Goal: Communication & Community: Answer question/provide support

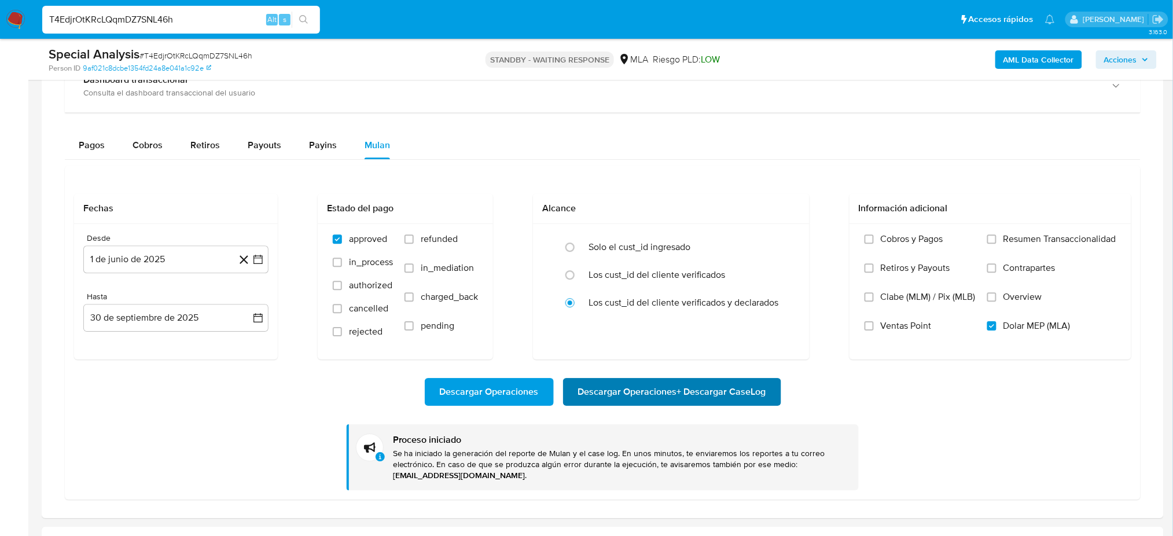
click at [687, 401] on span "Descargar Operaciones + Descargar CaseLog" at bounding box center [672, 391] width 188 height 25
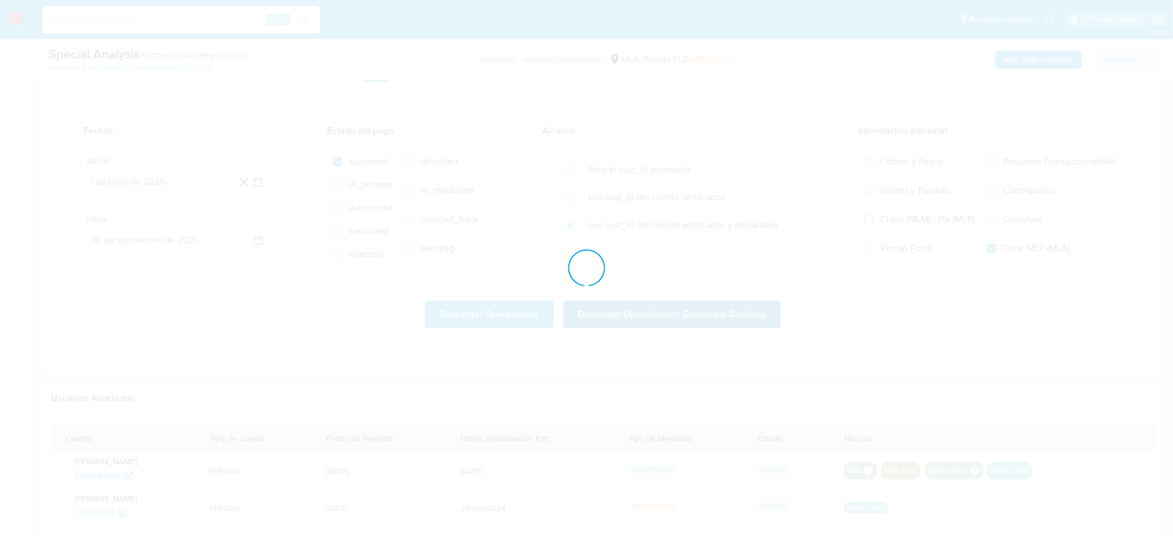
scroll to position [362, 0]
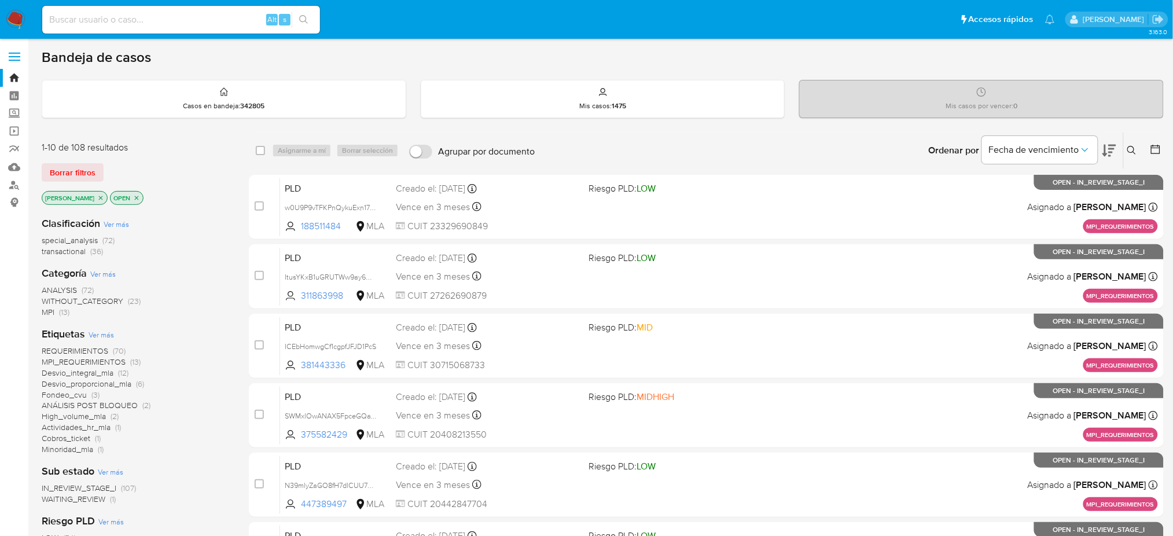
click at [160, 20] on input at bounding box center [181, 19] width 278 height 15
paste input "whzfTHqVkCBAsA664ETtt4xV"
type input "whzfTHqVkCBAsA664ETtt4xV"
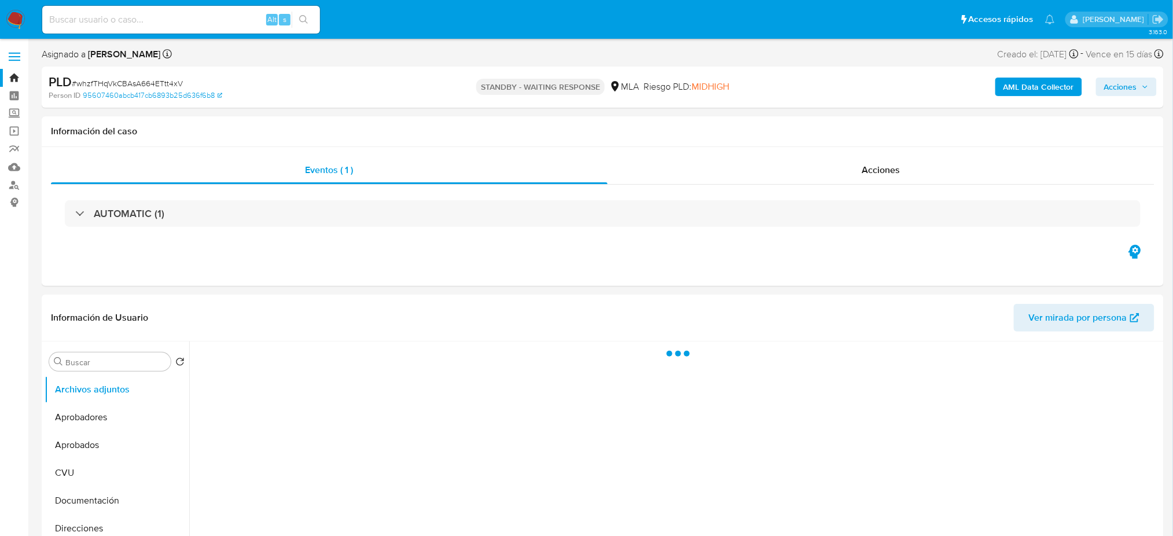
select select "10"
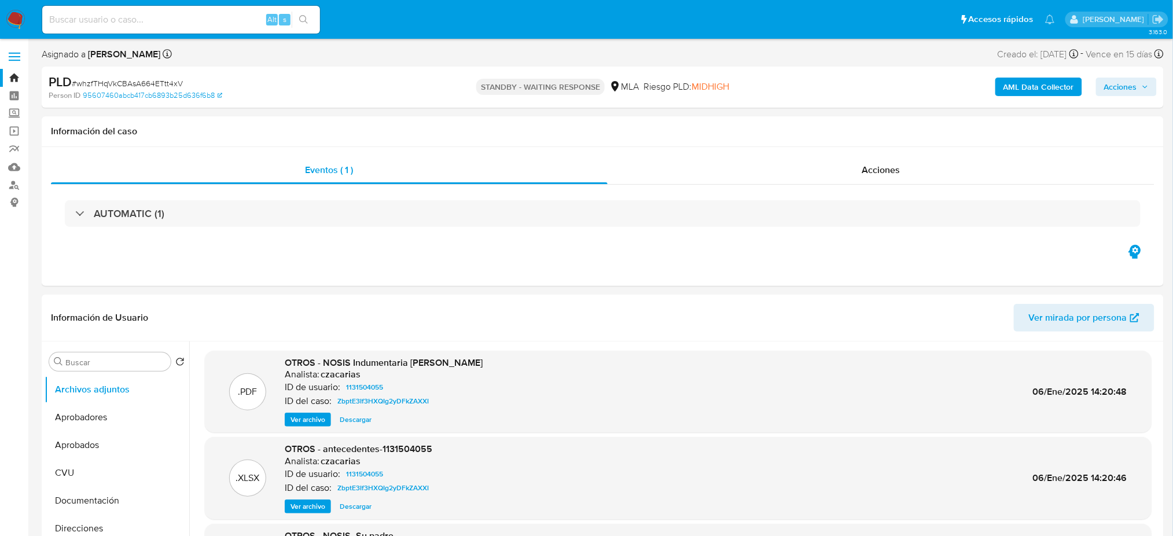
click at [144, 27] on div "Alt s" at bounding box center [181, 20] width 278 height 28
click at [130, 22] on input at bounding box center [181, 19] width 278 height 15
paste input "FN8znjjC2QmeSvCLaD5kjFZT"
type input "FN8znjjC2QmeSvCLaD5kjFZT"
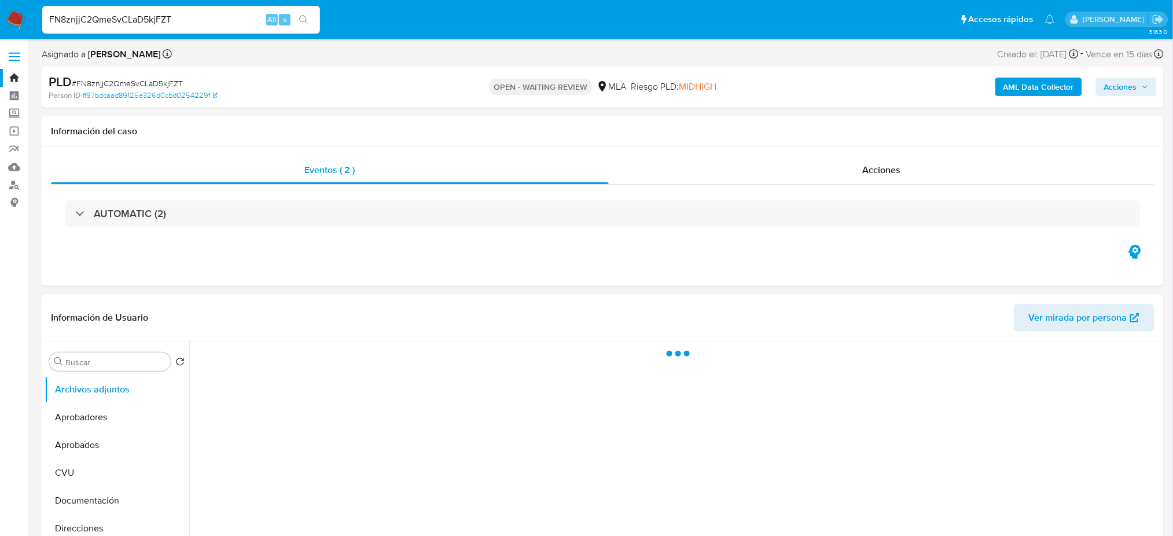
select select "10"
drag, startPoint x: 217, startPoint y: 21, endPoint x: 0, endPoint y: 29, distance: 216.6
click at [0, 29] on nav "Pausado Ver notificaciones FN8znjjC2QmeSvCLaD5kjFZT Alt s Accesos rápidos Presi…" at bounding box center [586, 19] width 1173 height 39
paste input "Bg27z6N8u7y7z5klcwKhQsQp"
type input "Bg27z6N8u7y7z5klcwKhQsQp"
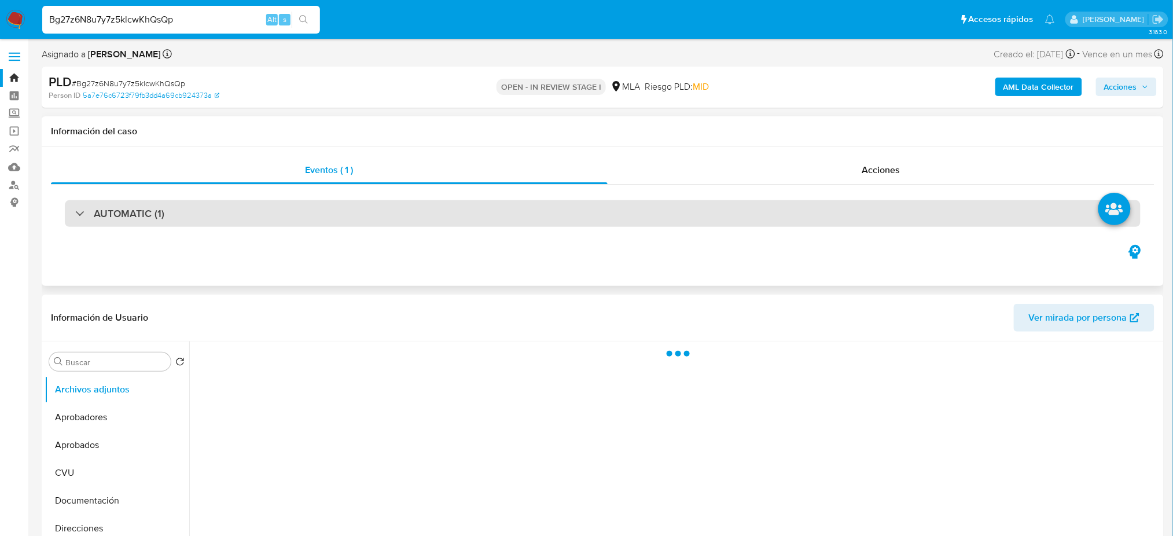
select select "10"
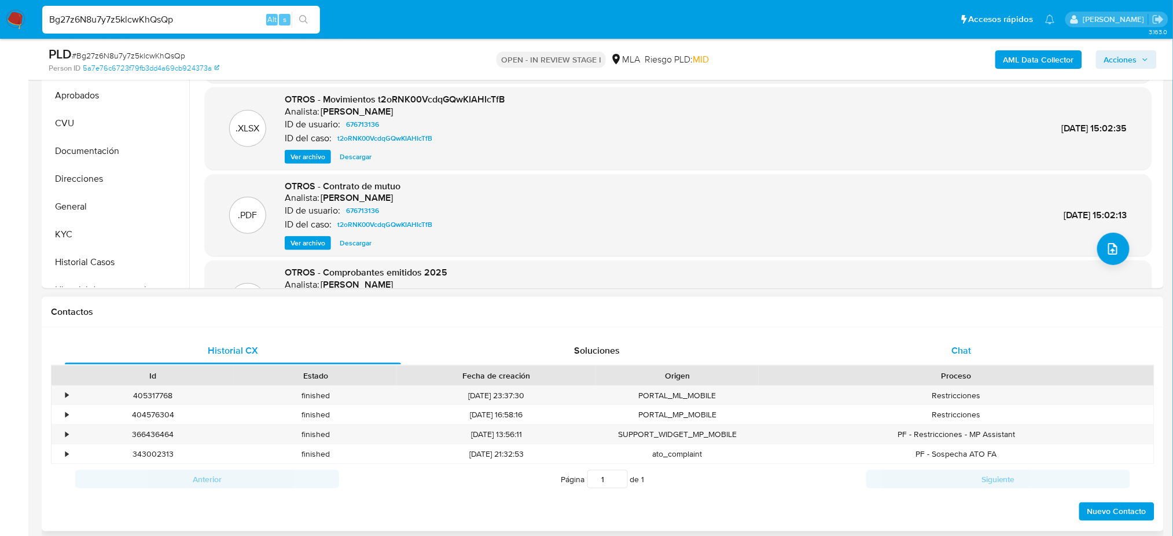
click at [967, 346] on span "Chat" at bounding box center [962, 350] width 20 height 13
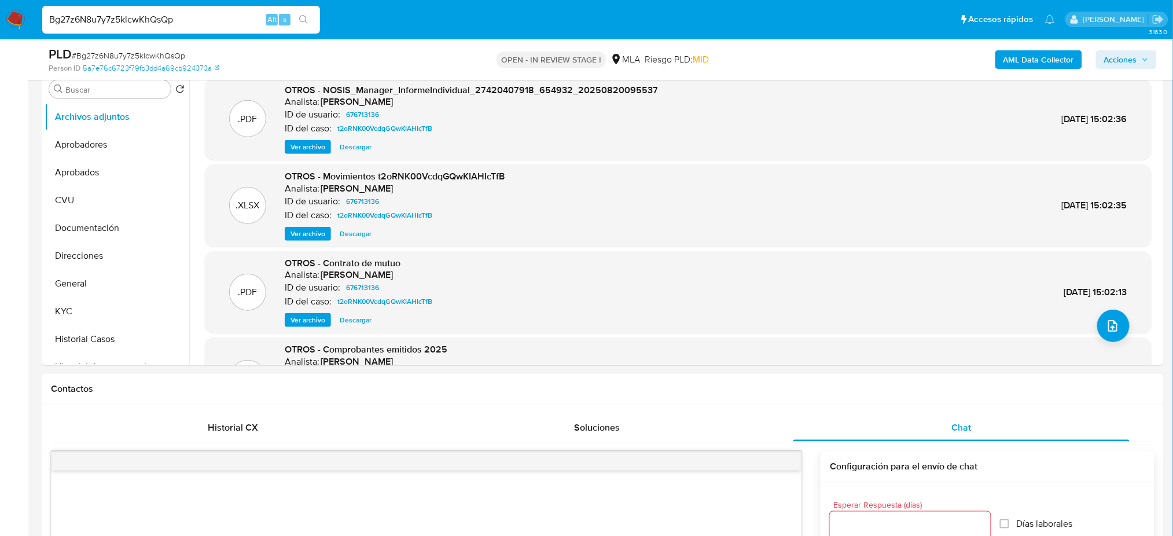
scroll to position [154, 0]
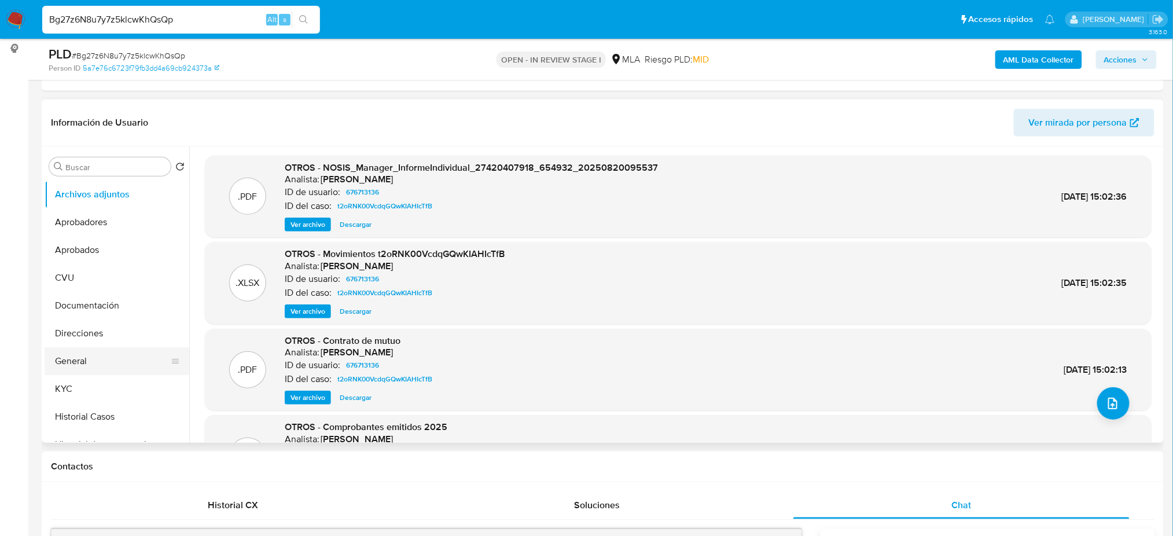
click at [85, 353] on button "General" at bounding box center [112, 361] width 135 height 28
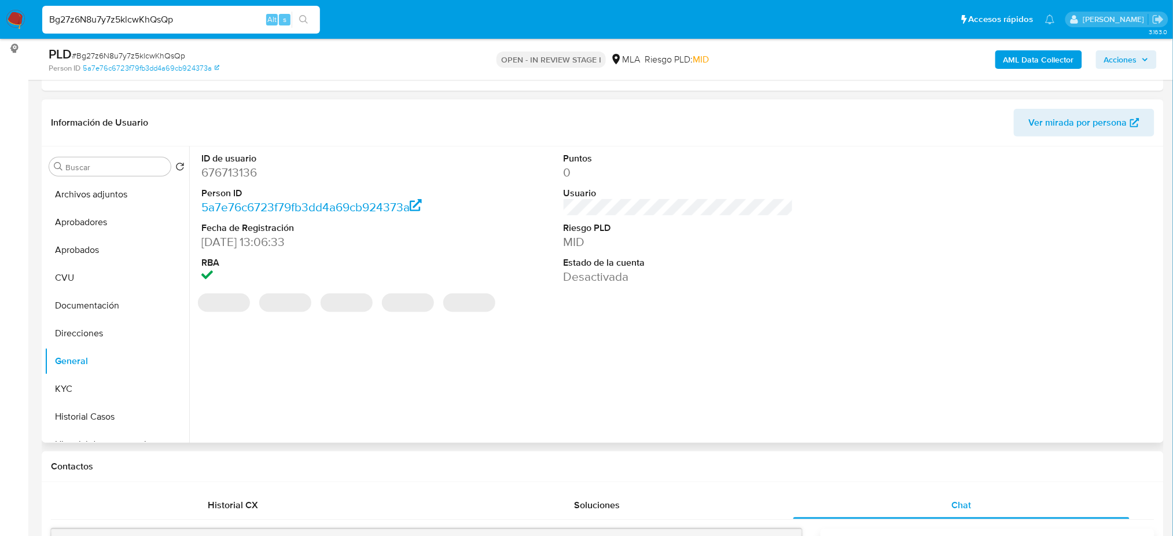
click at [232, 171] on dd "676713136" at bounding box center [316, 172] width 230 height 16
copy dd "676713136"
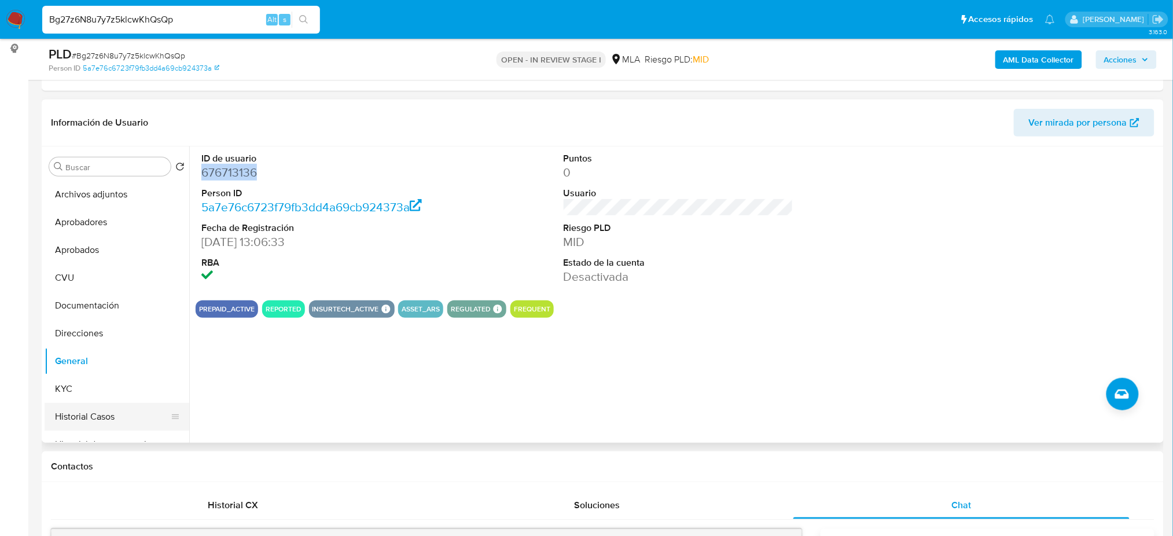
click at [103, 417] on button "Historial Casos" at bounding box center [112, 417] width 135 height 28
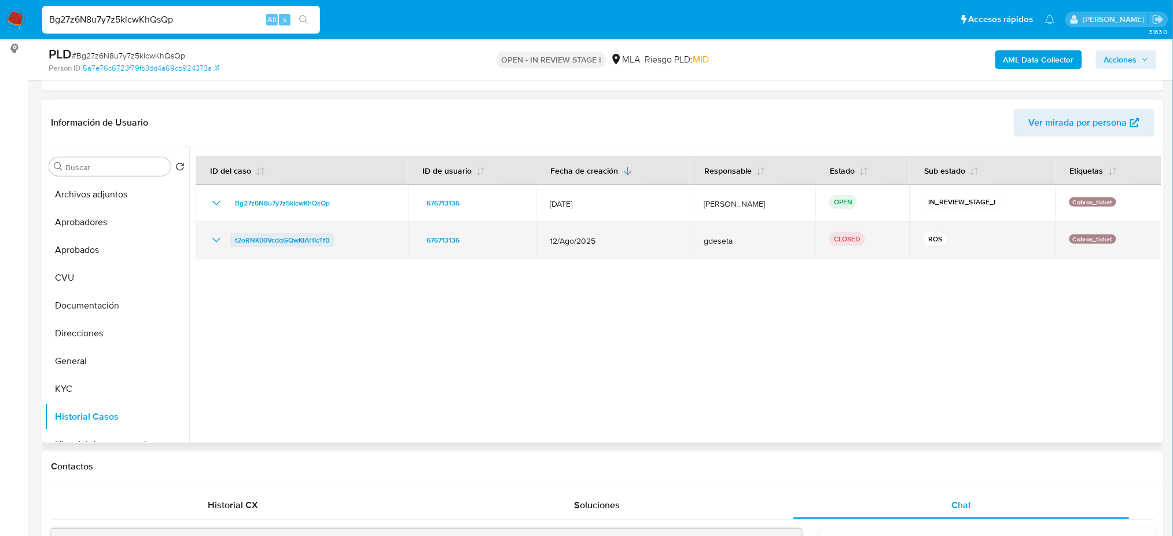
click at [296, 238] on span "t2oRNK00VcdqGQwKIAHIcTfB" at bounding box center [282, 240] width 95 height 14
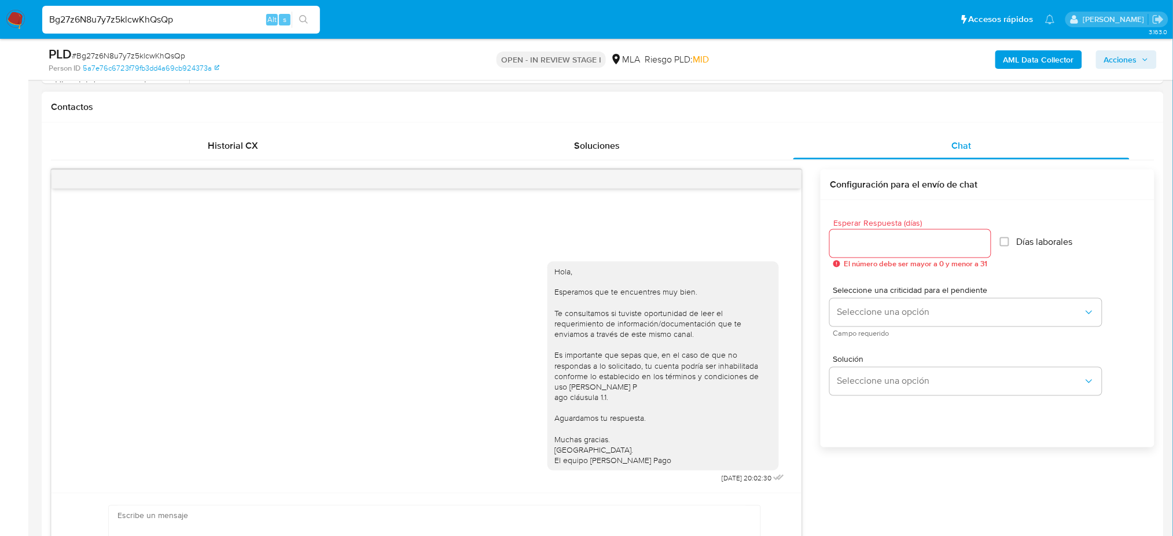
scroll to position [540, 0]
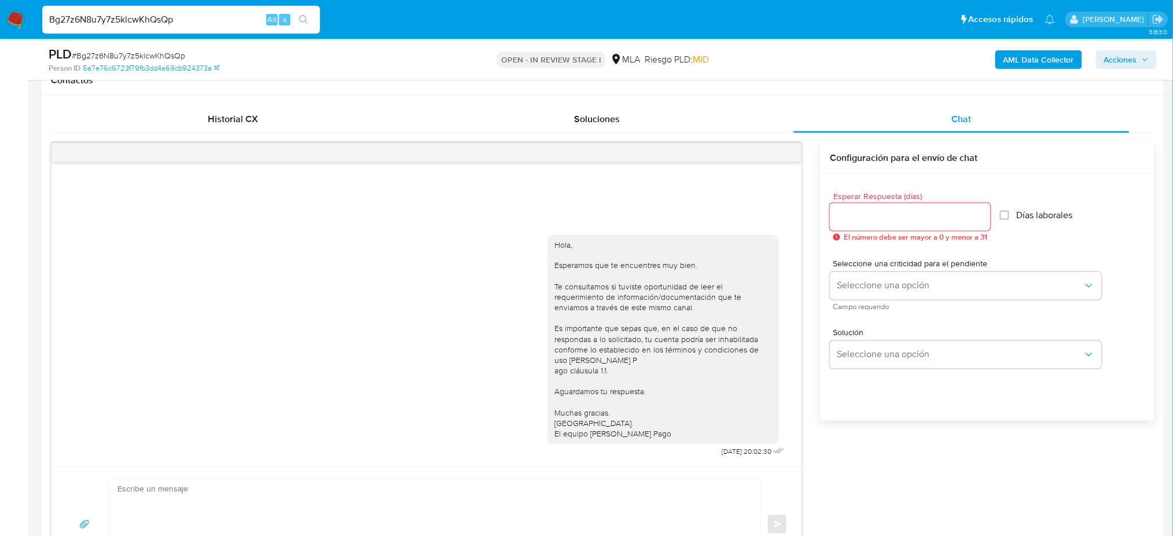
drag, startPoint x: 265, startPoint y: 128, endPoint x: 74, endPoint y: 170, distance: 195.1
click at [265, 127] on div "Historial CX" at bounding box center [233, 119] width 336 height 28
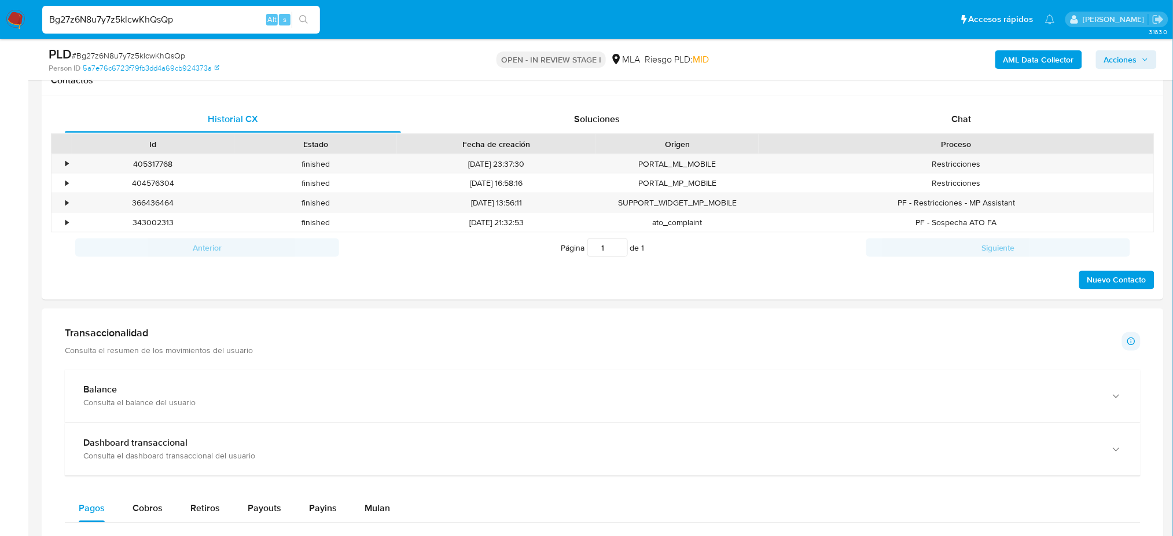
scroll to position [154, 0]
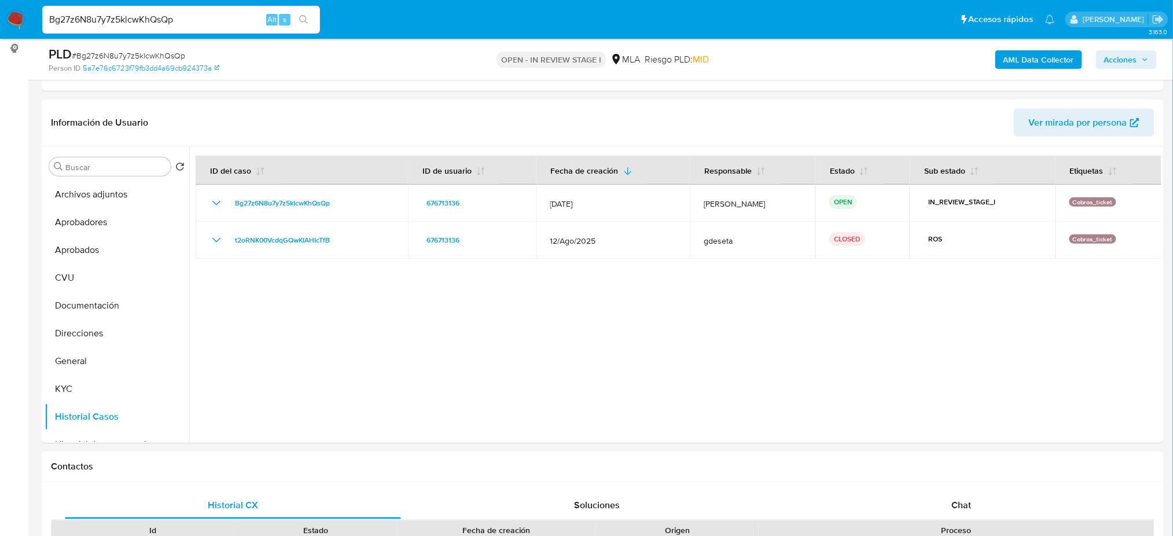
click at [1021, 59] on b "AML Data Collector" at bounding box center [1039, 59] width 71 height 19
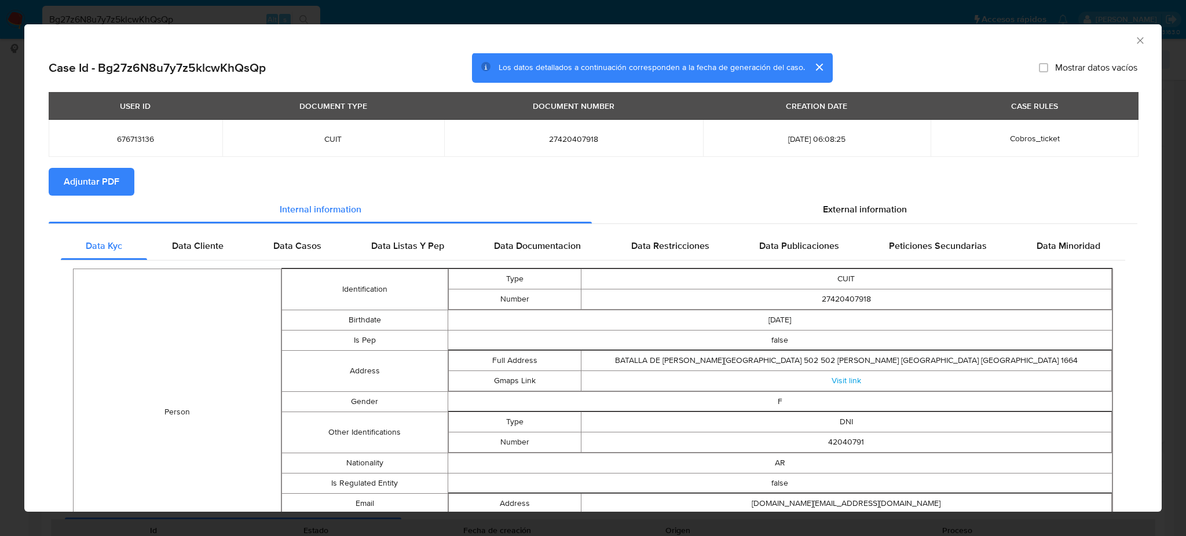
click at [86, 175] on span "Adjuntar PDF" at bounding box center [92, 181] width 56 height 25
click at [1134, 38] on icon "Cerrar ventana" at bounding box center [1140, 41] width 12 height 12
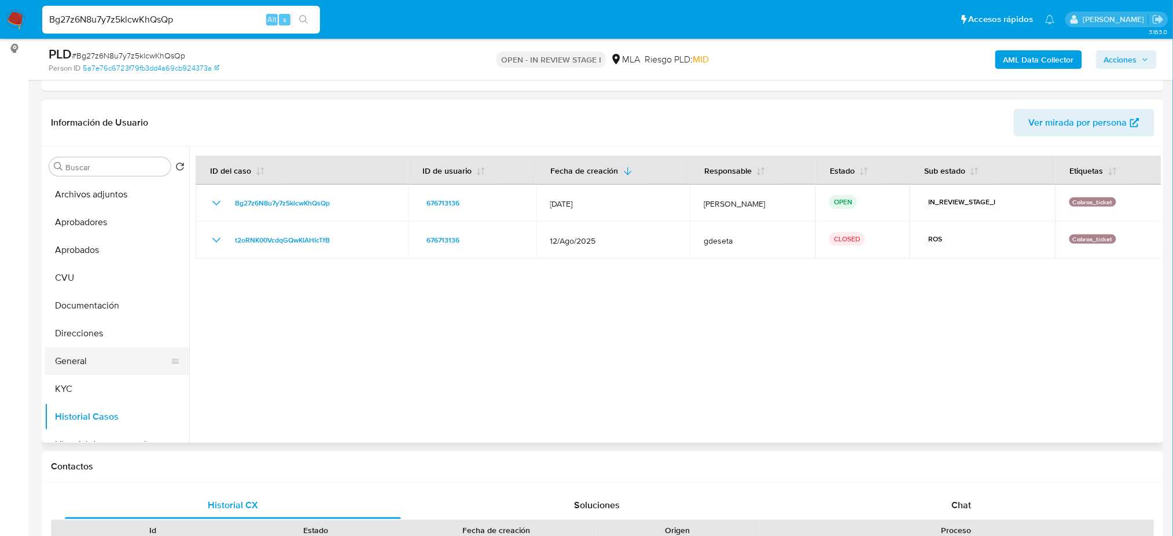
click at [99, 352] on button "General" at bounding box center [112, 361] width 135 height 28
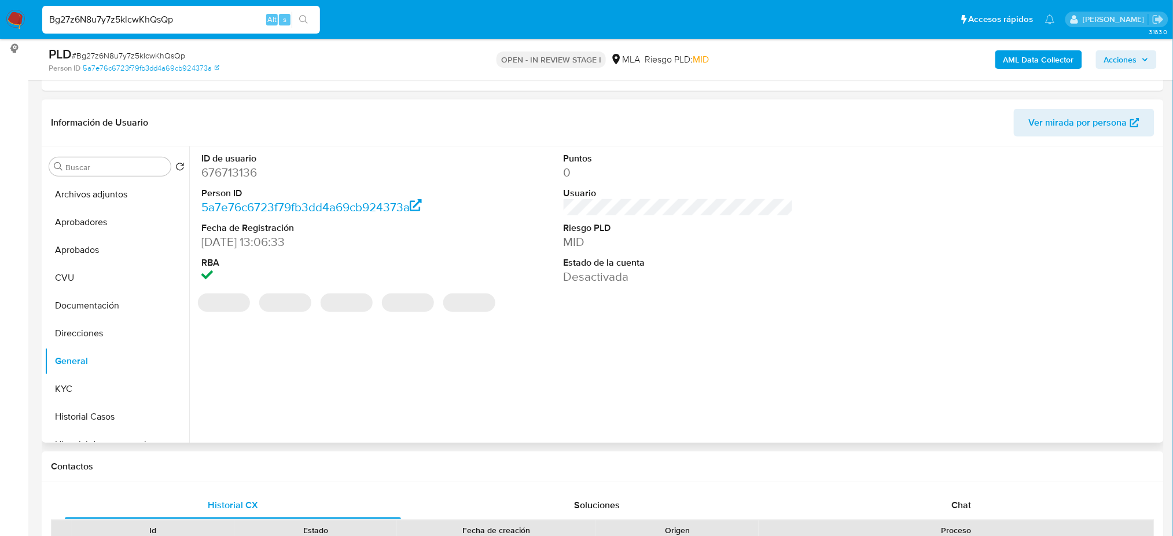
click at [227, 169] on dd "676713136" at bounding box center [316, 172] width 230 height 16
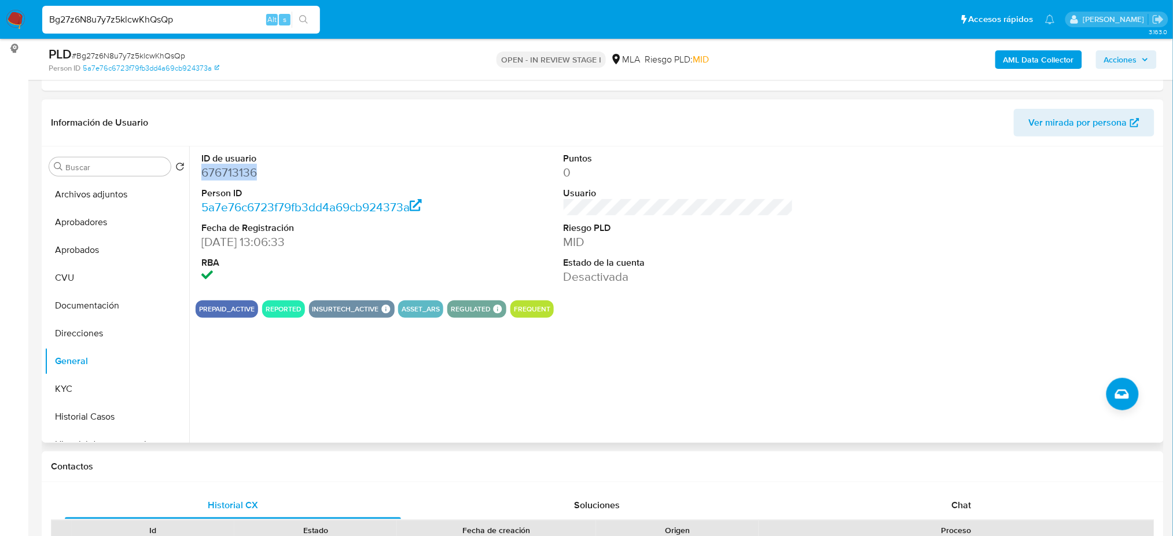
copy dd "676713136"
drag, startPoint x: 0, startPoint y: 327, endPoint x: 41, endPoint y: 266, distance: 72.9
click at [79, 188] on button "Archivos adjuntos" at bounding box center [112, 195] width 135 height 28
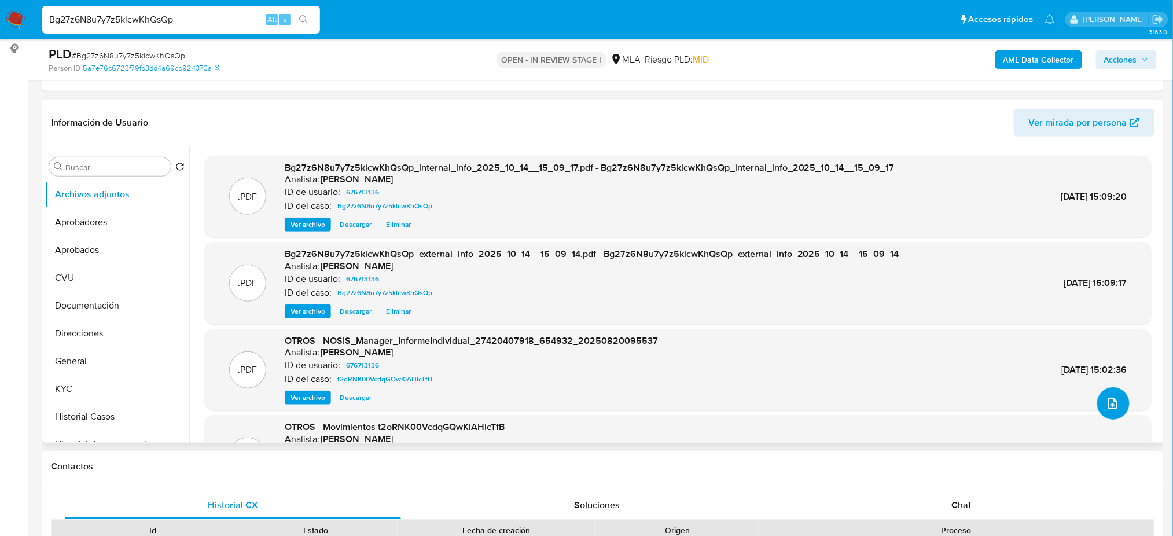
click at [1103, 416] on button "upload-file" at bounding box center [1114, 403] width 32 height 32
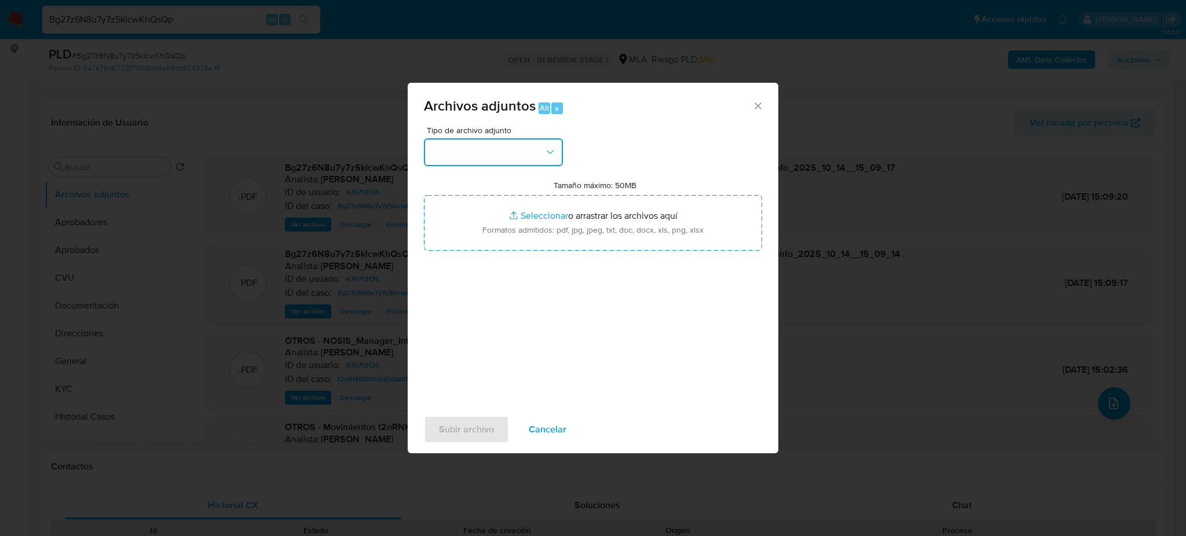
click at [456, 162] on button "button" at bounding box center [493, 152] width 139 height 28
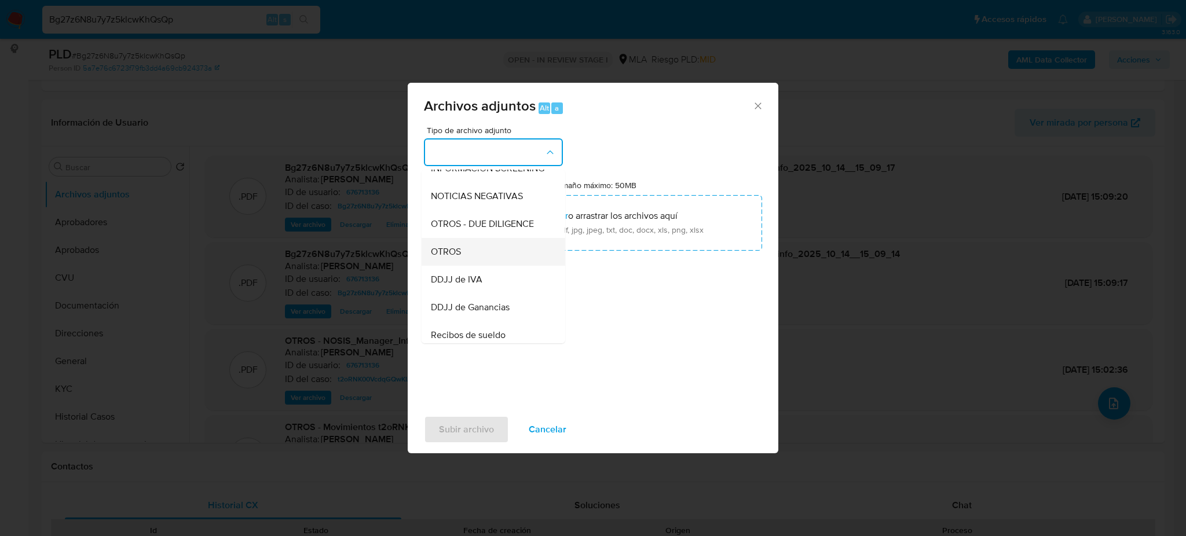
click at [466, 262] on div "OTROS" at bounding box center [490, 252] width 118 height 28
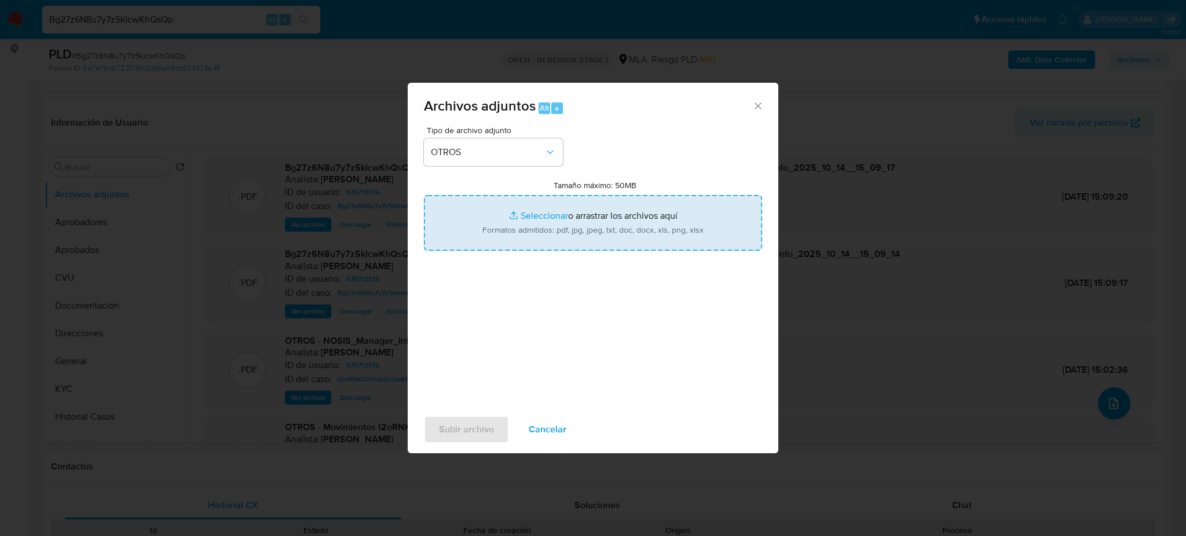
click at [510, 219] on input "Tamaño máximo: 50MB Seleccionar archivos" at bounding box center [593, 223] width 338 height 56
type input "C:\fakepath\Caselog Bg27z6N8u7y7z5klcwKhQsQp_2025_10_07_08_26_50.docx"
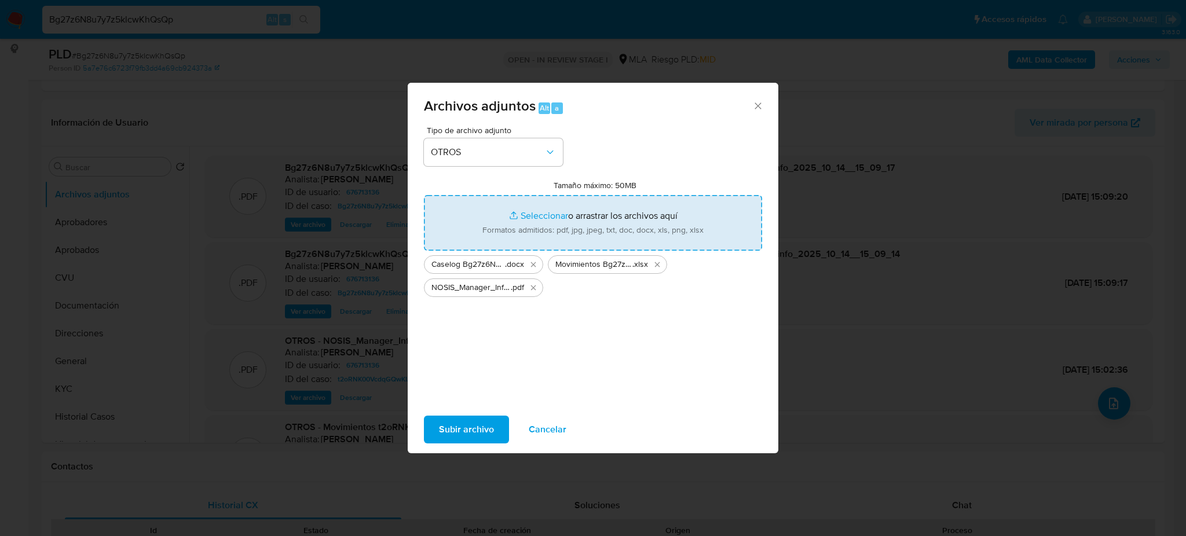
click at [473, 424] on span "Subir archivo" at bounding box center [466, 429] width 55 height 25
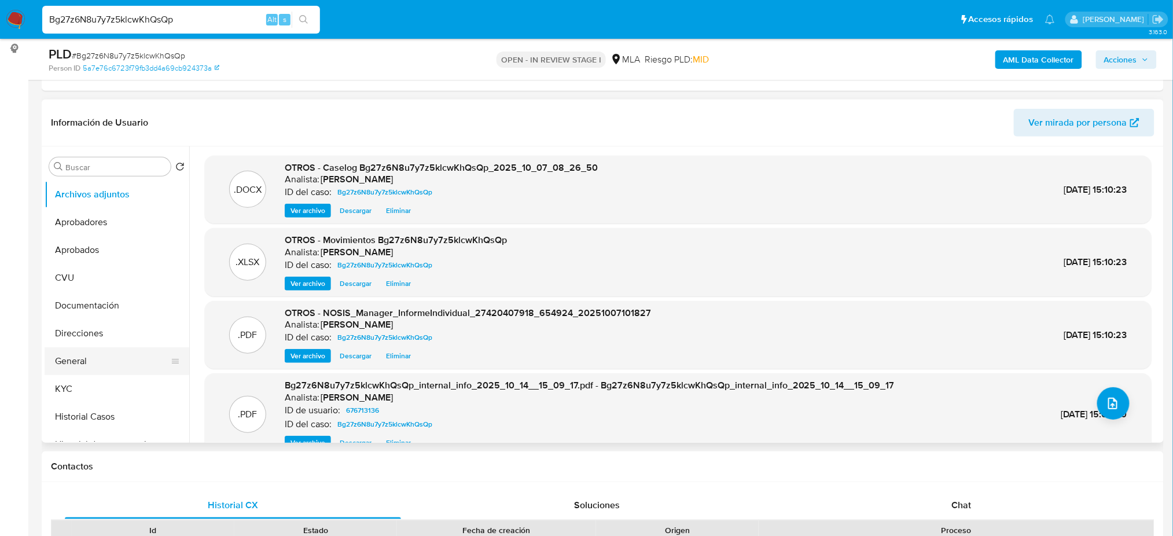
click at [69, 361] on button "General" at bounding box center [112, 361] width 135 height 28
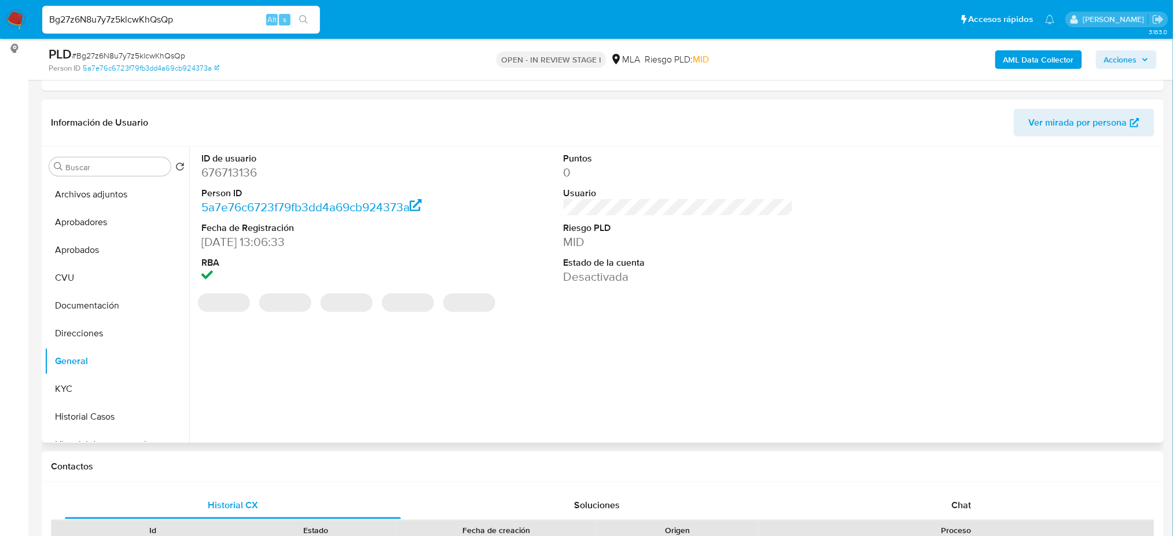
click at [238, 173] on dd "676713136" at bounding box center [316, 172] width 230 height 16
copy dd "676713136"
click at [1142, 63] on span "Acciones" at bounding box center [1127, 60] width 45 height 16
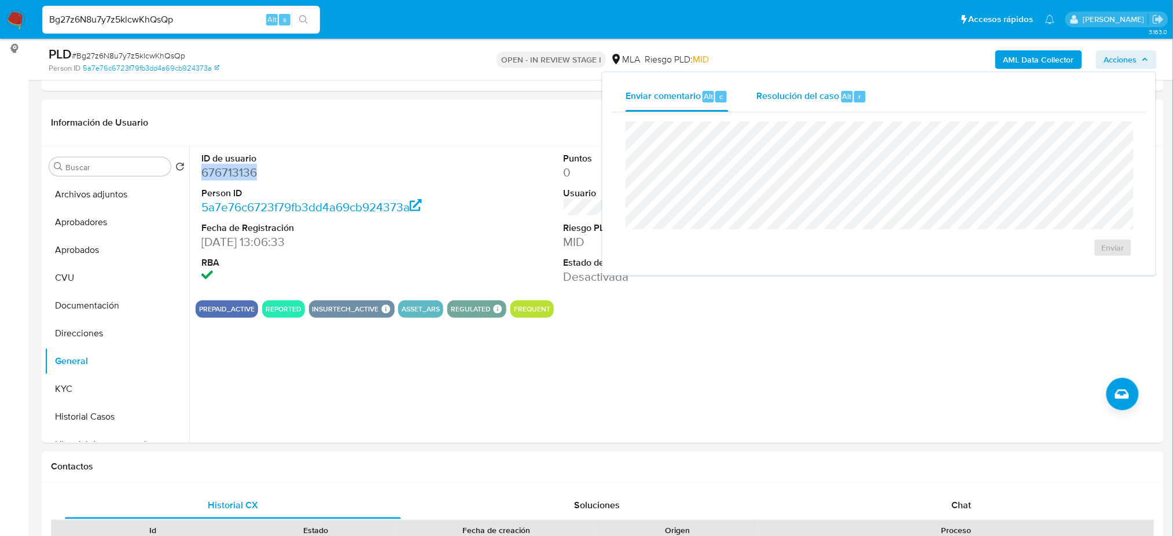
click at [784, 90] on span "Resolución del caso" at bounding box center [798, 95] width 83 height 13
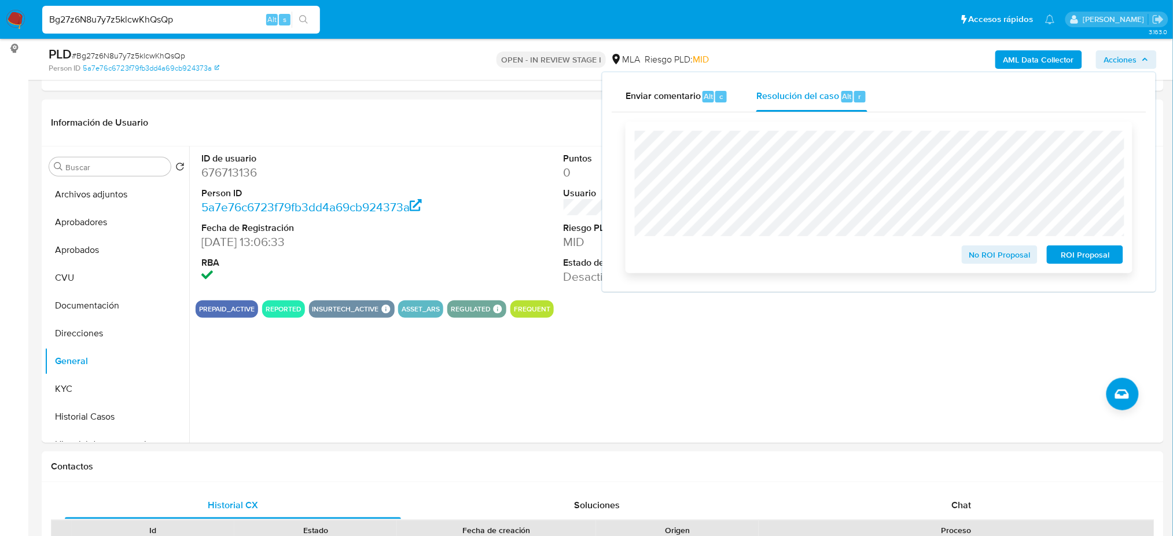
click at [1106, 248] on span "ROI Proposal" at bounding box center [1085, 255] width 60 height 16
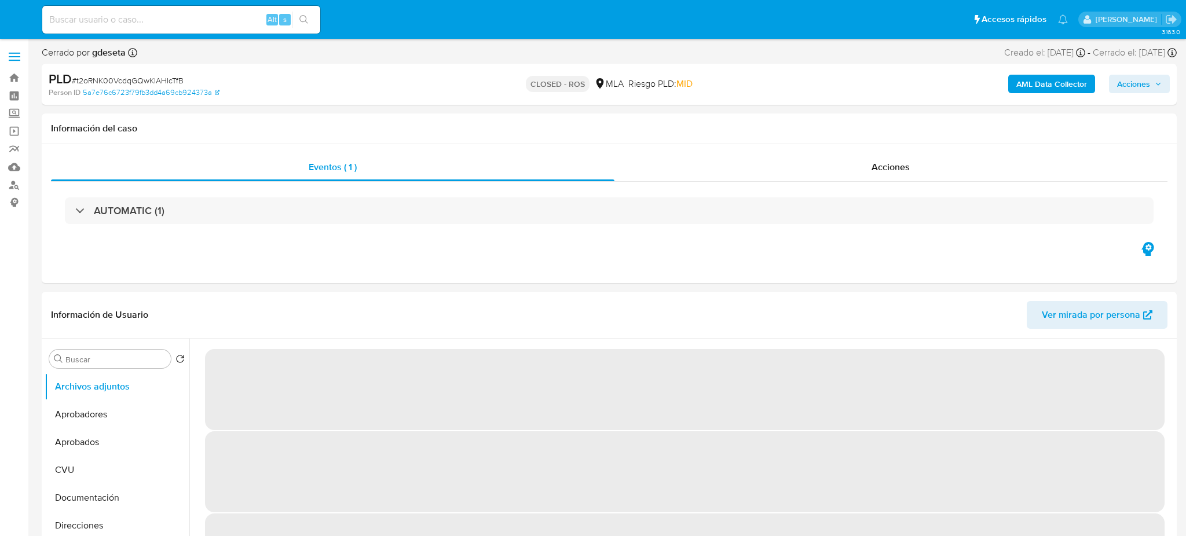
select select "10"
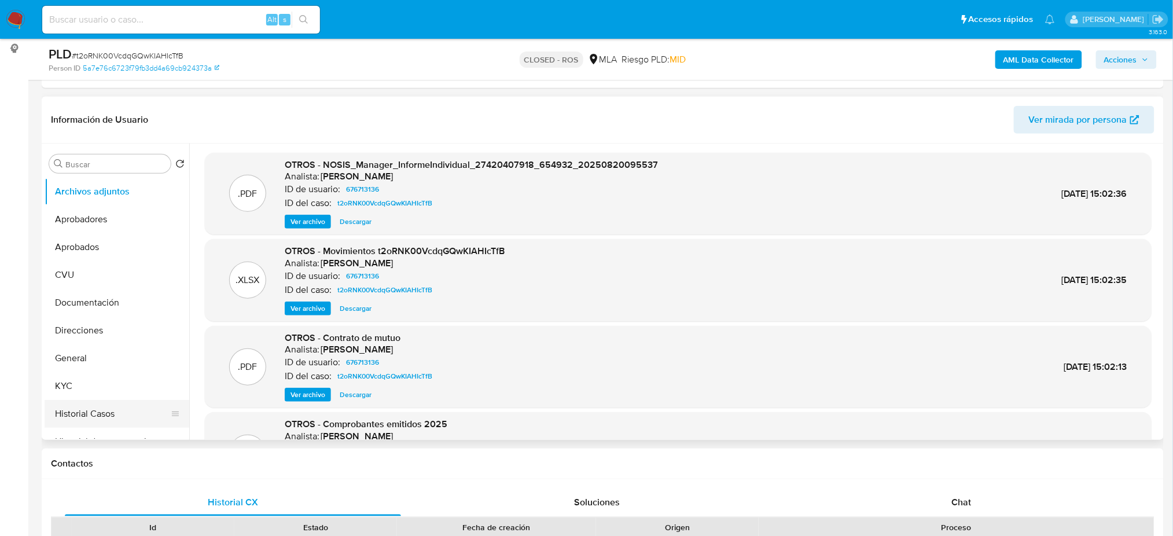
click at [108, 409] on button "Historial Casos" at bounding box center [112, 414] width 135 height 28
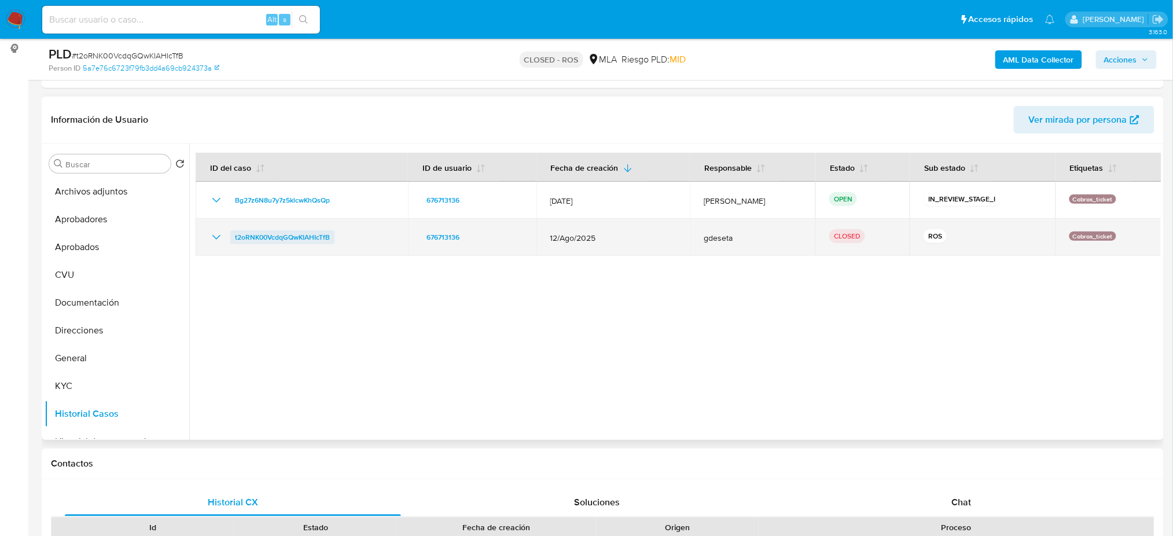
click at [254, 237] on span "t2oRNK00VcdqGQwKIAHIcTfB" at bounding box center [282, 237] width 95 height 14
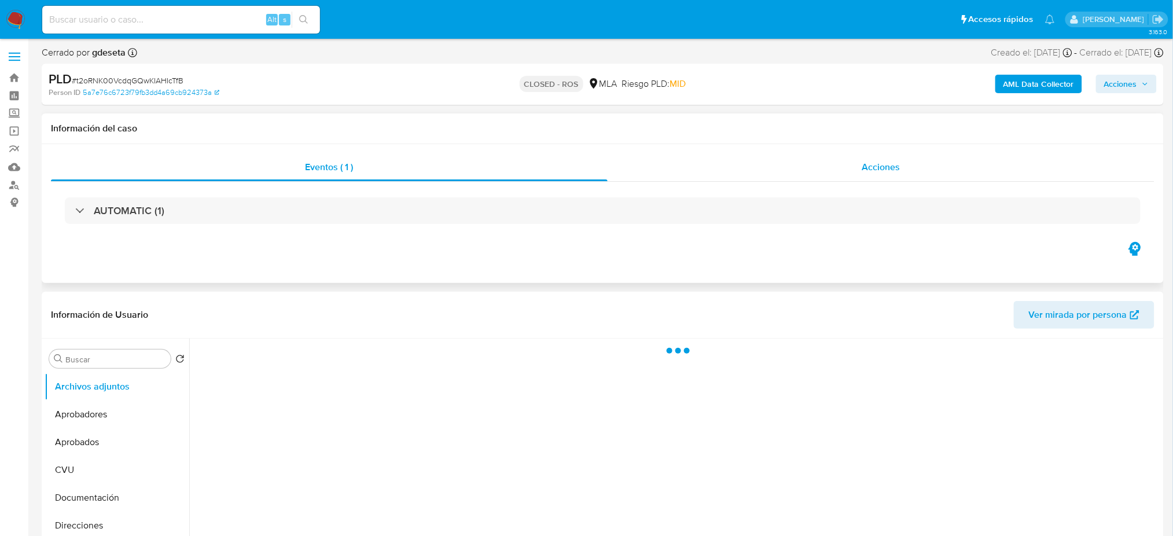
click at [864, 181] on div "Acciones" at bounding box center [881, 167] width 547 height 28
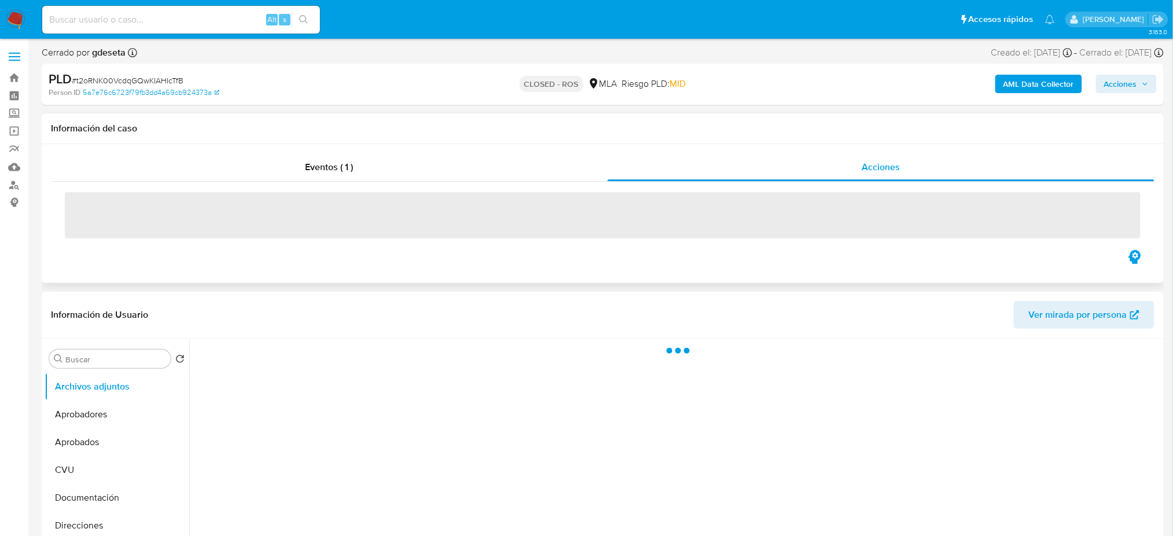
select select "10"
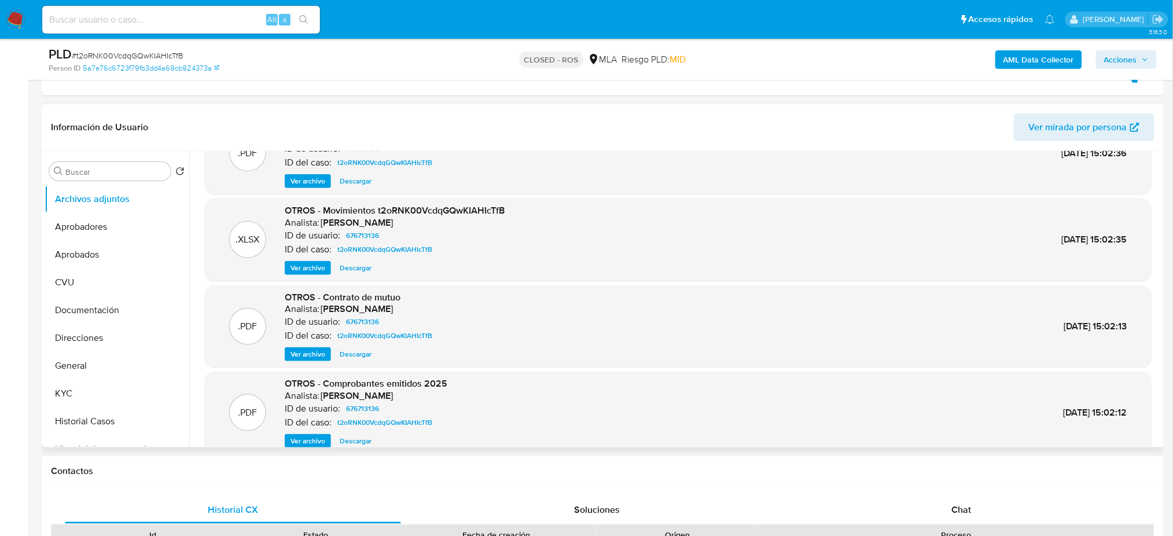
scroll to position [97, 0]
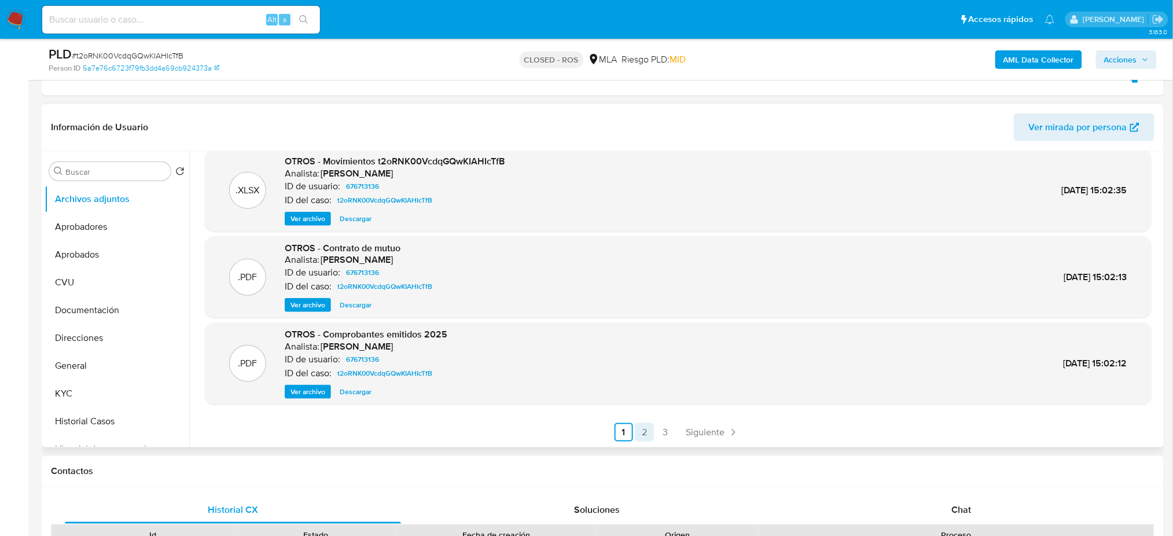
click at [644, 438] on link "2" at bounding box center [645, 432] width 19 height 19
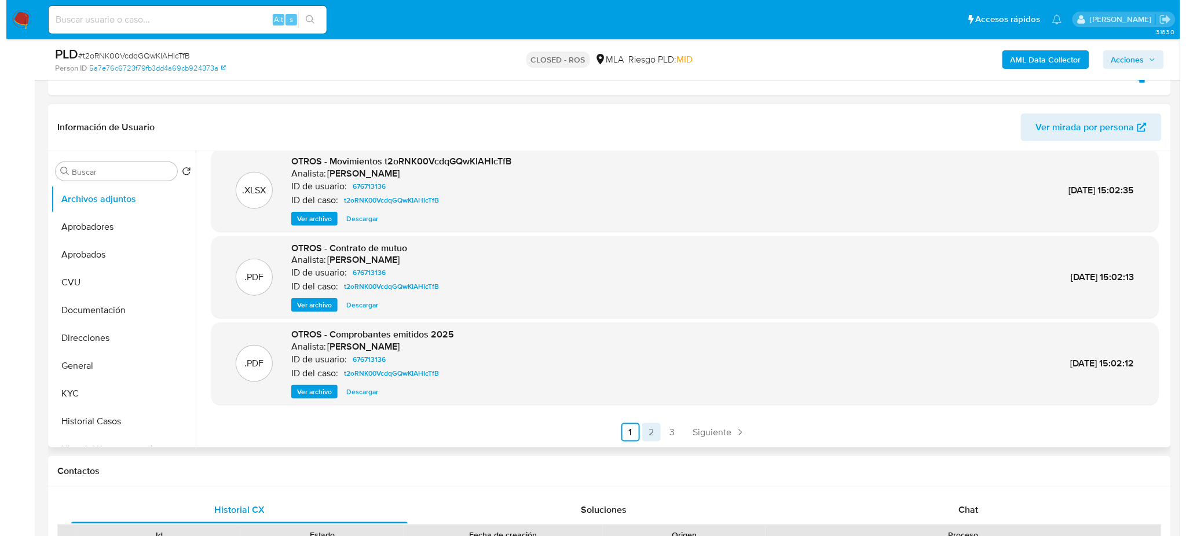
scroll to position [0, 0]
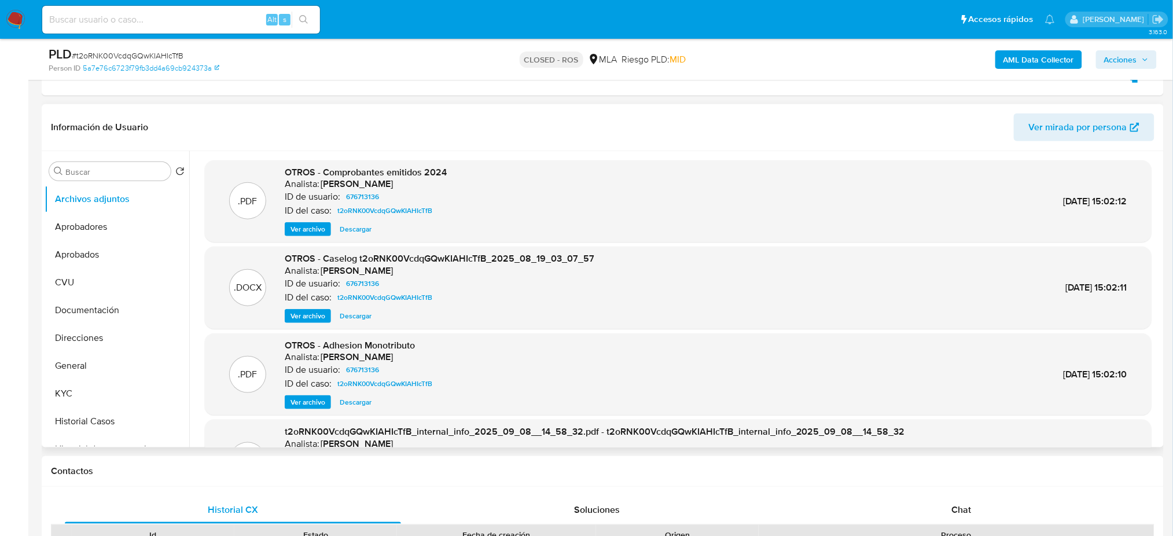
click at [309, 317] on span "Ver archivo" at bounding box center [308, 316] width 35 height 12
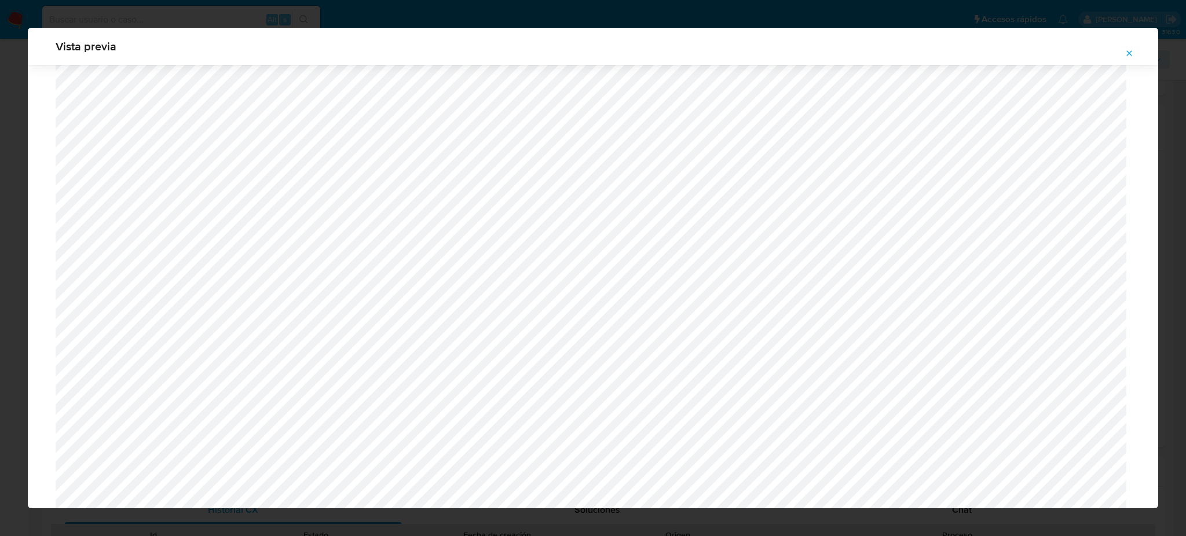
scroll to position [980, 0]
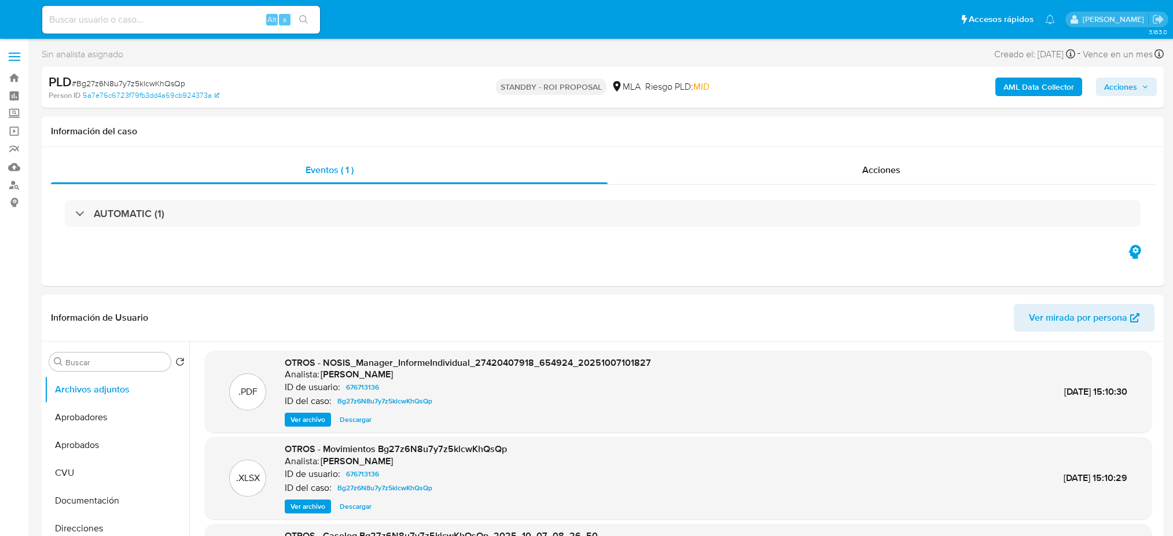
select select "10"
click at [116, 16] on input at bounding box center [181, 19] width 278 height 15
paste input "aLT7gdmG9t463nhb9LFfQKYg"
type input "aLT7gdmG9t463nhb9LFfQKYg"
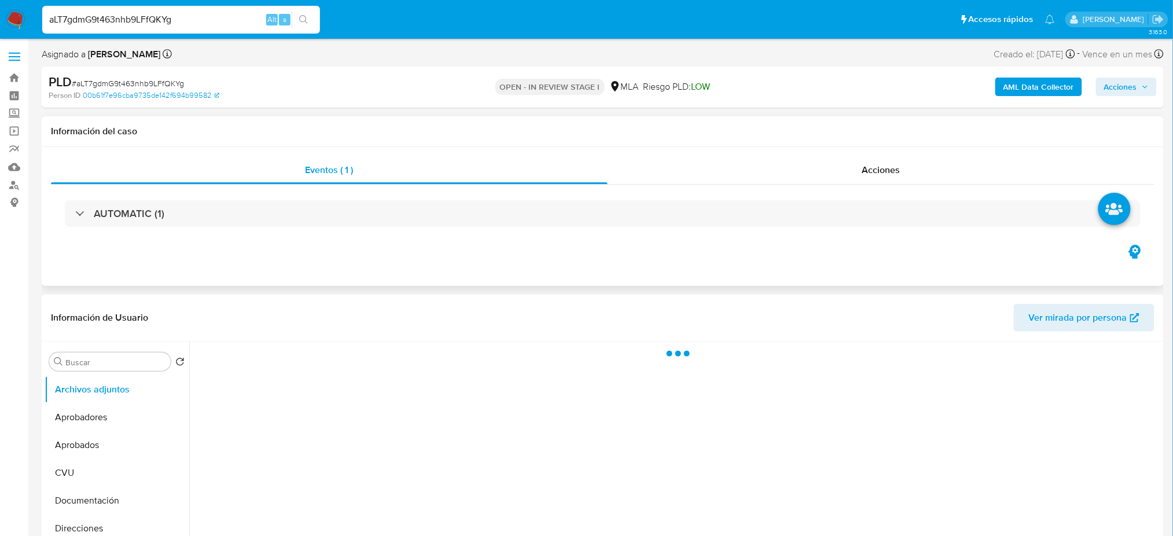
select select "10"
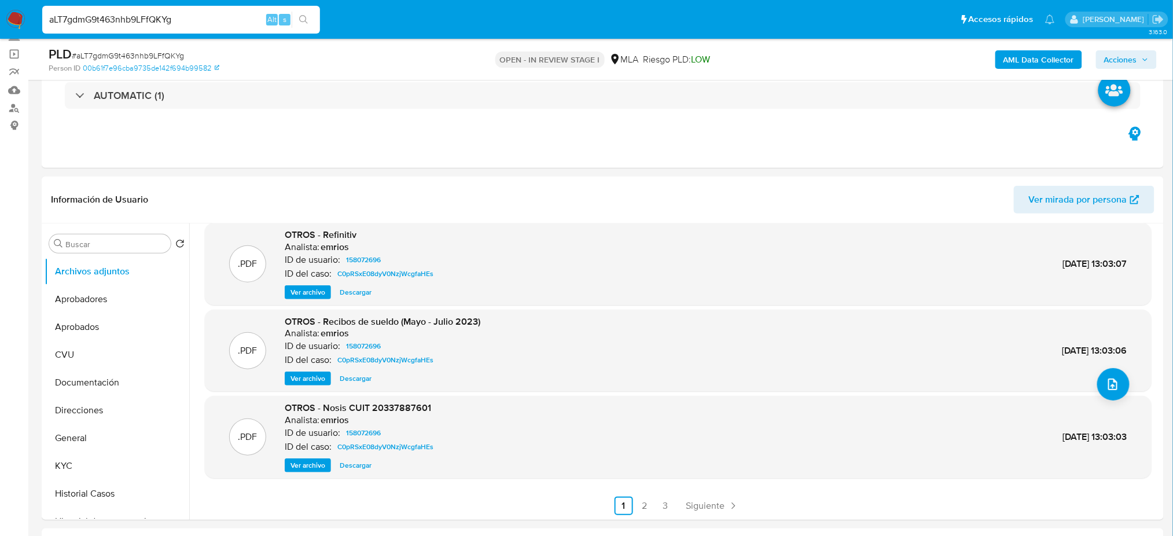
scroll to position [97, 0]
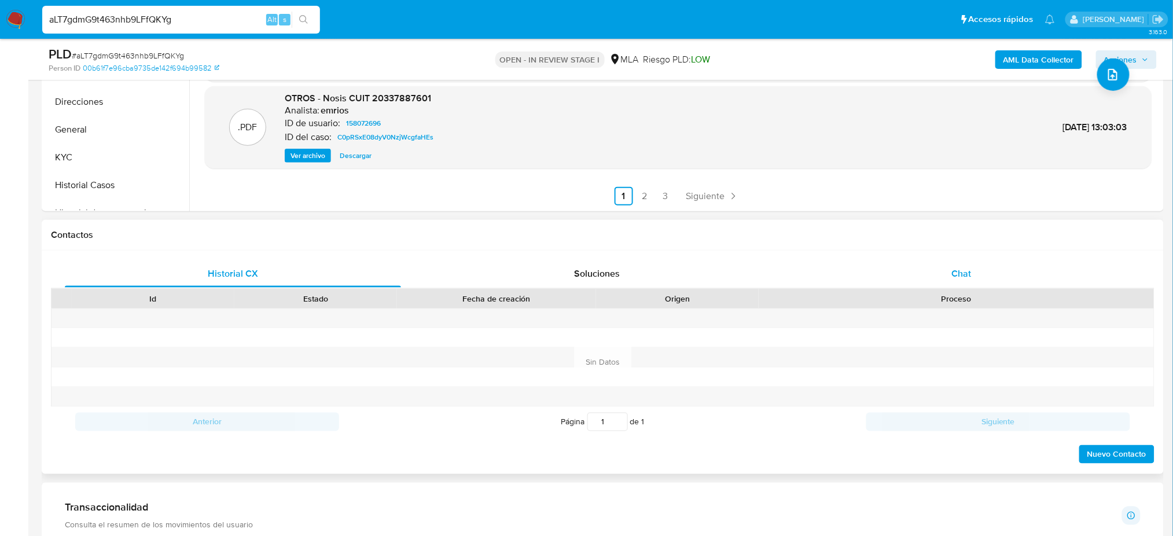
click at [1025, 272] on div "Chat" at bounding box center [962, 274] width 336 height 28
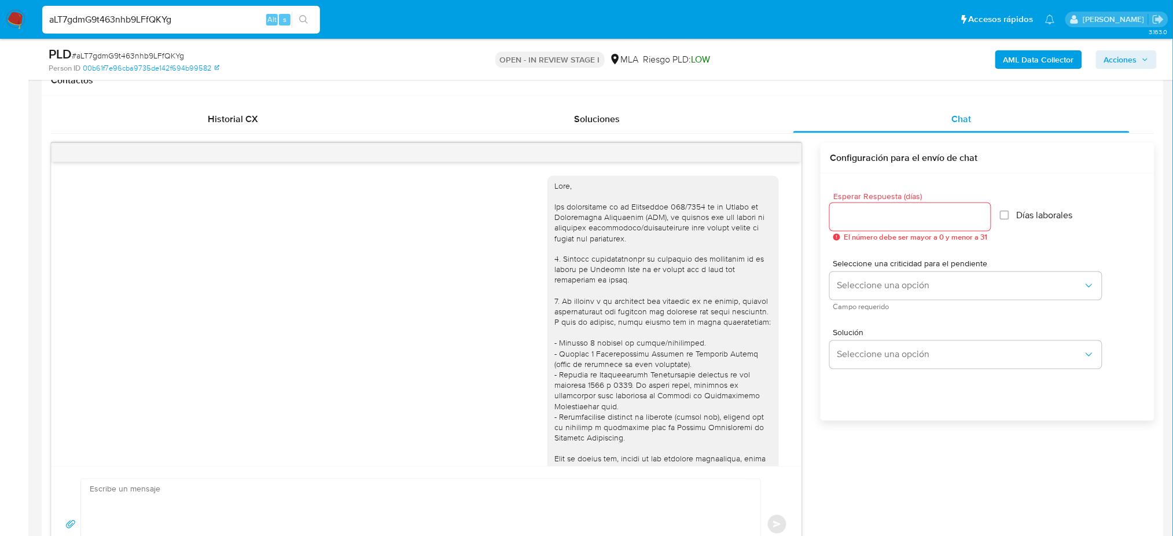
scroll to position [895, 0]
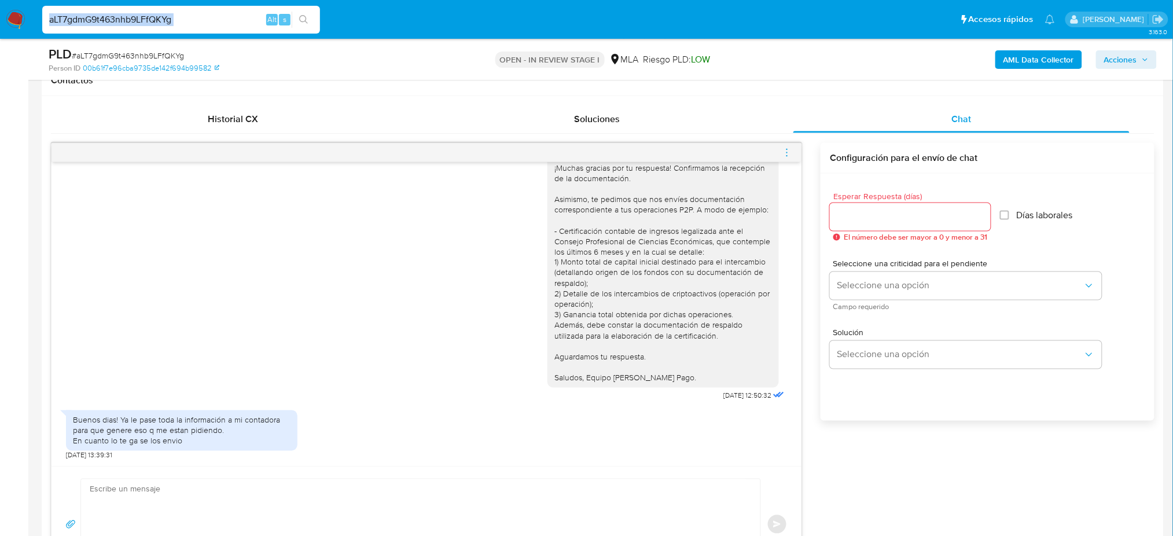
drag, startPoint x: 197, startPoint y: 28, endPoint x: 141, endPoint y: 27, distance: 56.2
click at [141, 27] on div "aLT7gdmG9t463nhb9LFfQKYg Alt s" at bounding box center [181, 20] width 278 height 28
click at [189, 23] on input "aLT7gdmG9t463nhb9LFfQKYg" at bounding box center [181, 19] width 278 height 15
drag, startPoint x: 121, startPoint y: 23, endPoint x: 0, endPoint y: 32, distance: 121.4
click at [0, 32] on nav "Pausado Ver notificaciones aLT7gdmG9t463nhb9LFfQKYg Alt s Accesos rápidos Presi…" at bounding box center [586, 19] width 1173 height 39
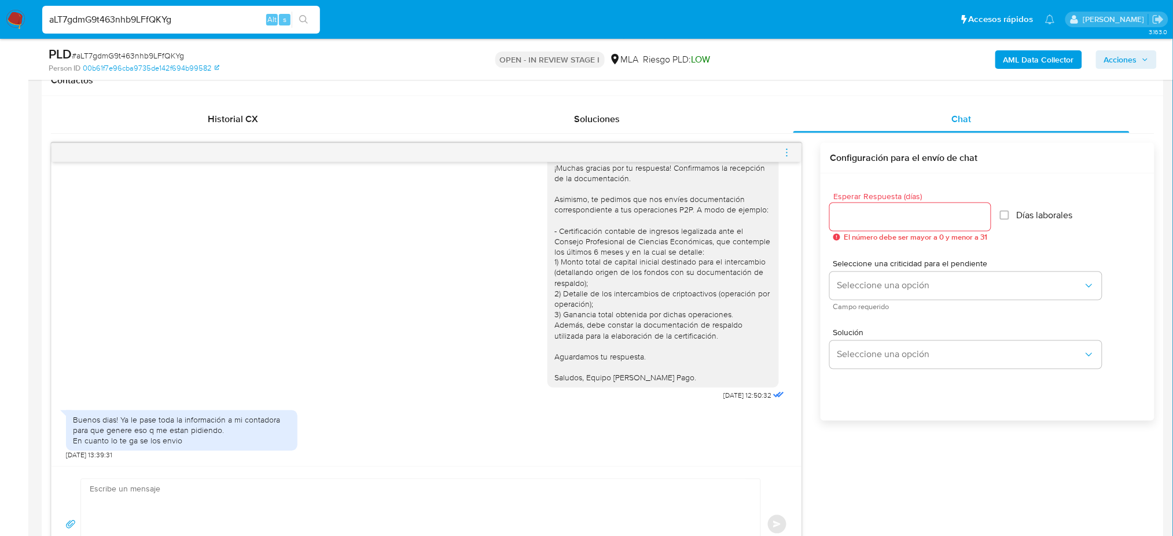
paste input "t1aAok3Z1xiwBdm9F9im06p4"
type input "t1aAok3Z1xiwBdm9F9im06p4"
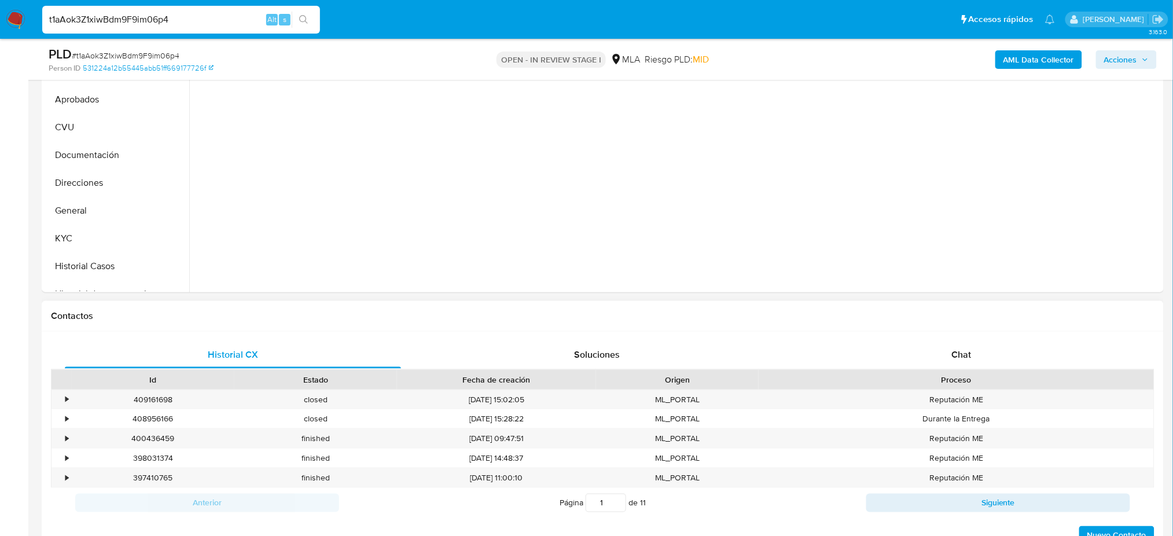
select select "10"
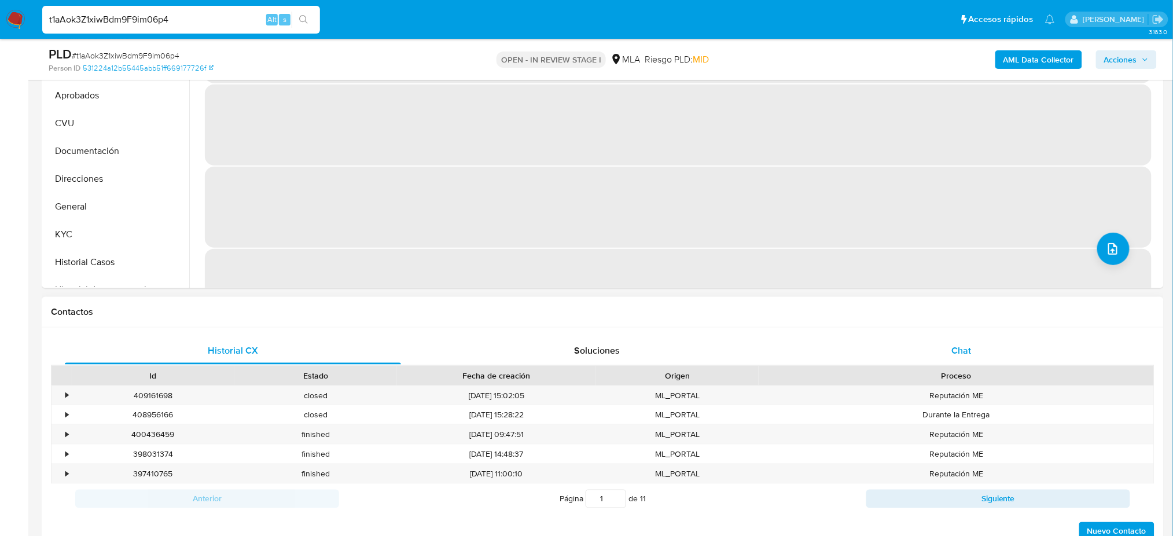
click at [997, 352] on div "Chat" at bounding box center [962, 351] width 336 height 28
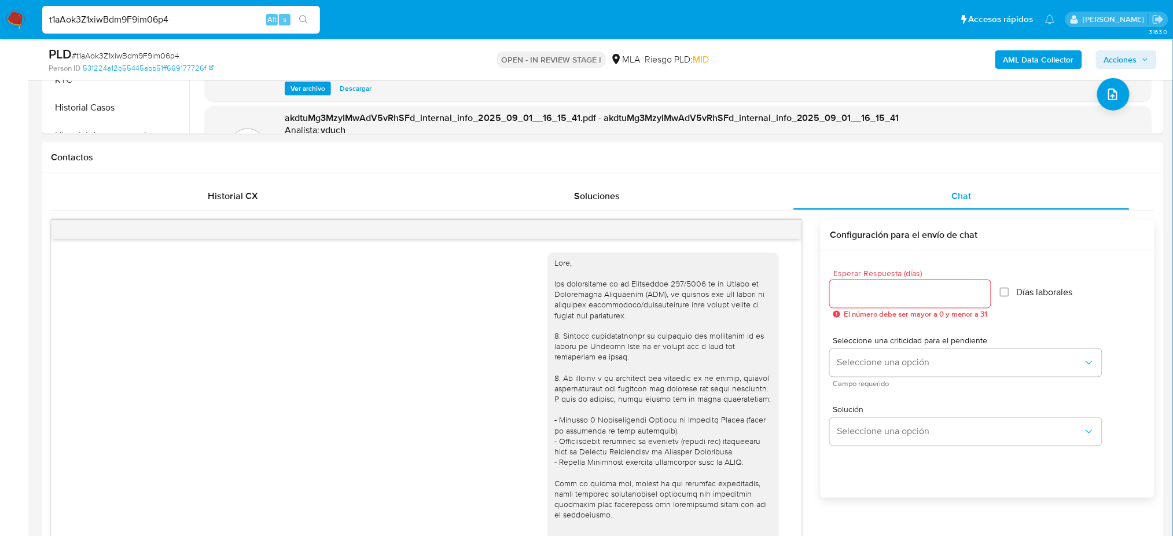
scroll to position [746, 0]
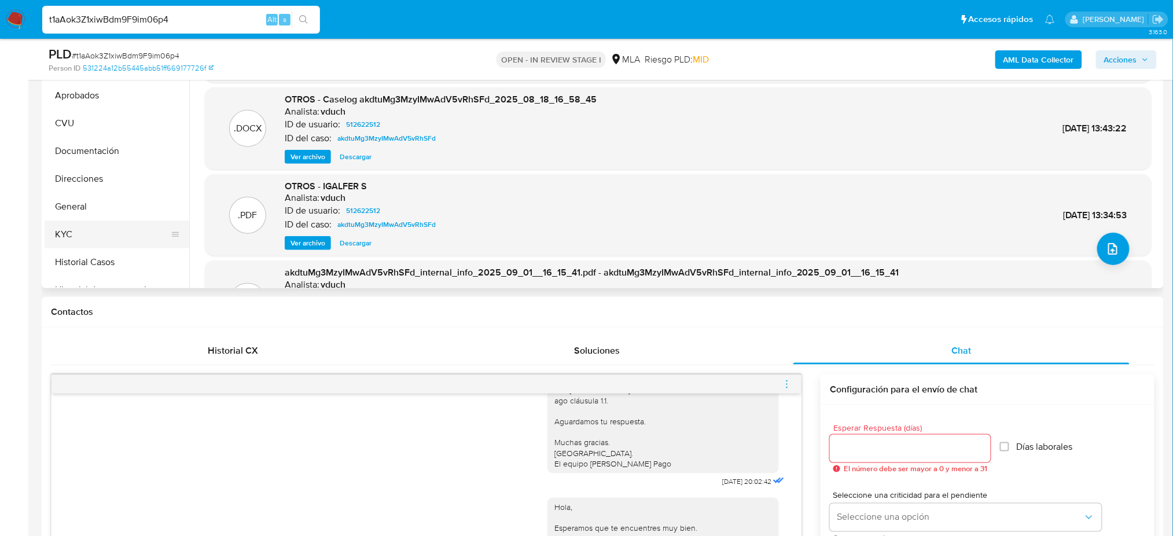
click at [91, 238] on button "KYC" at bounding box center [112, 235] width 135 height 28
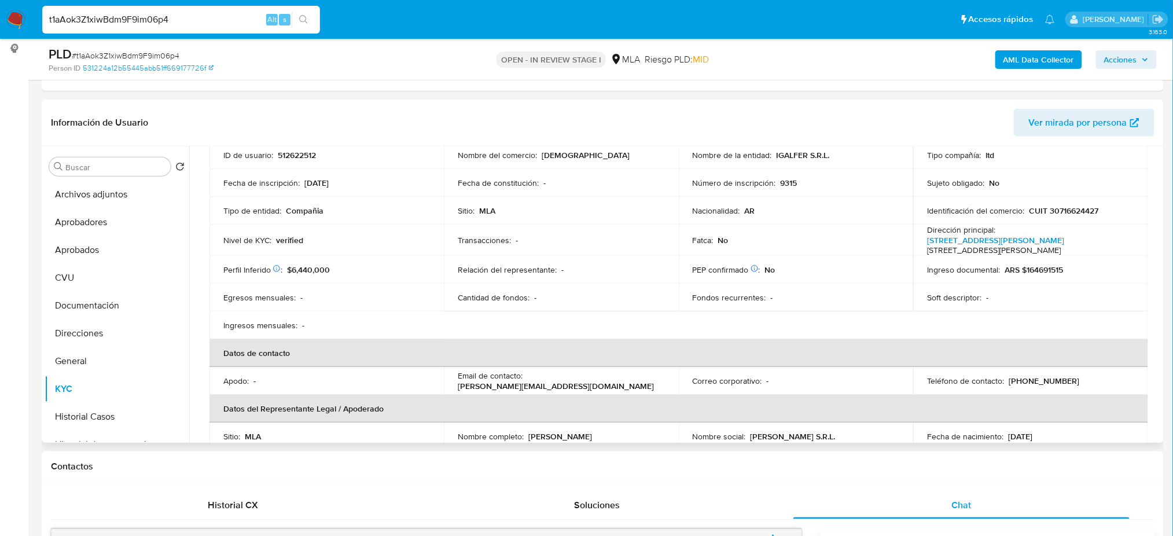
scroll to position [232, 0]
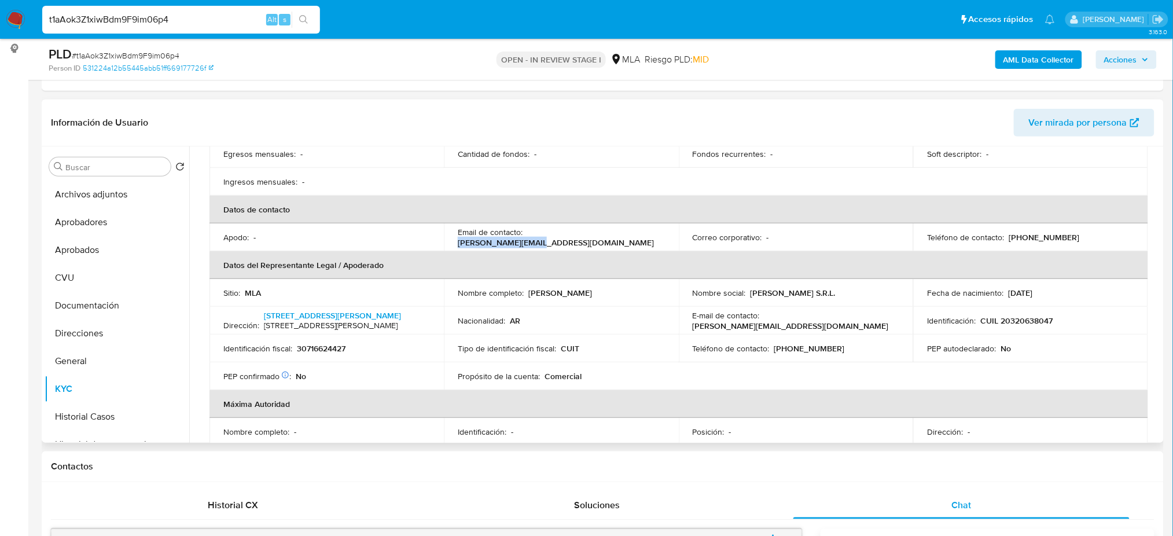
drag, startPoint x: 526, startPoint y: 238, endPoint x: 621, endPoint y: 236, distance: 95.0
click at [621, 236] on div "Email de contacto : ignacio@igalfer.com" at bounding box center [561, 237] width 207 height 21
copy p "ignacio@igalfer.com"
drag, startPoint x: 198, startPoint y: 24, endPoint x: 0, endPoint y: 22, distance: 198.0
click at [0, 22] on nav "Pausado Ver notificaciones t1aAok3Z1xiwBdm9F9im06p4 Alt s Accesos rápidos Presi…" at bounding box center [586, 19] width 1173 height 39
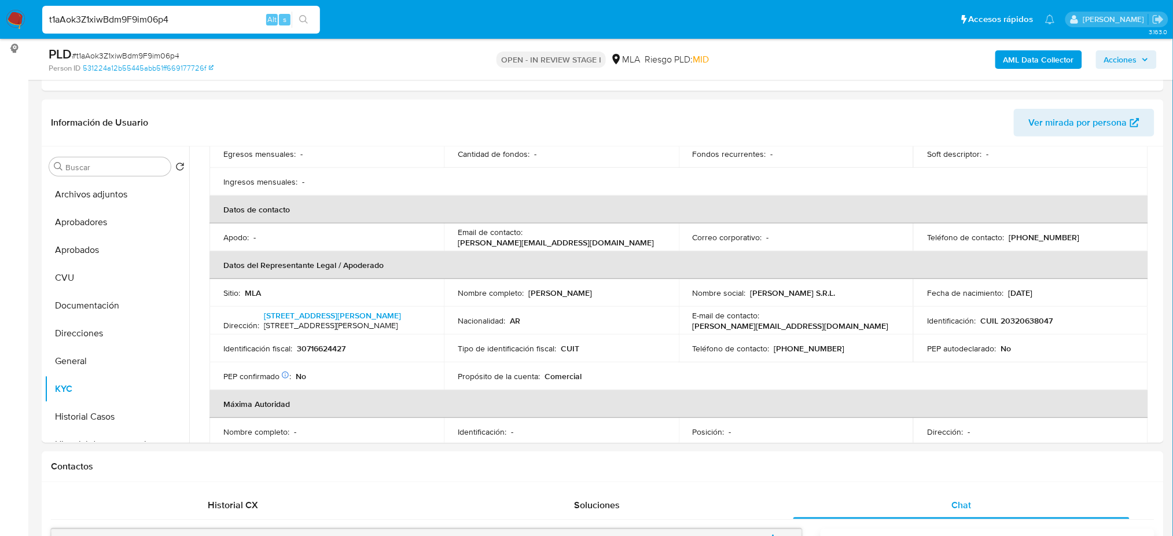
paste input "pF1ZIUGLkDLe8iBWGK2dmHE7"
type input "pF1ZIUGLkDLe8iBWGK2dmHE7"
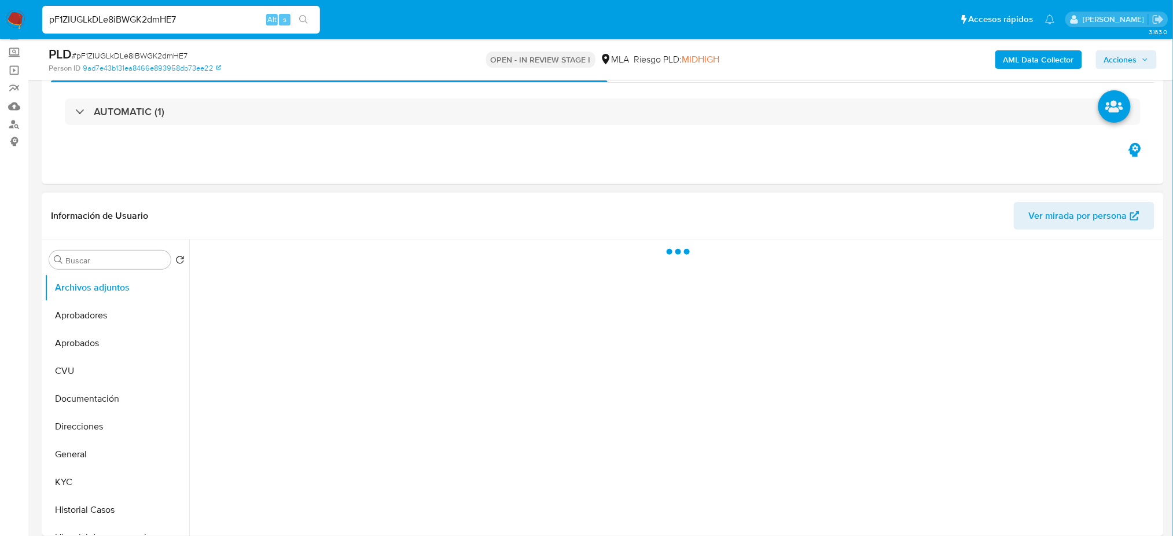
scroll to position [154, 0]
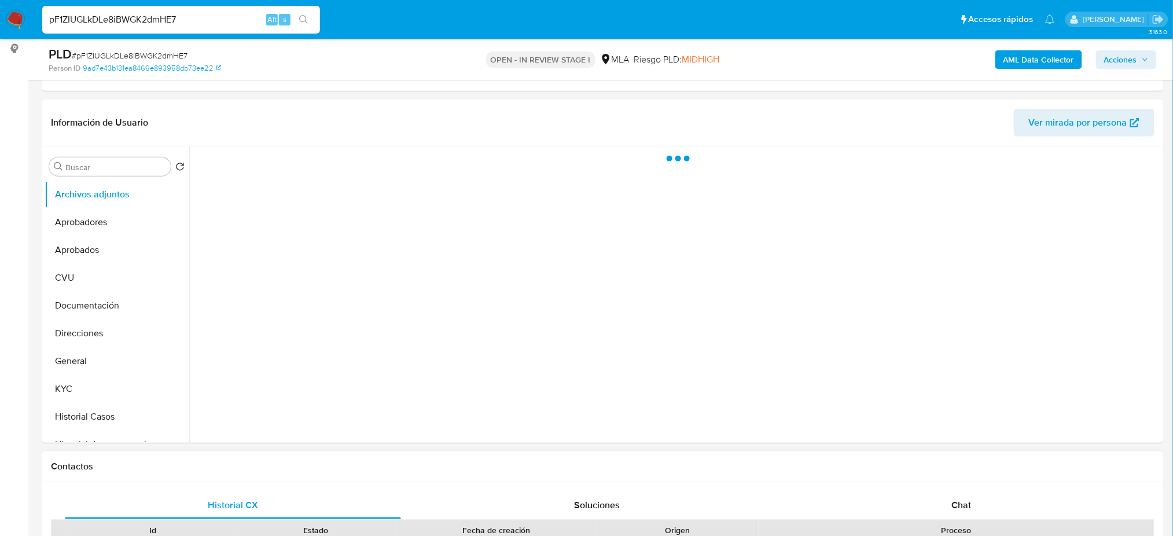
select select "10"
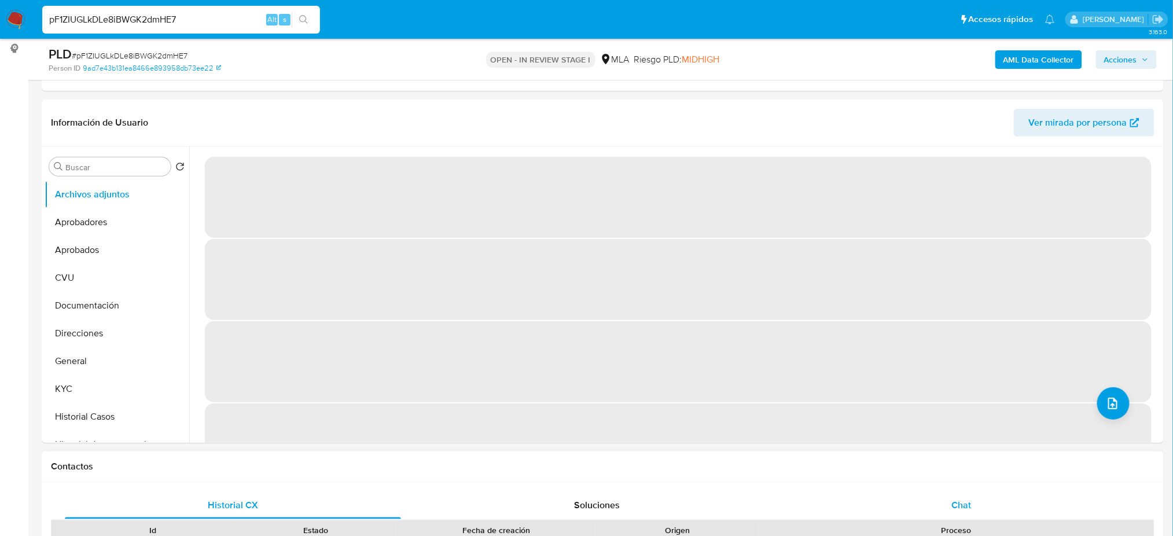
click at [967, 491] on div "Chat" at bounding box center [962, 505] width 336 height 28
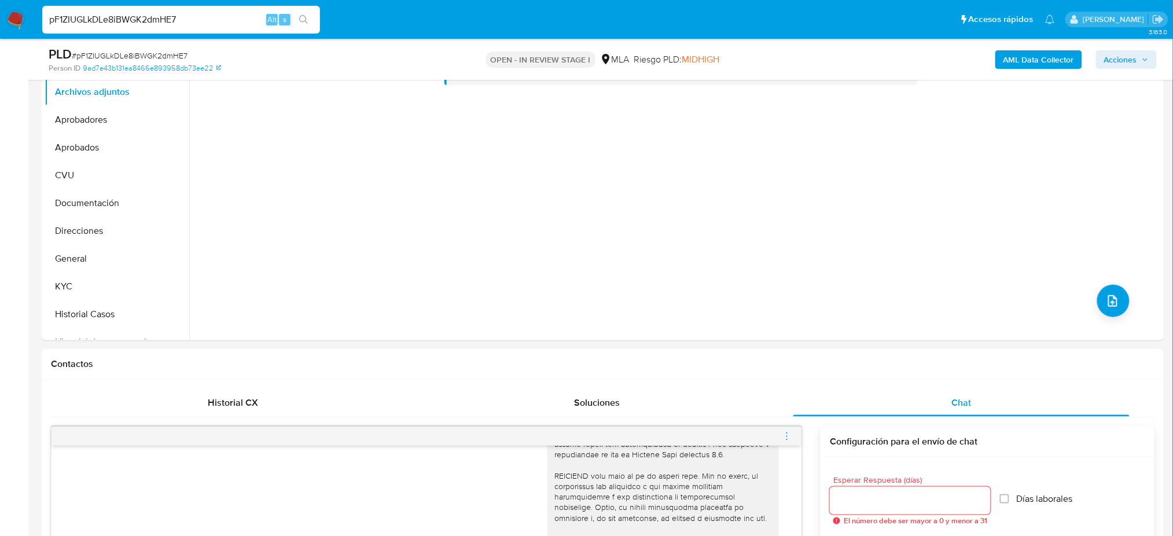
scroll to position [232, 0]
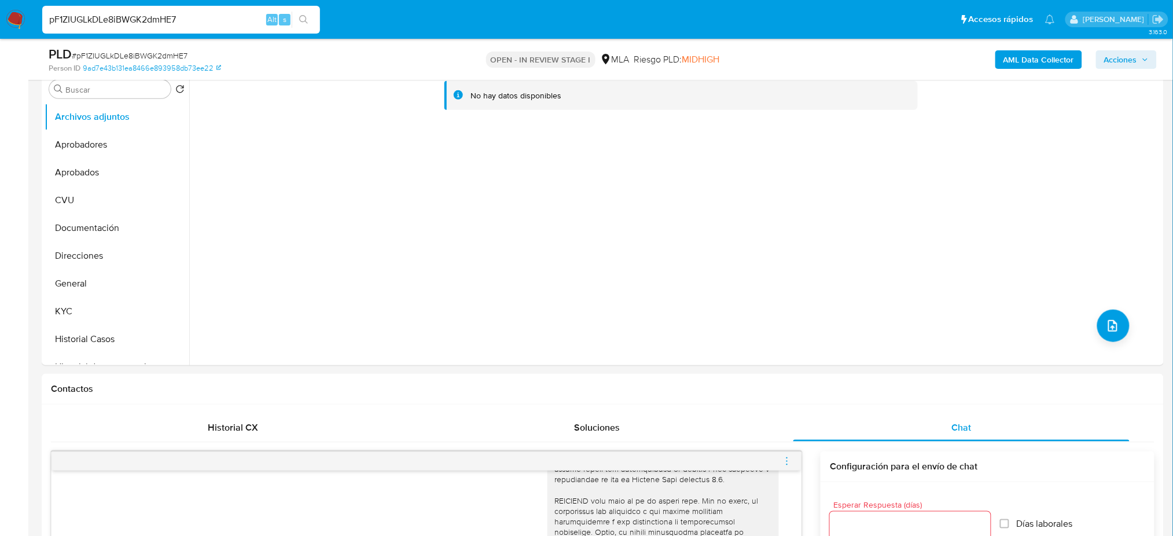
drag, startPoint x: 212, startPoint y: 18, endPoint x: 0, endPoint y: 33, distance: 212.4
click at [0, 33] on nav "Pausado Ver notificaciones pF1ZIUGLkDLe8iBWGK2dmHE7 Alt s Accesos rápidos Presi…" at bounding box center [586, 19] width 1173 height 39
paste input "OwvGCcTLJKSPiG5COgDOpIMJ"
type input "OwvGCcTLJKSPiG5COgDOpIMJ"
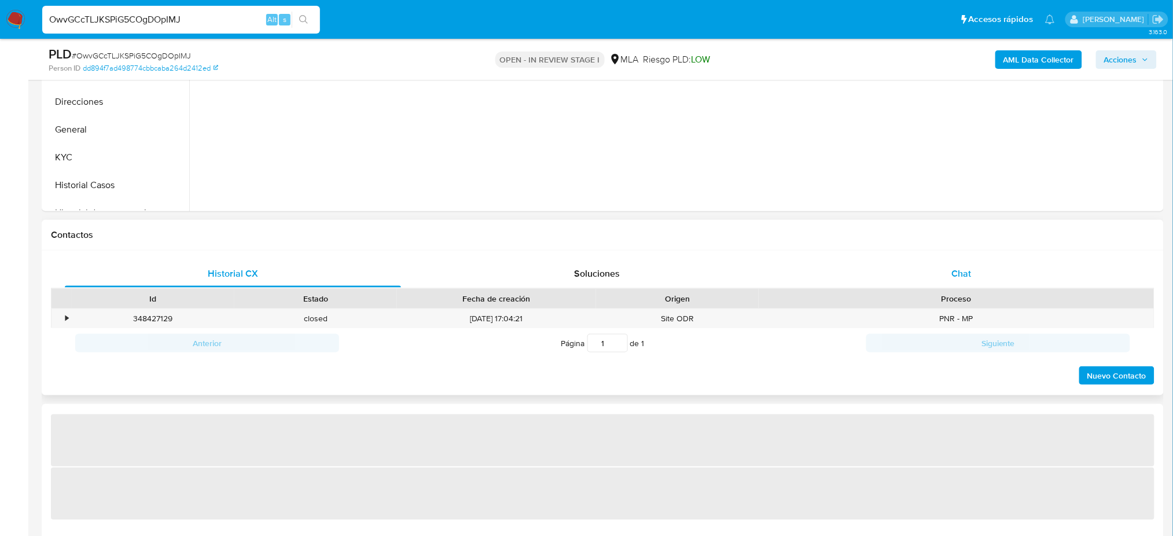
click at [961, 263] on div "Chat" at bounding box center [962, 274] width 336 height 28
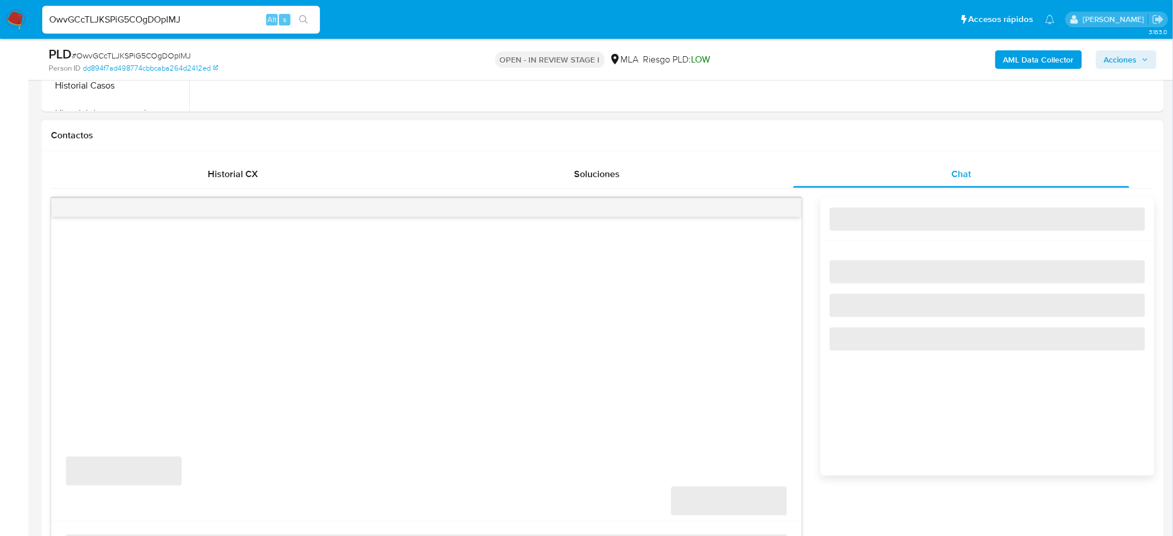
scroll to position [540, 0]
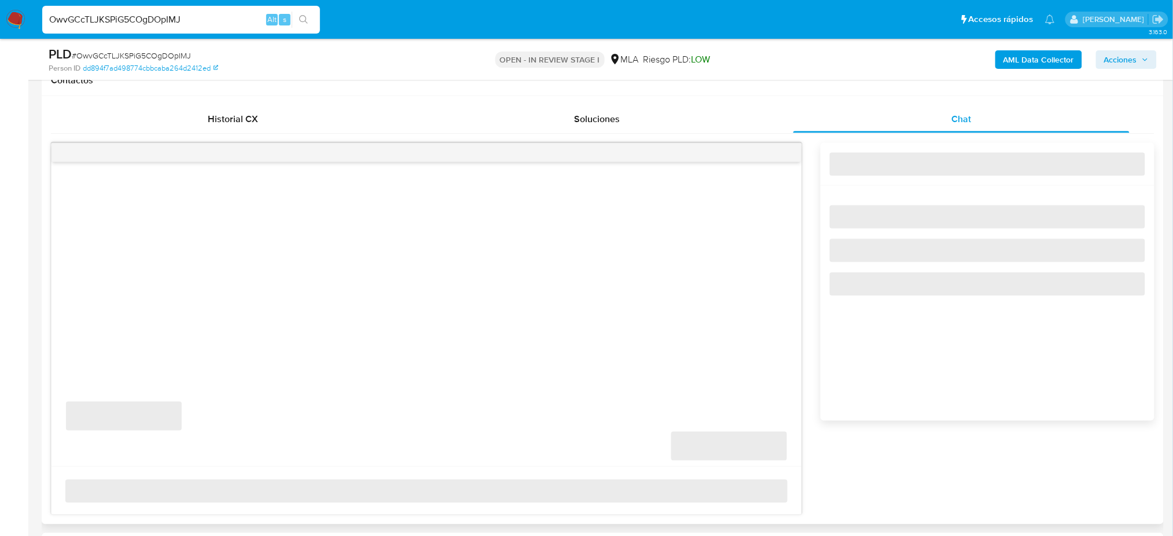
select select "10"
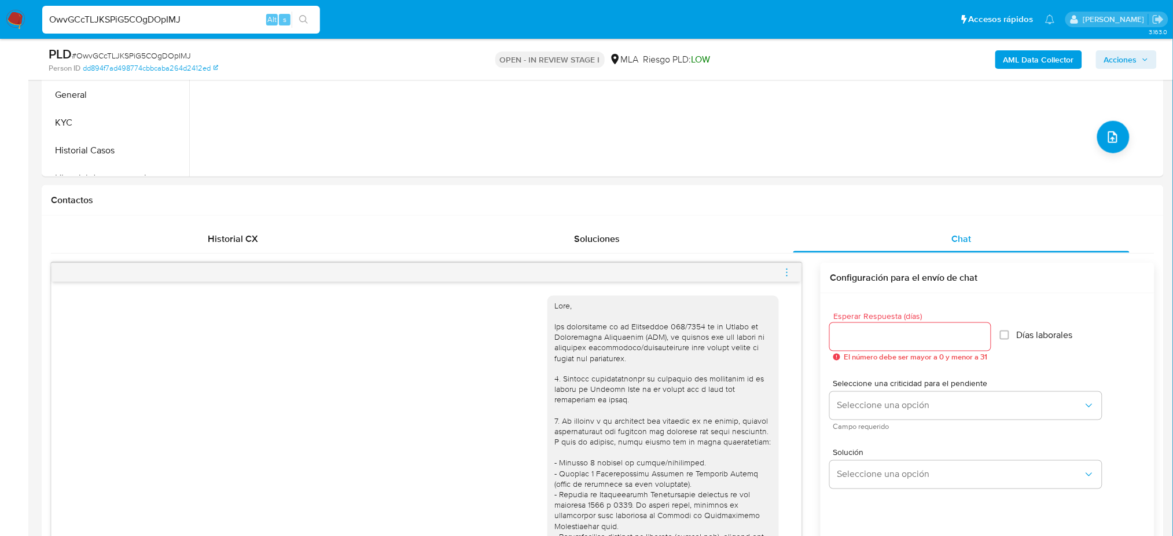
scroll to position [232, 0]
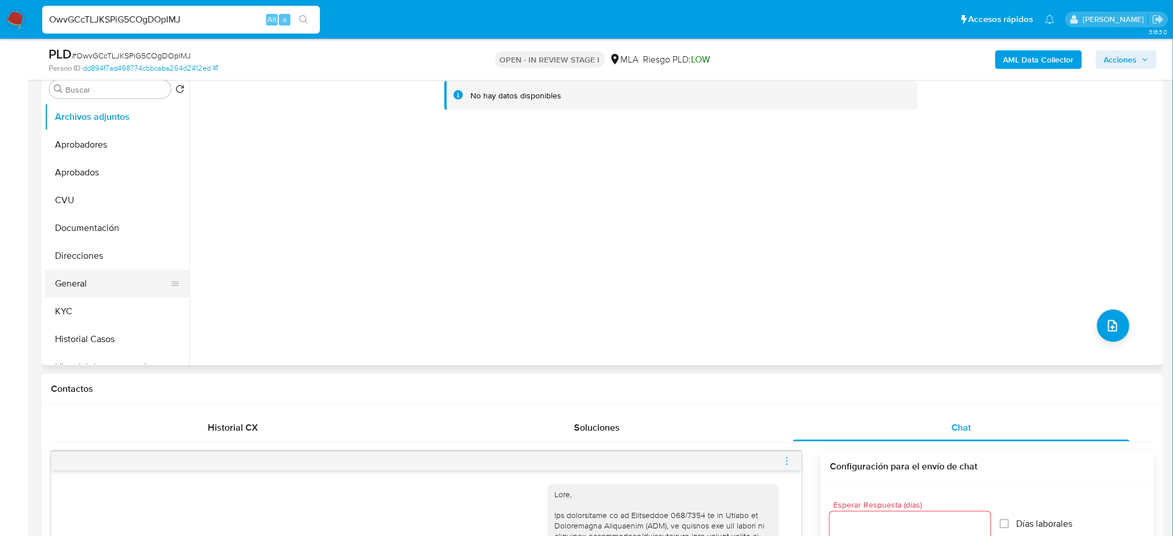
click at [106, 281] on button "General" at bounding box center [112, 284] width 135 height 28
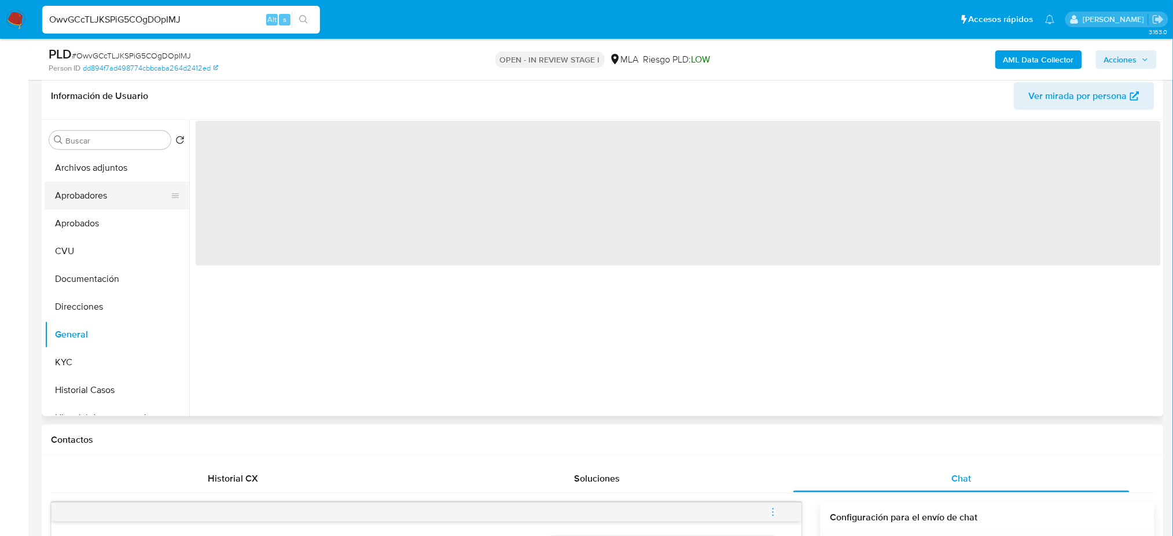
scroll to position [154, 0]
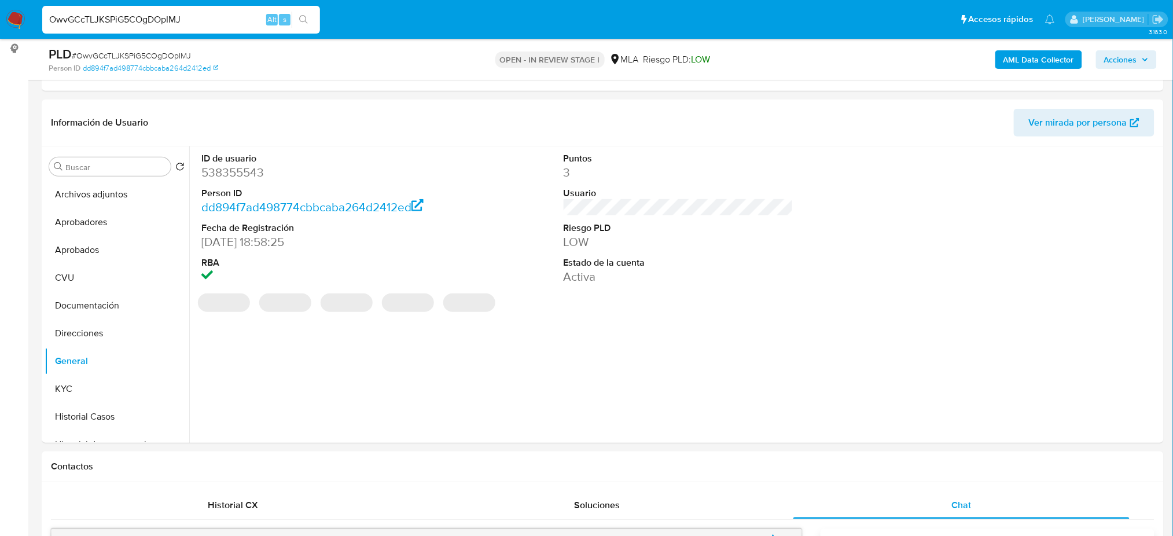
click at [218, 175] on dd "538355543" at bounding box center [316, 172] width 230 height 16
copy dd "538355543"
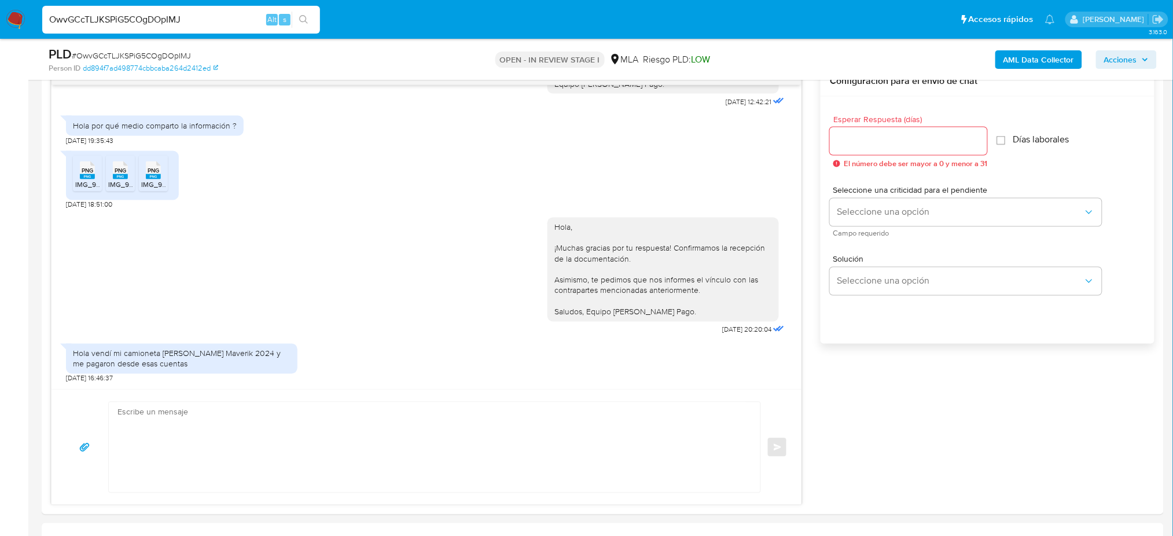
scroll to position [695, 0]
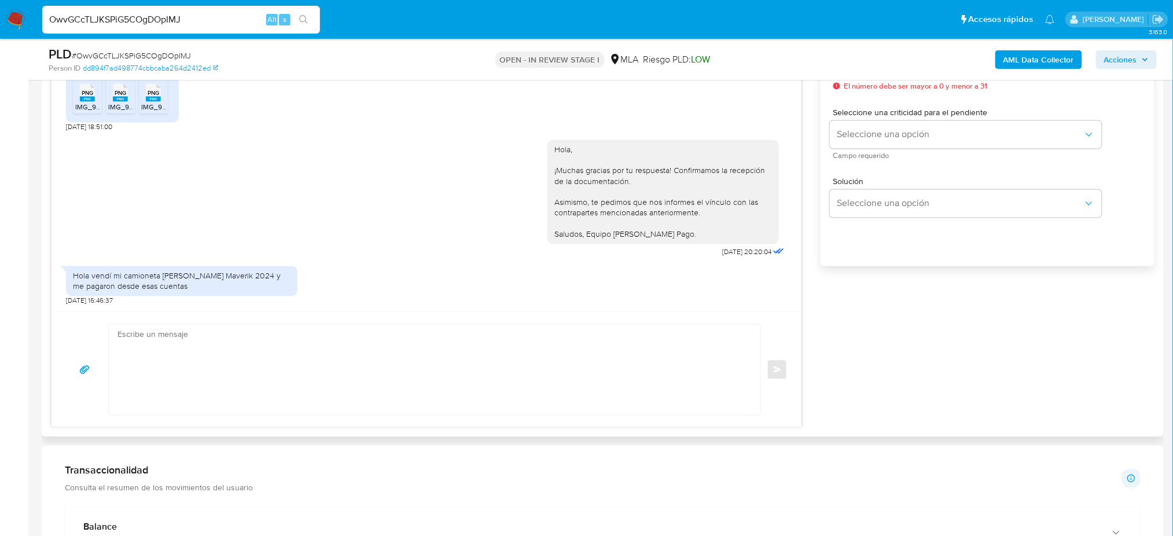
click at [141, 321] on div "Enviar" at bounding box center [427, 369] width 750 height 115
click at [118, 346] on textarea at bounding box center [432, 370] width 629 height 90
paste textarea "Hola, ¡Muchas gracias por tu respuesta! ¿Podrías enviarnos documentación que pe…"
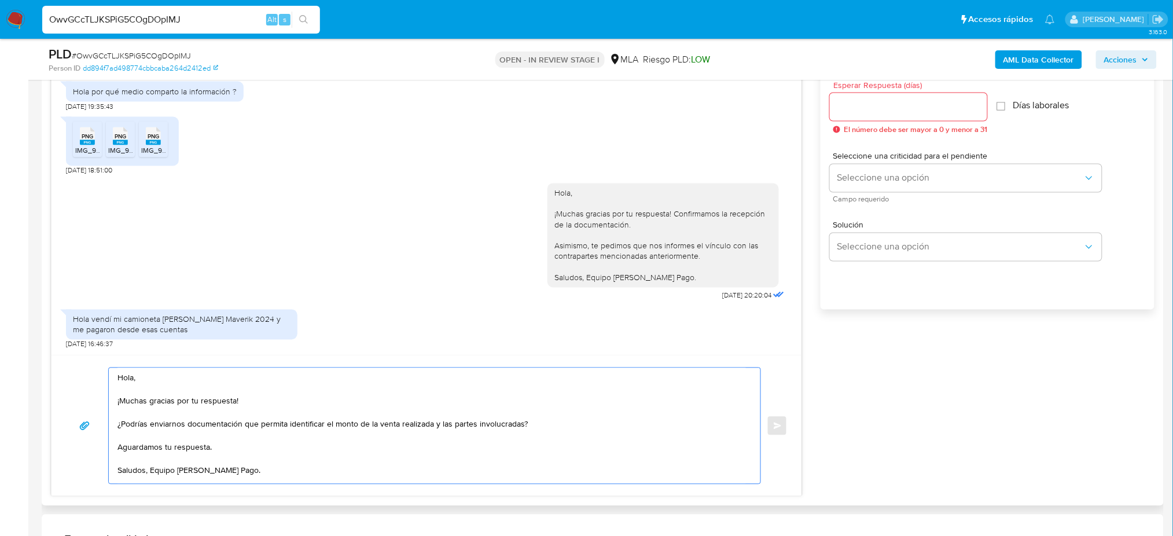
scroll to position [617, 0]
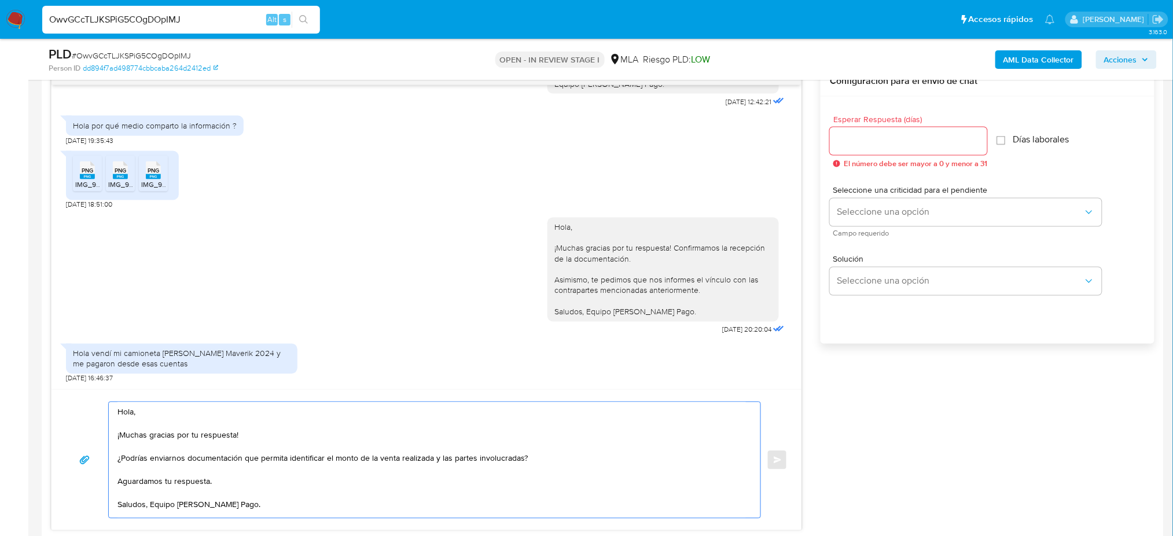
type textarea "Hola, ¡Muchas gracias por tu respuesta! ¿Podrías enviarnos documentación que pe…"
click at [841, 135] on input "Esperar Respuesta (días)" at bounding box center [908, 141] width 157 height 15
type input "2"
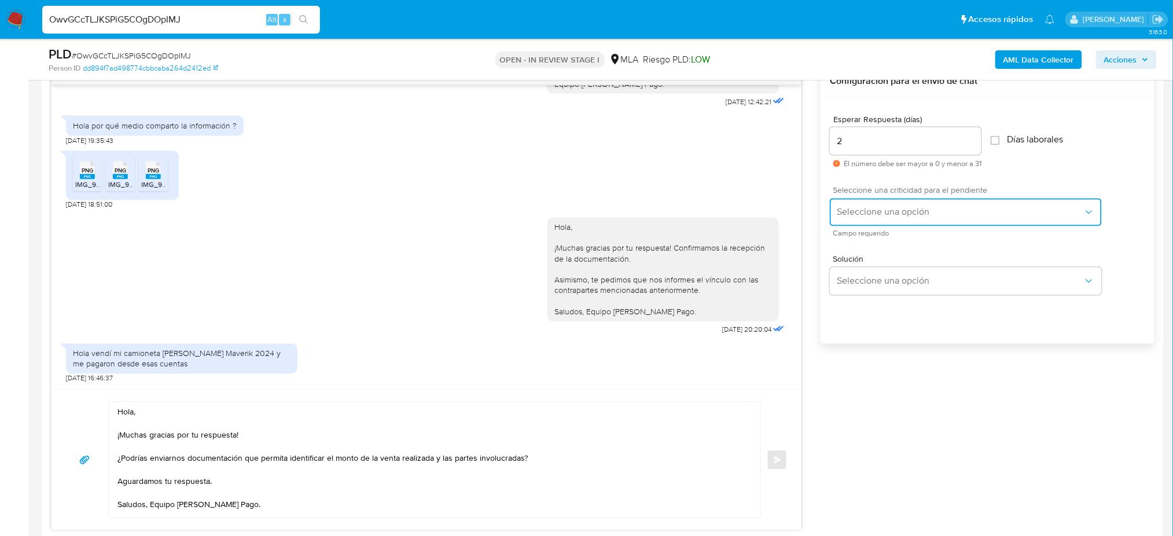
click at [845, 204] on button "Seleccione una opción" at bounding box center [966, 213] width 272 height 28
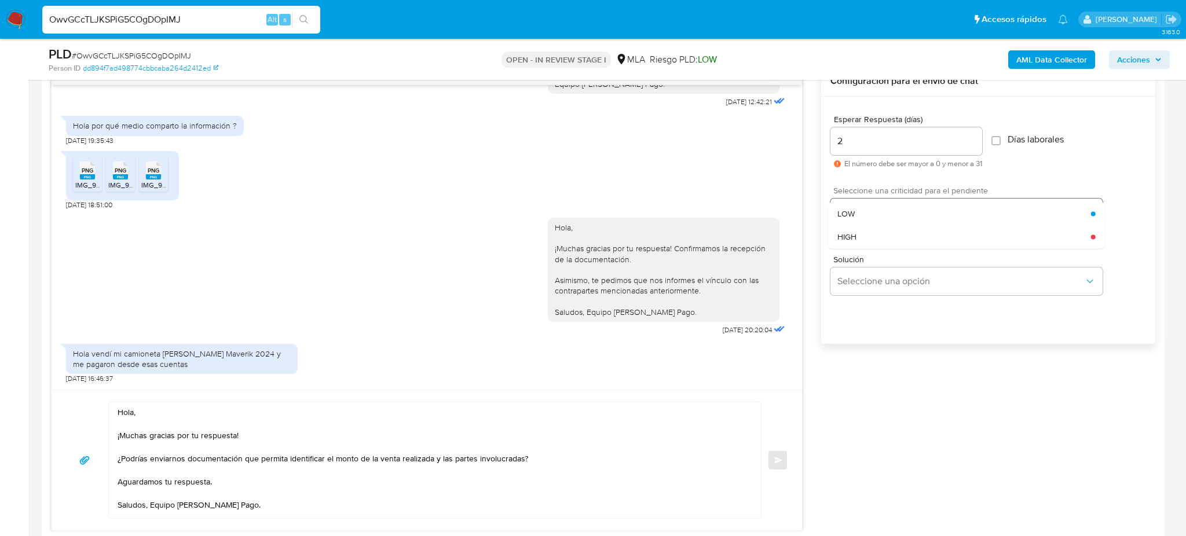
click at [848, 232] on span "HIGH" at bounding box center [846, 237] width 19 height 10
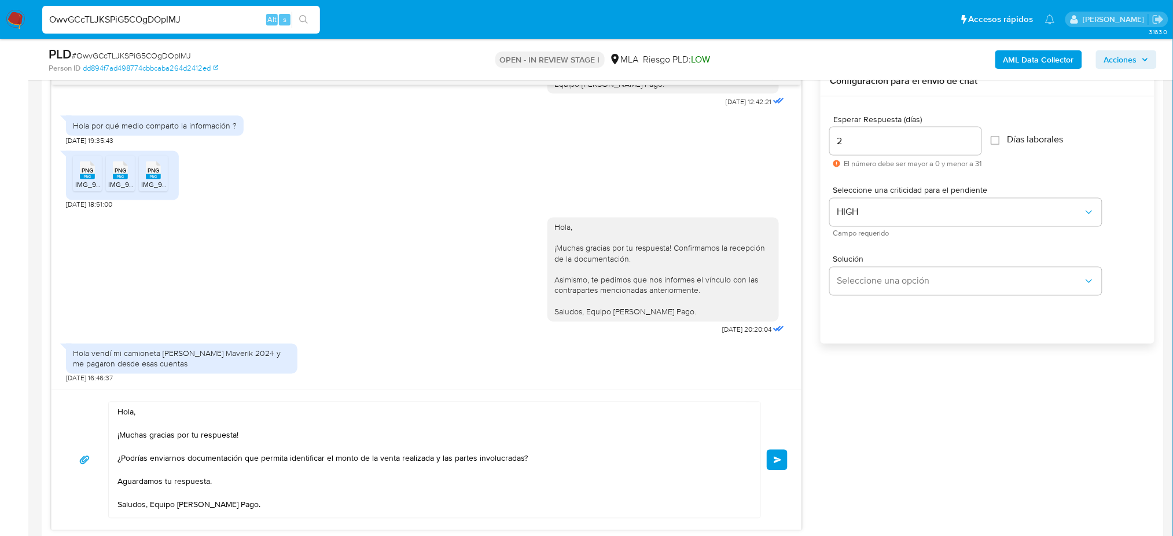
click at [778, 452] on button "Enviar" at bounding box center [777, 460] width 21 height 21
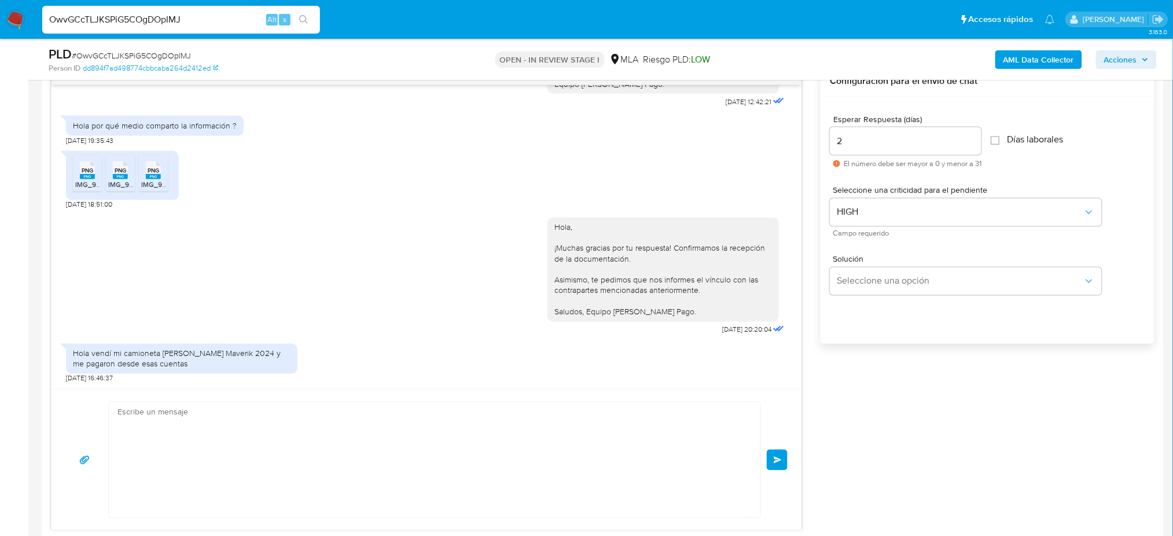
scroll to position [0, 0]
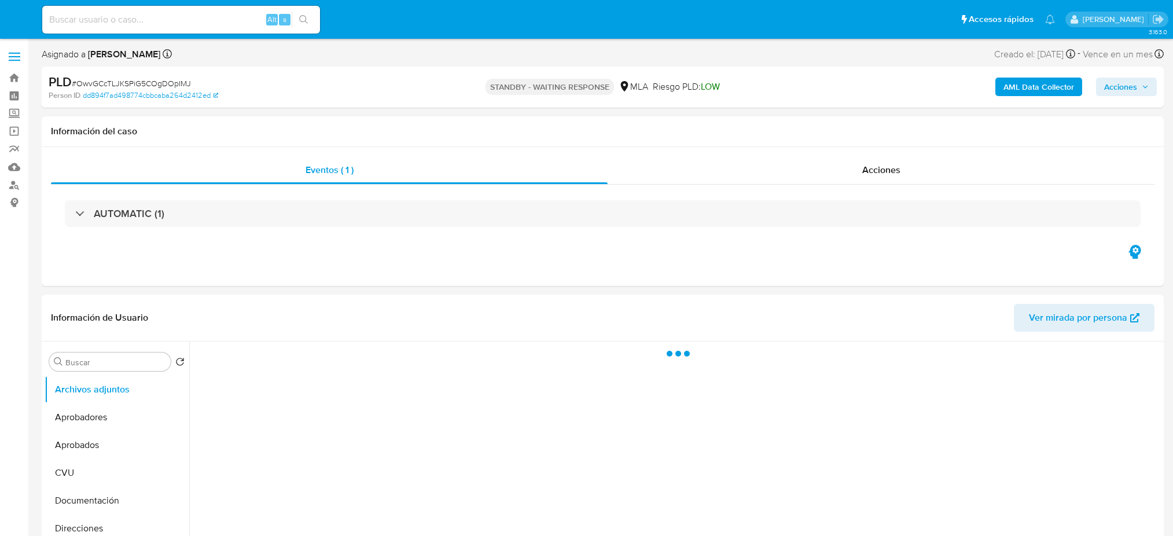
select select "10"
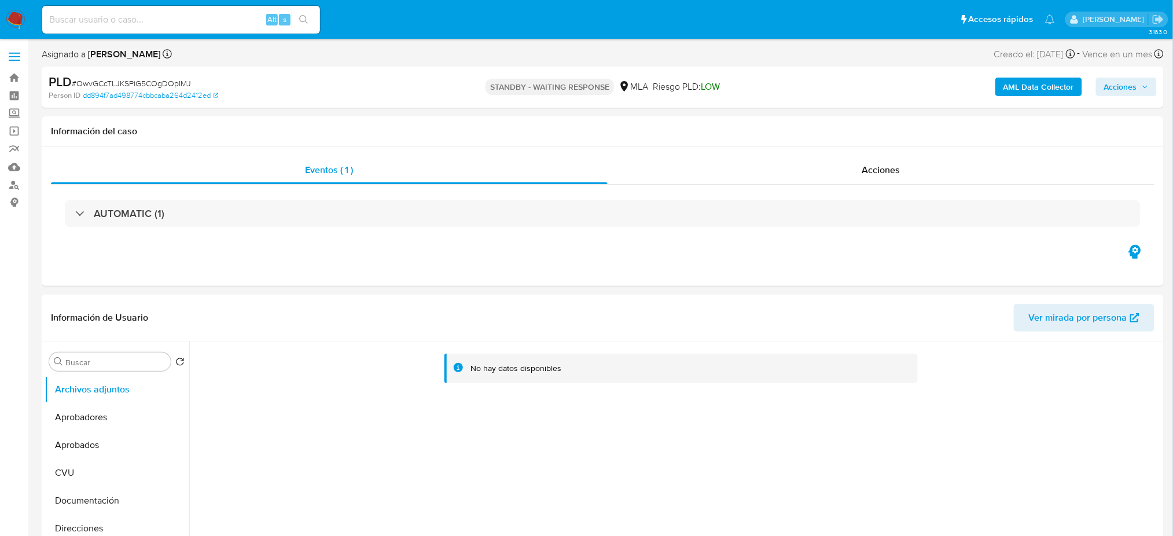
click at [160, 17] on input at bounding box center [181, 19] width 278 height 15
paste input "4ovgRmZ3UPPxIOwGCM9juQv1"
type input "4ovgRmZ3UPPxIOwGCM9juQv1"
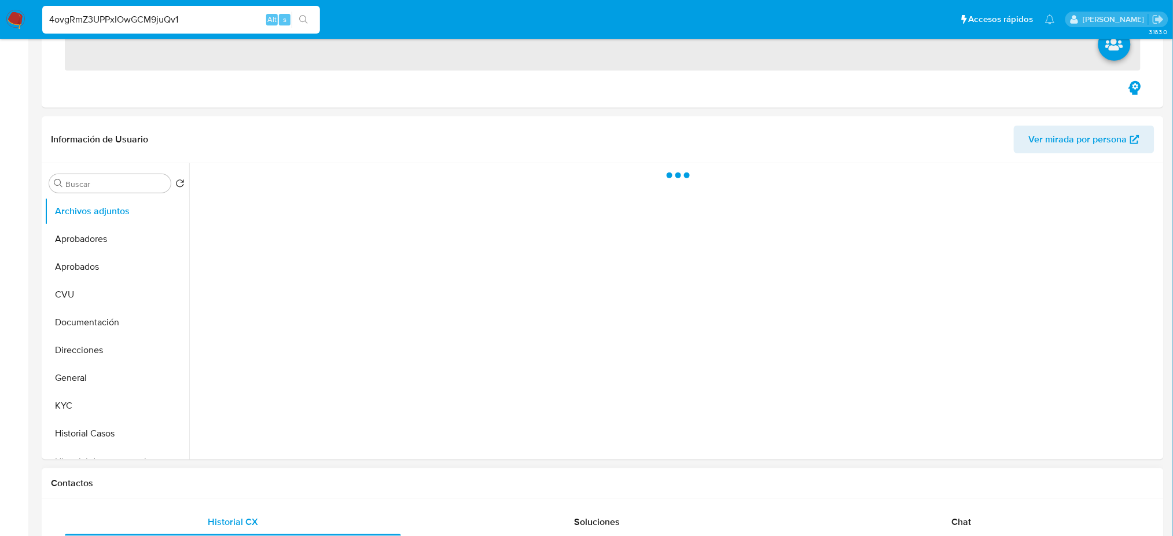
scroll to position [463, 0]
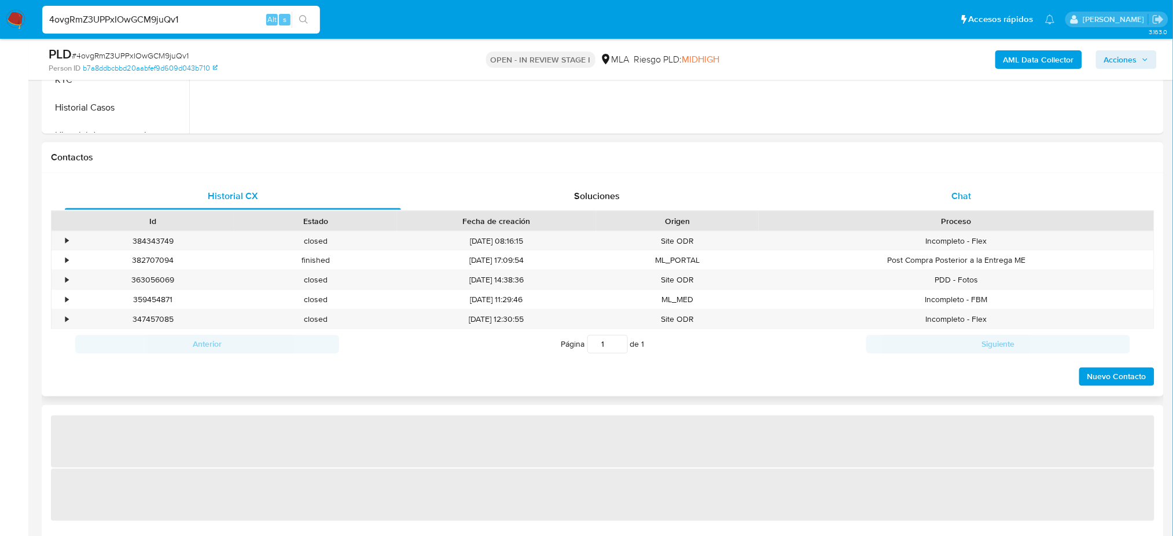
click at [977, 196] on div "Chat" at bounding box center [962, 196] width 336 height 28
select select "10"
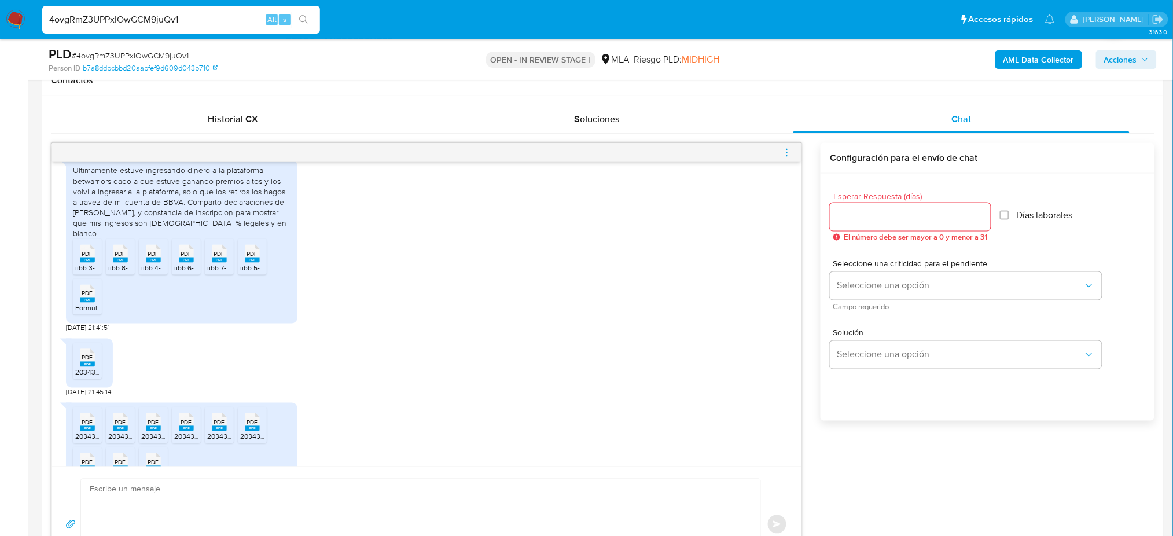
scroll to position [1072, 0]
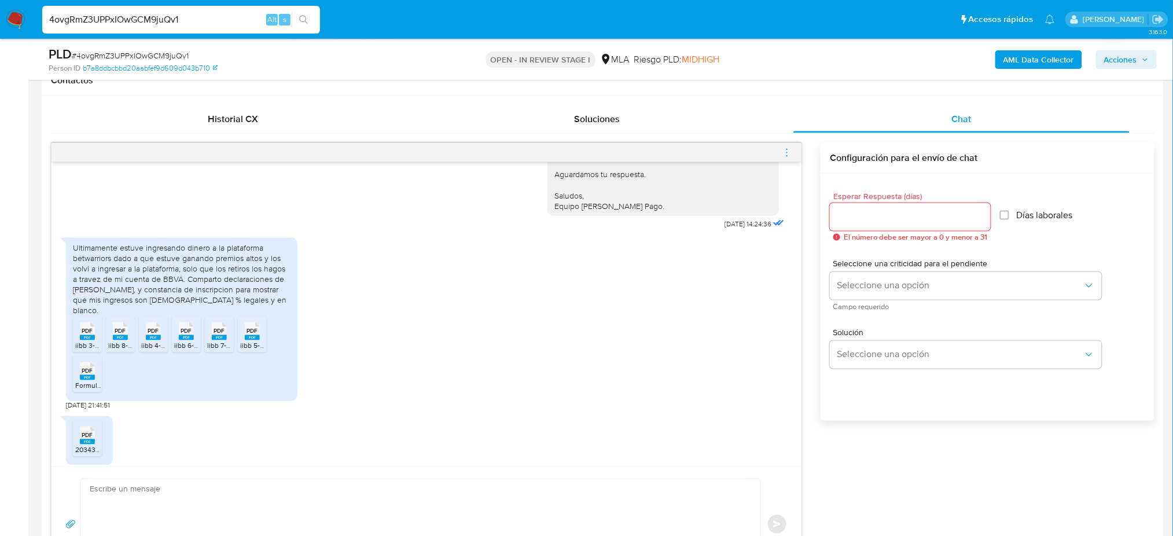
drag, startPoint x: 214, startPoint y: 24, endPoint x: 0, endPoint y: 26, distance: 213.6
click at [0, 26] on nav "Pausado Ver notificaciones 4ovgRmZ3UPPxIOwGCM9juQv1 Alt s Accesos rápidos Presi…" at bounding box center [586, 19] width 1173 height 39
paste input "SM4QQvgu4lpxfXN91uztbbHg"
type input "SM4QQvgu4lpxfXN91uztbbHg"
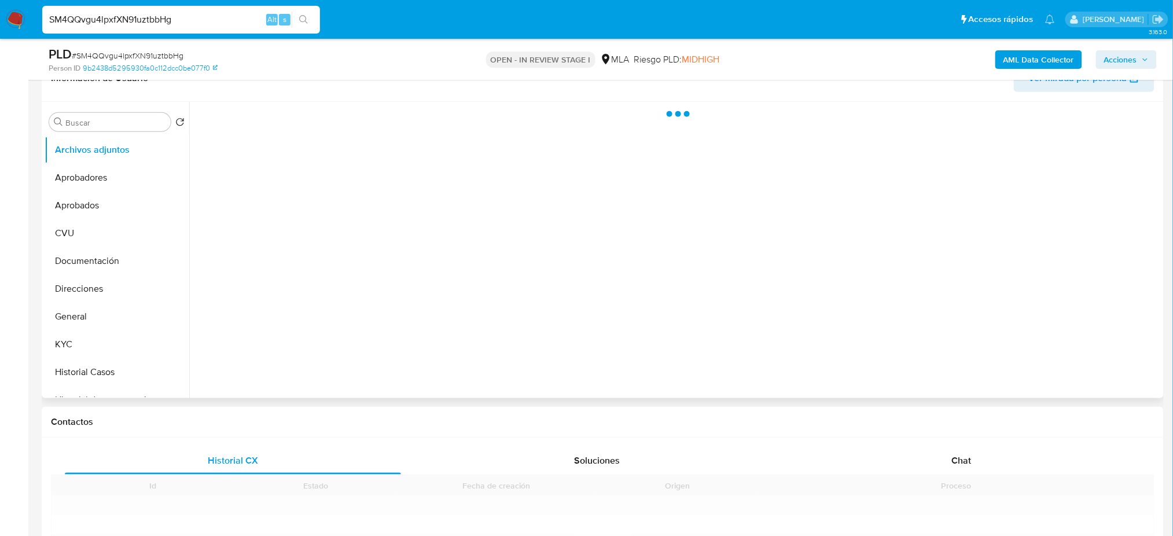
scroll to position [386, 0]
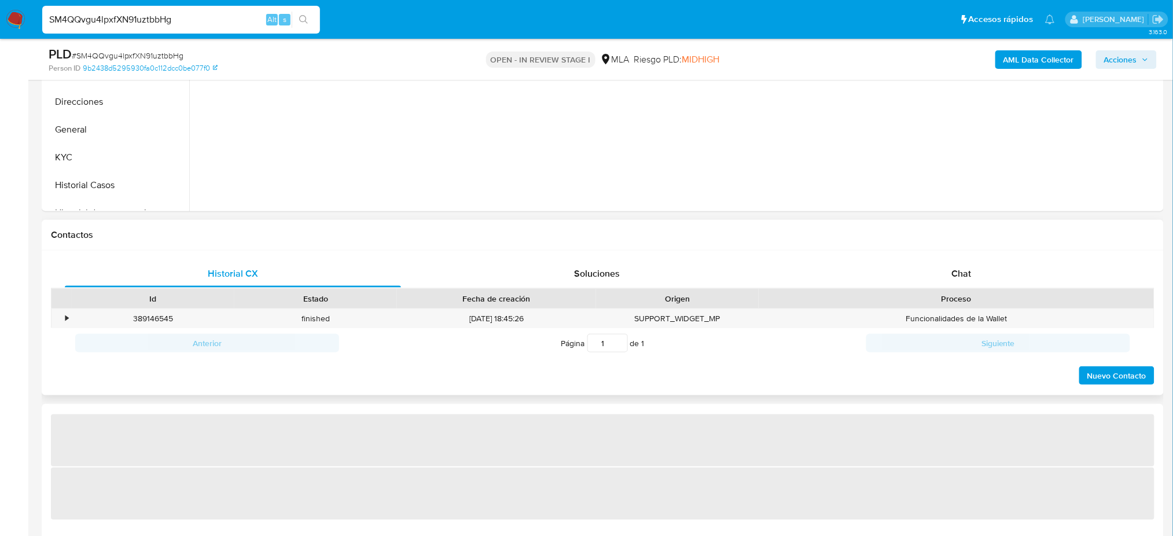
click at [969, 296] on div "Proceso" at bounding box center [956, 299] width 379 height 12
click at [956, 273] on span "Chat" at bounding box center [962, 273] width 20 height 13
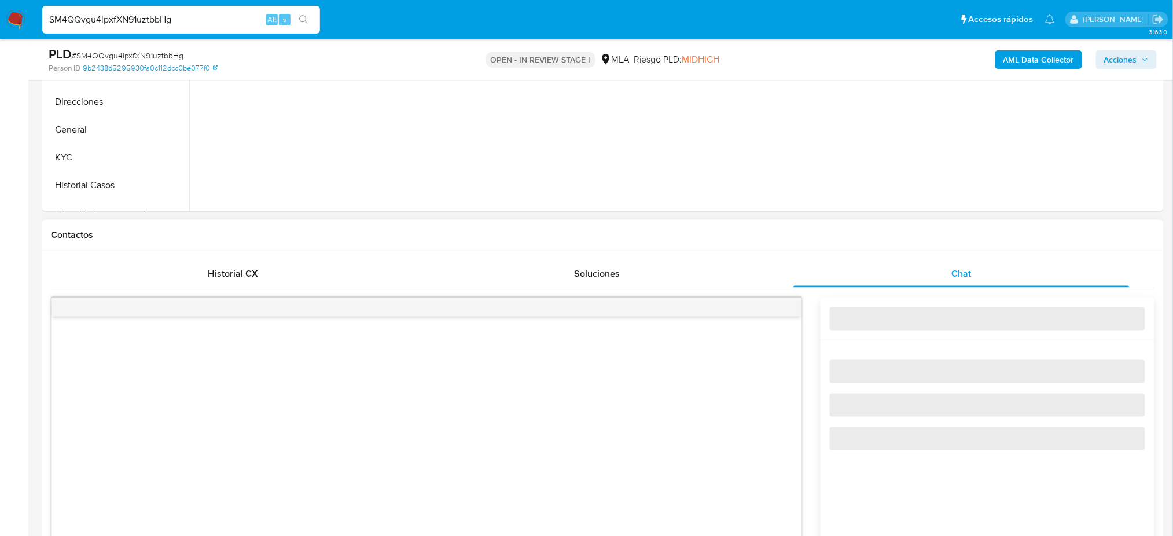
select select "10"
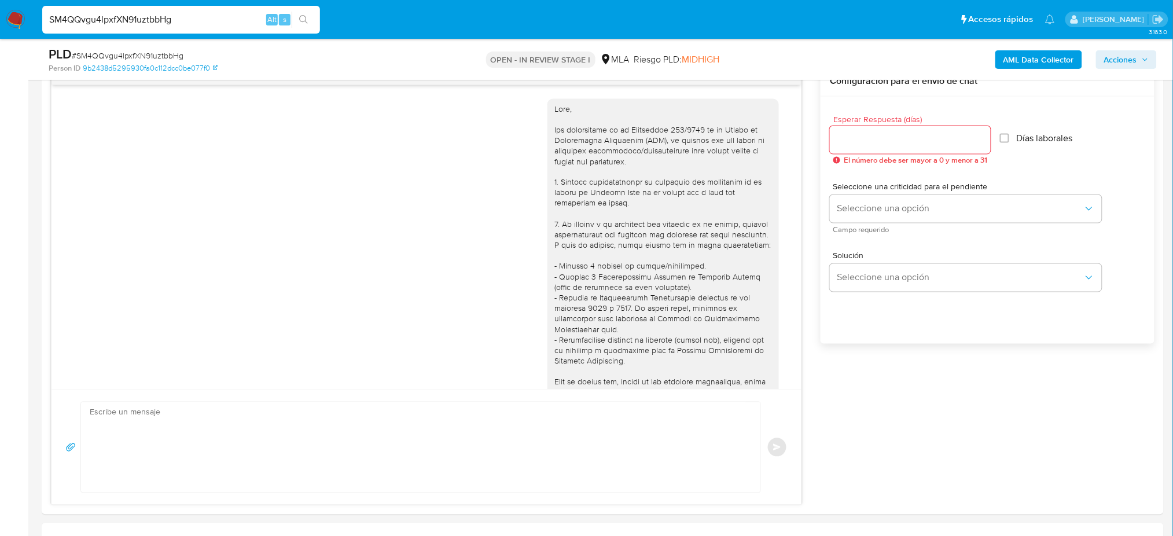
scroll to position [965, 0]
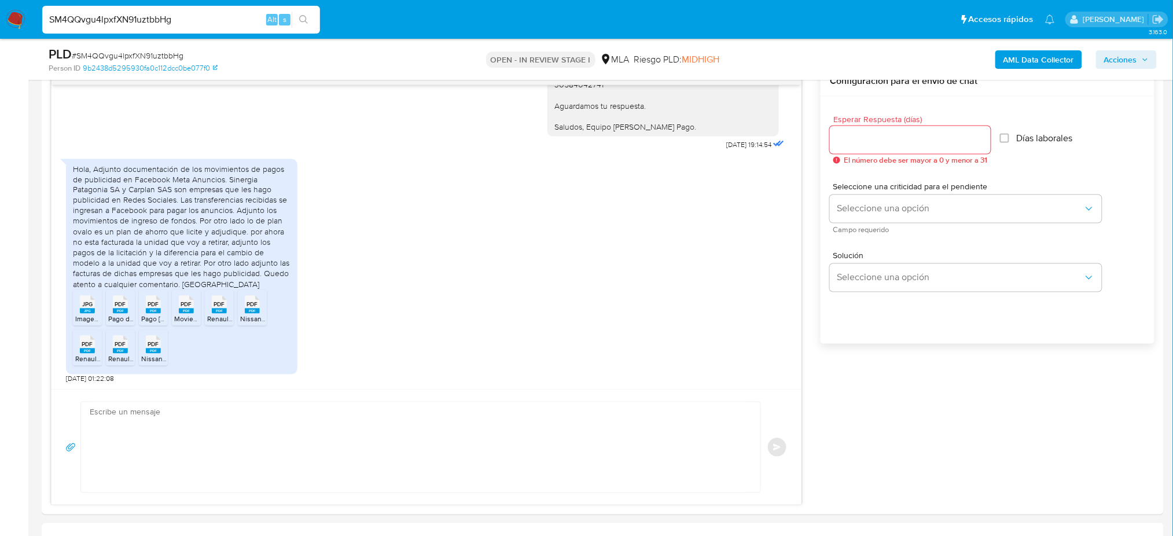
drag, startPoint x: 181, startPoint y: 23, endPoint x: 0, endPoint y: 23, distance: 180.6
click at [0, 23] on nav "Pausado Ver notificaciones SM4QQvgu4lpxfXN91uztbbHg Alt s Accesos rápidos Presi…" at bounding box center [586, 19] width 1173 height 39
paste input "jktfimgneenQbni3NRlgKqOS"
type input "jktfimgneenQbni3NRlgKqOS"
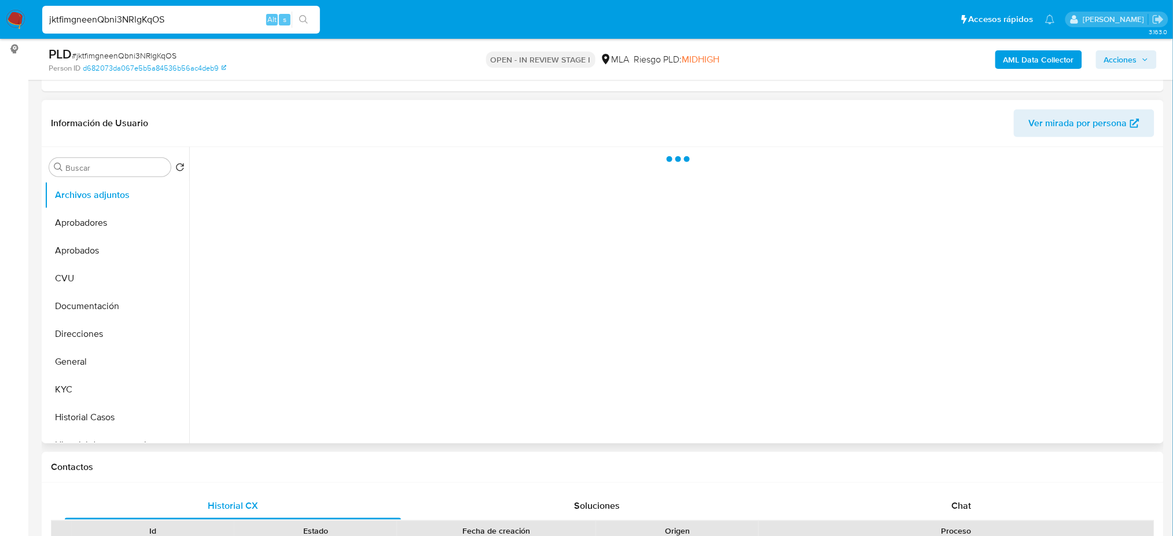
scroll to position [154, 0]
select select "10"
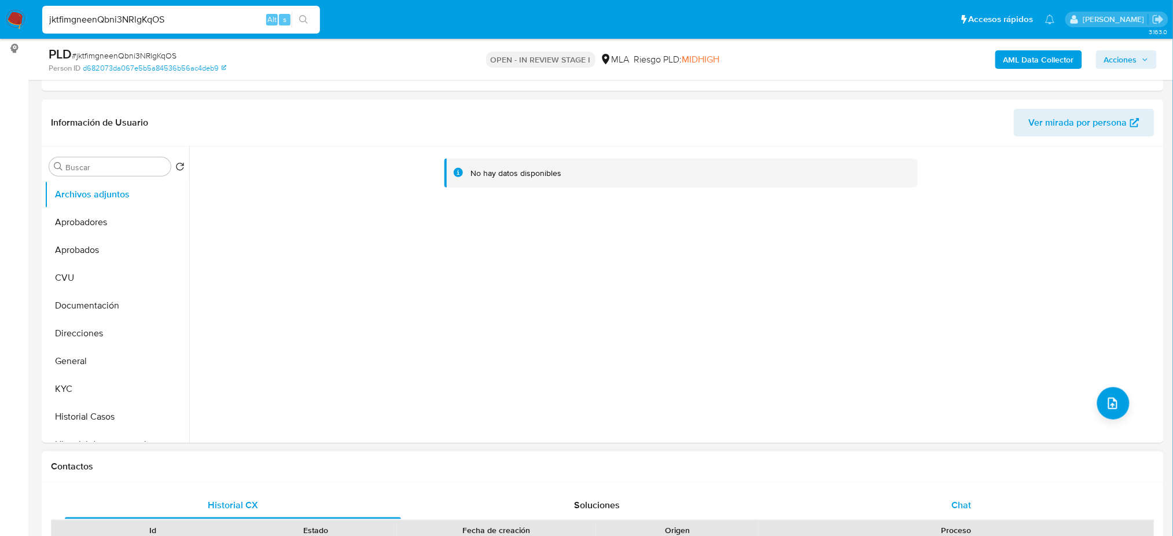
click at [1008, 502] on div "Chat" at bounding box center [962, 505] width 336 height 28
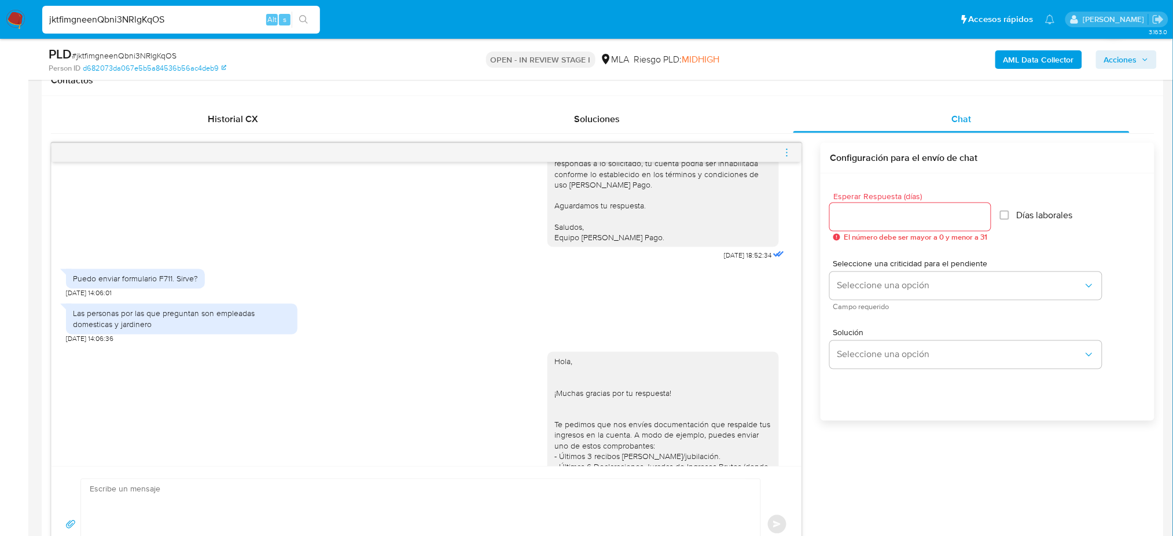
scroll to position [1377, 0]
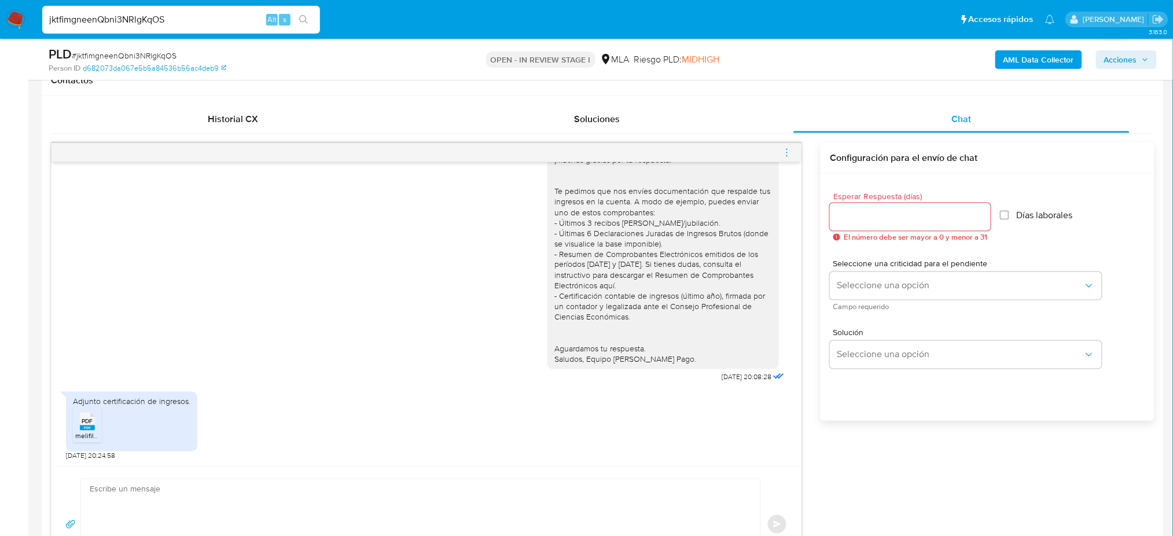
drag, startPoint x: 228, startPoint y: 16, endPoint x: 0, endPoint y: 29, distance: 228.5
click at [0, 29] on nav "Pausado Ver notificaciones jktfimgneenQbni3NRlgKqOS Alt s Accesos rápidos Presi…" at bounding box center [586, 19] width 1173 height 39
paste input "lKaTxZJ8a9FXVcEWmp8jHtEQ"
type input "lKaTxZJ8a9FXVcEWmp8jHtEQ"
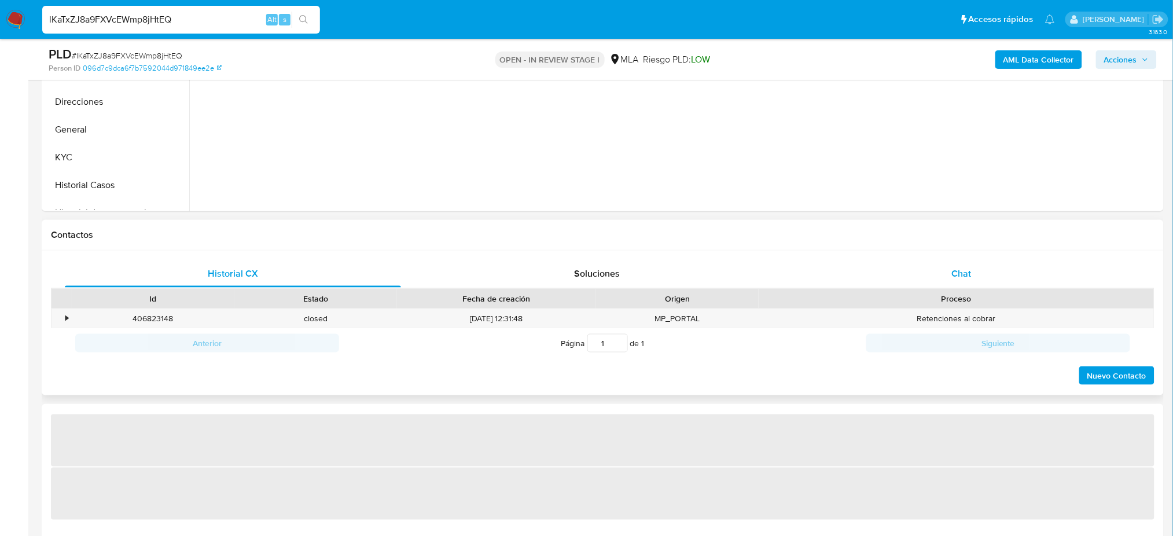
click at [963, 273] on span "Chat" at bounding box center [962, 273] width 20 height 13
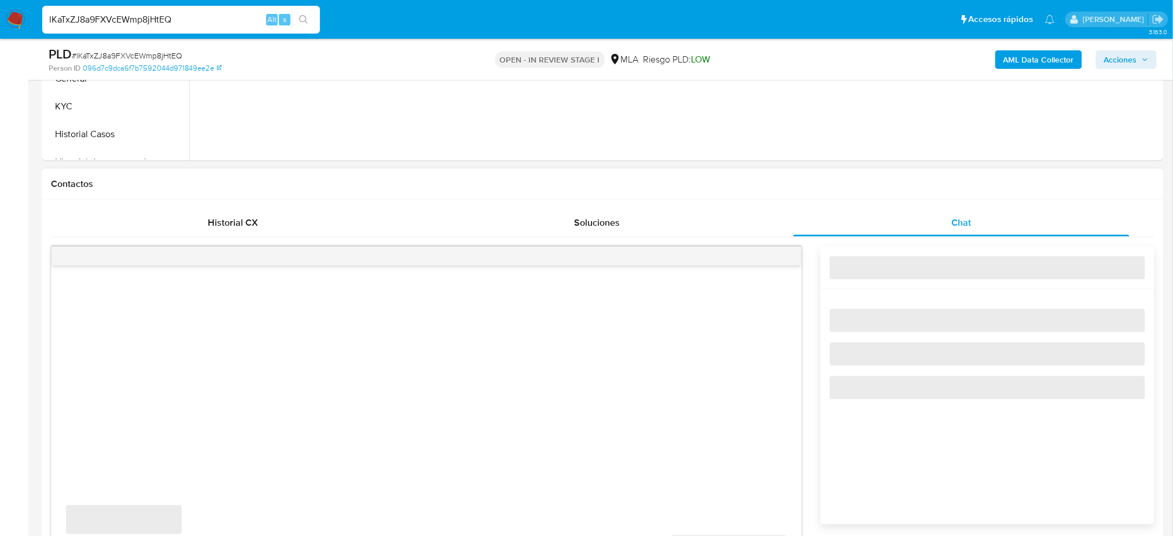
select select "10"
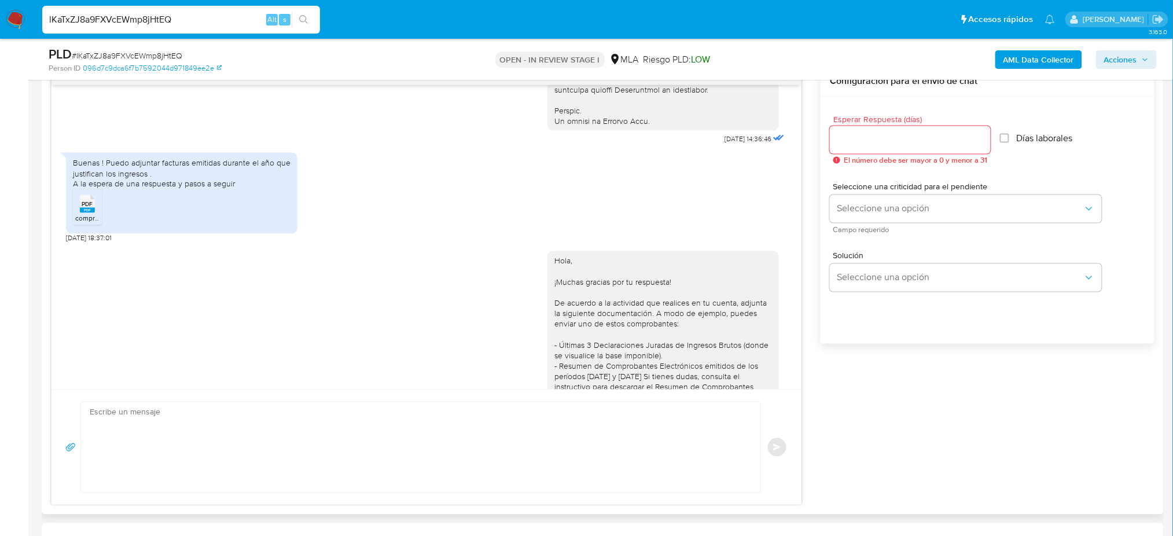
scroll to position [886, 0]
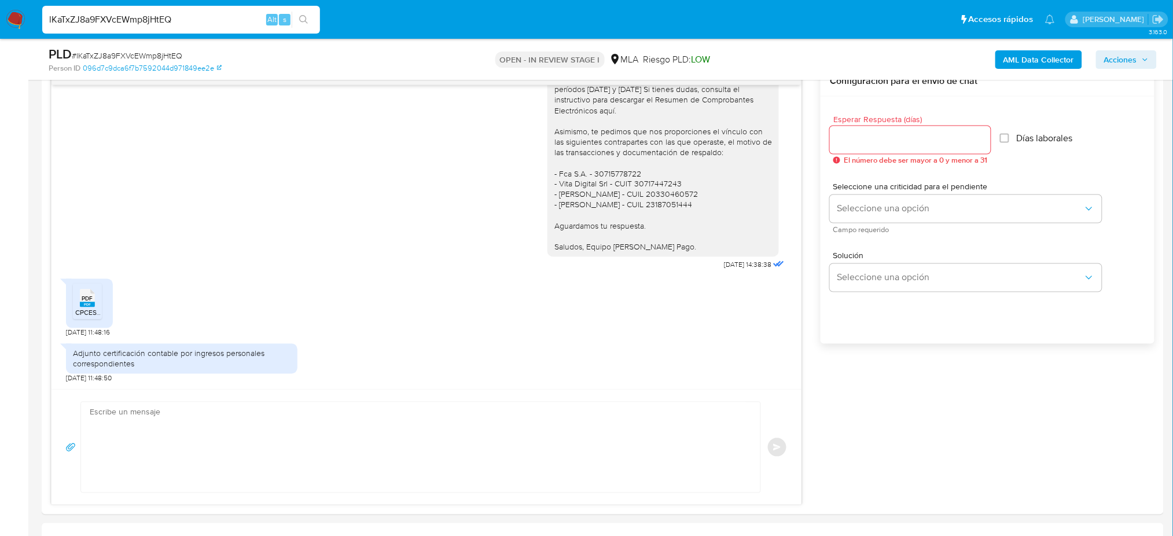
drag, startPoint x: 196, startPoint y: 20, endPoint x: 0, endPoint y: 15, distance: 196.3
click at [0, 15] on nav "Pausado Ver notificaciones lKaTxZJ8a9FXVcEWmp8jHtEQ Alt s Accesos rápidos Presi…" at bounding box center [586, 19] width 1173 height 39
paste input "bNlmiNabG2Fknc0dNqetCDAC"
type input "bNlmiNabG2Fknc0dNqetCDAC"
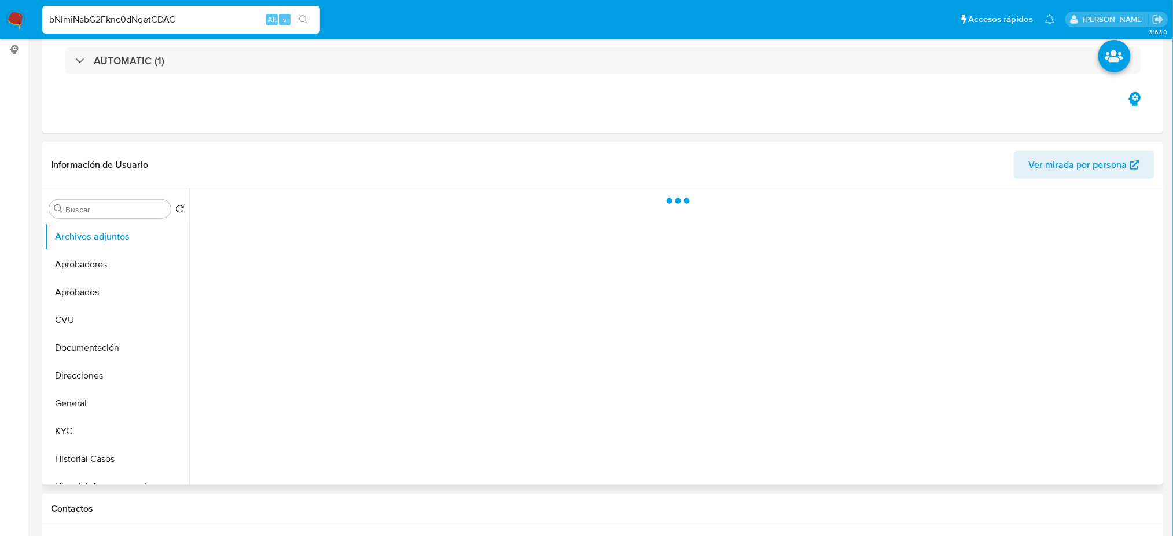
select select "10"
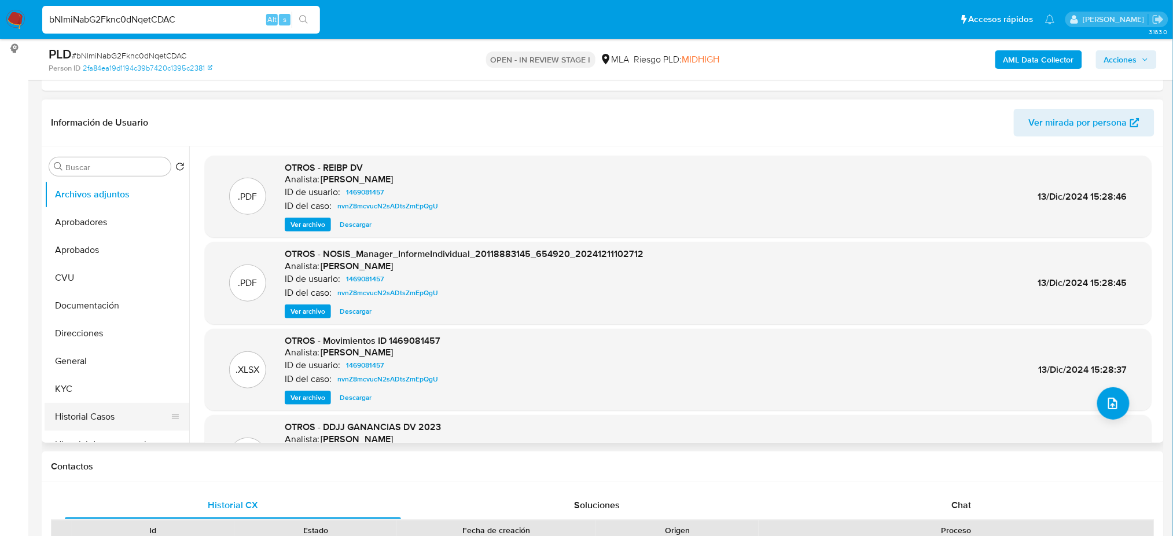
drag, startPoint x: 127, startPoint y: 410, endPoint x: 120, endPoint y: 412, distance: 6.8
click at [126, 410] on button "Historial Casos" at bounding box center [112, 417] width 135 height 28
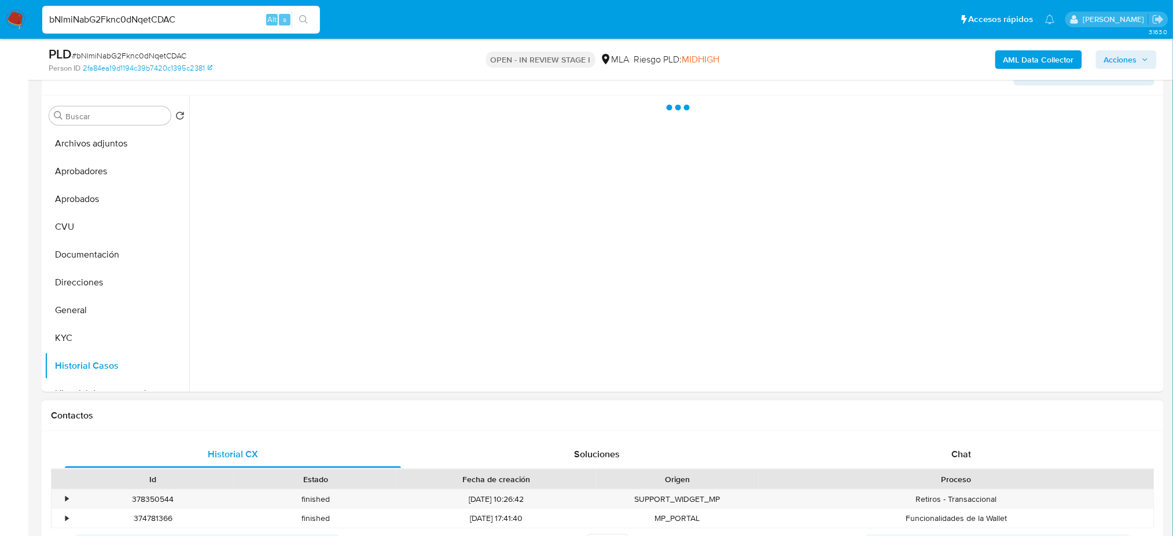
scroll to position [232, 0]
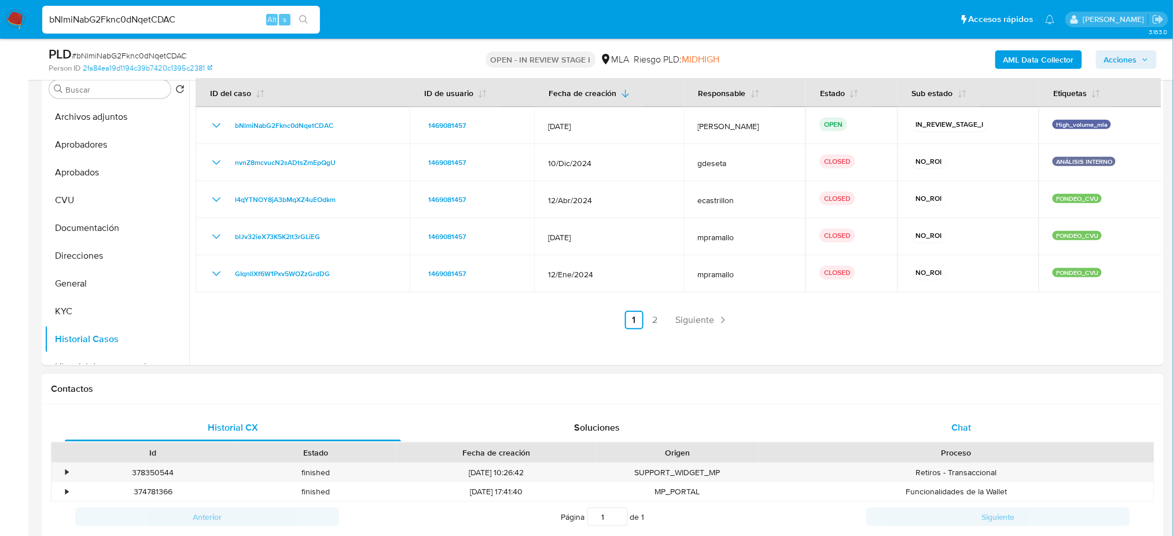
click at [1000, 430] on div "Chat" at bounding box center [962, 428] width 336 height 28
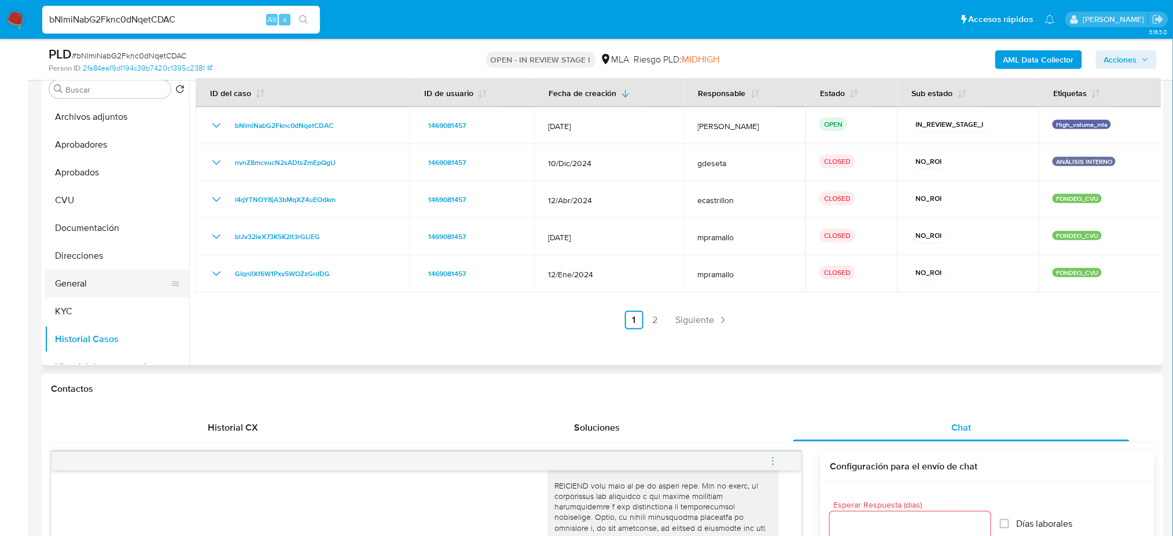
click at [95, 284] on button "General" at bounding box center [112, 284] width 135 height 28
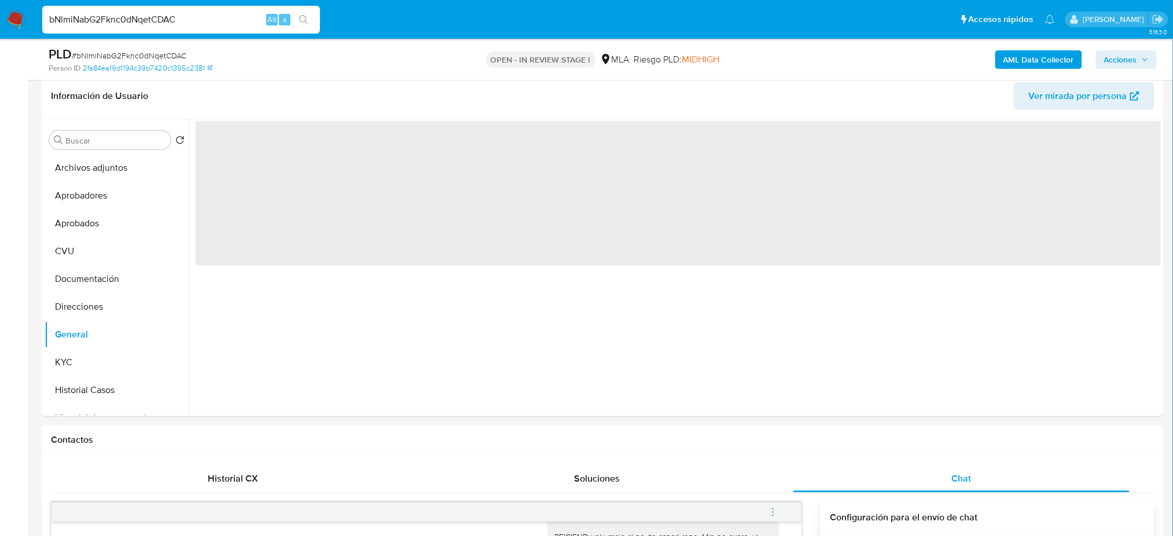
scroll to position [154, 0]
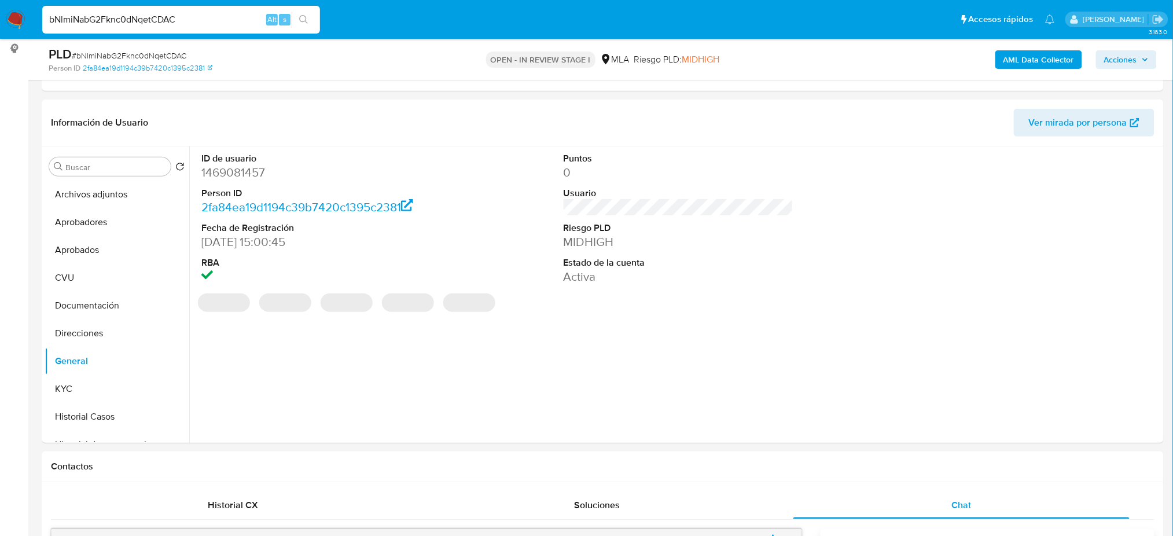
click at [214, 170] on dd "1469081457" at bounding box center [316, 172] width 230 height 16
copy dd "1469081457"
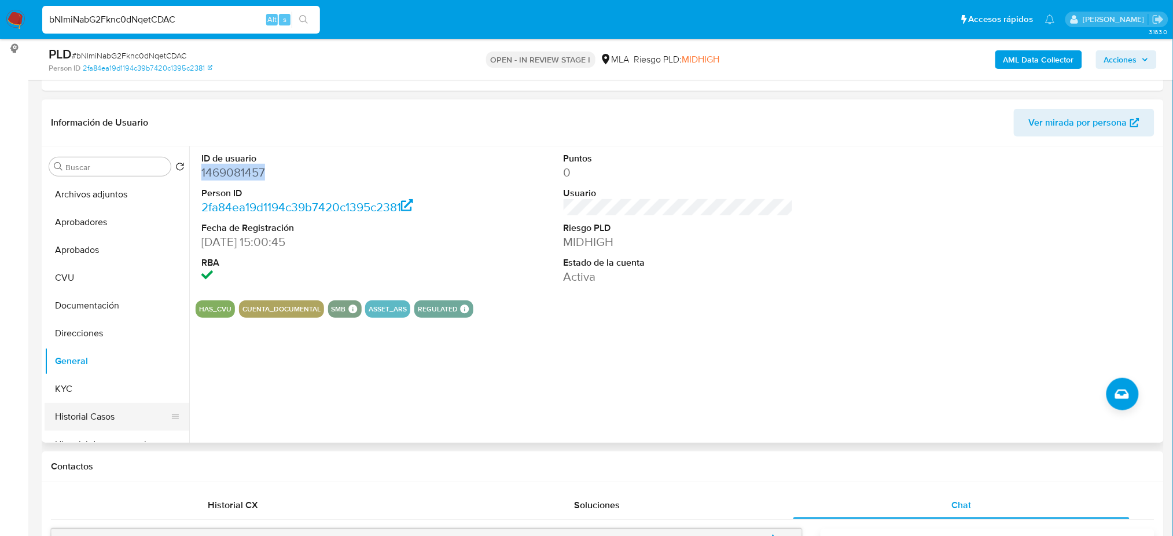
click at [98, 403] on button "Historial Casos" at bounding box center [112, 417] width 135 height 28
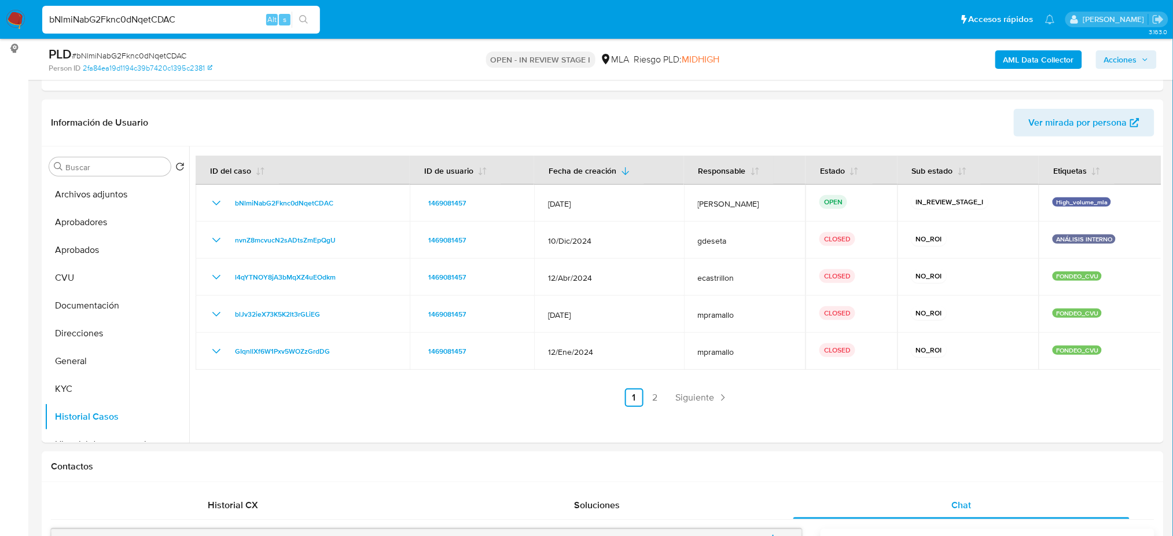
drag, startPoint x: 202, startPoint y: 19, endPoint x: 41, endPoint y: 16, distance: 161.0
click at [42, 16] on input "bNlmiNabG2Fknc0dNqetCDAC" at bounding box center [181, 19] width 278 height 15
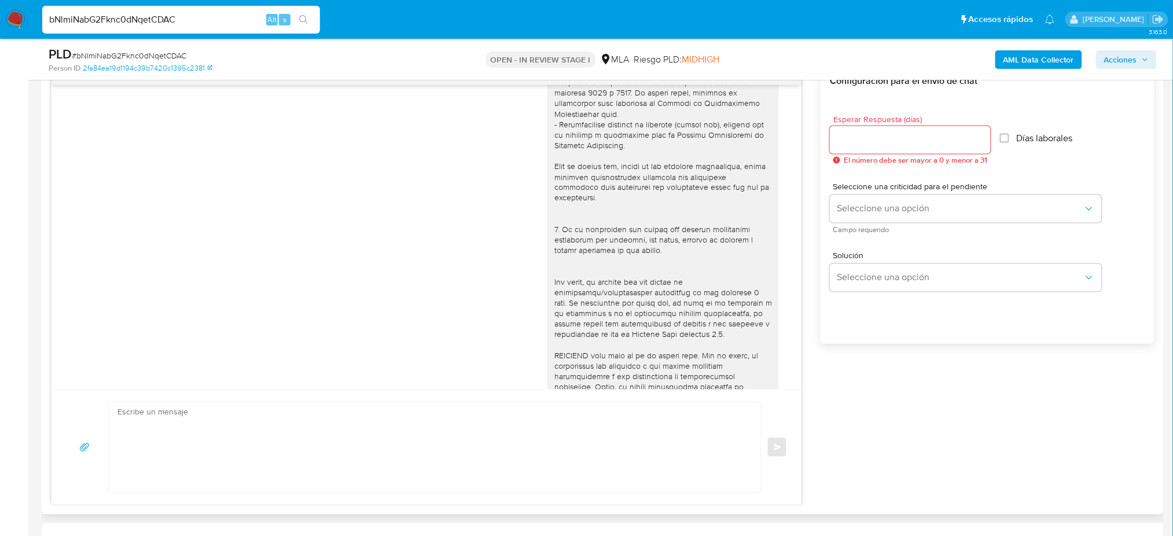
scroll to position [482, 0]
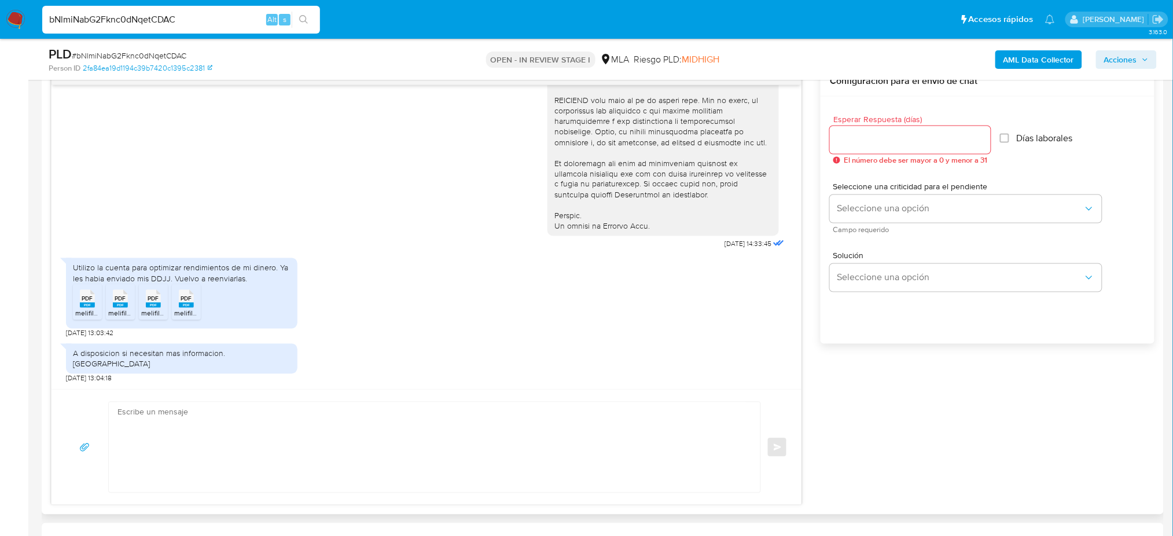
click at [207, 437] on textarea at bounding box center [432, 447] width 629 height 90
paste textarea "Hola, ¡Muchas gracias por tu respuesta! Confirmamos la recepción de la document…"
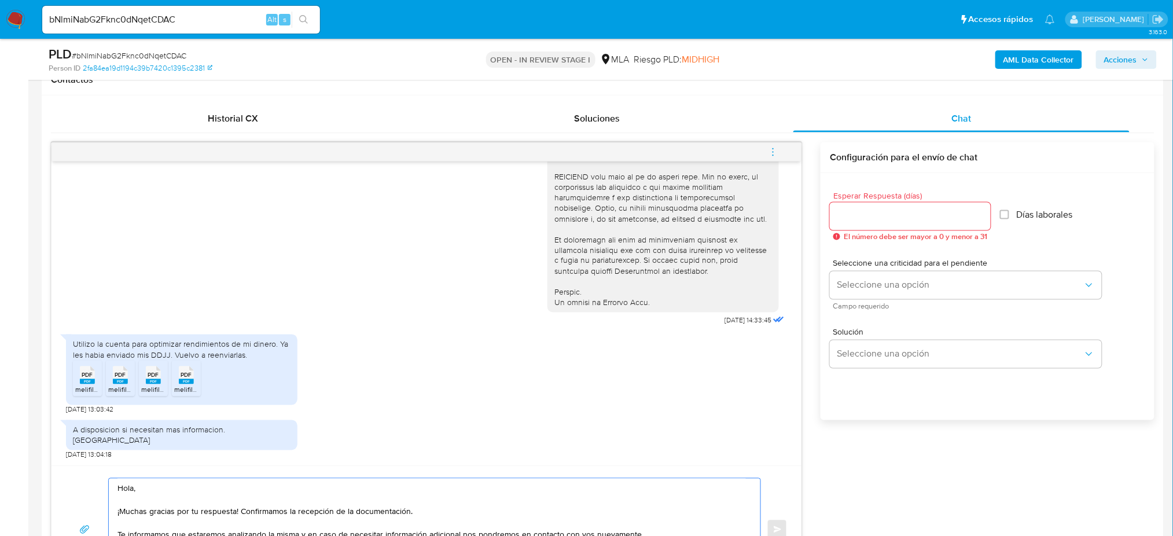
scroll to position [540, 0]
type textarea "Hola, ¡Muchas gracias por tu respuesta! Confirmamos la recepción de la document…"
click at [856, 220] on input "Esperar Respuesta (días)" at bounding box center [910, 217] width 161 height 15
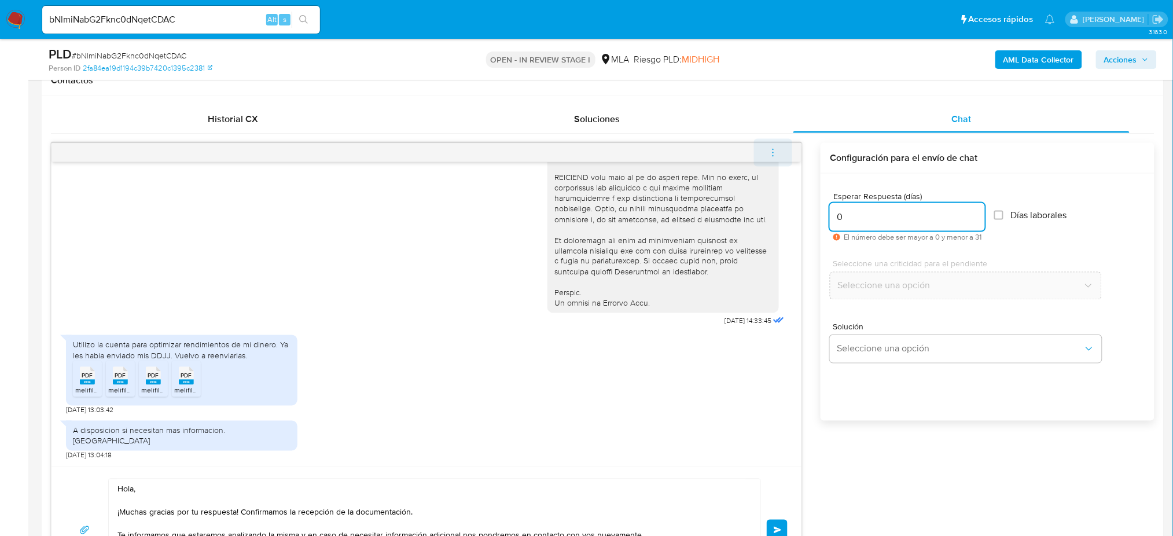
type input "0"
click at [771, 149] on icon "menu-action" at bounding box center [773, 153] width 10 height 10
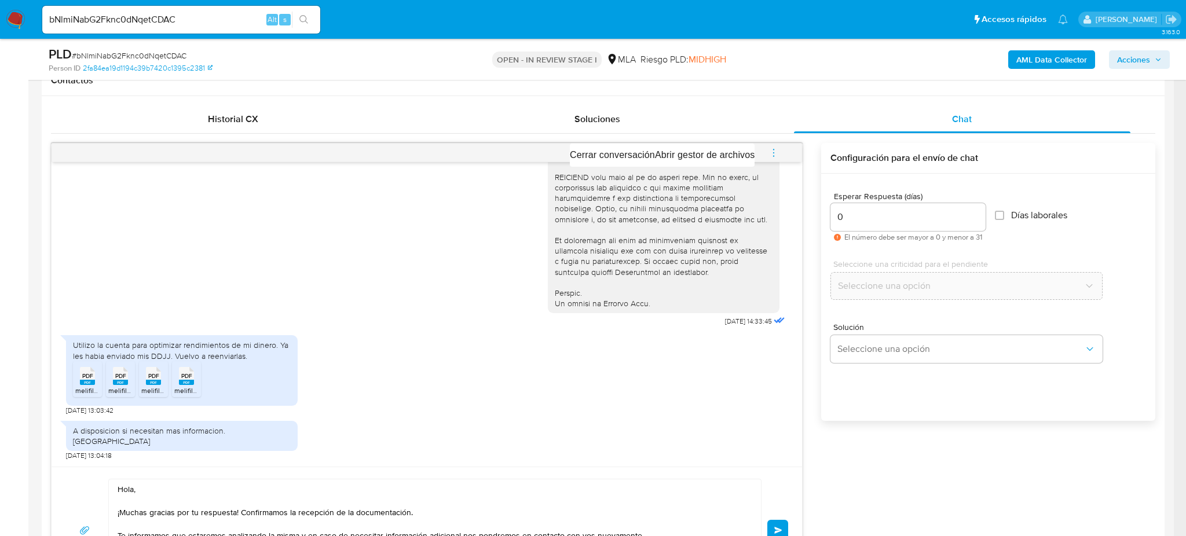
click at [783, 528] on div at bounding box center [593, 268] width 1186 height 536
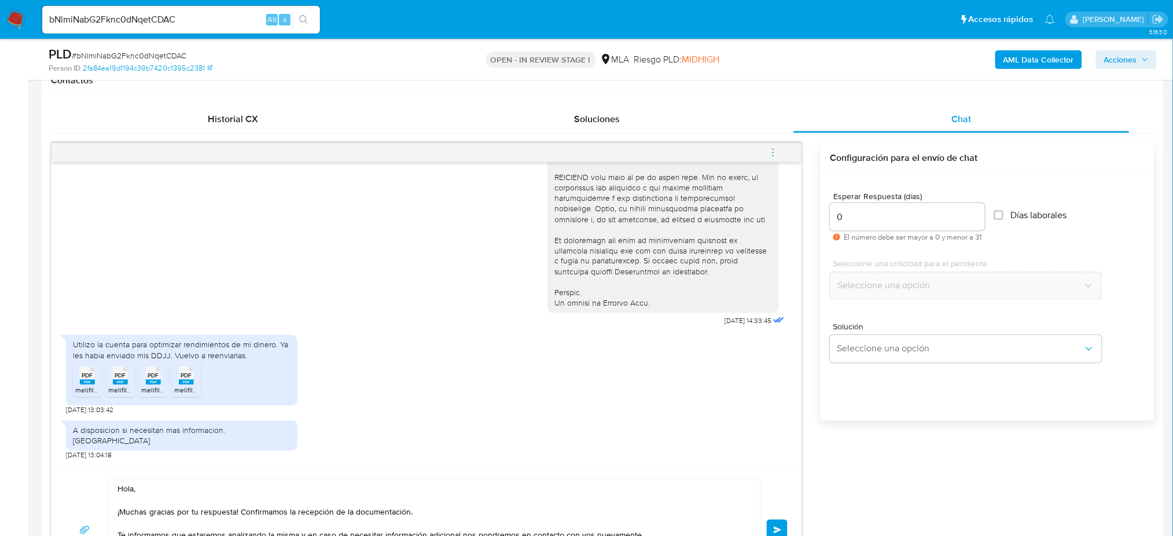
click at [777, 529] on span "Enviar" at bounding box center [778, 530] width 8 height 7
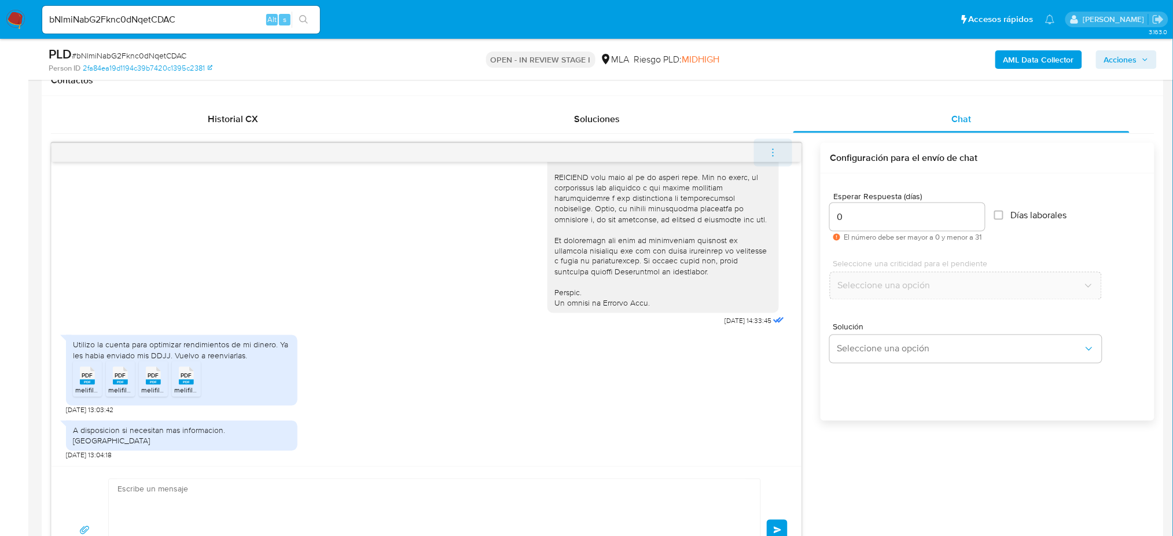
scroll to position [622, 0]
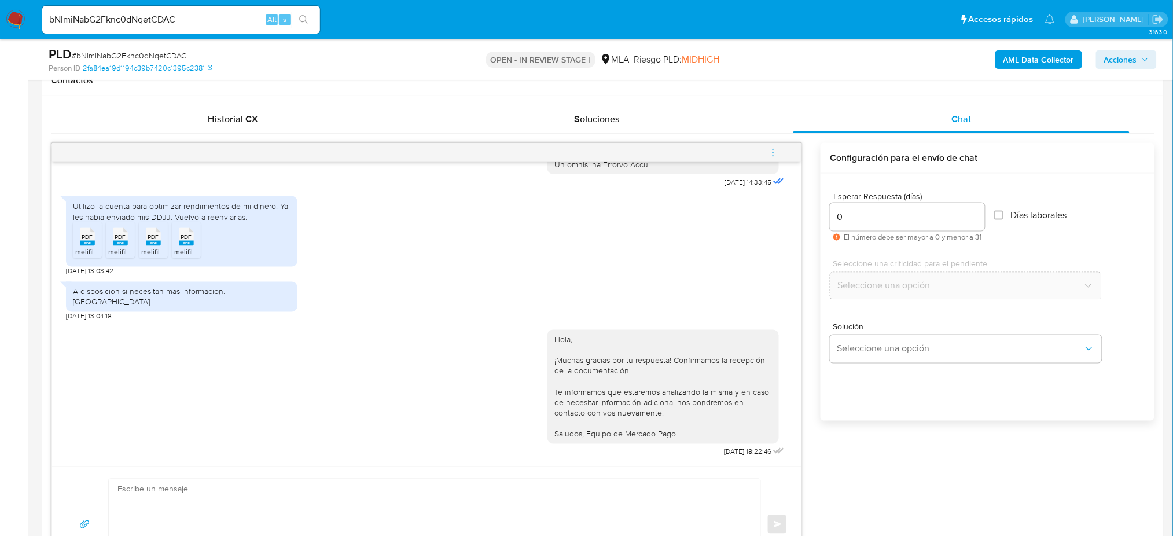
click at [772, 149] on icon "menu-action" at bounding box center [773, 153] width 10 height 10
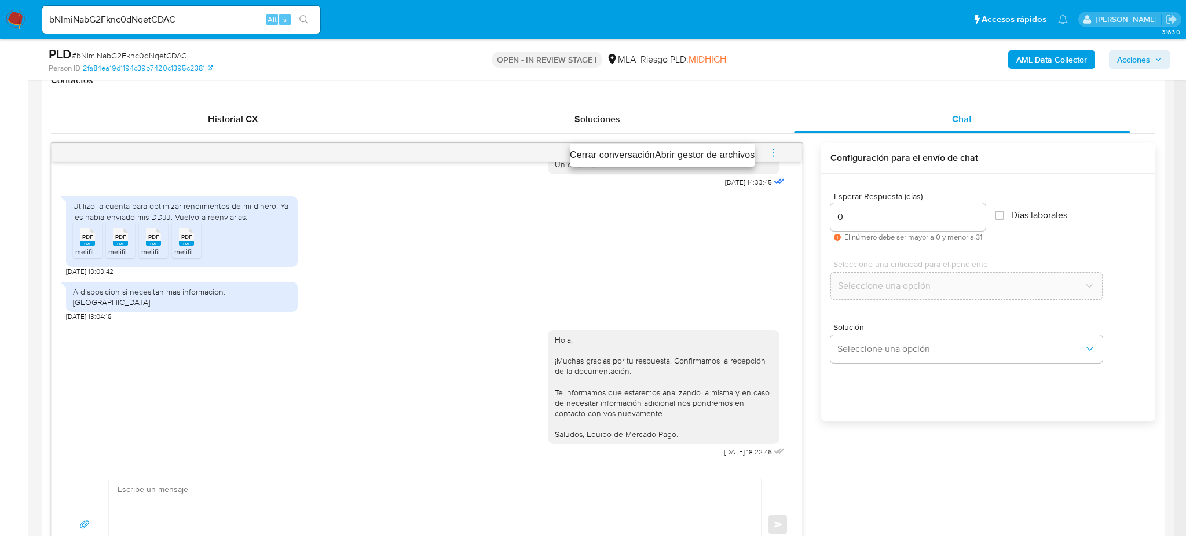
click at [624, 148] on li "Cerrar conversación" at bounding box center [612, 155] width 85 height 14
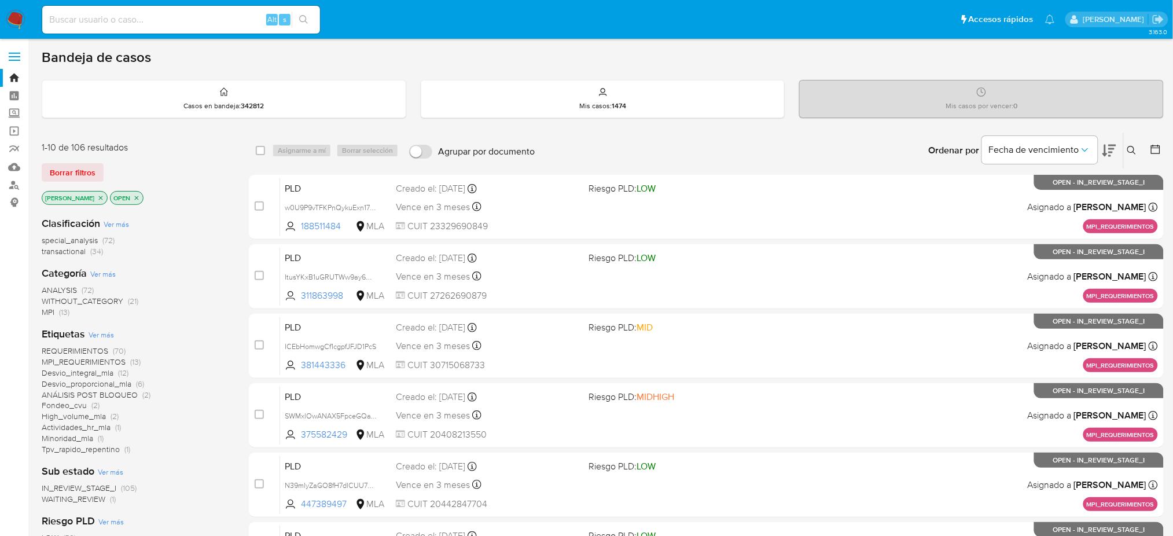
click at [889, 146] on icon at bounding box center [1132, 150] width 9 height 9
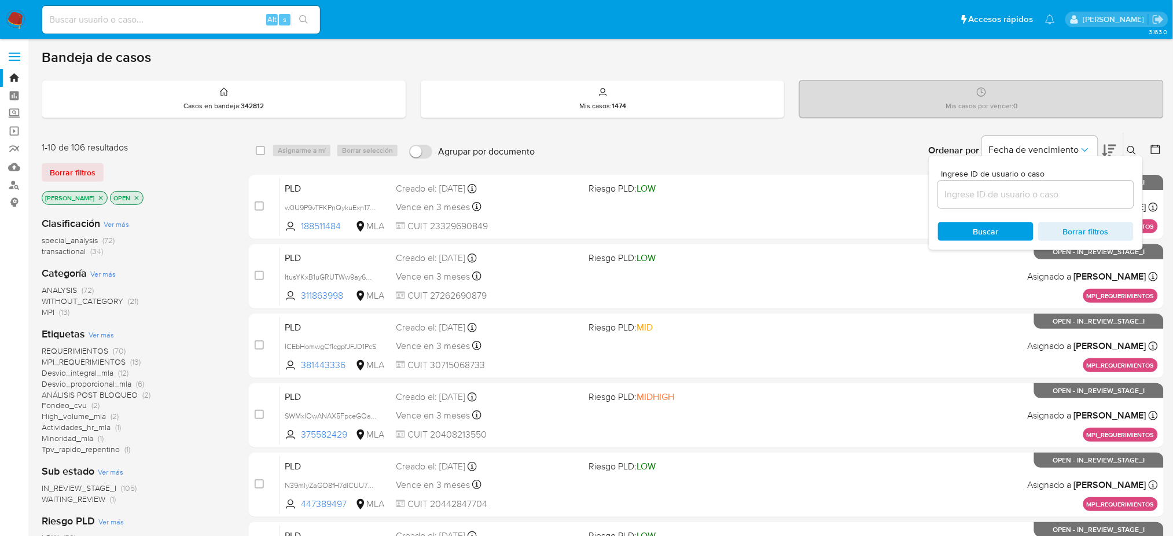
click at [889, 193] on input at bounding box center [1036, 194] width 196 height 15
type input "bNlmiNabG2Fknc0dNqetCDAC"
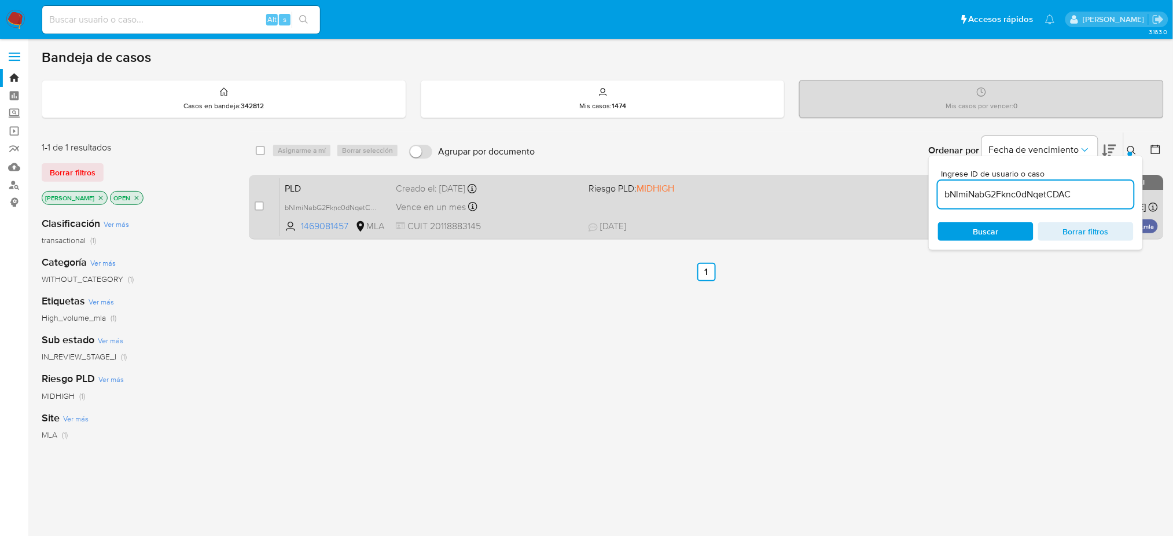
drag, startPoint x: 262, startPoint y: 203, endPoint x: 273, endPoint y: 188, distance: 19.1
click at [262, 201] on input "checkbox" at bounding box center [259, 205] width 9 height 9
checkbox input "true"
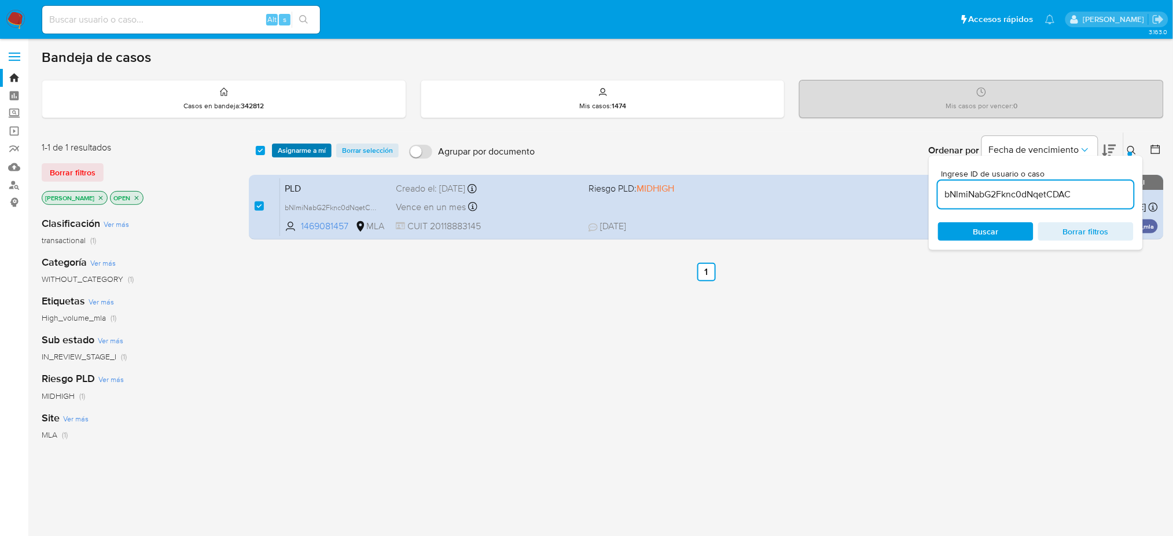
click at [300, 151] on span "Asignarme a mí" at bounding box center [302, 151] width 48 height 12
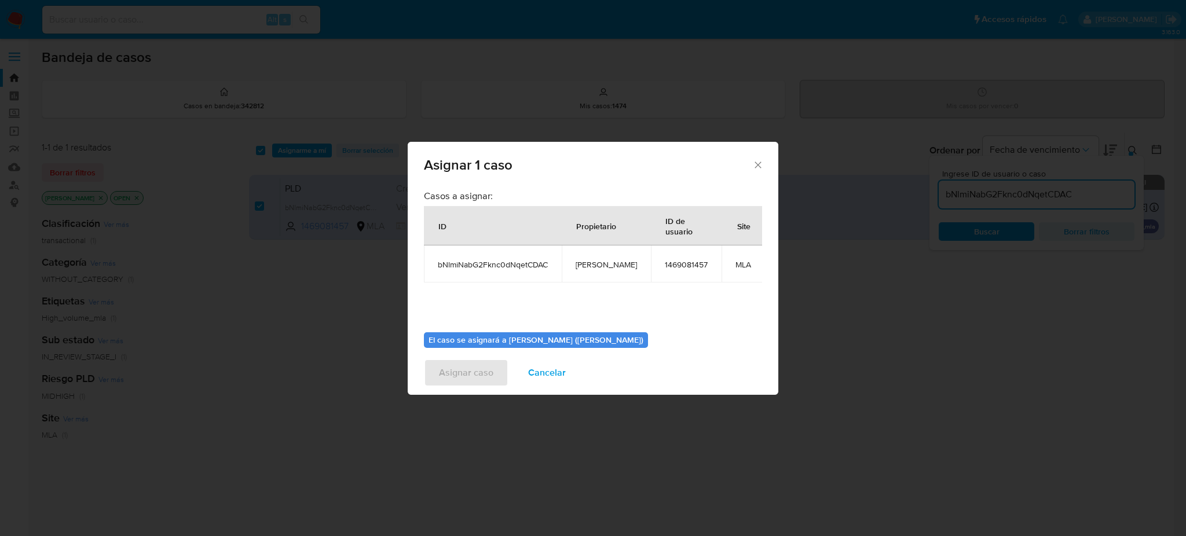
click at [581, 263] on span "[PERSON_NAME]" at bounding box center [605, 264] width 61 height 10
copy span "[PERSON_NAME]"
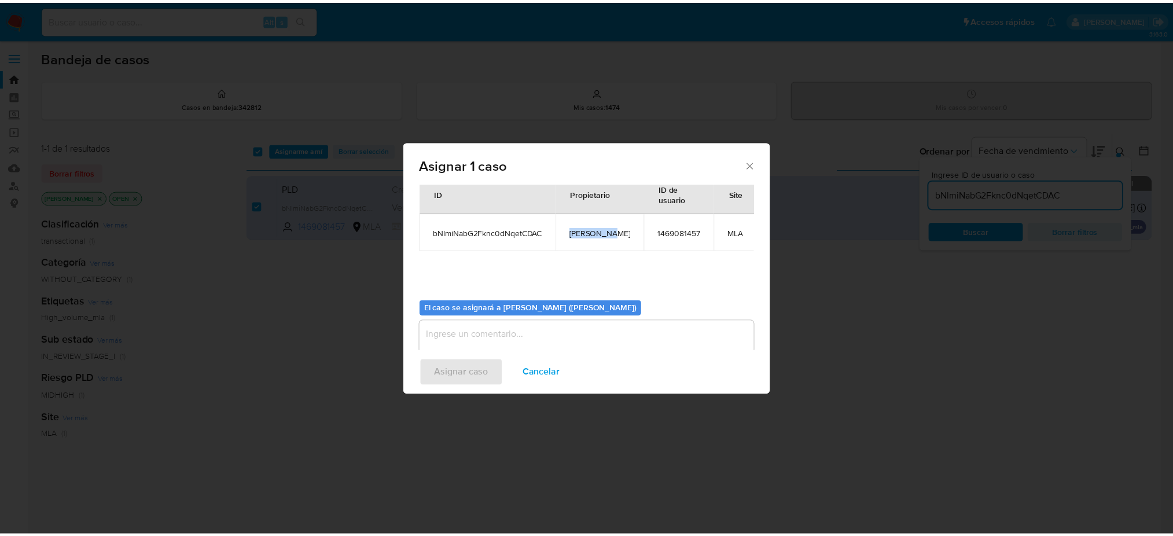
scroll to position [59, 0]
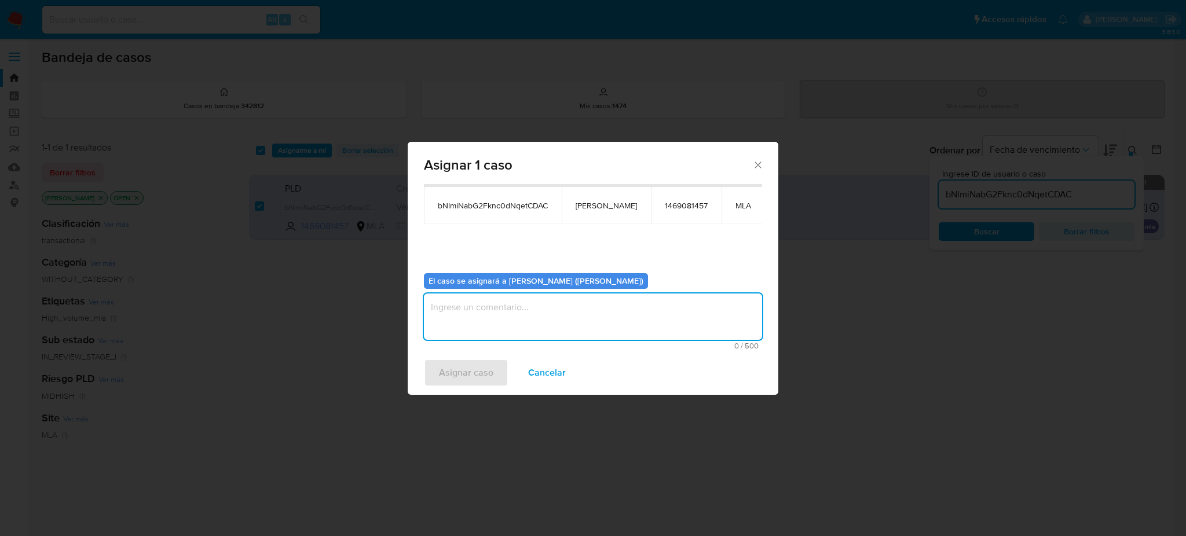
click at [508, 309] on textarea "assign-modal" at bounding box center [593, 317] width 338 height 46
paste textarea "[PERSON_NAME]"
type textarea "[PERSON_NAME]"
click at [450, 373] on span "Asignar caso" at bounding box center [466, 372] width 54 height 25
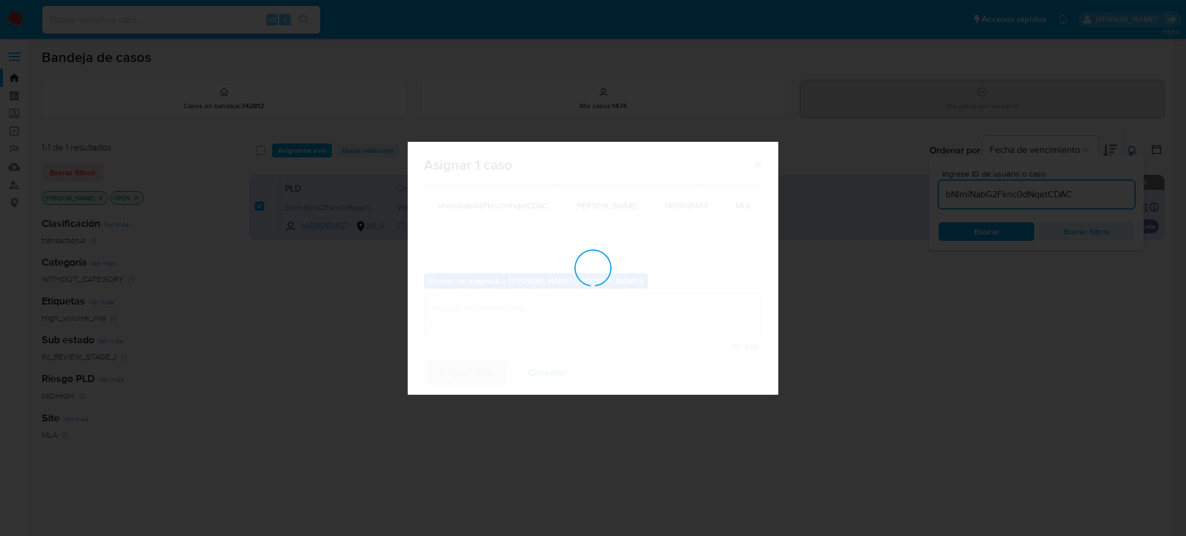
checkbox input "false"
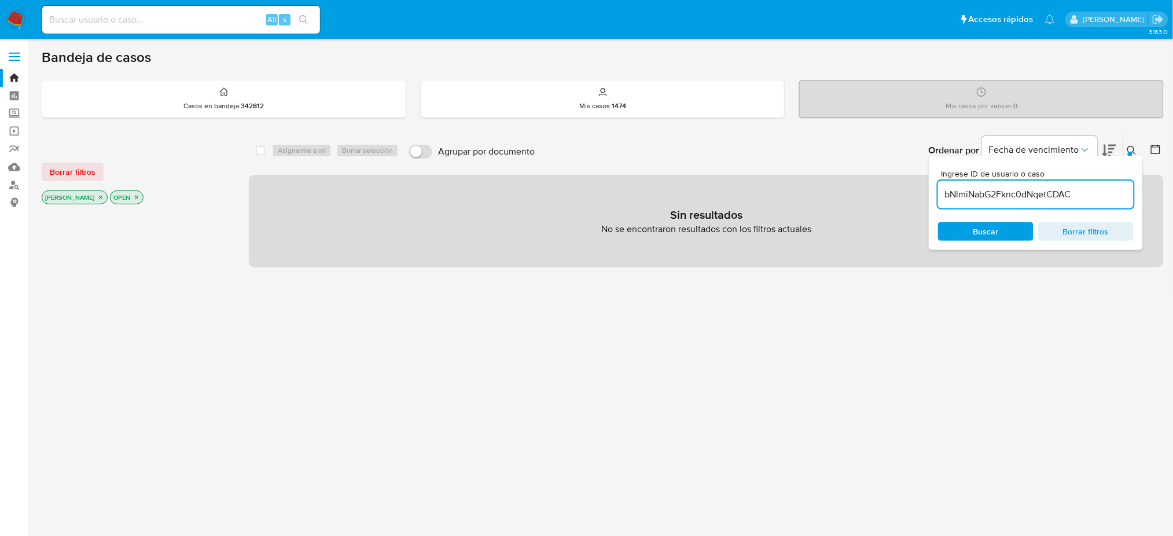
click at [97, 197] on icon "close-filter" at bounding box center [100, 197] width 7 height 7
drag, startPoint x: 1088, startPoint y: 190, endPoint x: 912, endPoint y: 188, distance: 176.6
click at [889, 188] on div "select-all-cases-checkbox Asignarme a mí Borrar selección Agrupar por documento…" at bounding box center [706, 199] width 915 height 135
click at [192, 16] on input at bounding box center [181, 19] width 278 height 15
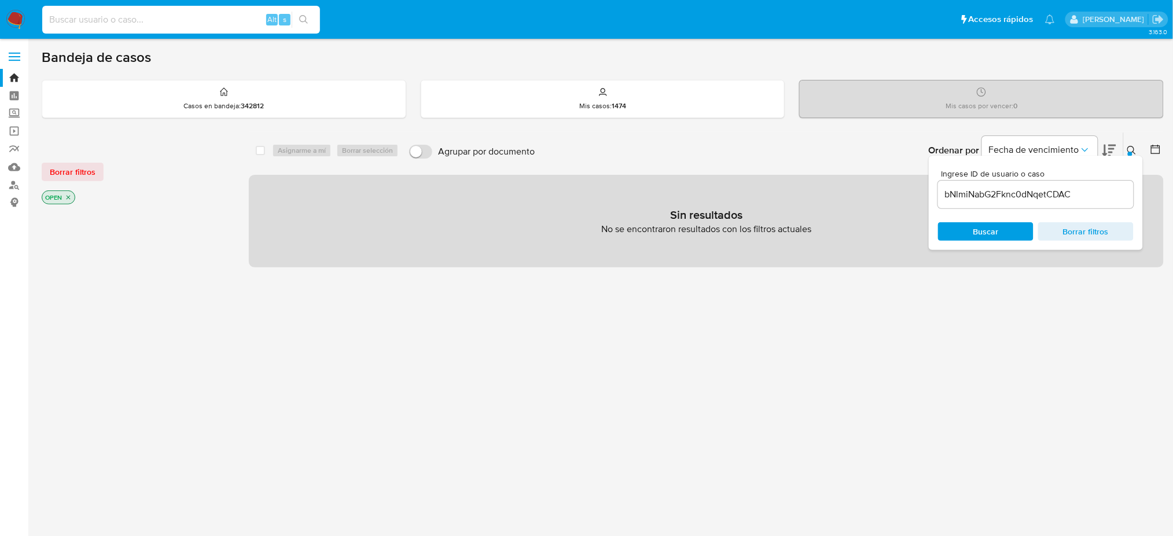
paste input "bNlmiNabG2Fknc0dNqetCDAC"
type input "bNlmiNabG2Fknc0dNqetCDAC"
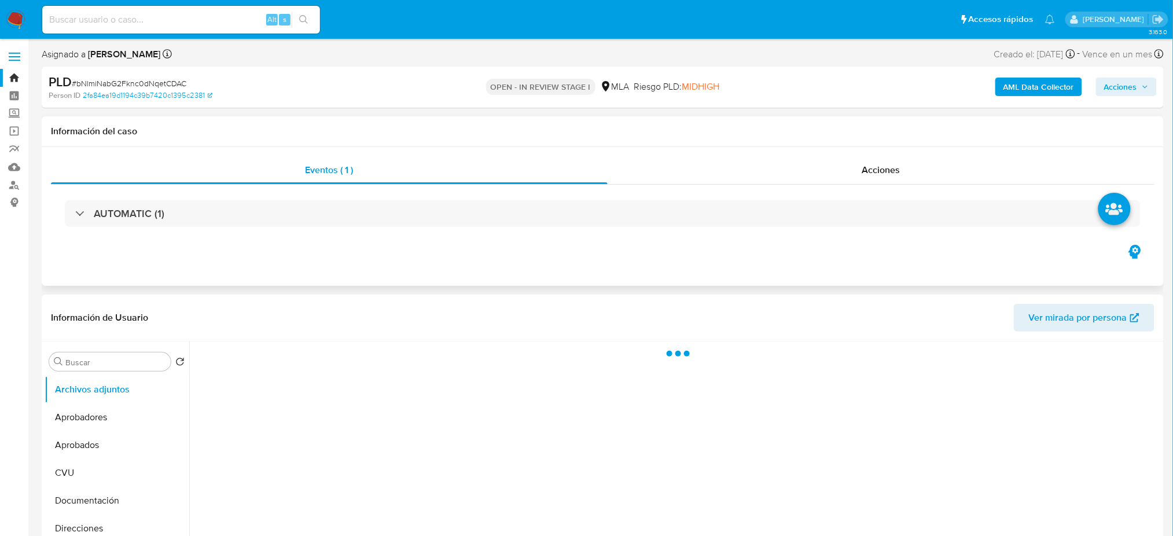
select select "10"
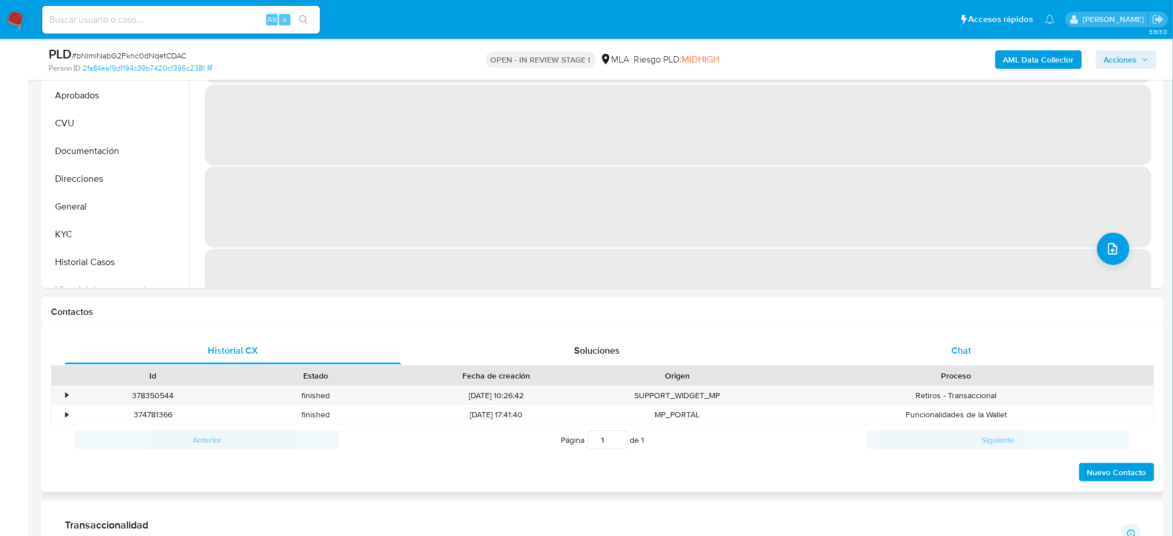
click at [889, 361] on div "Chat" at bounding box center [962, 351] width 336 height 28
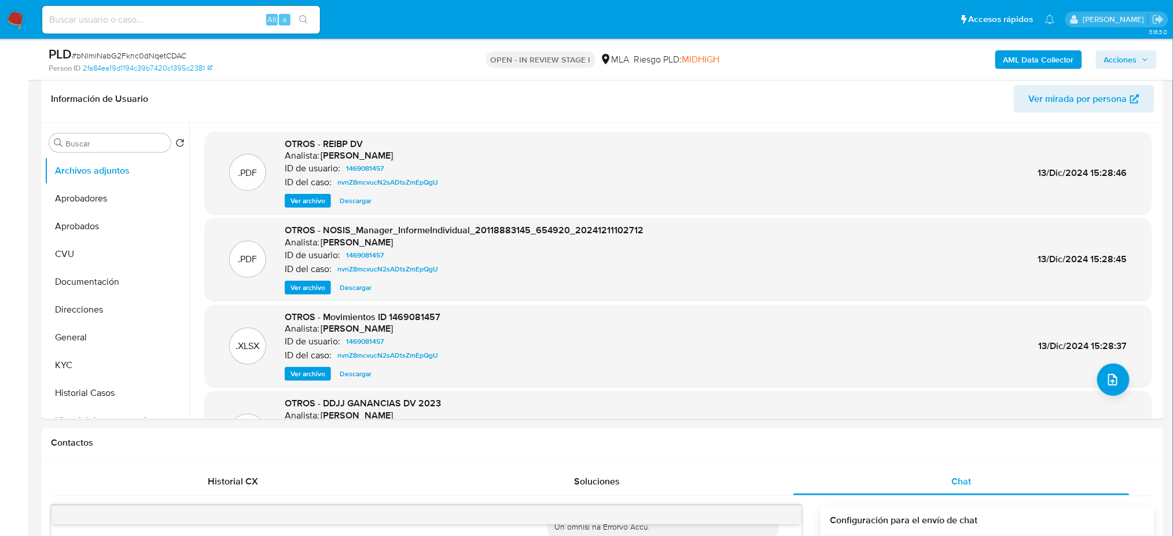
scroll to position [154, 0]
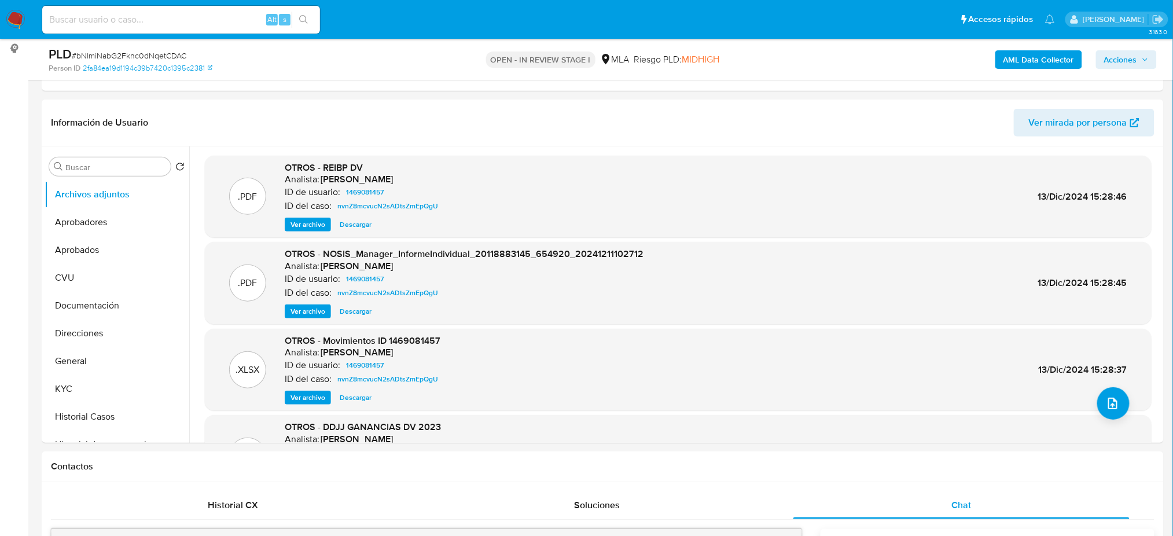
click at [889, 57] on b "AML Data Collector" at bounding box center [1039, 59] width 71 height 19
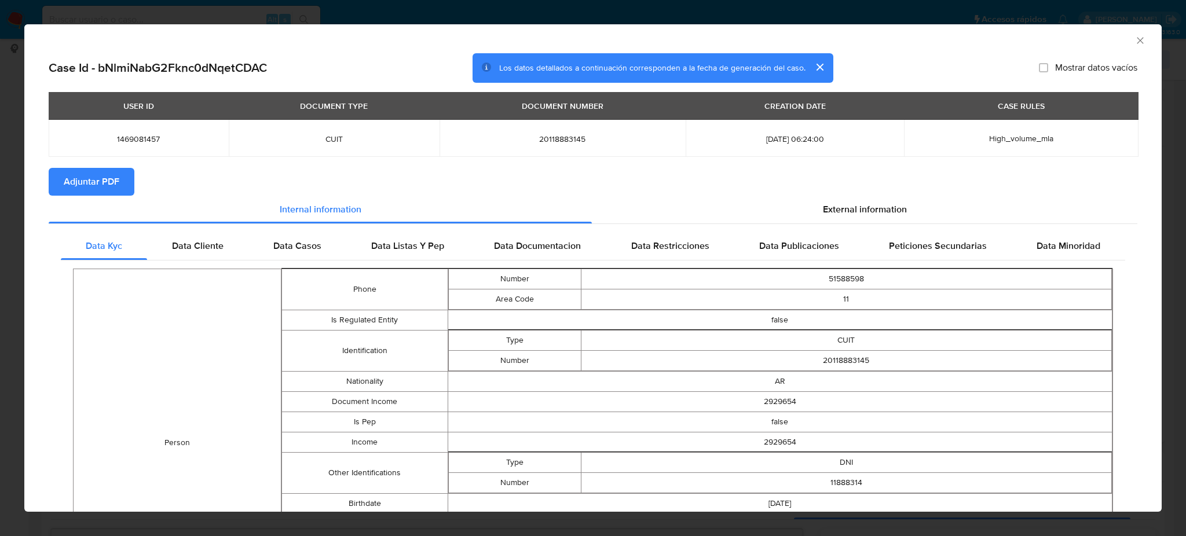
click at [103, 173] on span "Adjuntar PDF" at bounding box center [92, 181] width 56 height 25
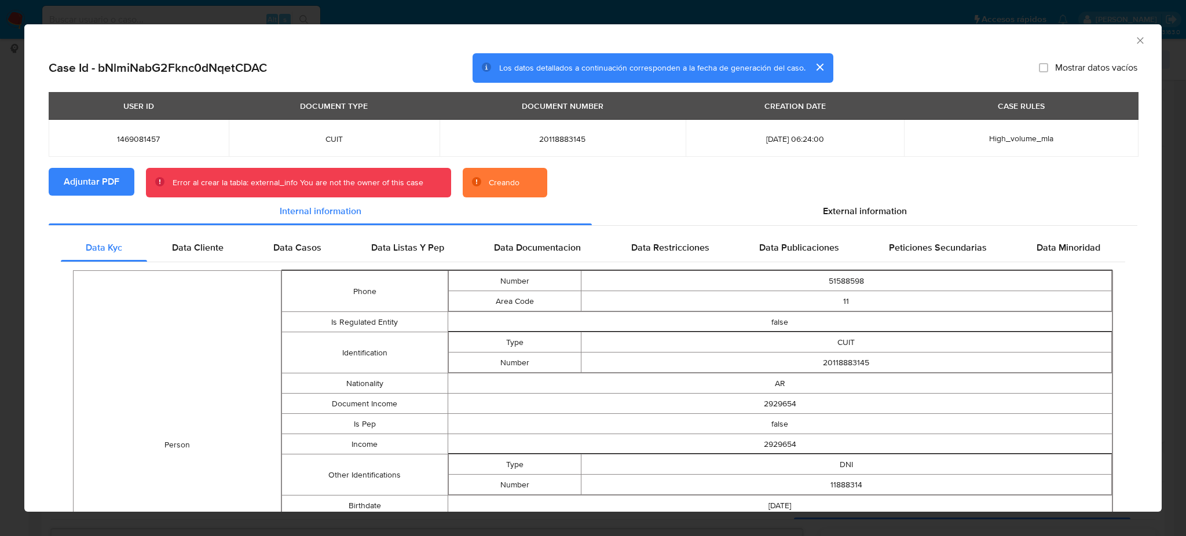
click at [889, 35] on icon "Cerrar ventana" at bounding box center [1140, 41] width 12 height 12
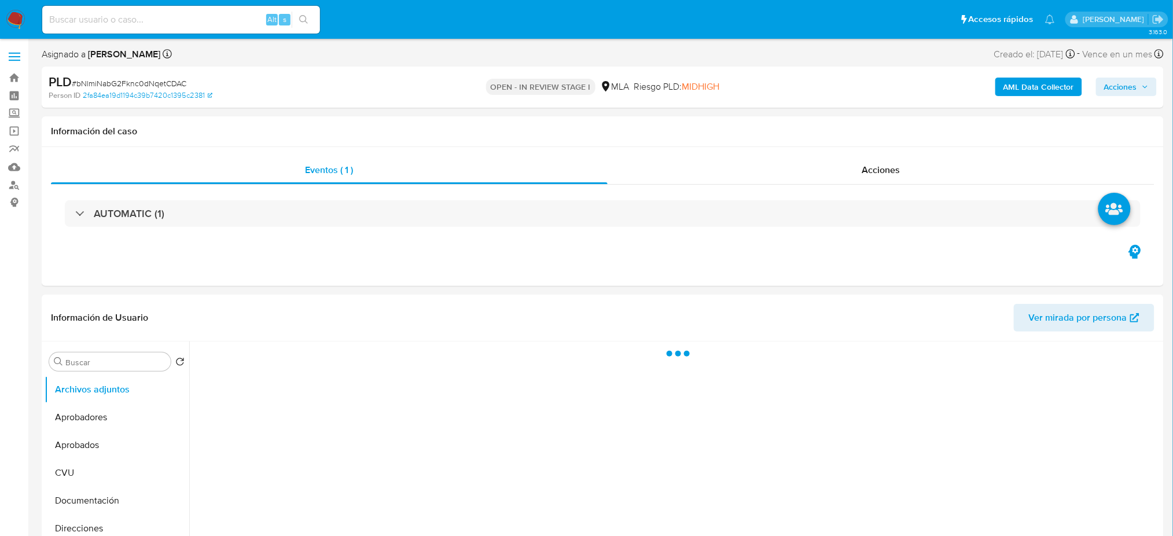
click at [1040, 93] on b "AML Data Collector" at bounding box center [1039, 87] width 71 height 19
select select "10"
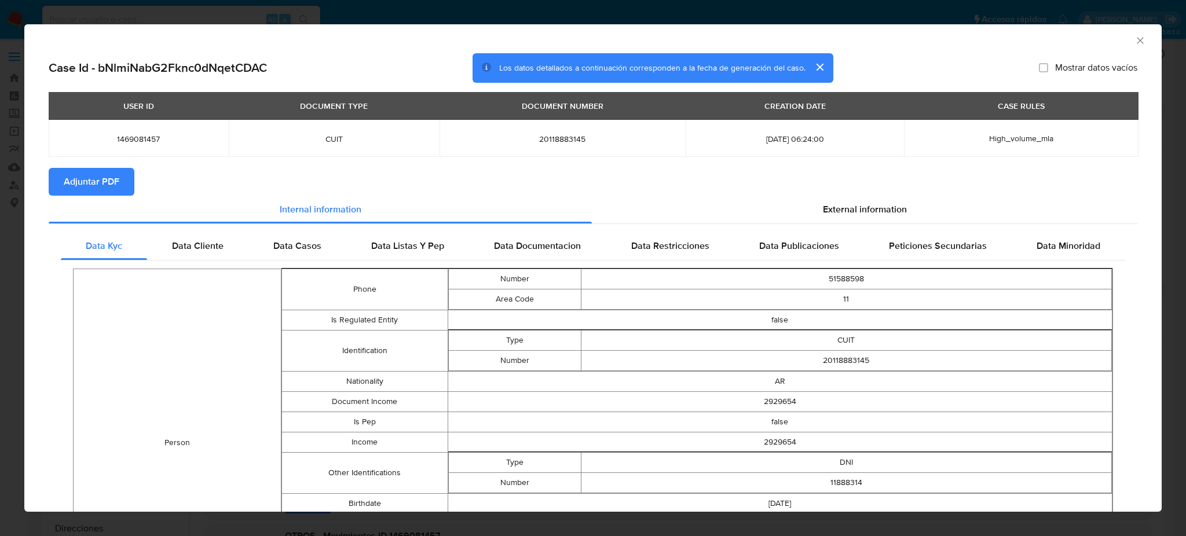
click at [117, 180] on span "Adjuntar PDF" at bounding box center [92, 181] width 56 height 25
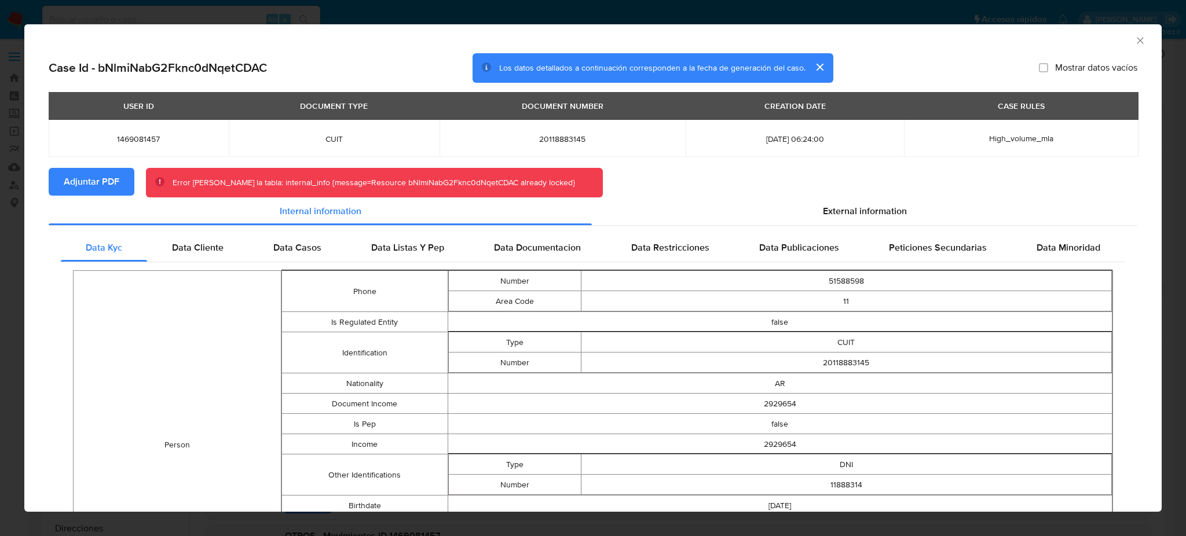
click at [1134, 36] on icon "Cerrar ventana" at bounding box center [1140, 41] width 12 height 12
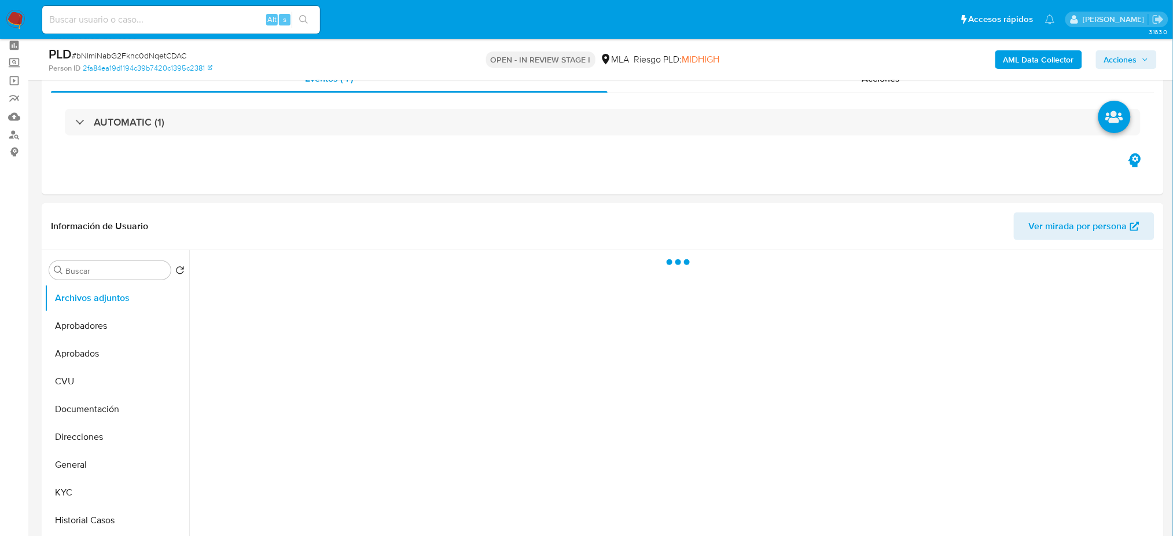
scroll to position [77, 0]
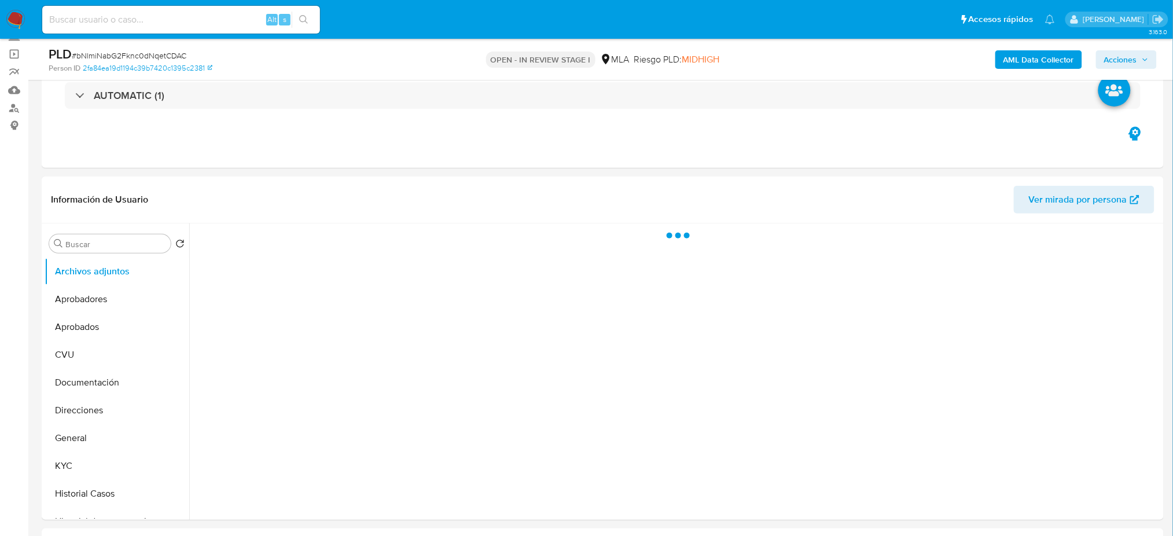
select select "10"
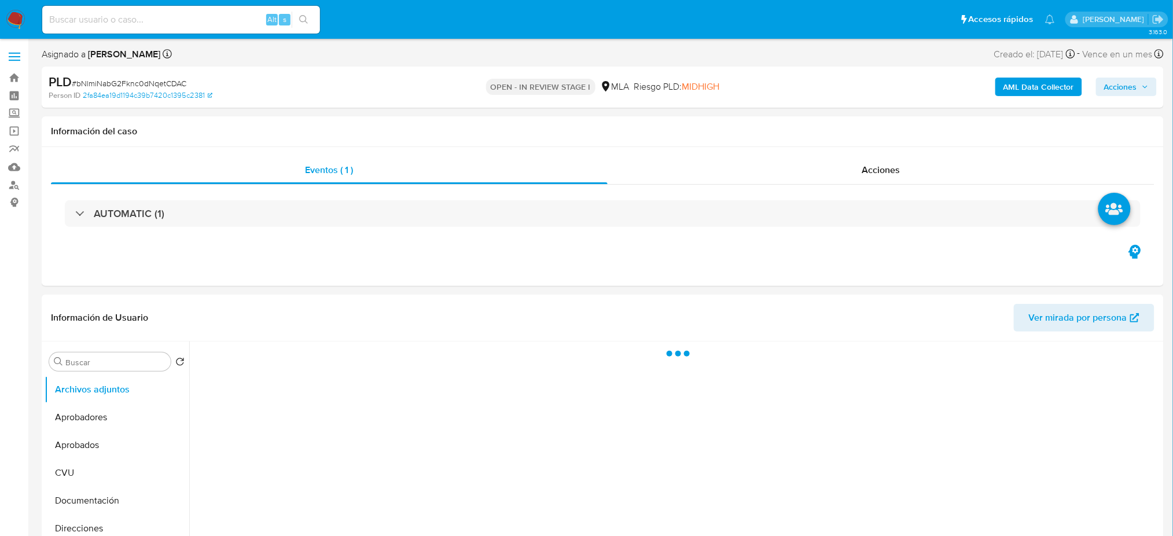
select select "10"
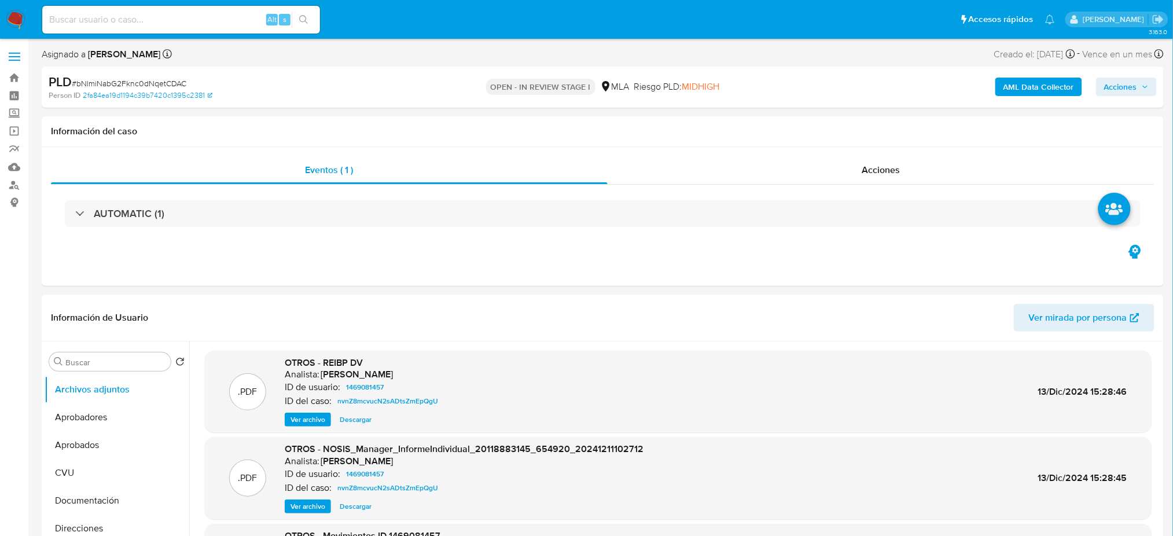
click at [1123, 81] on span "Acciones" at bounding box center [1121, 87] width 33 height 19
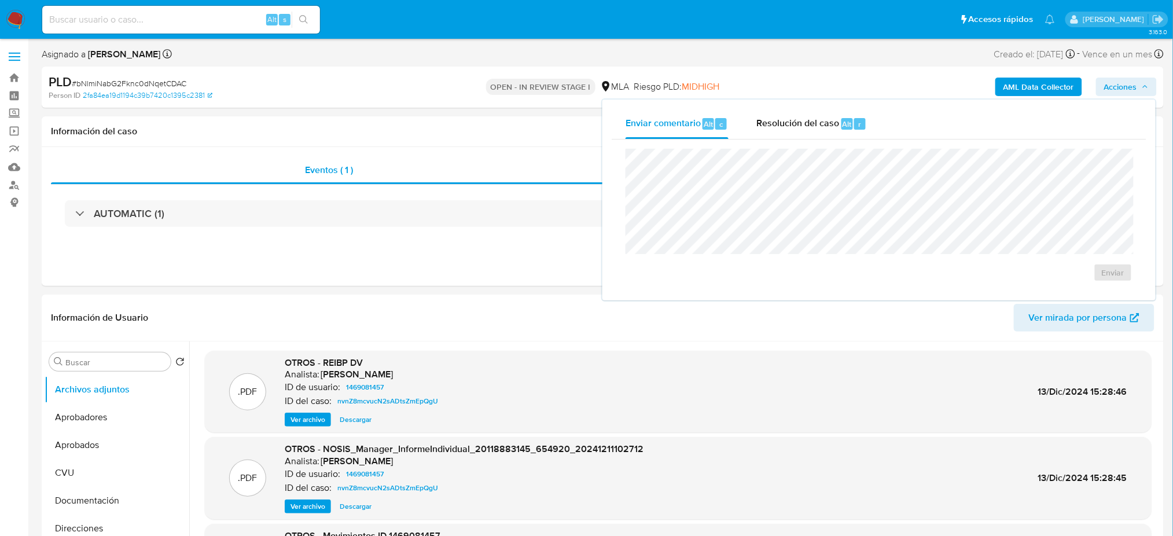
click at [1020, 86] on b "AML Data Collector" at bounding box center [1039, 87] width 71 height 19
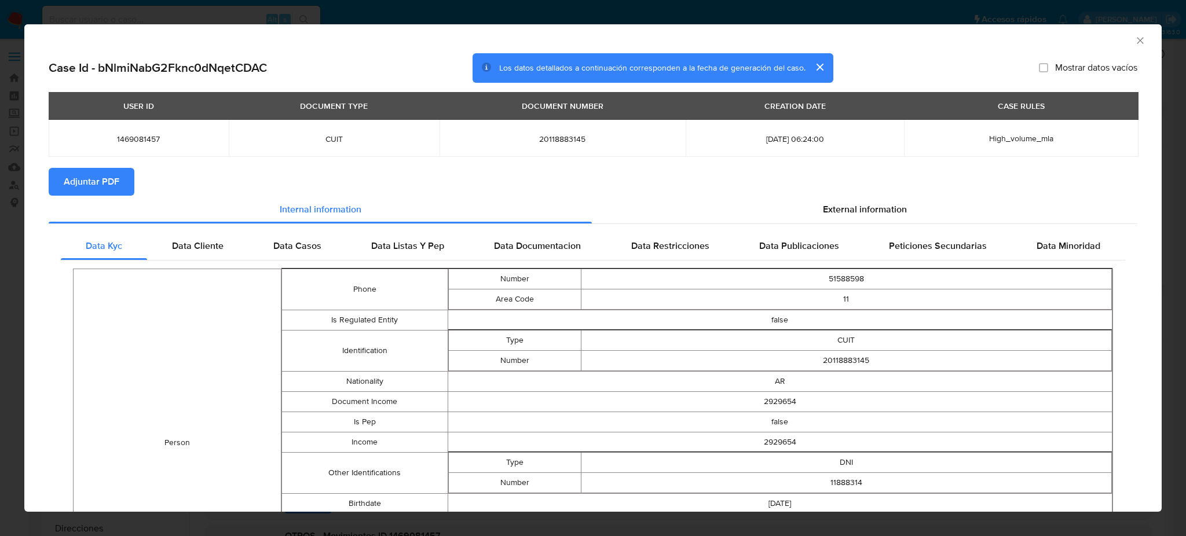
click at [77, 181] on span "Adjuntar PDF" at bounding box center [92, 181] width 56 height 25
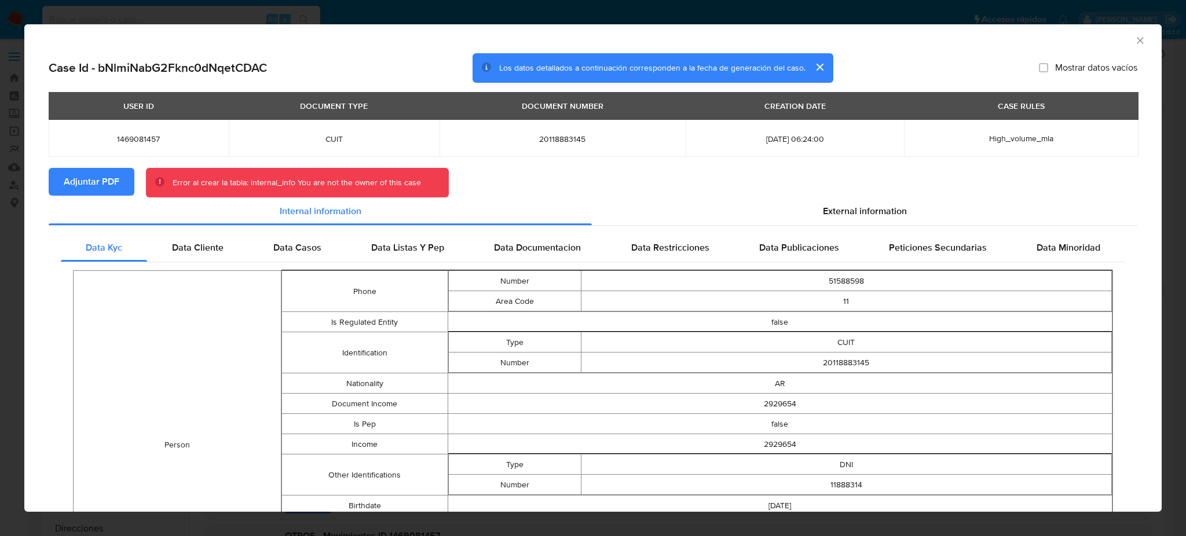
click at [1134, 38] on icon "Cerrar ventana" at bounding box center [1140, 41] width 12 height 12
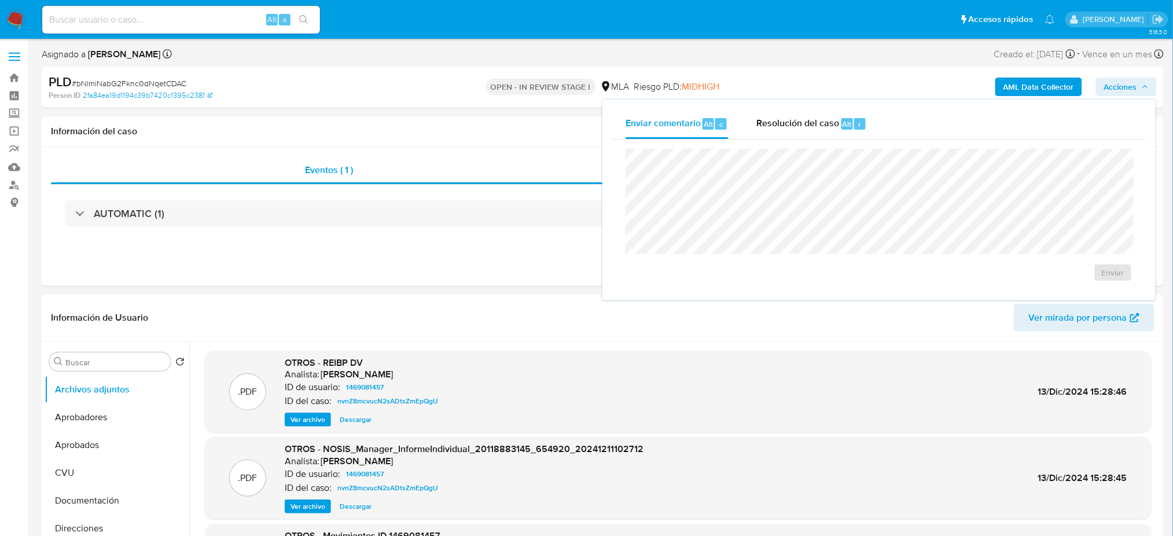
click at [232, 19] on input at bounding box center [181, 19] width 278 height 15
paste input "9GHQMlTtgUYi0yf69q1GJIWA"
type input "9GHQMlTtgUYi0yf69q1GJIWA"
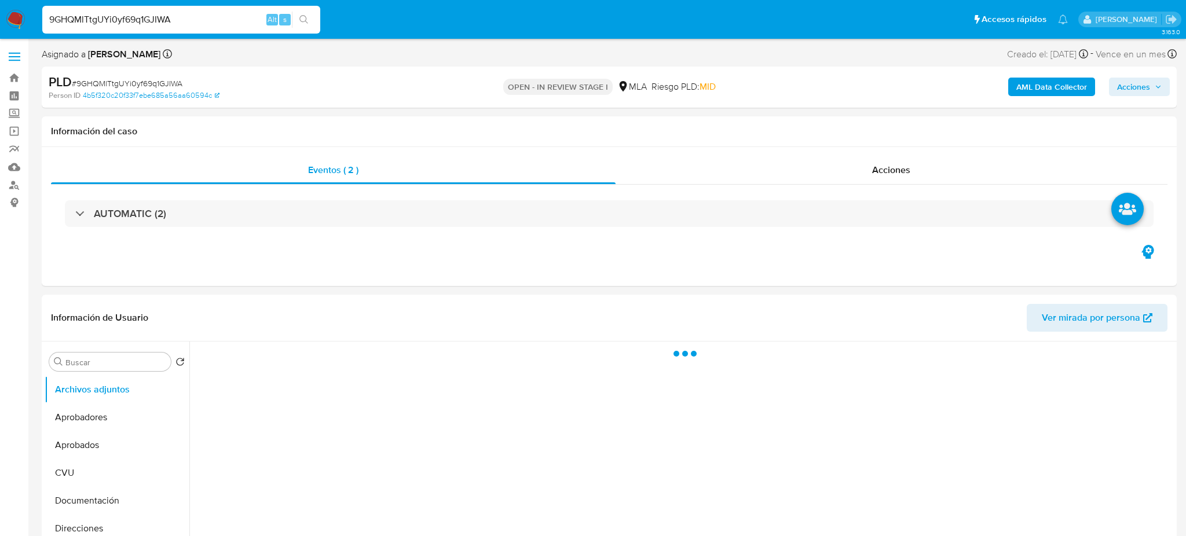
select select "10"
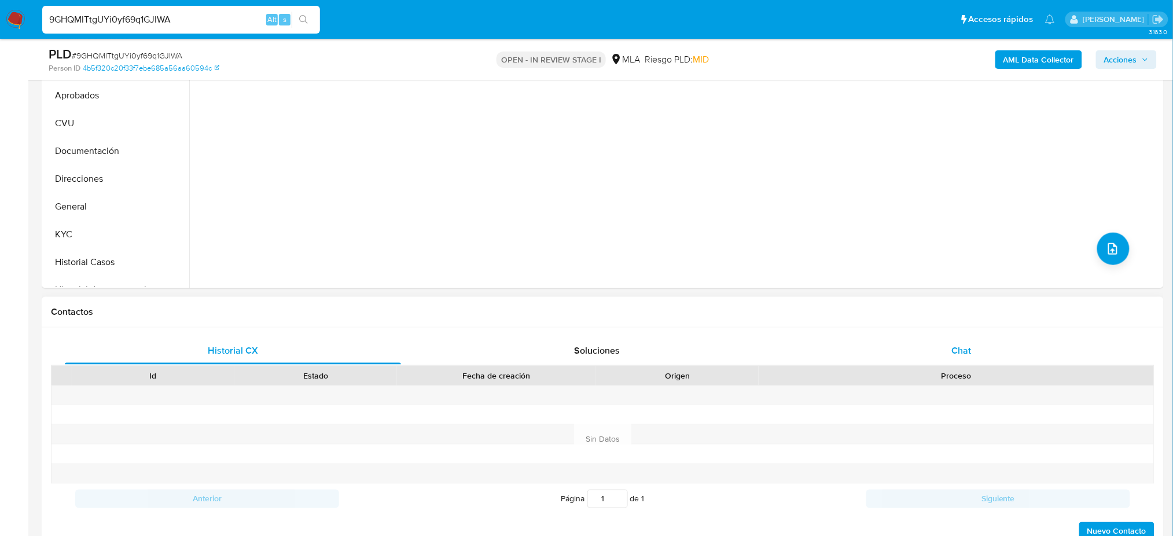
click at [960, 353] on span "Chat" at bounding box center [962, 350] width 20 height 13
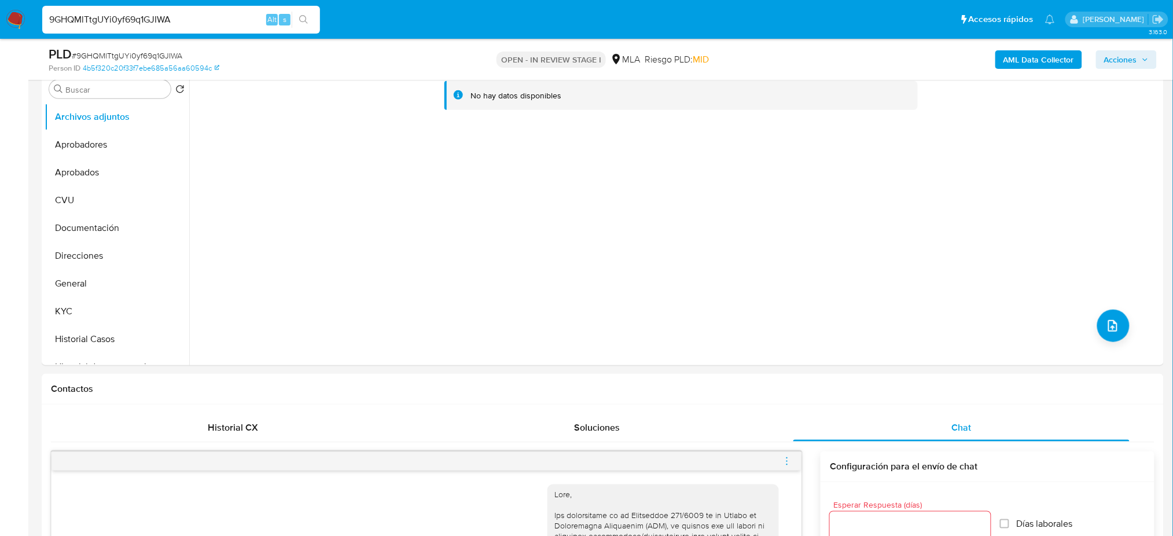
scroll to position [154, 0]
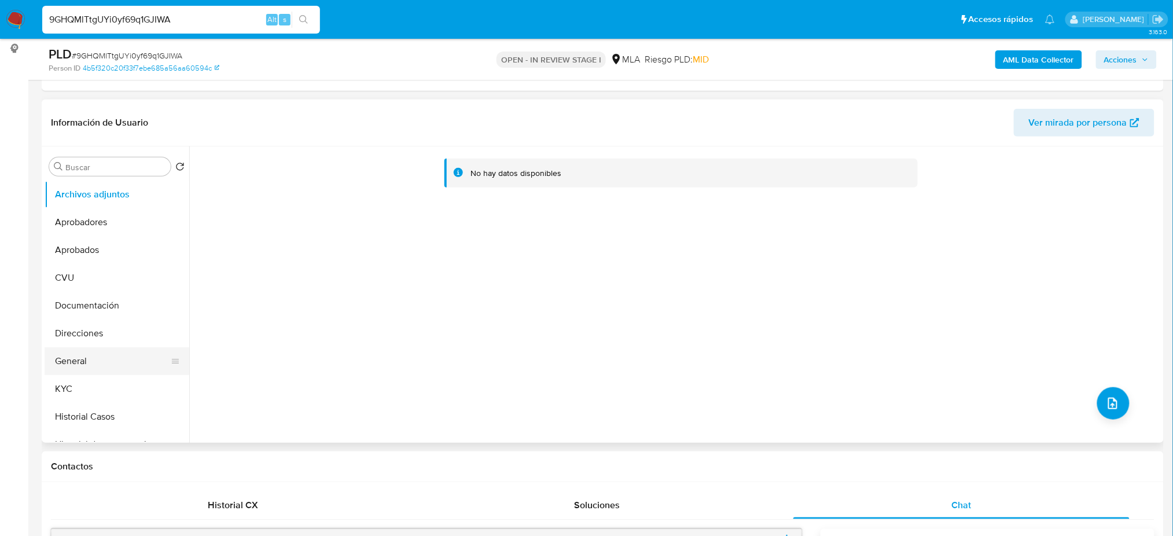
click at [105, 355] on button "General" at bounding box center [112, 361] width 135 height 28
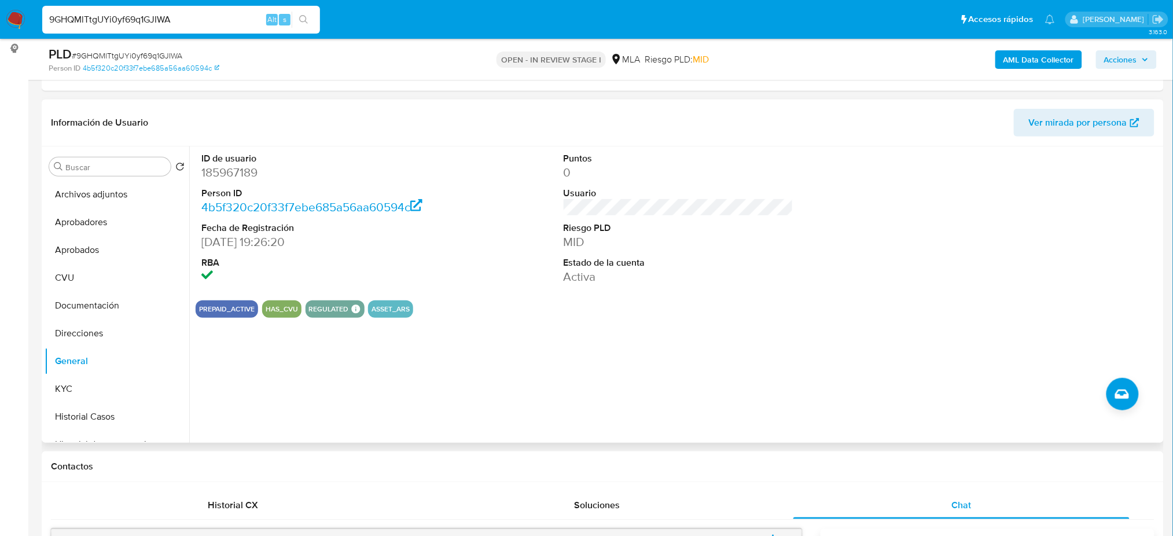
click at [217, 174] on dd "185967189" at bounding box center [316, 172] width 230 height 16
click at [217, 173] on dd "185967189" at bounding box center [316, 172] width 230 height 16
copy dd "185967189"
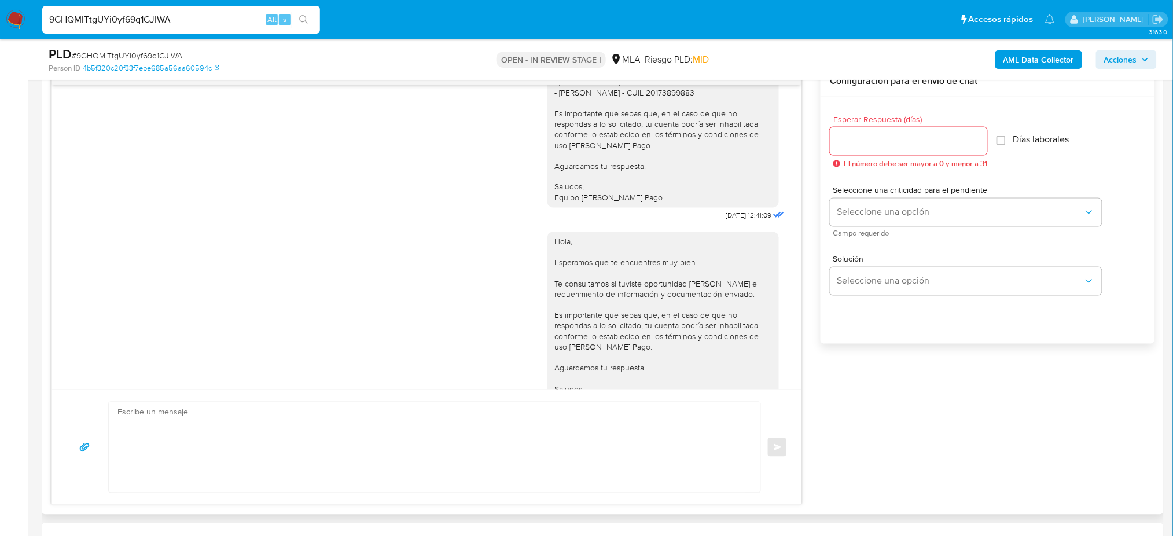
scroll to position [1117, 0]
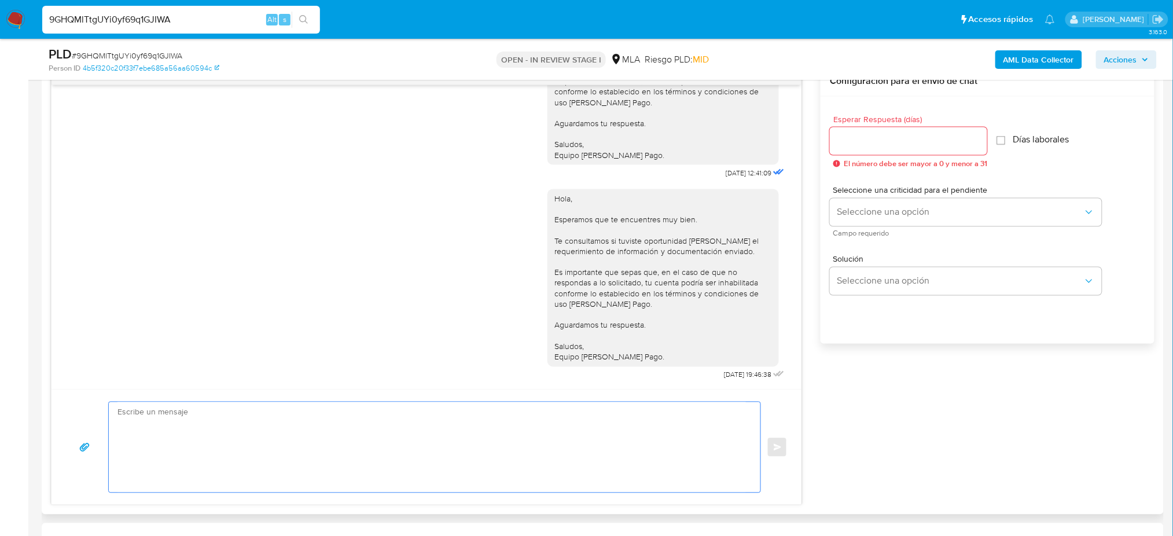
click at [332, 417] on textarea at bounding box center [432, 447] width 629 height 90
paste textarea "Hola, Esperamos que te encuentres muy bien. Te consultamos si tuviste oportunid…"
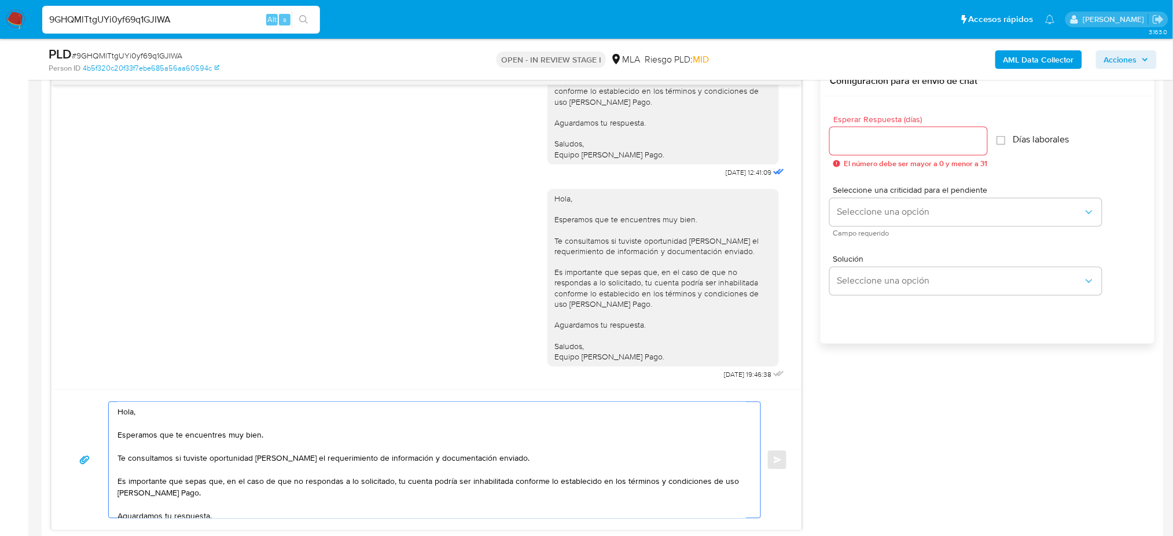
scroll to position [53, 0]
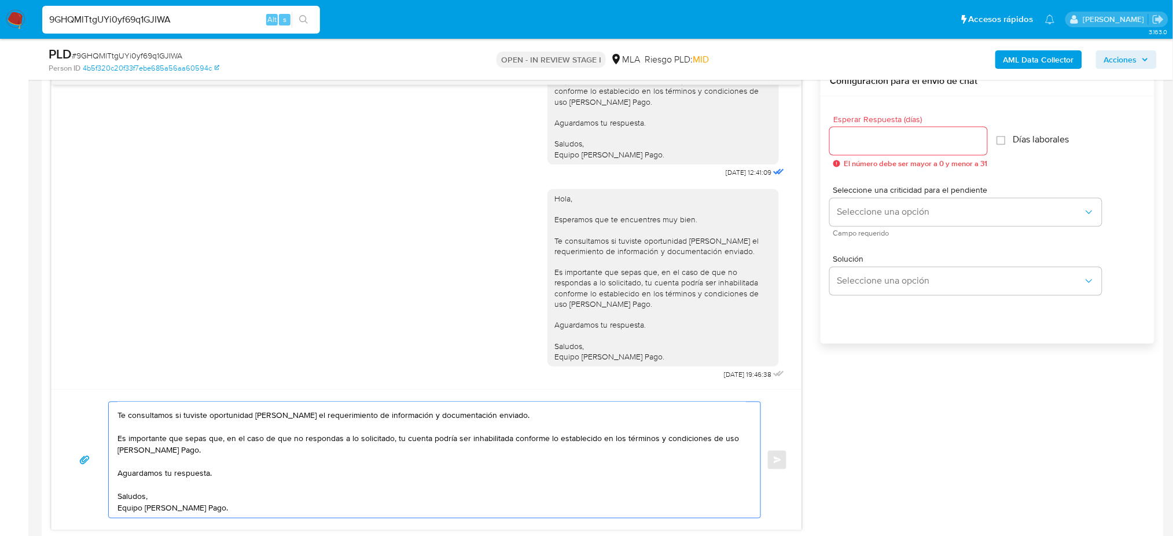
type textarea "Hola, Esperamos que te encuentres muy bien. Te consultamos si tuviste oportunid…"
click at [863, 136] on input "Esperar Respuesta (días)" at bounding box center [908, 141] width 157 height 15
type input "2"
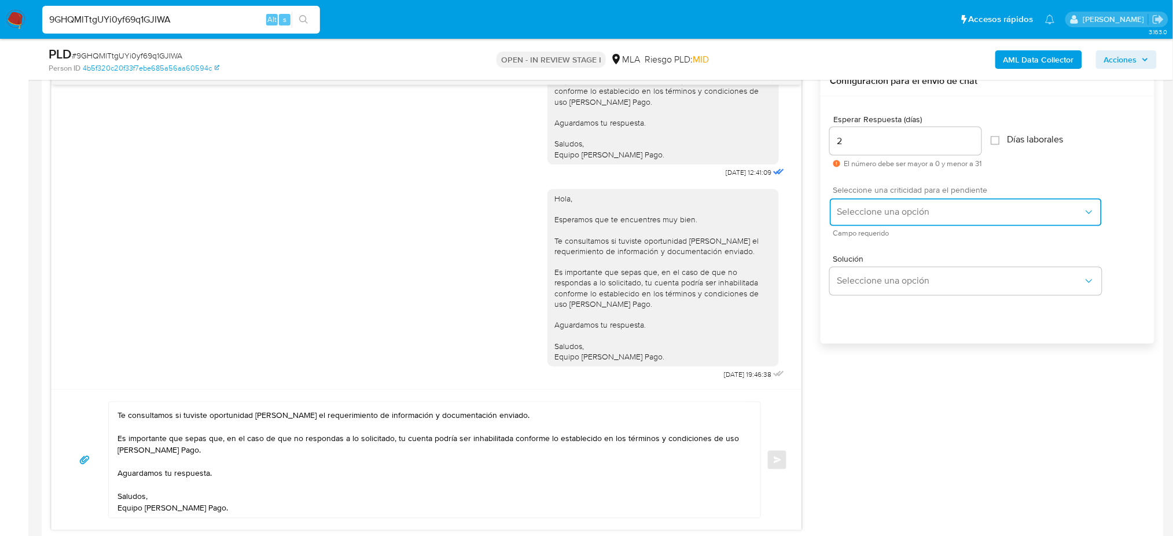
click at [841, 214] on span "Seleccione una opción" at bounding box center [960, 213] width 247 height 12
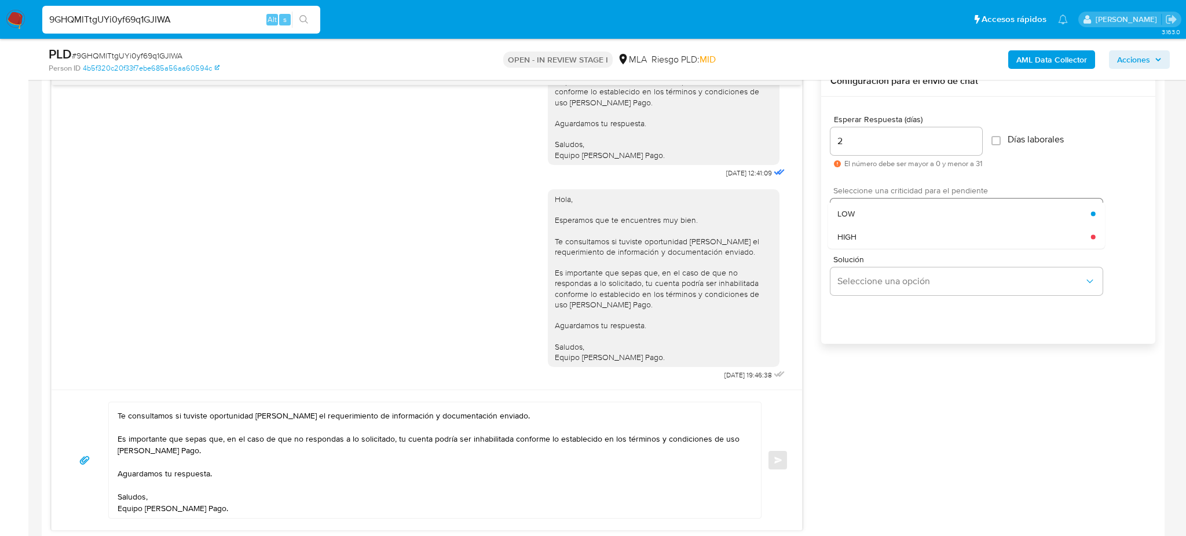
click at [836, 242] on li "HIGH" at bounding box center [966, 236] width 277 height 23
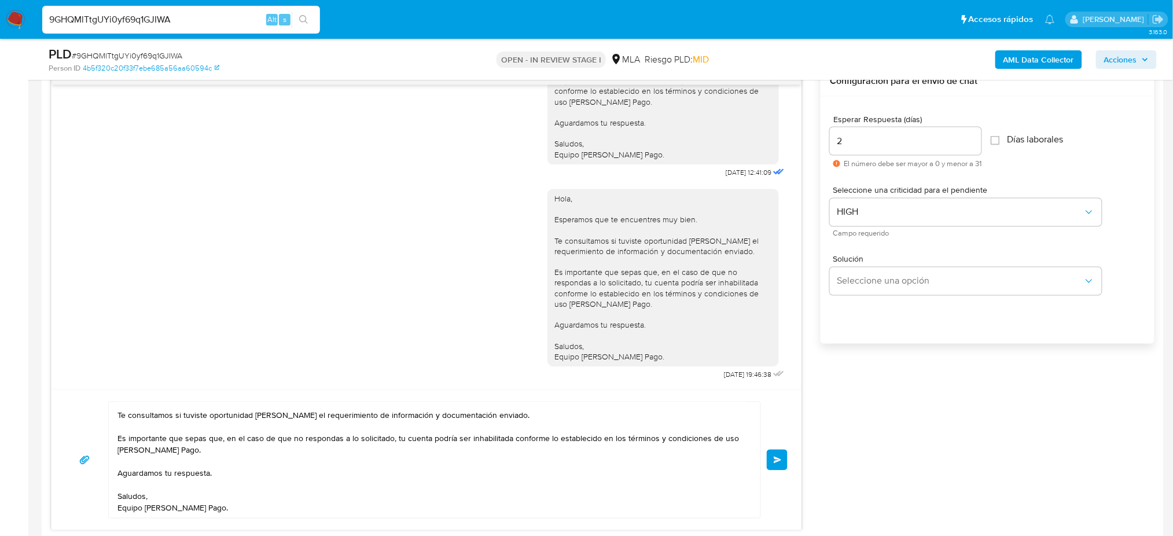
click at [775, 459] on span "Enviar" at bounding box center [778, 460] width 8 height 7
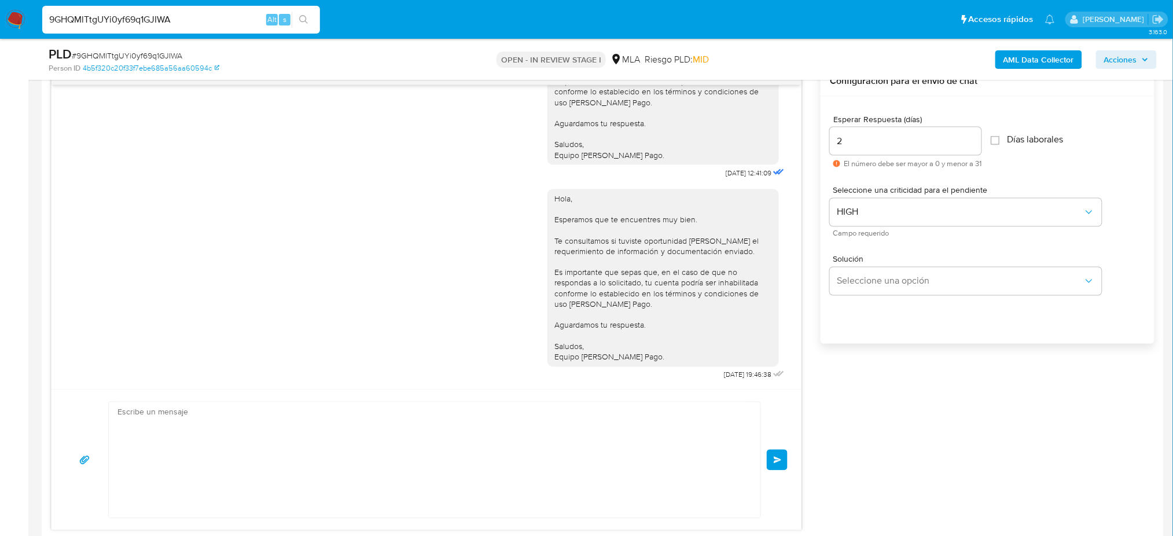
scroll to position [0, 0]
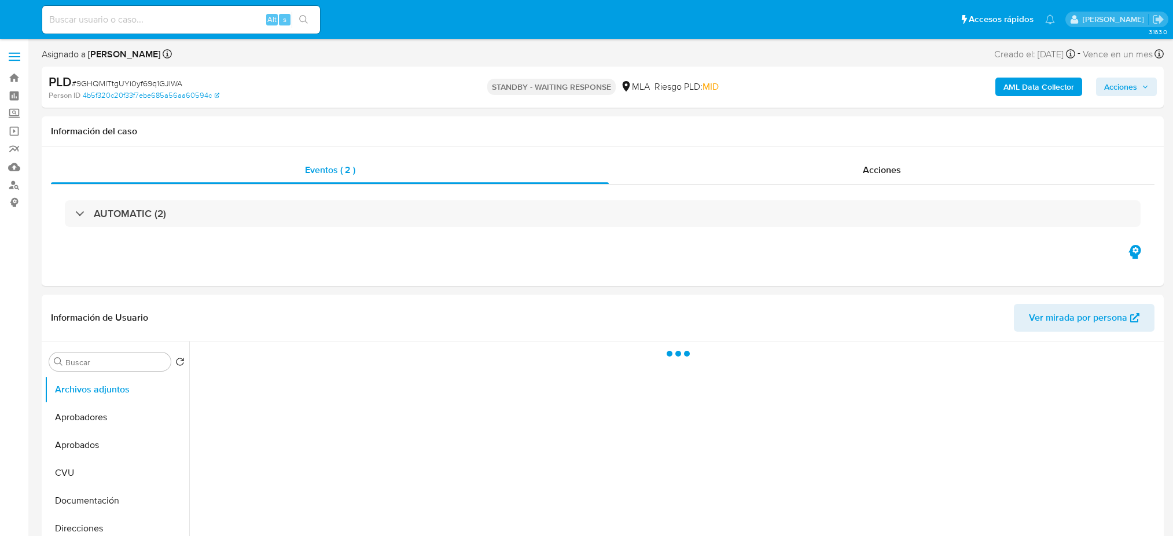
select select "10"
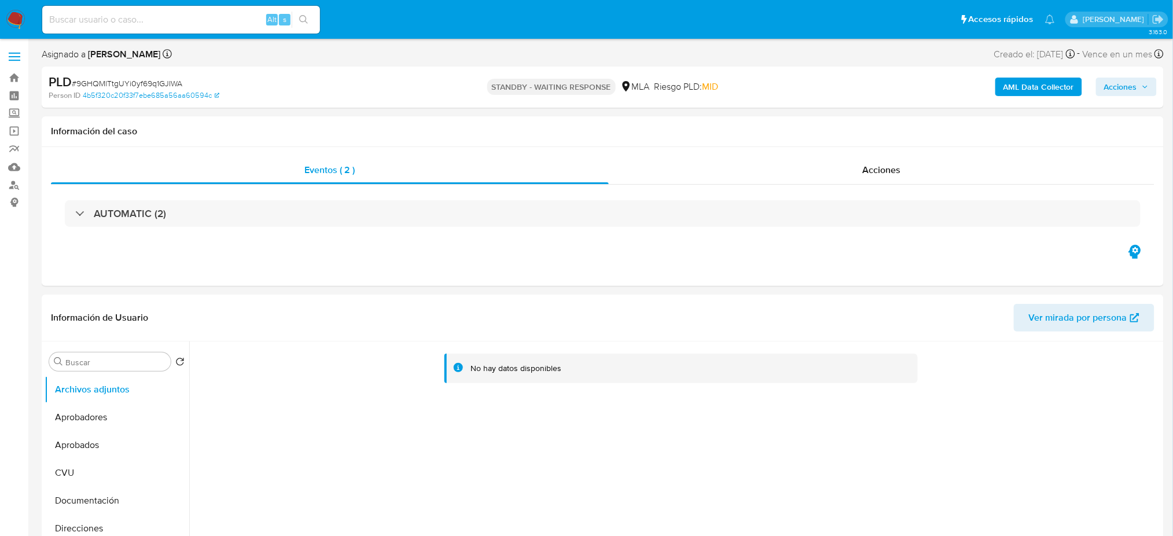
click at [237, 14] on input at bounding box center [181, 19] width 278 height 15
paste input "lKaTxZJ8a9FXVcEWmp8jHtEQ"
type input "lKaTxZJ8a9FXVcEWmp8jHtEQ"
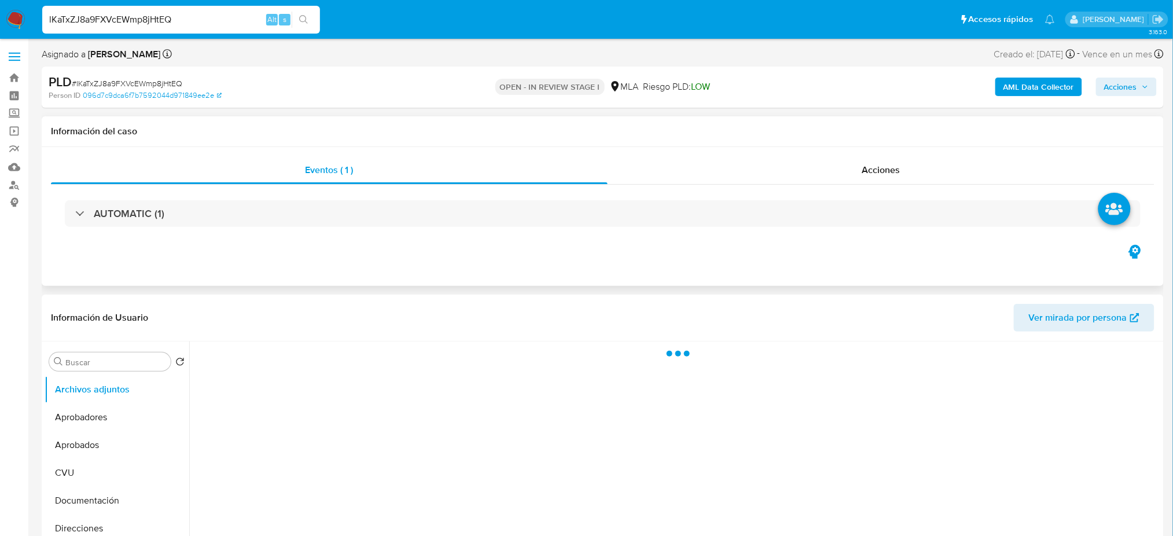
select select "10"
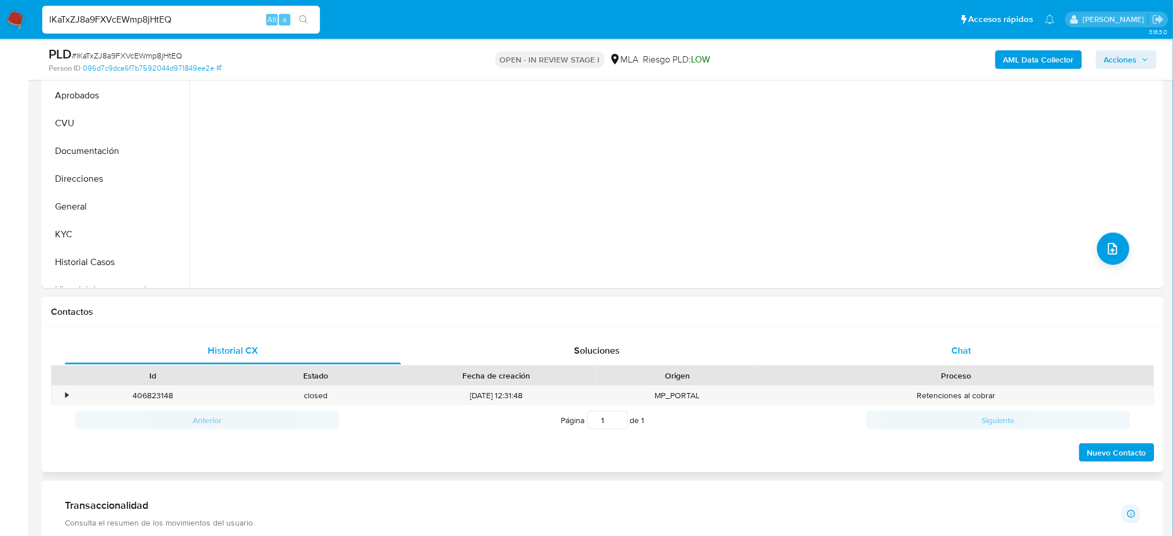
click at [951, 349] on div "Chat" at bounding box center [962, 351] width 336 height 28
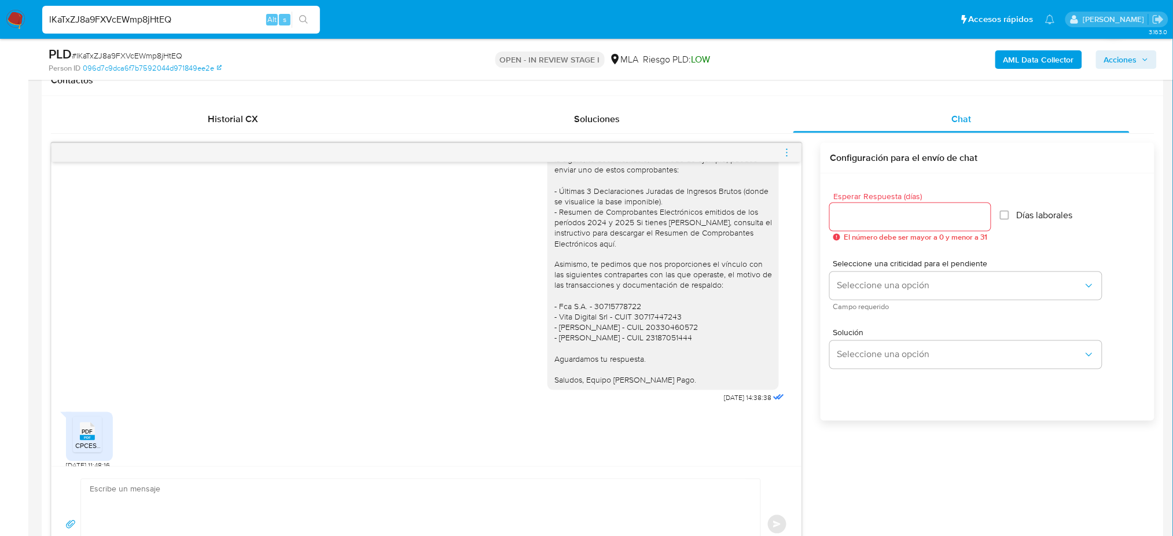
scroll to position [886, 0]
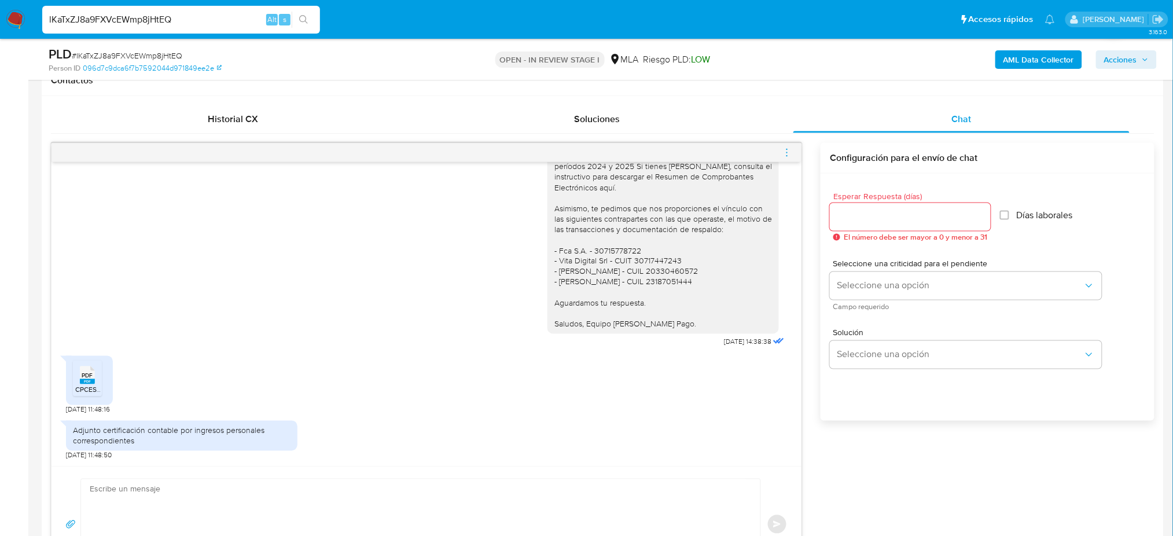
click at [75, 386] on div "PDF PDF" at bounding box center [87, 374] width 24 height 23
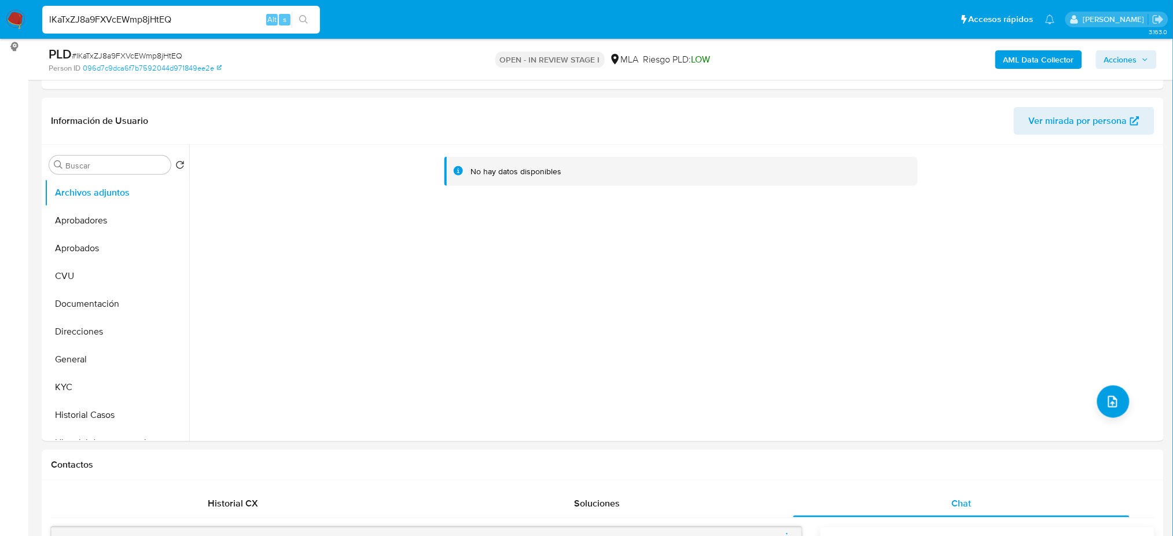
scroll to position [154, 0]
click at [94, 354] on button "General" at bounding box center [112, 361] width 135 height 28
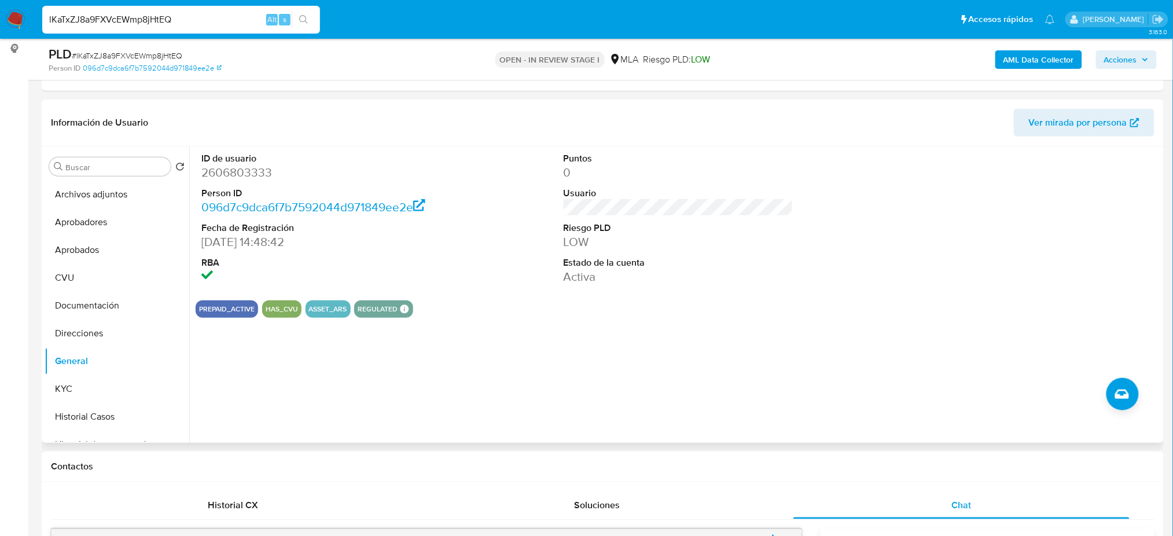
click at [228, 174] on dd "2606803333" at bounding box center [316, 172] width 230 height 16
copy dd "2606803333"
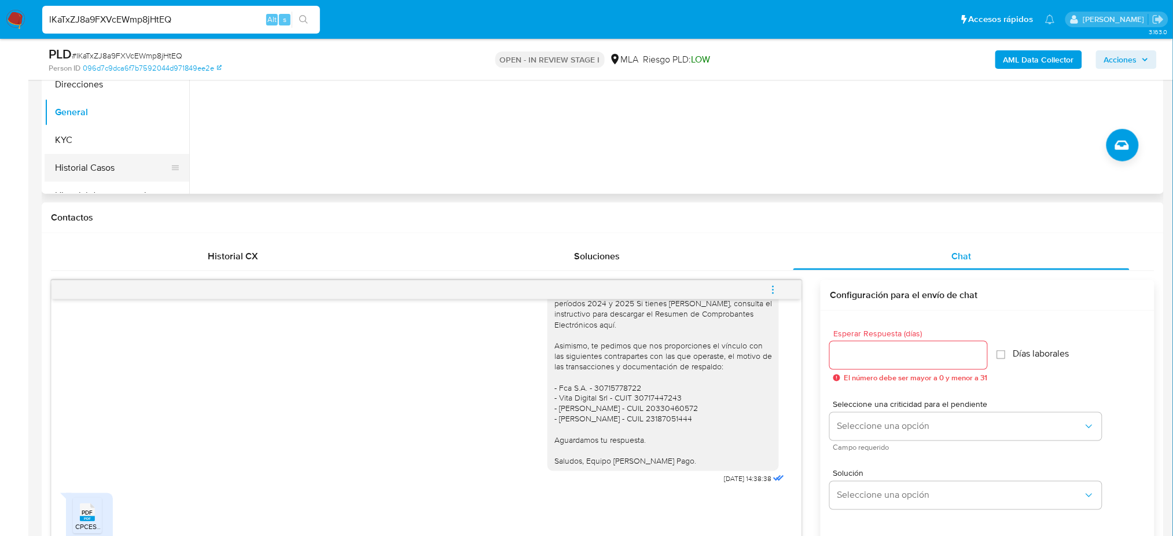
scroll to position [232, 0]
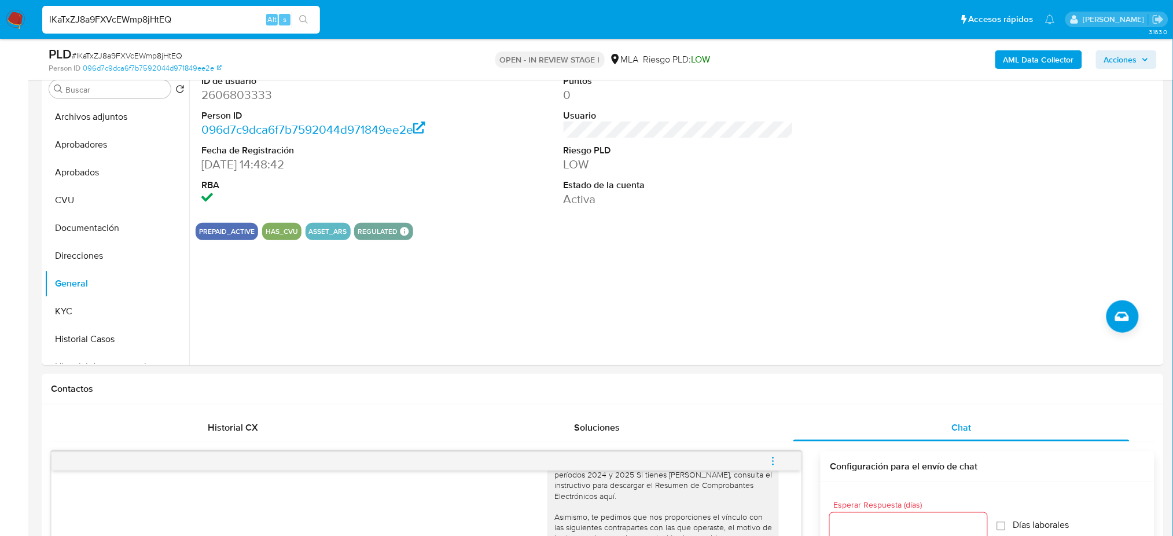
drag, startPoint x: 201, startPoint y: 22, endPoint x: 0, endPoint y: 25, distance: 200.9
click at [0, 25] on nav "Pausado Ver notificaciones lKaTxZJ8a9FXVcEWmp8jHtEQ Alt s Accesos rápidos Presi…" at bounding box center [586, 19] width 1173 height 39
paste input "cBahPfC3SKSqMbqvhrdIB13v"
type input "cBahPfC3SKSqMbqvhrdIB13v"
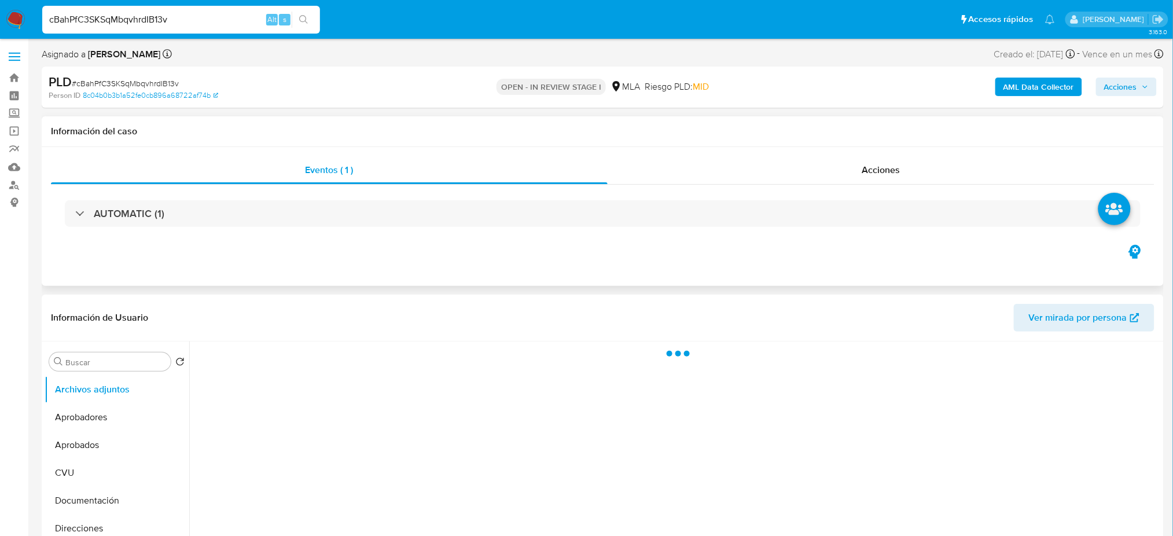
select select "10"
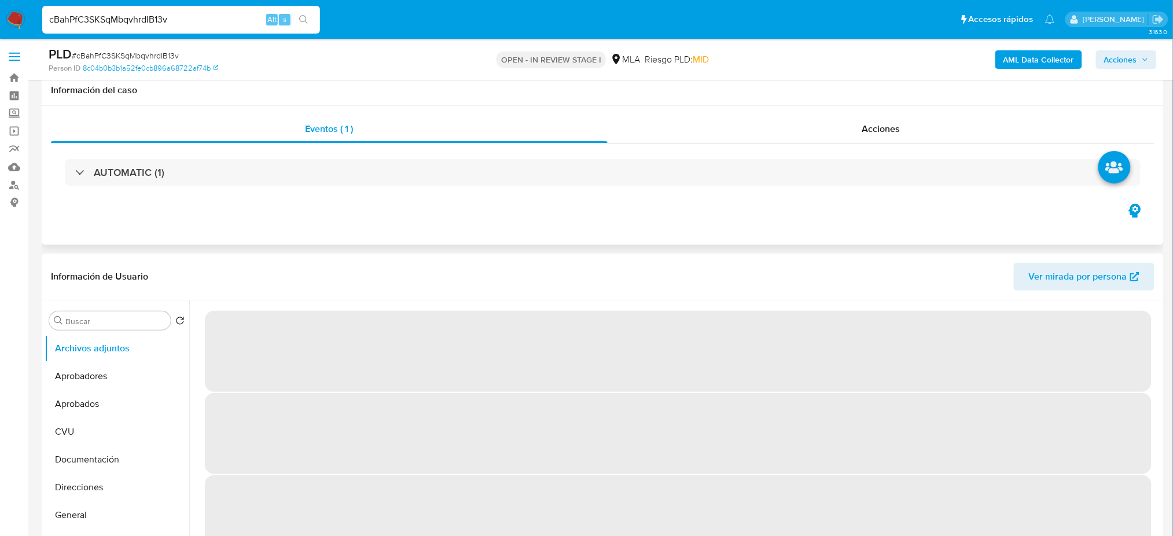
scroll to position [232, 0]
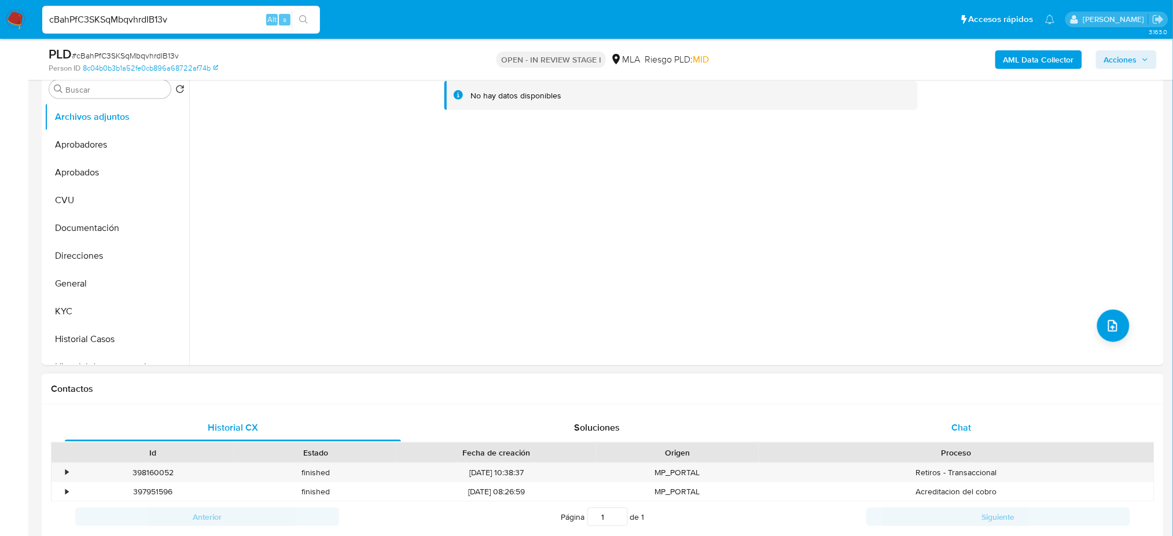
click at [969, 433] on span "Chat" at bounding box center [962, 427] width 20 height 13
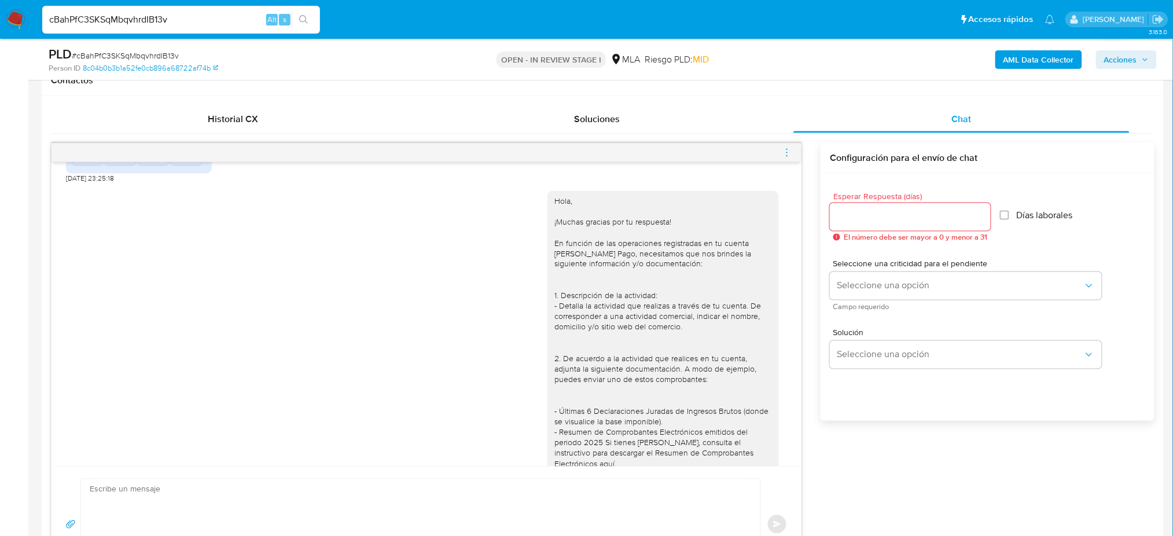
scroll to position [635, 0]
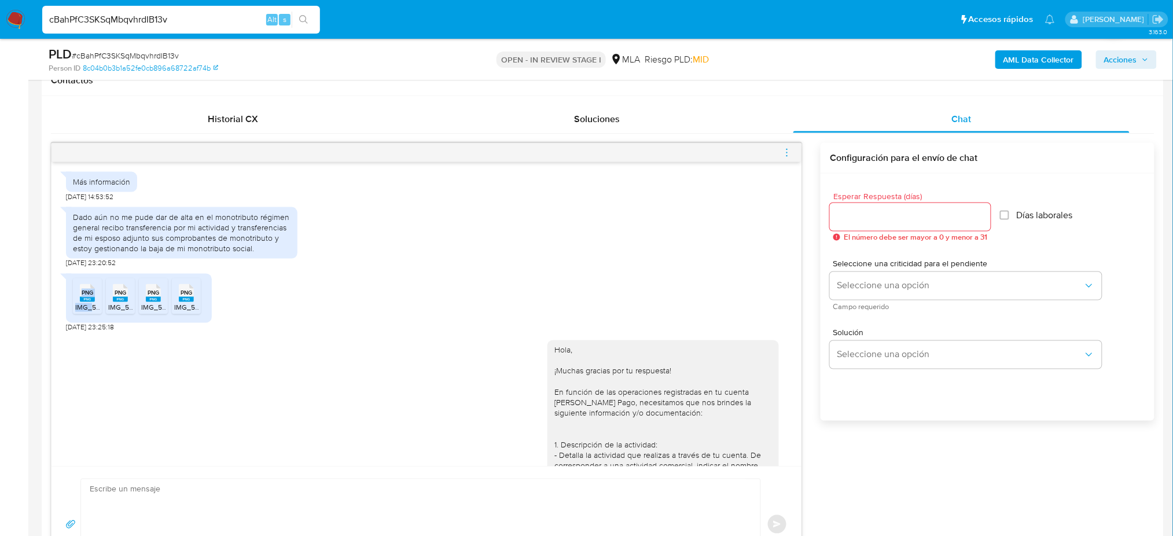
click at [91, 313] on span "IMG_5021.png" at bounding box center [97, 308] width 45 height 10
click at [110, 303] on div "PNG PNG" at bounding box center [120, 292] width 24 height 23
click at [141, 303] on div "PNG PNG" at bounding box center [153, 292] width 24 height 23
click at [184, 297] on span "PNG" at bounding box center [187, 293] width 12 height 8
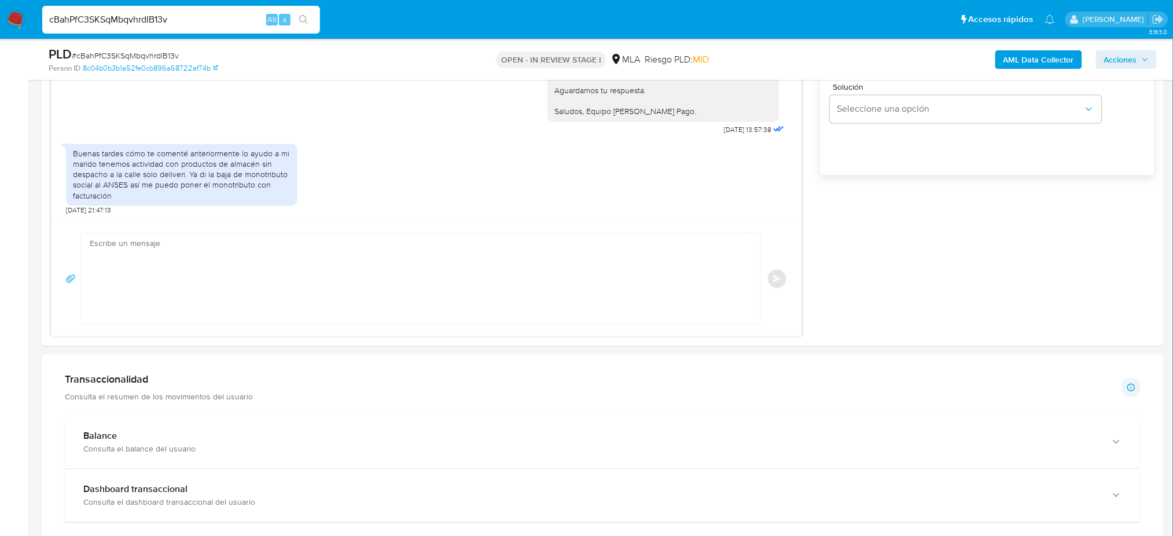
scroll to position [695, 0]
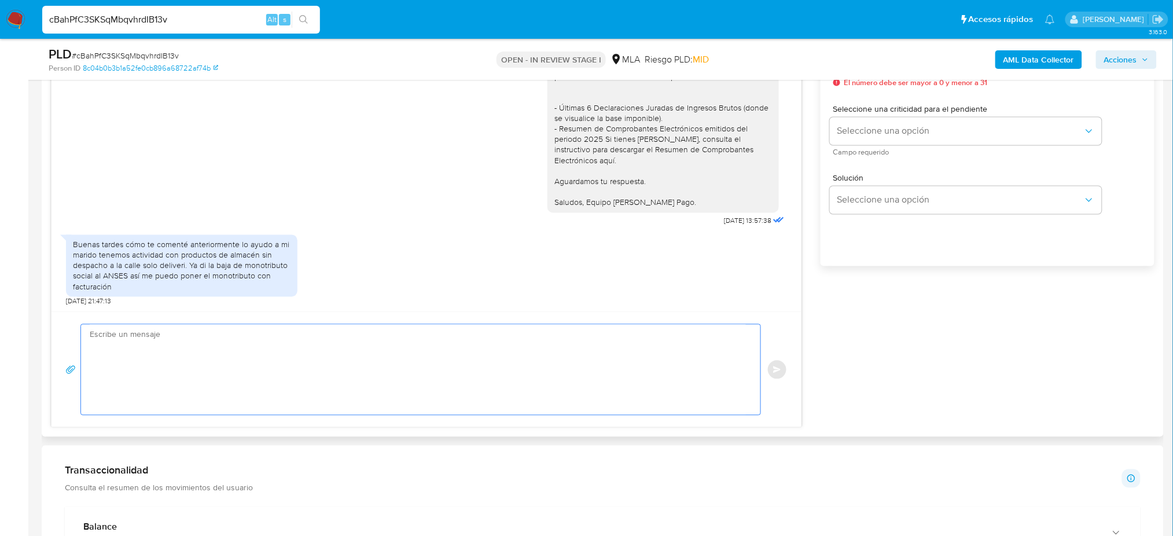
click at [157, 403] on textarea at bounding box center [418, 370] width 656 height 90
paste textarea "Hola, ¡Muchas gracias por tu respuesta! ¿Podrías enviarnos documentación que re…"
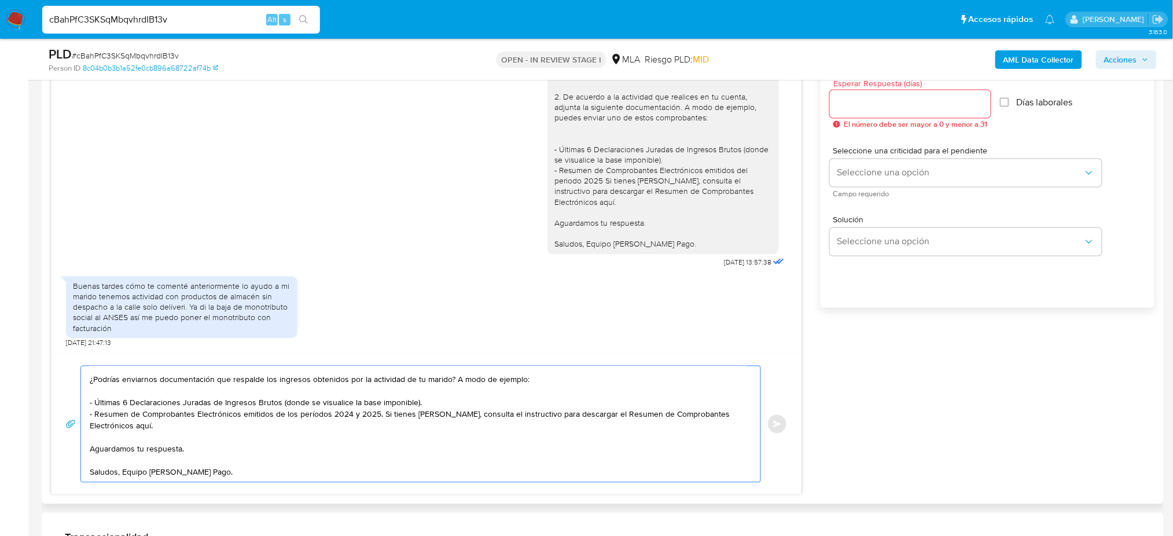
scroll to position [617, 0]
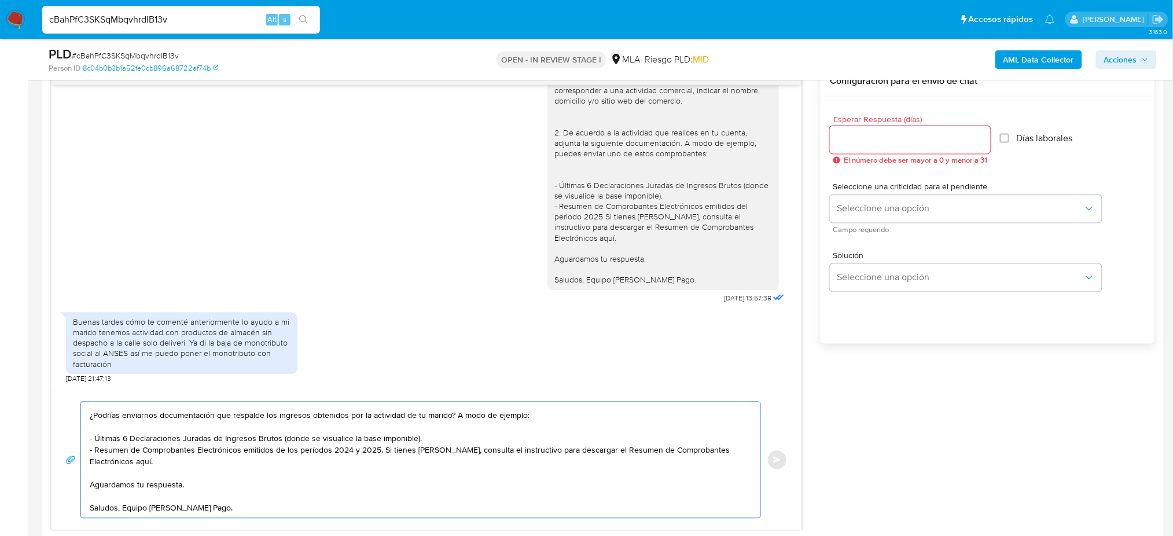
type textarea "Hola, ¡Muchas gracias por tu respuesta! ¿Podrías enviarnos documentación que re…"
click at [859, 142] on input "Esperar Respuesta (días)" at bounding box center [910, 140] width 161 height 15
type input "2"
click at [839, 223] on div "Seleccione una criticidad para el pendiente Seleccione una opción Campo requeri…" at bounding box center [966, 208] width 272 height 50
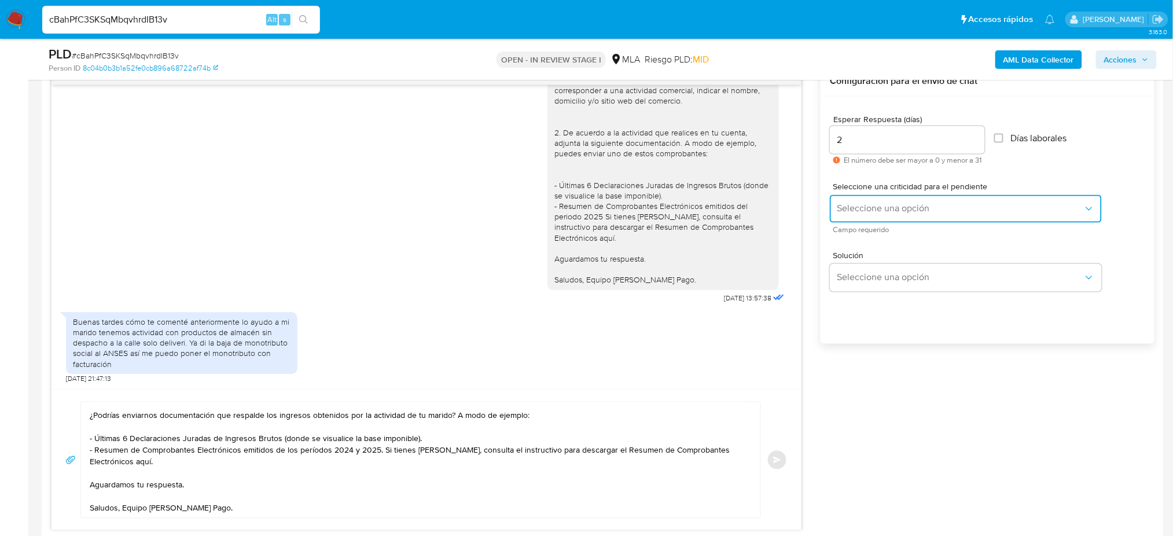
click at [846, 214] on span "Seleccione una opción" at bounding box center [960, 209] width 247 height 12
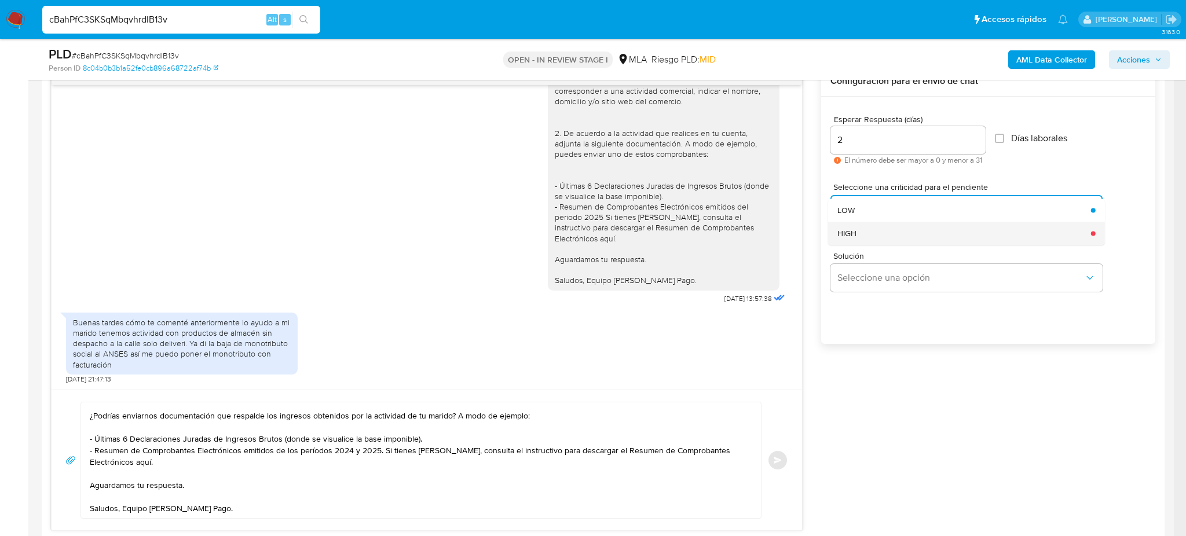
click at [849, 237] on span "HIGH" at bounding box center [846, 233] width 19 height 10
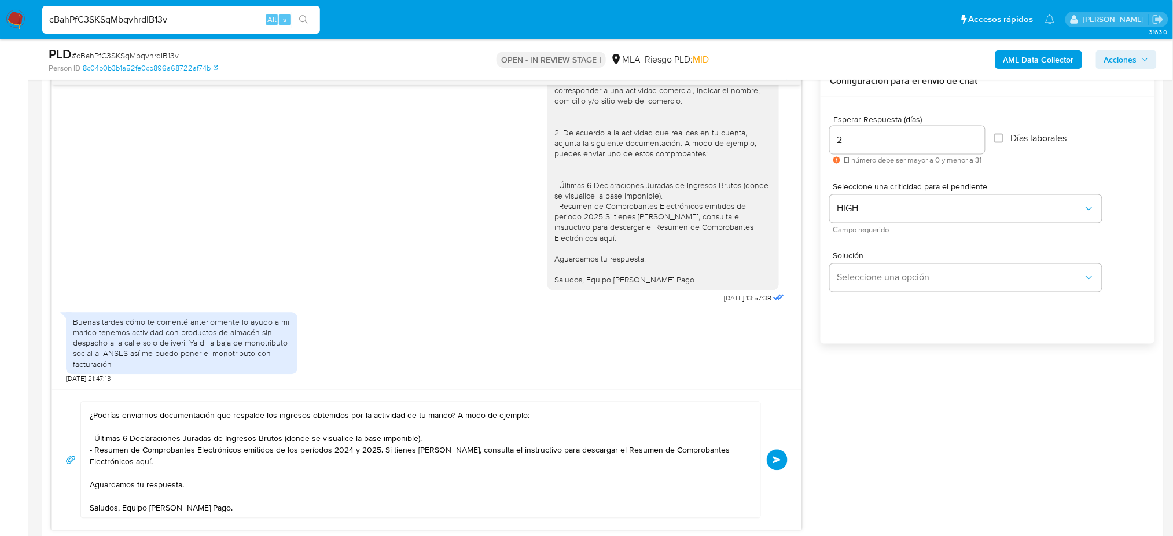
click at [773, 461] on button "Enviar" at bounding box center [777, 460] width 21 height 21
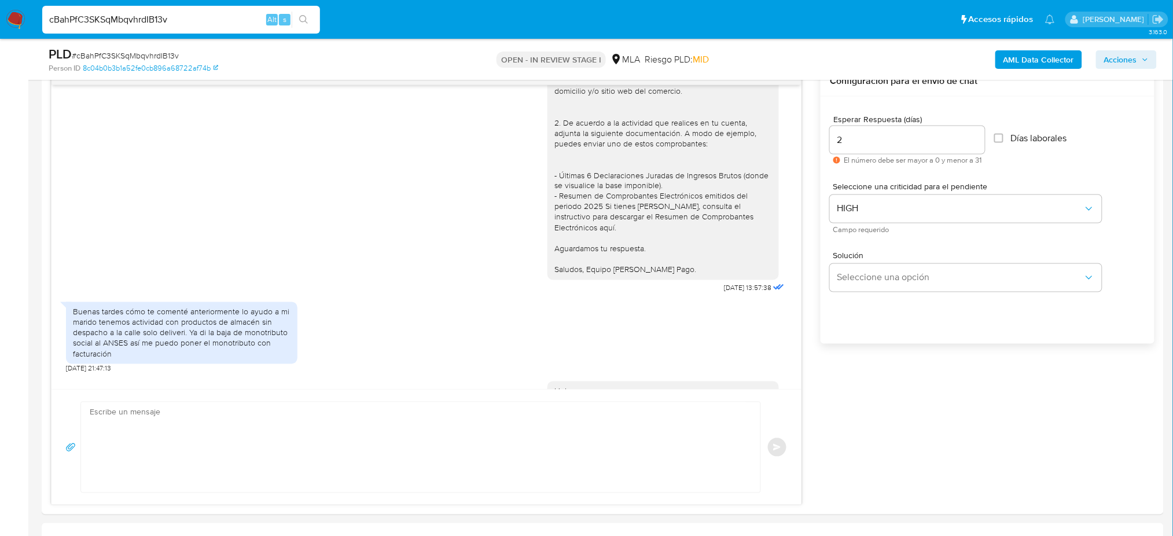
scroll to position [1157, 0]
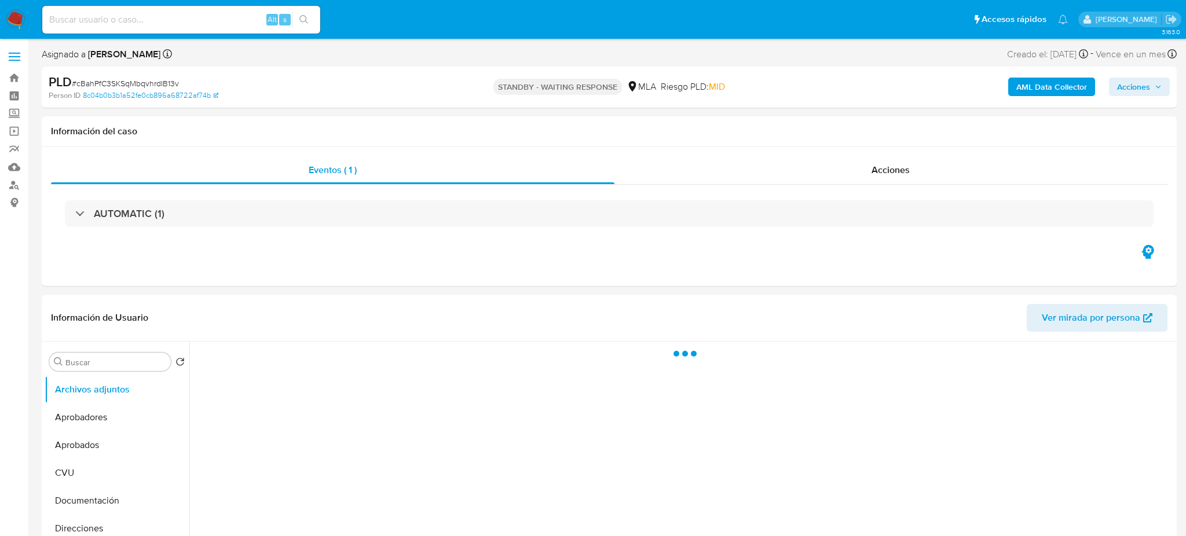
select select "10"
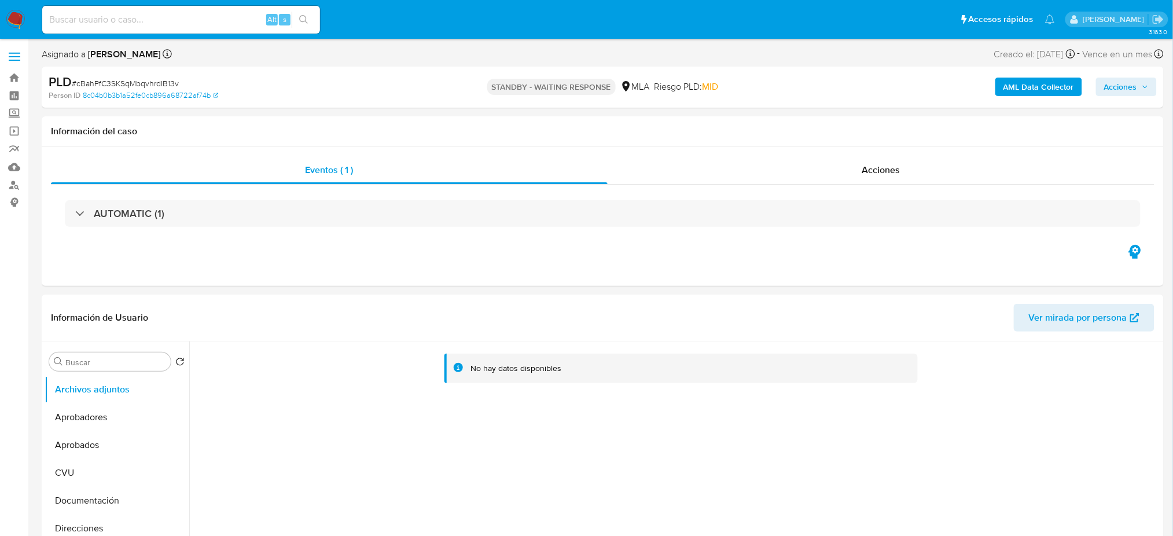
click at [177, 17] on input at bounding box center [181, 19] width 278 height 15
paste input "jktfimgneenQbni3NRlgKqOS"
type input "jktfimgneenQbni3NRlgKqOS"
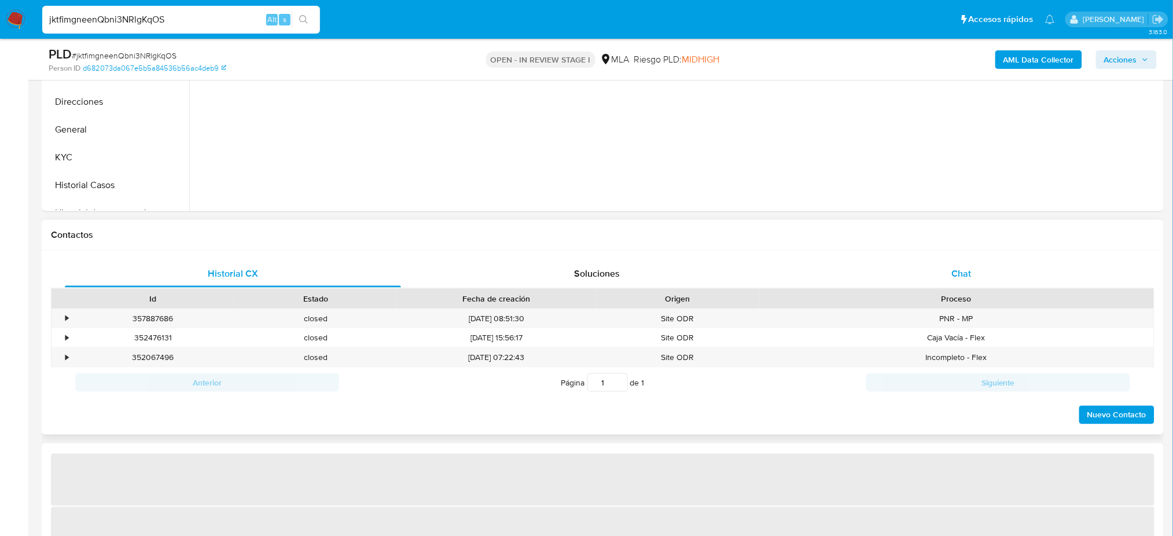
select select "10"
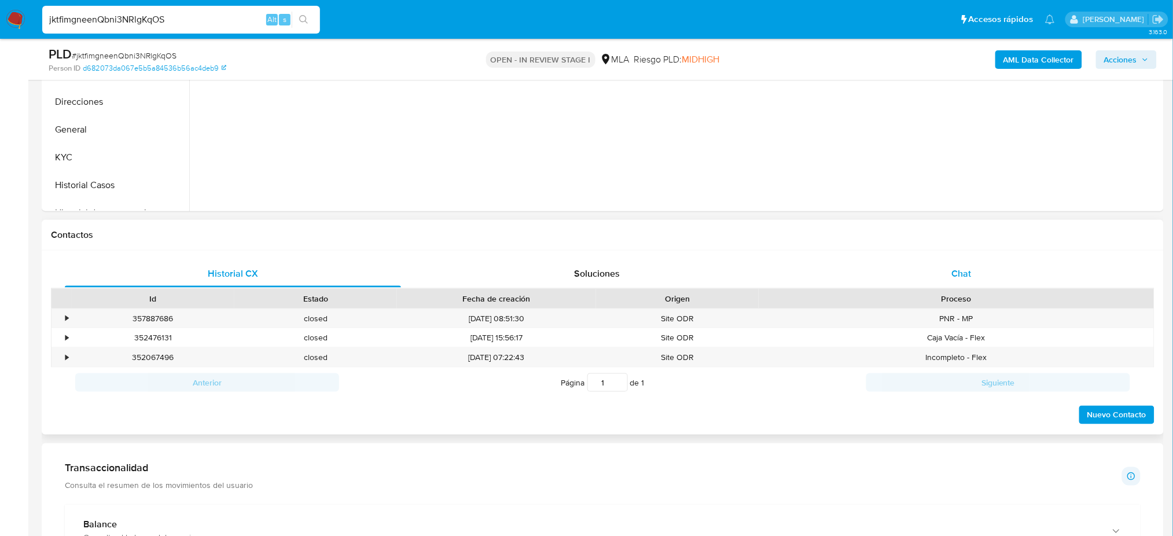
click at [949, 265] on div "Chat" at bounding box center [962, 274] width 336 height 28
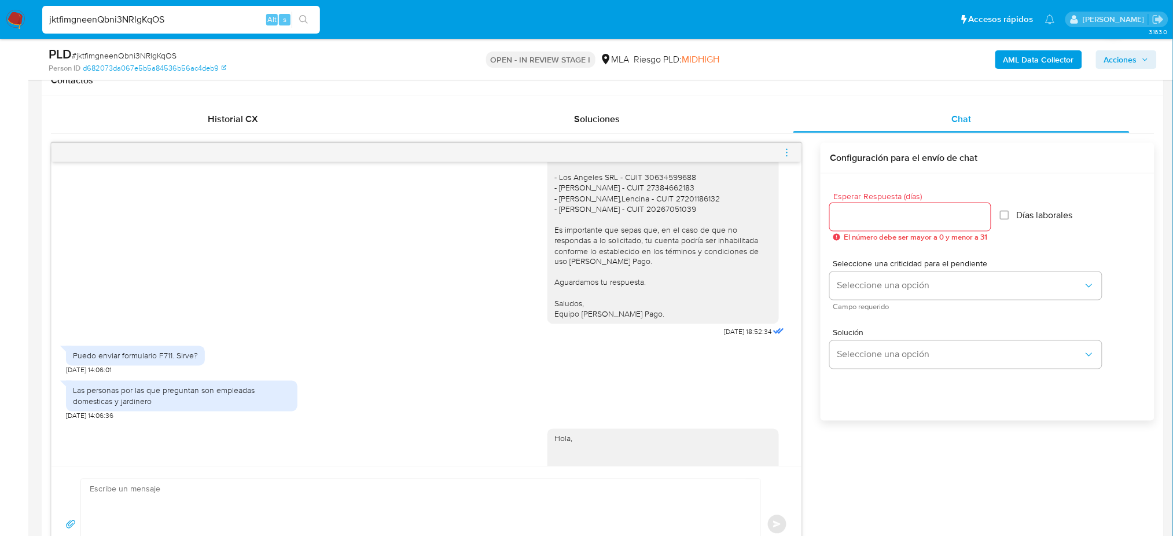
scroll to position [1377, 0]
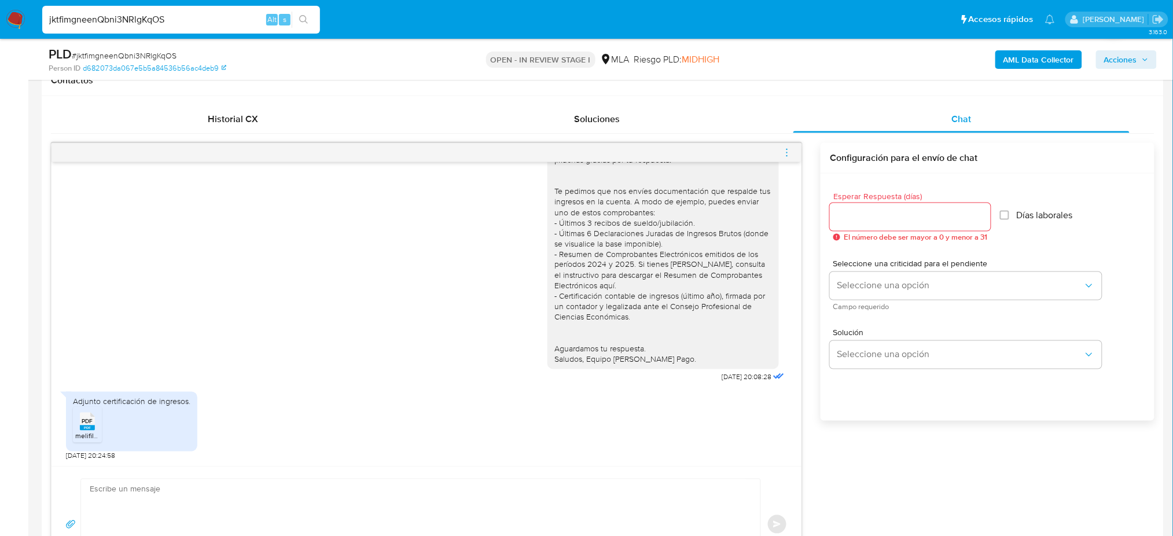
click at [87, 427] on rect at bounding box center [87, 428] width 15 height 5
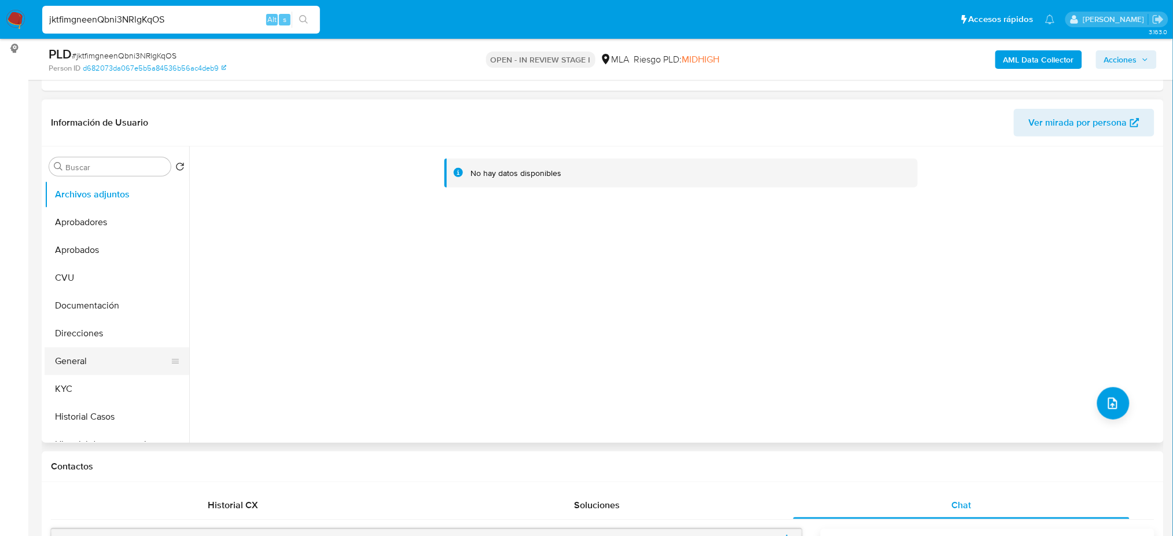
click at [82, 365] on button "General" at bounding box center [112, 361] width 135 height 28
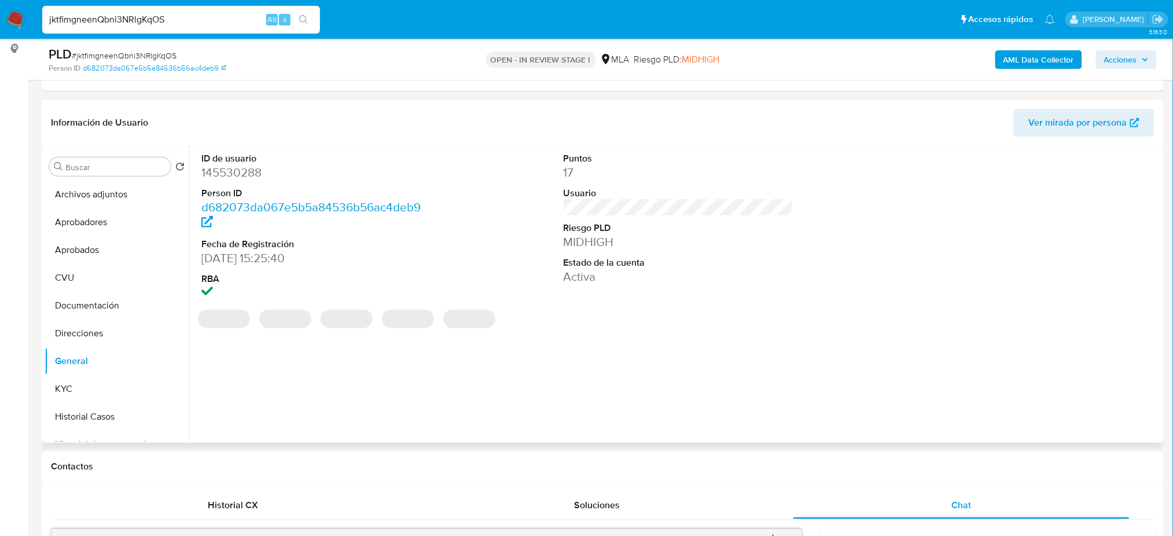
click at [225, 173] on dd "145530288" at bounding box center [316, 172] width 230 height 16
copy dd "145530288"
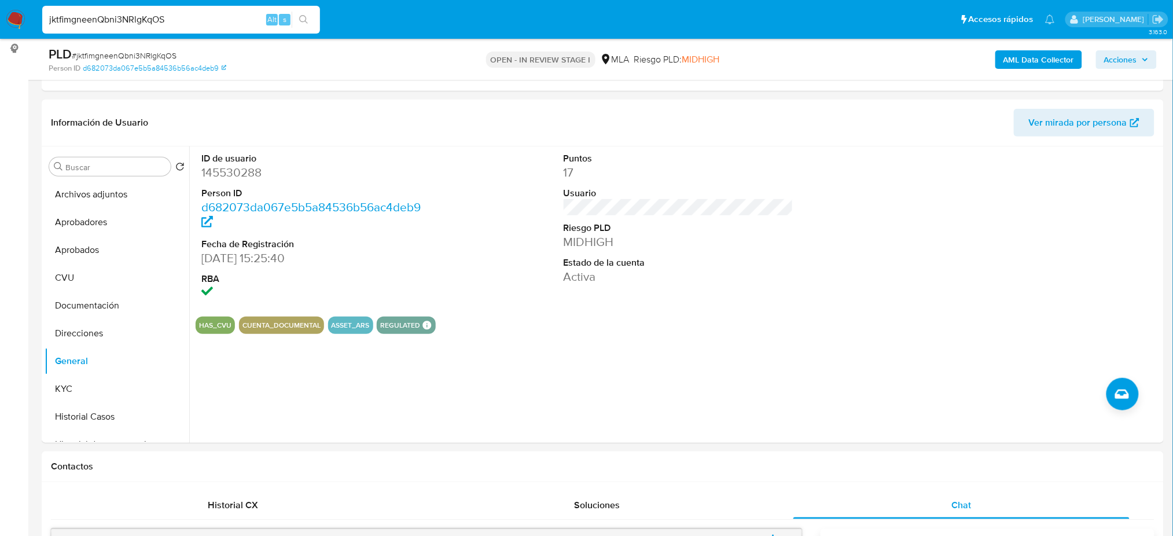
drag, startPoint x: 225, startPoint y: 17, endPoint x: 0, endPoint y: 38, distance: 225.6
click at [0, 38] on nav "Pausado Ver notificaciones jktfimgneenQbni3NRlgKqOS Alt s Accesos rápidos Presi…" at bounding box center [586, 19] width 1173 height 39
paste input "bNlmiNabG2Fknc0dNqetCDAC"
type input "bNlmiNabG2Fknc0dNqetCDAC"
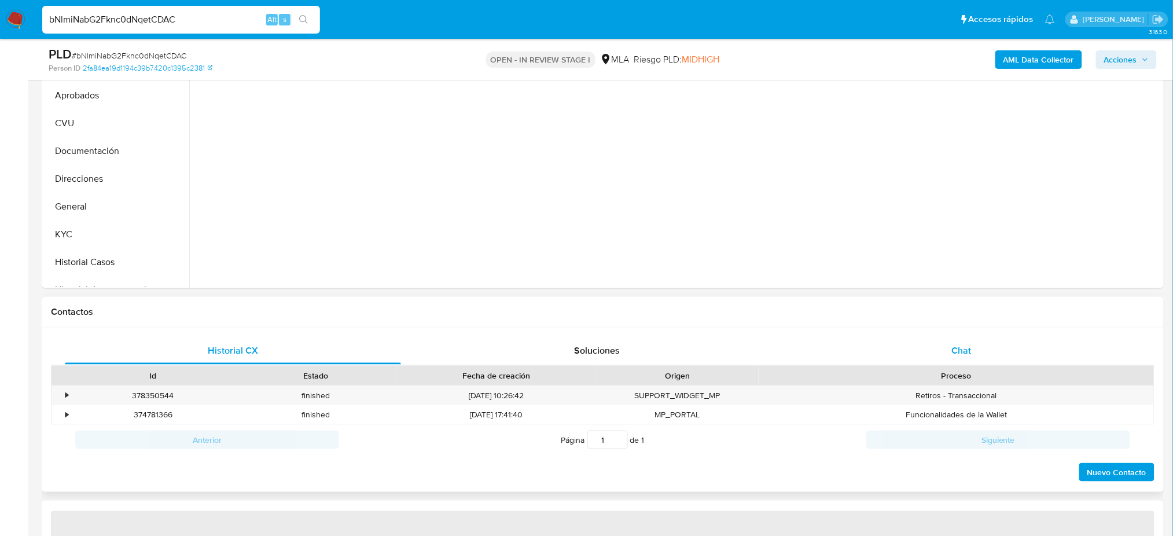
click at [941, 347] on div "Chat" at bounding box center [962, 351] width 336 height 28
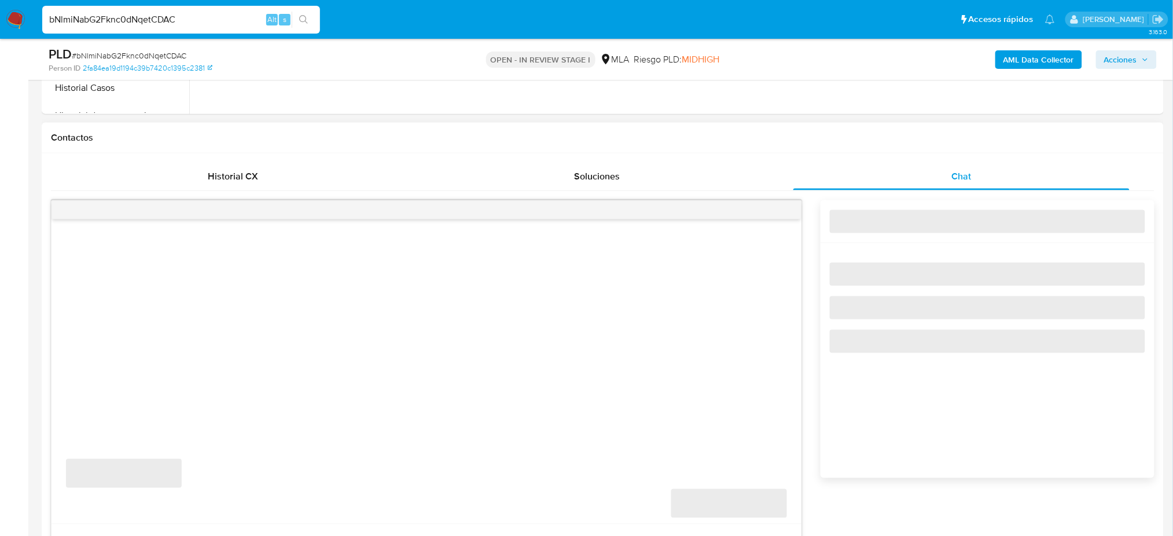
select select "10"
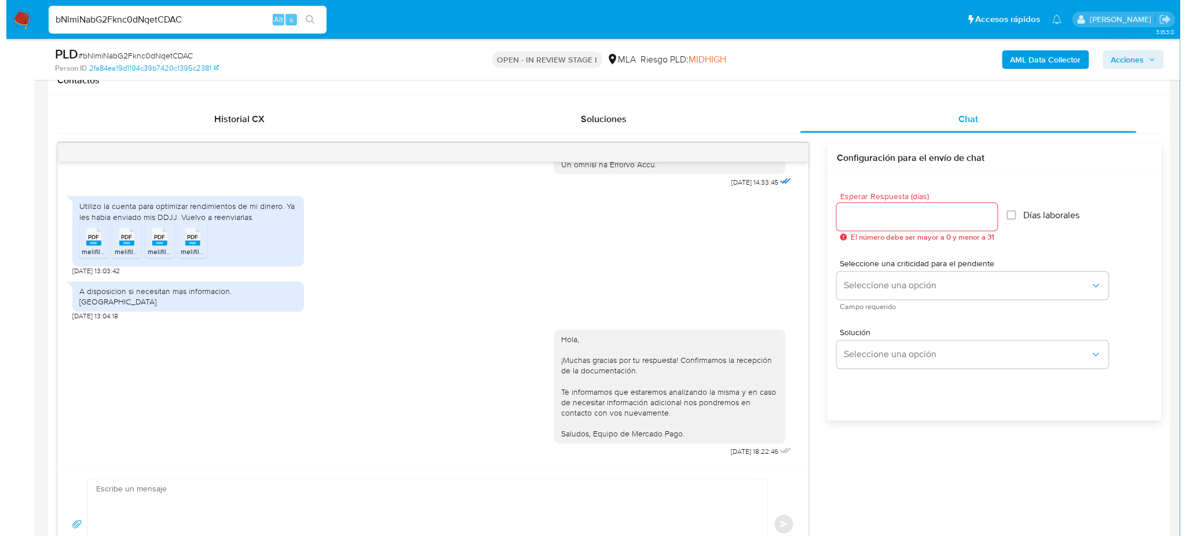
scroll to position [154, 0]
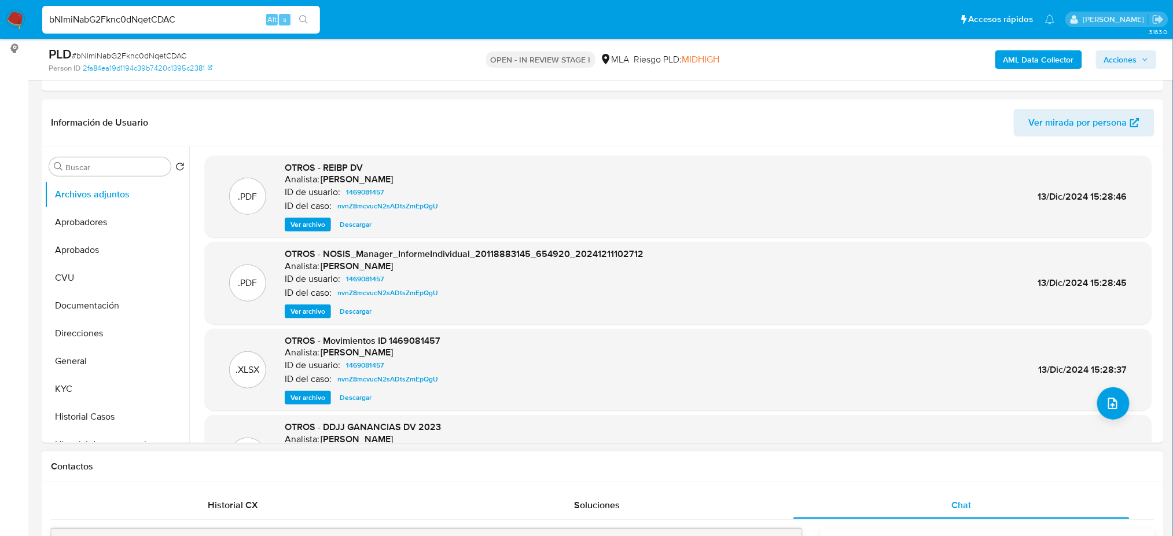
click at [1039, 61] on b "AML Data Collector" at bounding box center [1039, 59] width 71 height 19
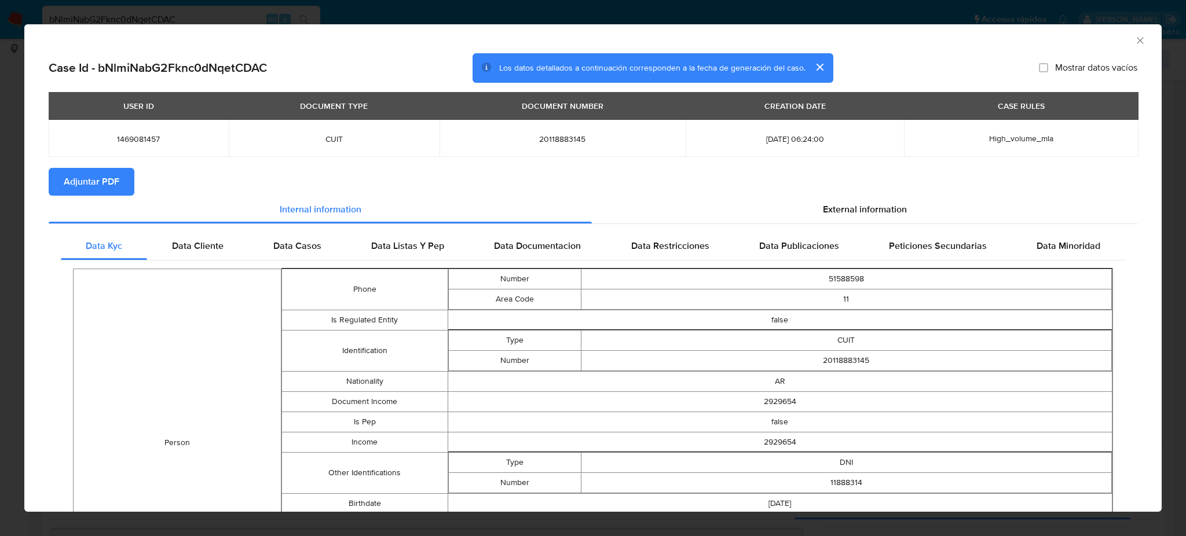
click at [75, 189] on span "Adjuntar PDF" at bounding box center [92, 181] width 56 height 25
click at [1134, 35] on icon "Cerrar ventana" at bounding box center [1140, 41] width 12 height 12
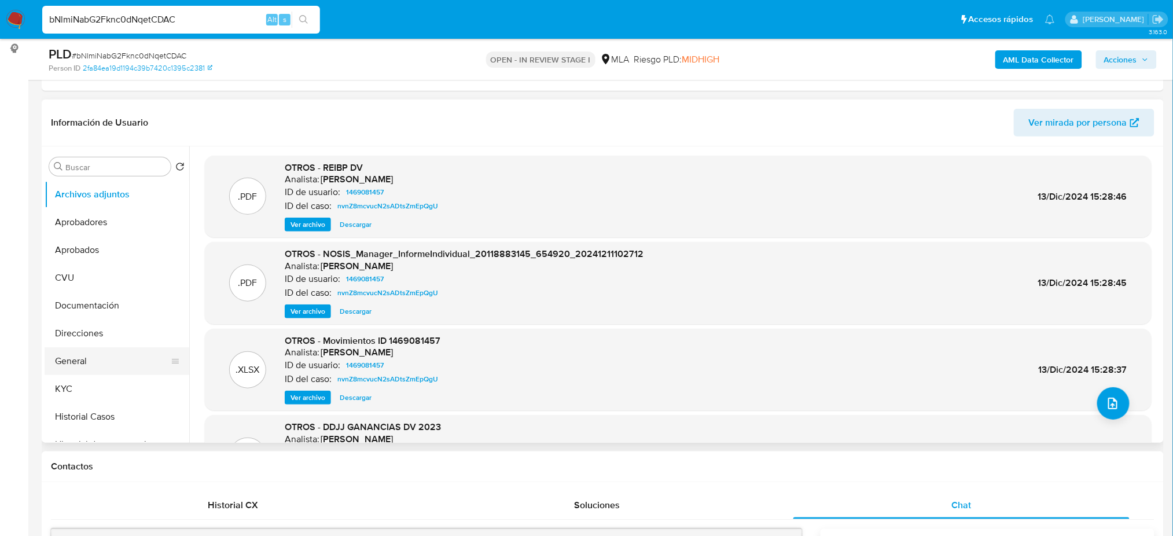
click at [82, 356] on button "General" at bounding box center [112, 361] width 135 height 28
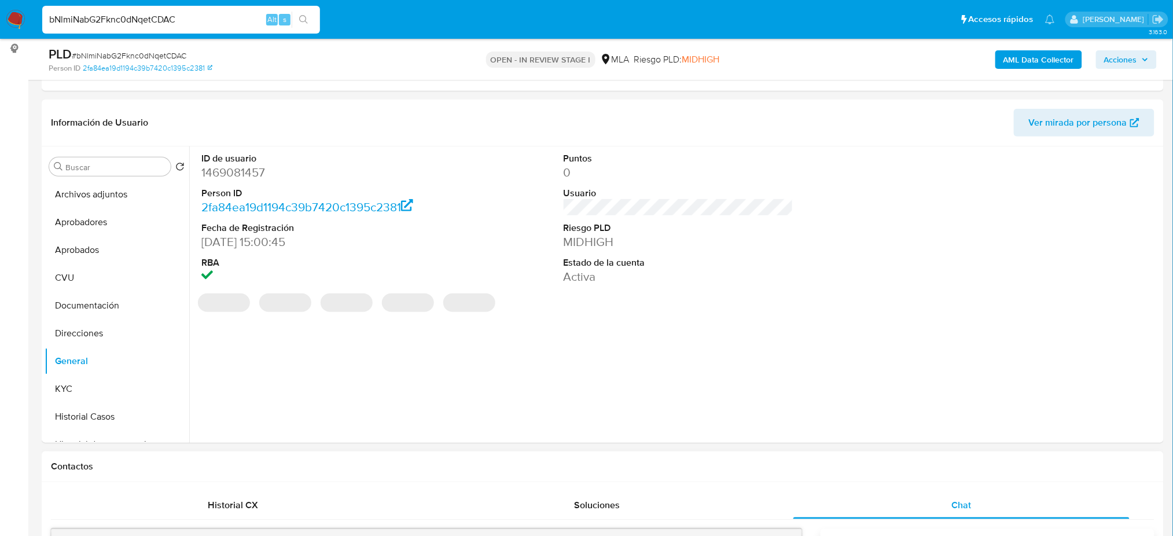
click at [237, 173] on dd "1469081457" at bounding box center [316, 172] width 230 height 16
copy dd "1469081457"
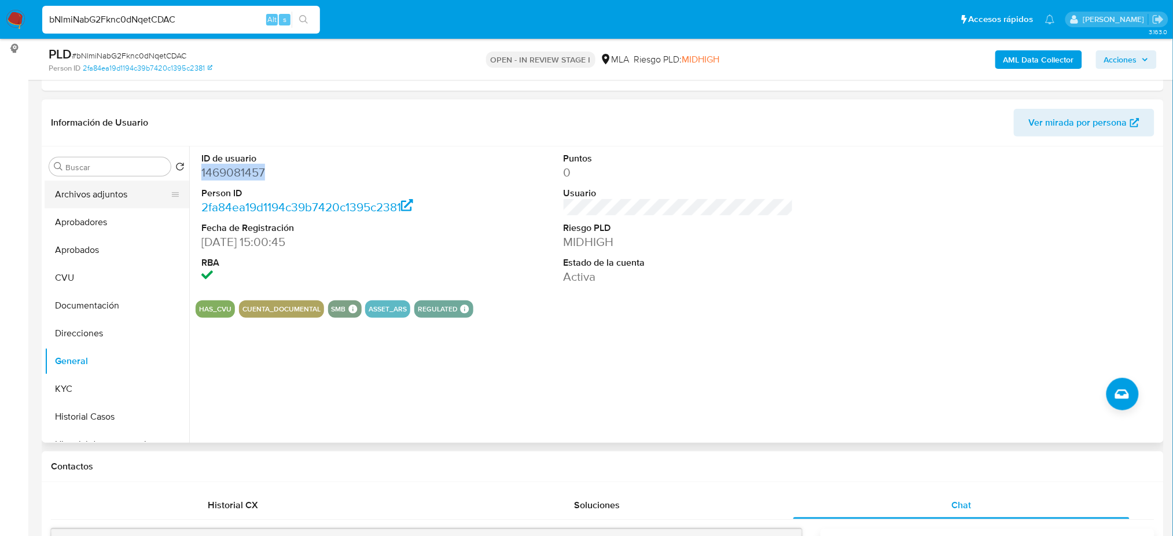
click at [94, 192] on button "Archivos adjuntos" at bounding box center [112, 195] width 135 height 28
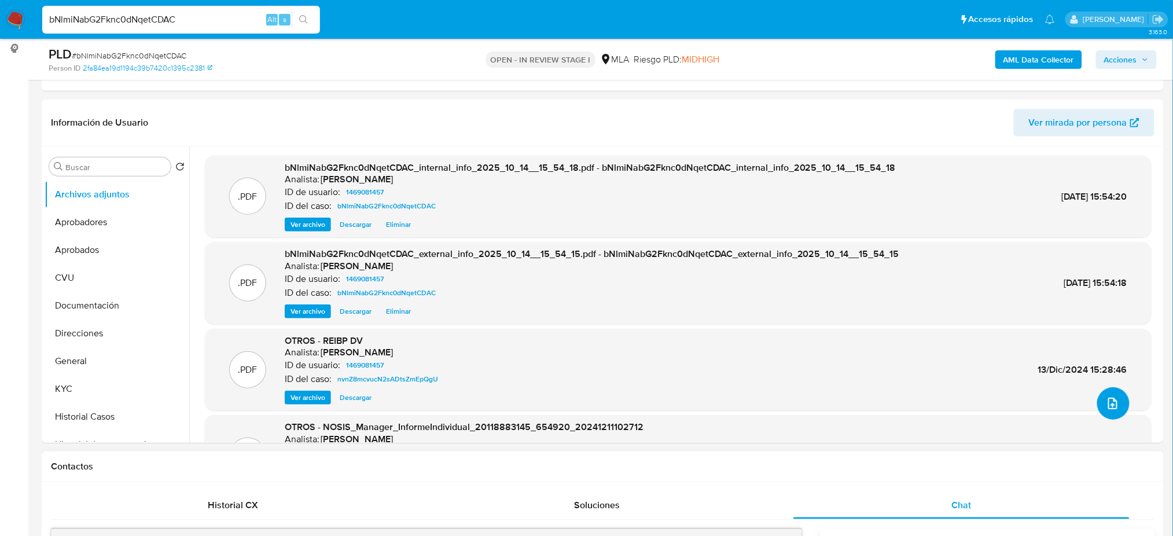
click at [1106, 402] on icon "upload-file" at bounding box center [1113, 404] width 14 height 14
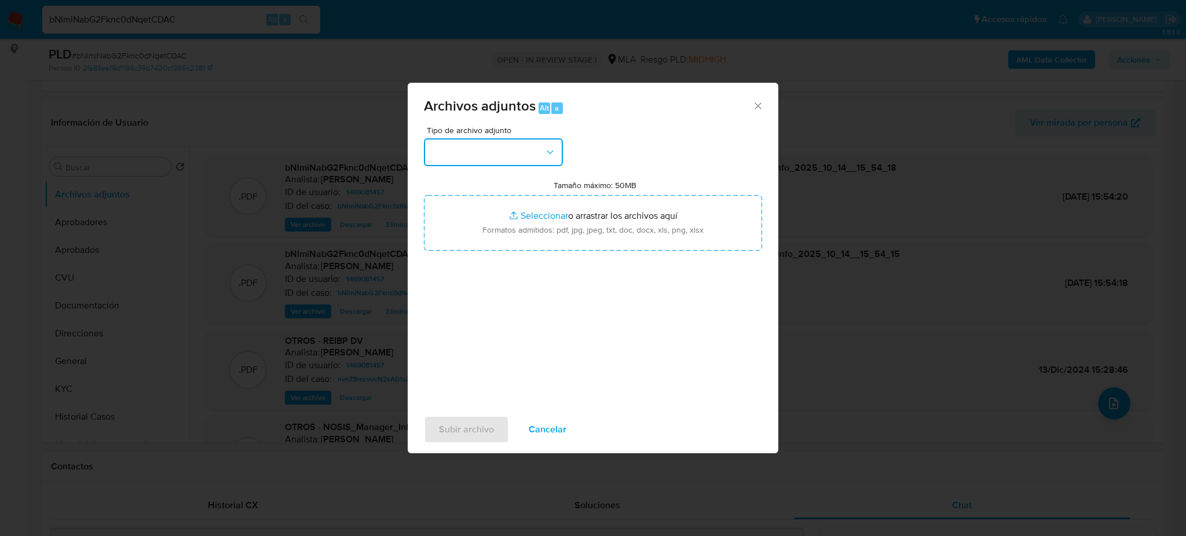
click at [500, 161] on button "button" at bounding box center [493, 152] width 139 height 28
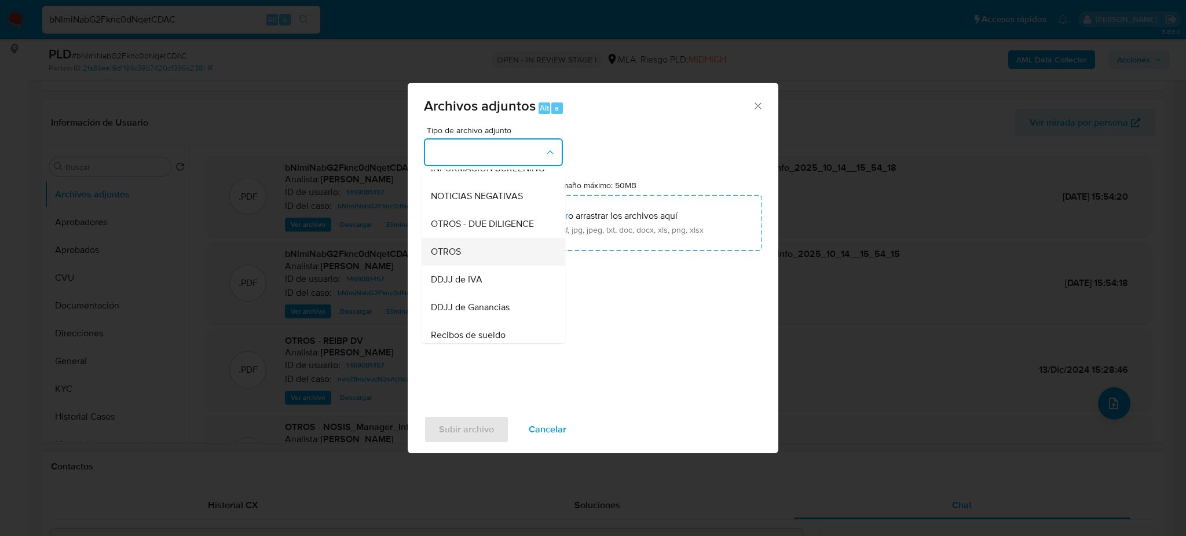
click at [479, 266] on div "OTROS" at bounding box center [490, 252] width 118 height 28
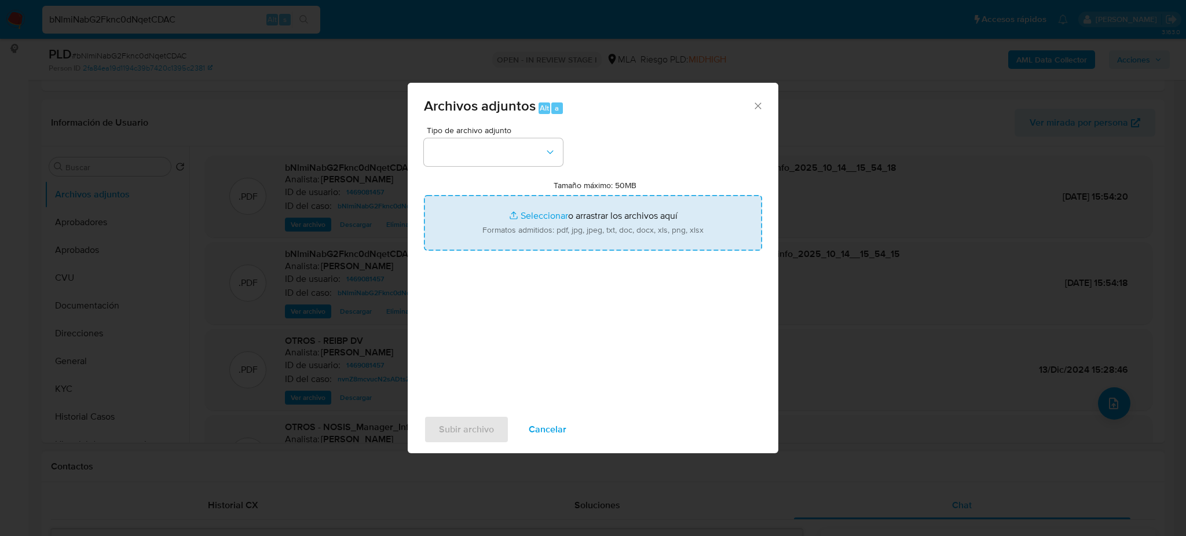
click at [505, 237] on input "Tamaño máximo: 50MB Seleccionar archivos" at bounding box center [593, 223] width 338 height 56
type input "C:\fakepath\Caselog bNlmiNabG2Fknc0dNqetCDAC_2025_09_17_11_29_38.docx"
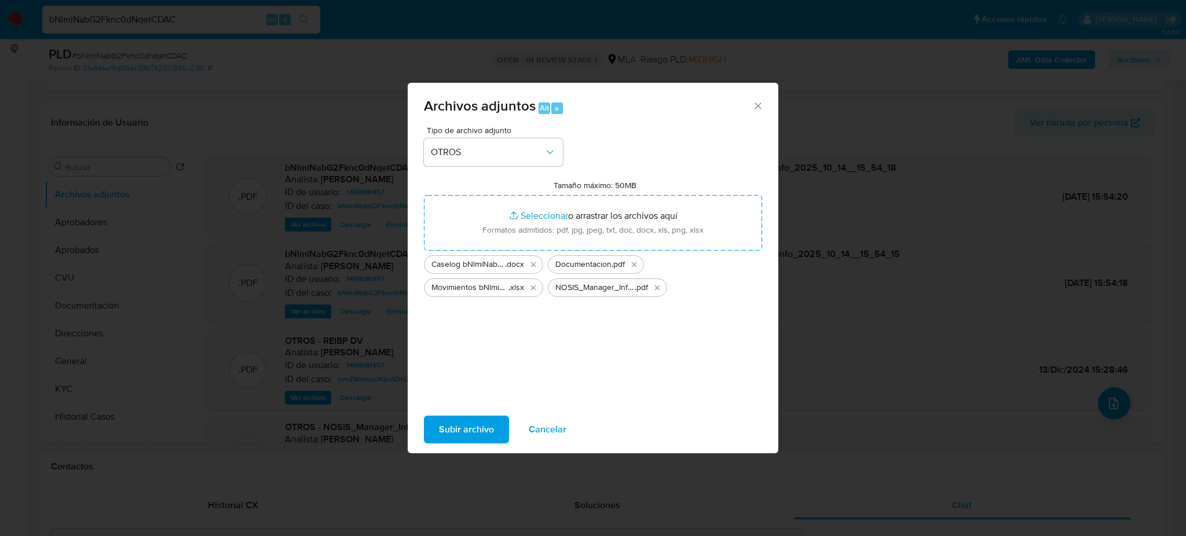
drag, startPoint x: 505, startPoint y: 237, endPoint x: 445, endPoint y: 423, distance: 195.9
click at [445, 423] on span "Subir archivo" at bounding box center [466, 429] width 55 height 25
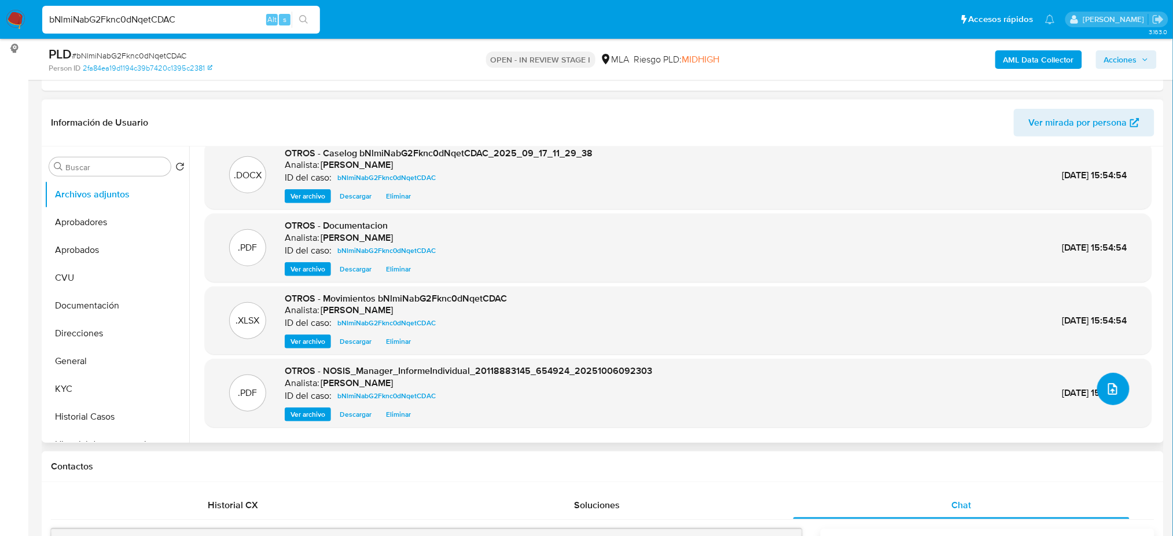
scroll to position [0, 0]
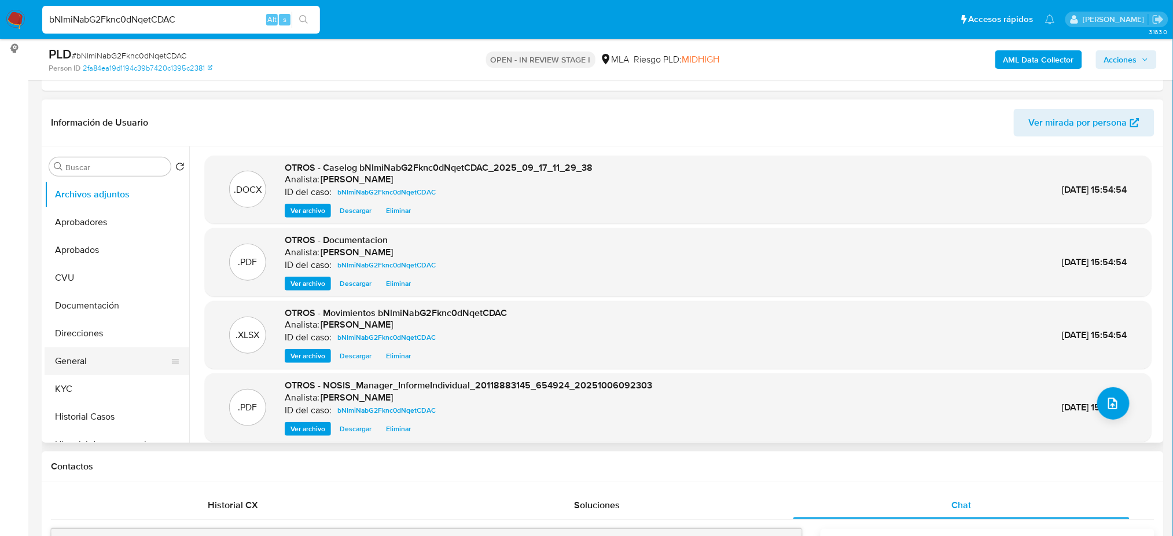
click at [85, 352] on button "General" at bounding box center [112, 361] width 135 height 28
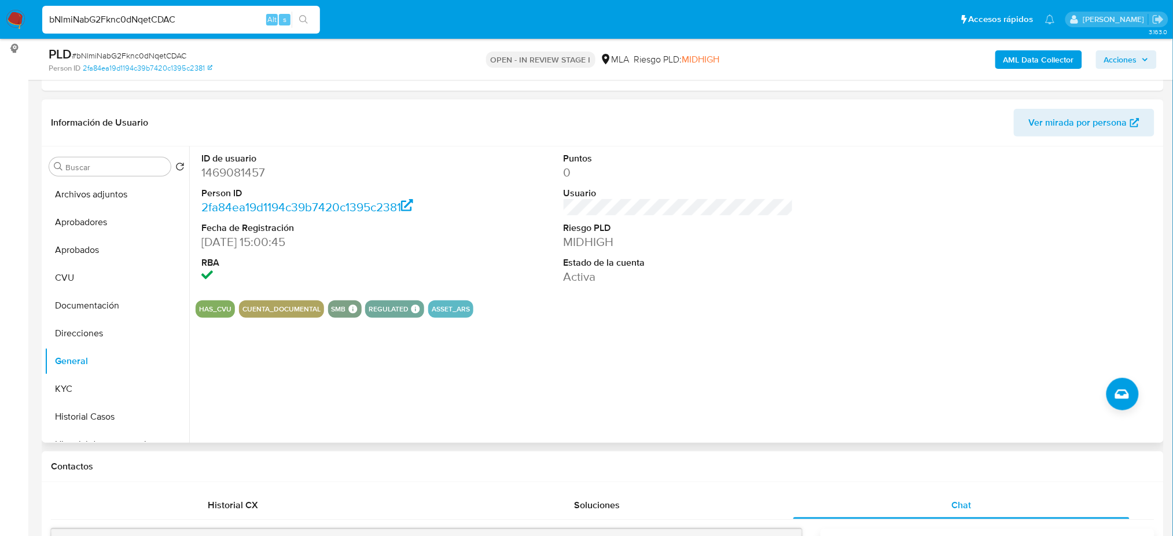
click at [244, 172] on dd "1469081457" at bounding box center [316, 172] width 230 height 16
copy dd "1469081457"
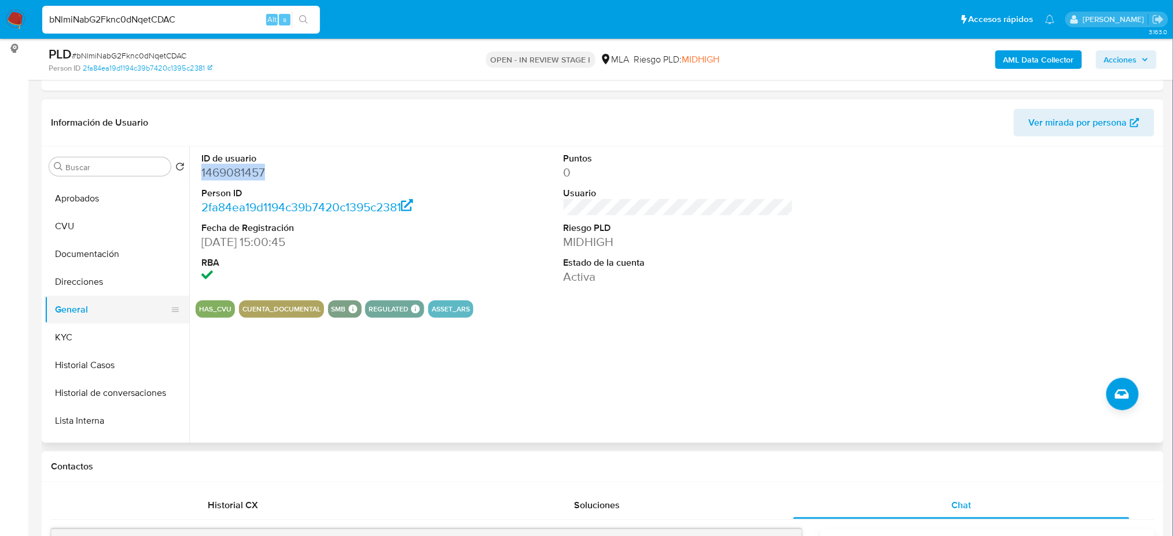
scroll to position [77, 0]
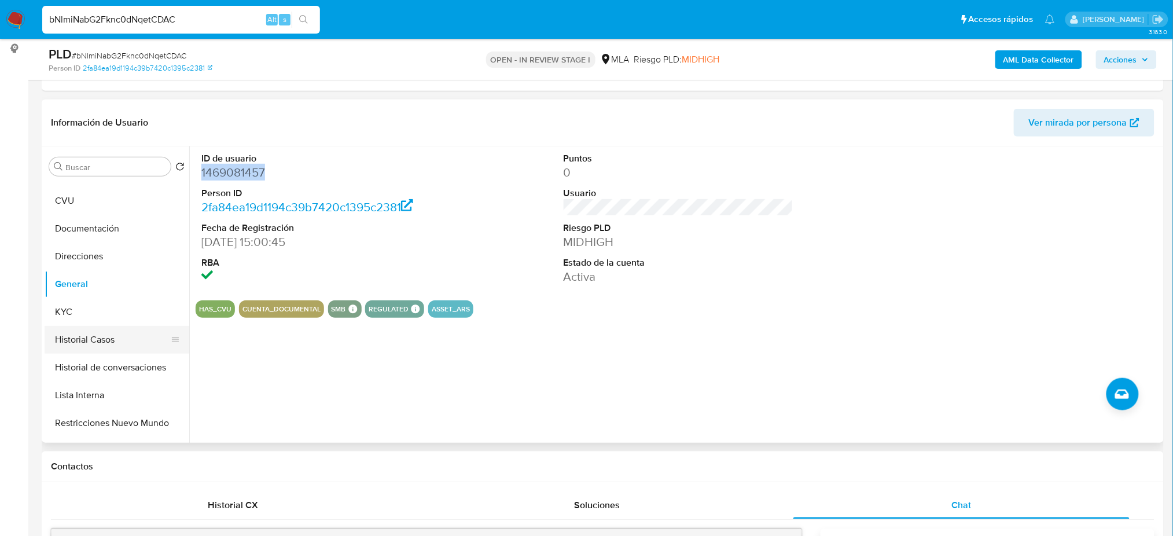
click at [98, 347] on button "Historial Casos" at bounding box center [112, 340] width 135 height 28
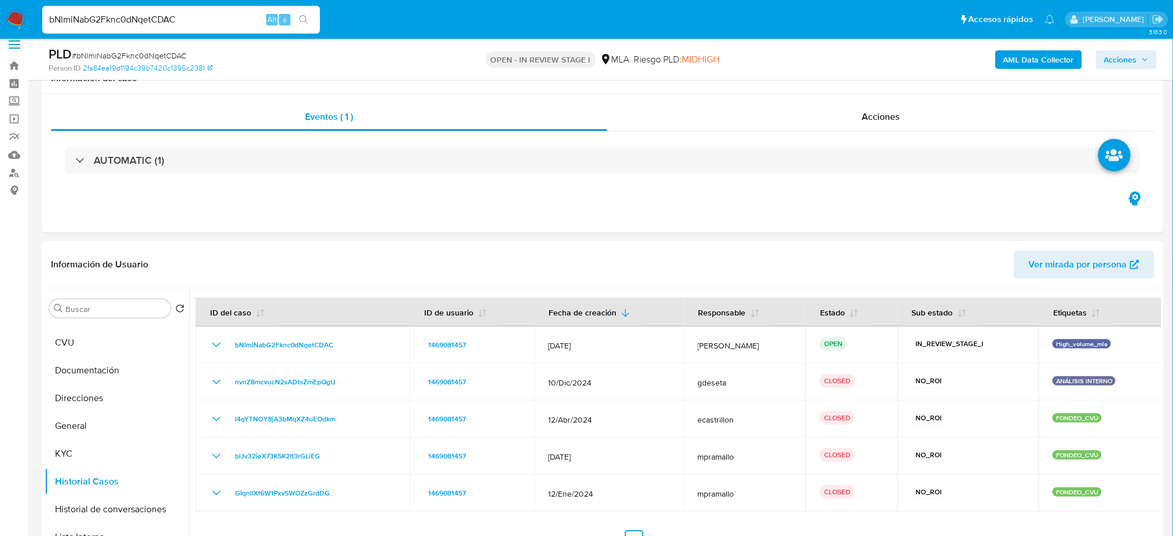
scroll to position [0, 0]
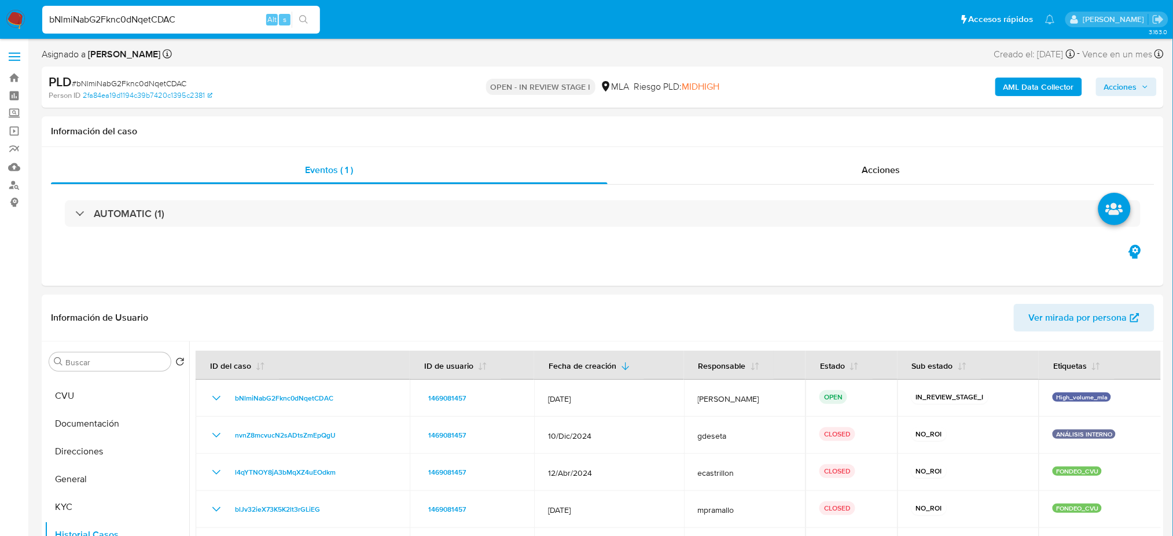
click at [1128, 90] on span "Acciones" at bounding box center [1121, 87] width 33 height 19
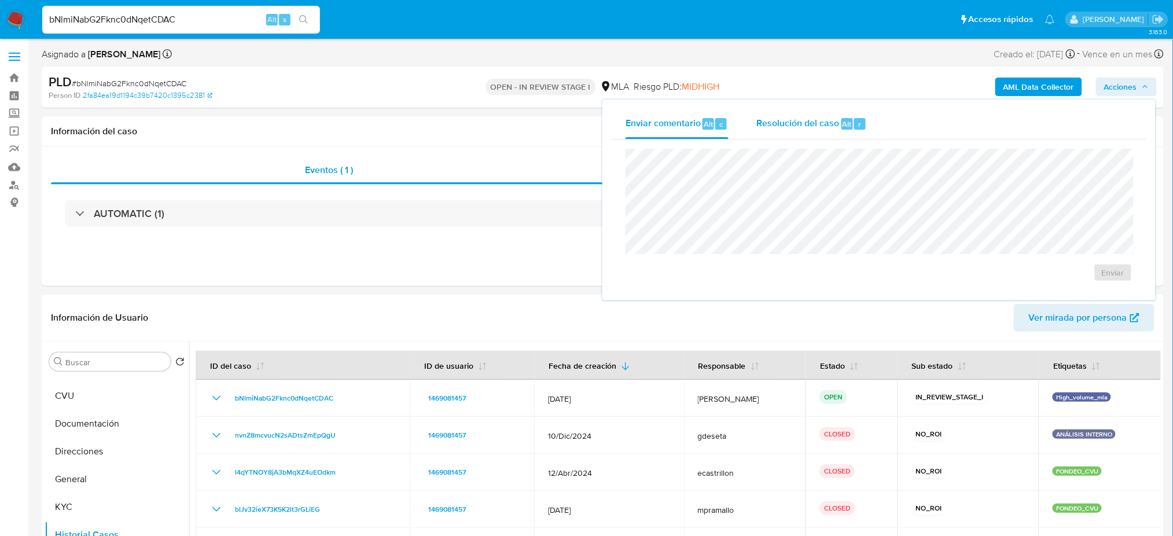
click at [786, 125] on span "Resolución del caso" at bounding box center [798, 123] width 83 height 13
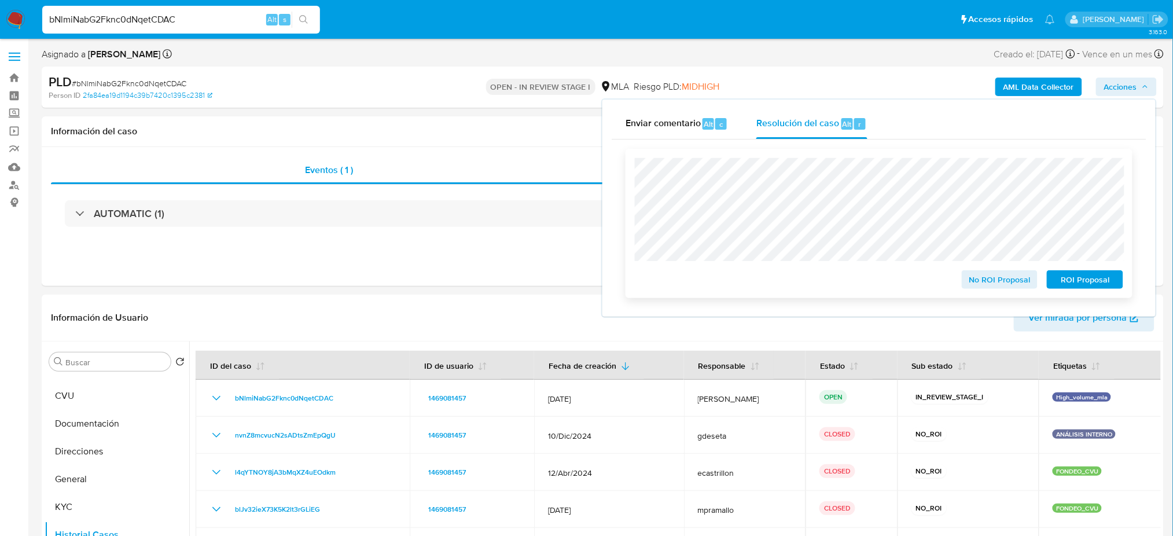
click at [974, 285] on span "No ROI Proposal" at bounding box center [1000, 280] width 60 height 16
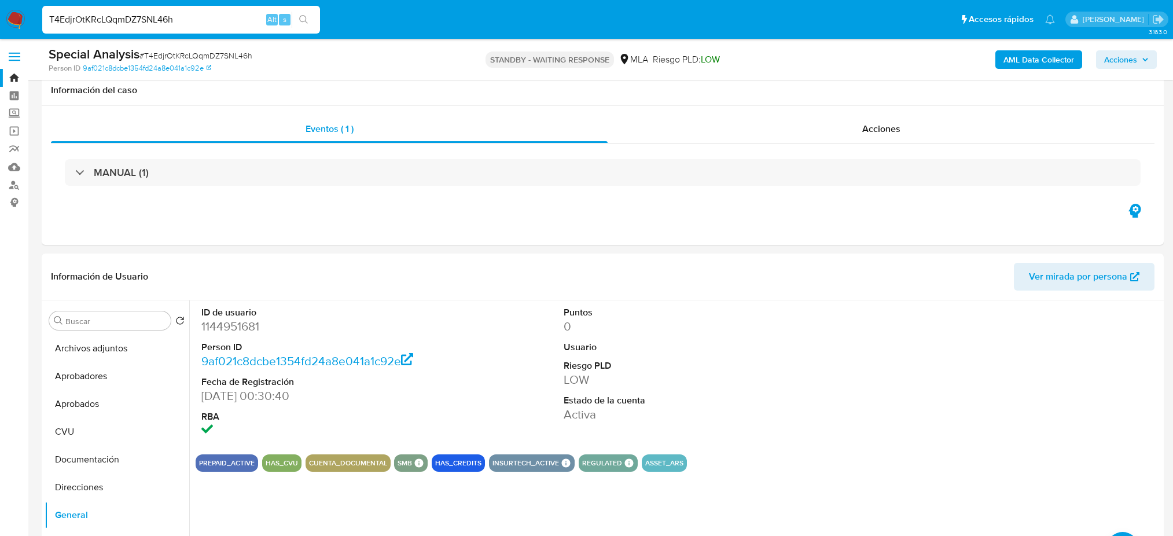
drag, startPoint x: 0, startPoint y: 0, endPoint x: 167, endPoint y: 49, distance: 173.7
click at [167, 47] on div "Special Analysis # T4EdjrOtKRcLQqmDZ7SNL46h" at bounding box center [231, 54] width 365 height 17
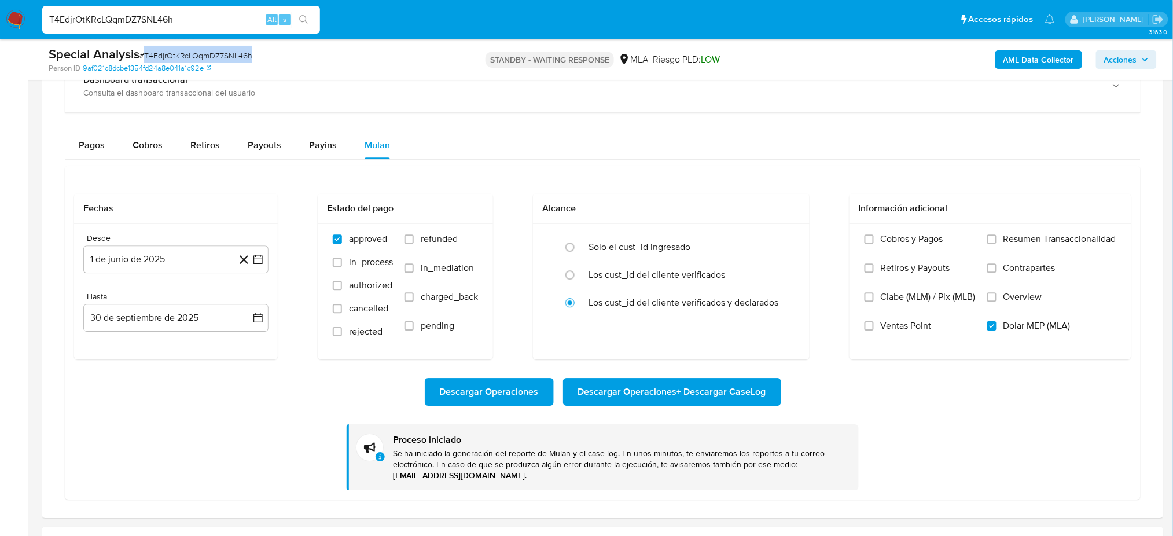
scroll to position [362, 0]
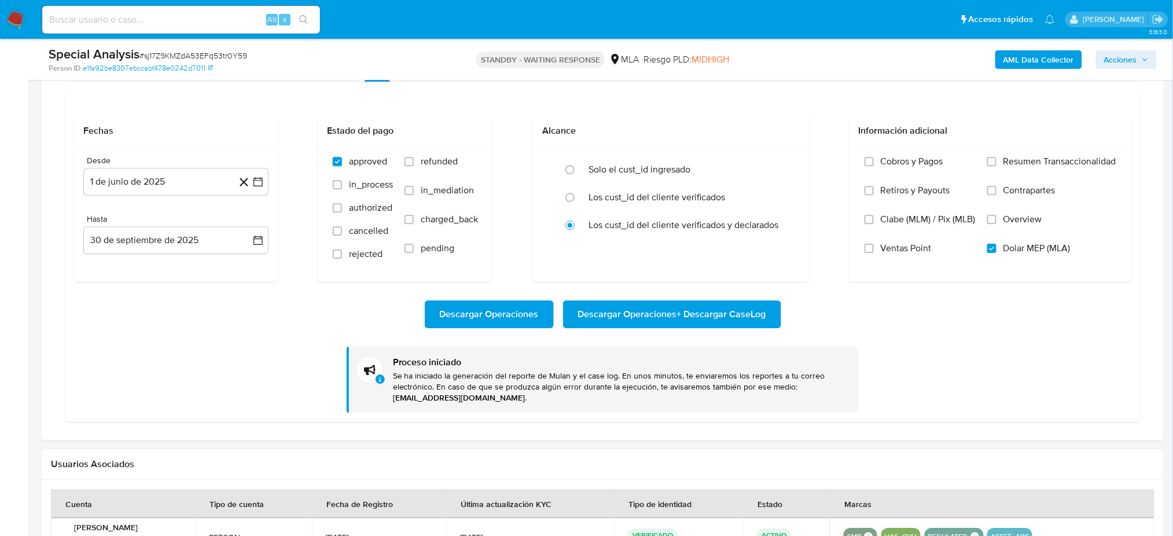
scroll to position [362, 0]
click at [172, 54] on span "# sj17Z9KMZdA53EFq53tr0Y59" at bounding box center [194, 56] width 108 height 12
click at [172, 53] on span "# sj17Z9KMZdA53EFq53tr0Y59" at bounding box center [194, 56] width 108 height 12
copy span "sj17Z9KMZdA53EFq53tr0Y59"
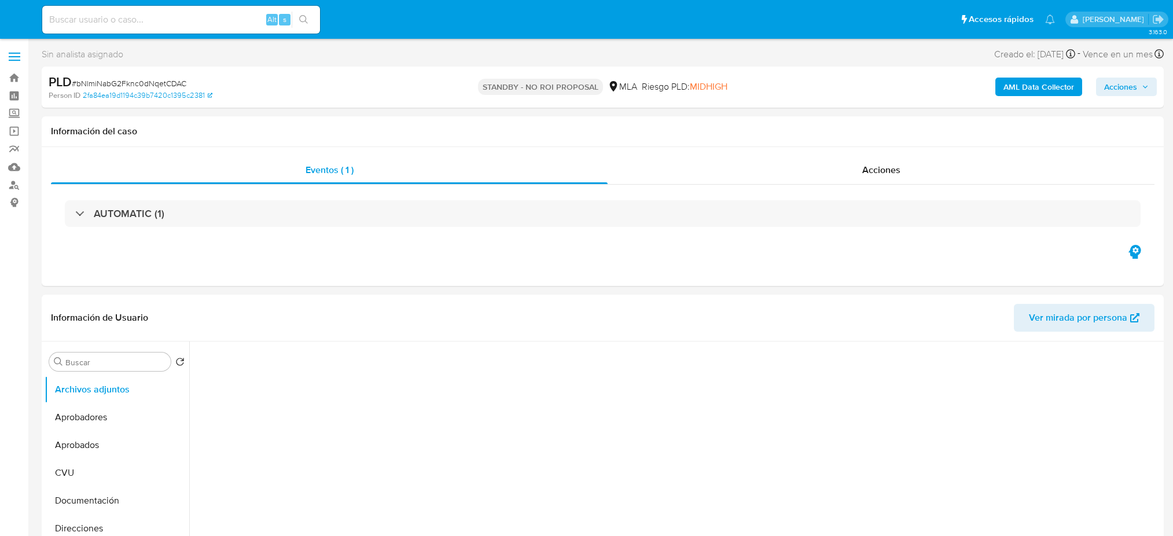
select select "10"
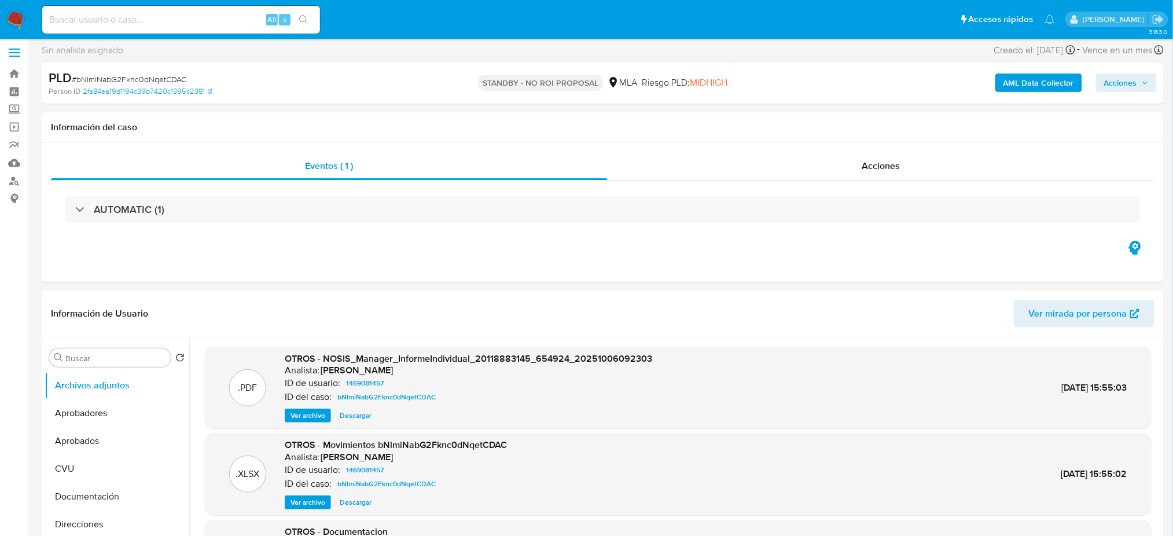
scroll to position [154, 0]
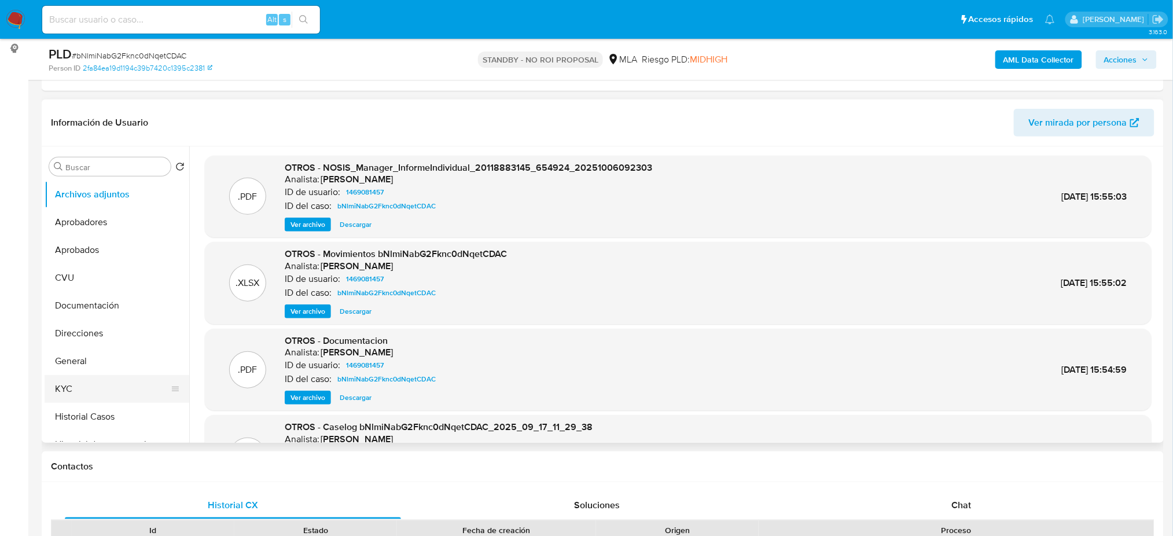
click at [128, 390] on button "KYC" at bounding box center [112, 389] width 135 height 28
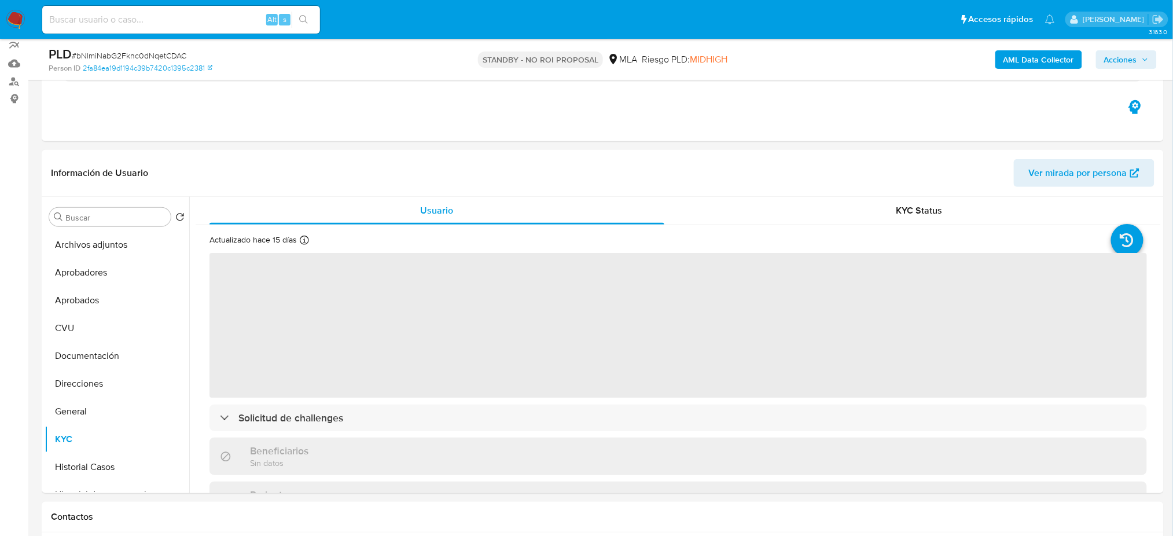
scroll to position [77, 0]
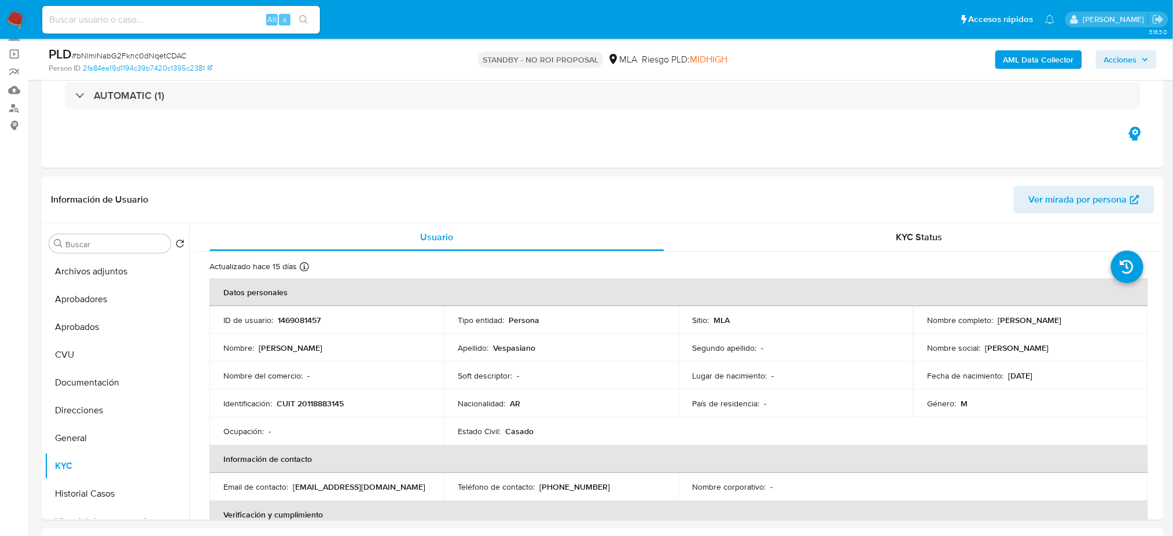
click at [128, 17] on input at bounding box center [181, 19] width 278 height 15
paste input "jktfimgneenQbni3NRlgKqOS"
type input "jktfimgneenQbni3NRlgKqOS"
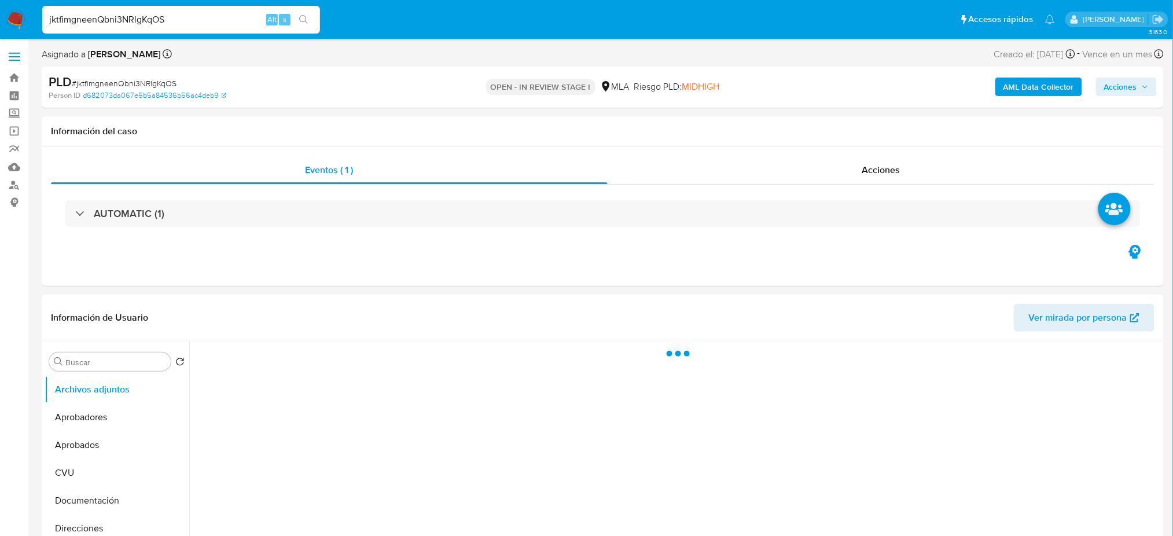
select select "10"
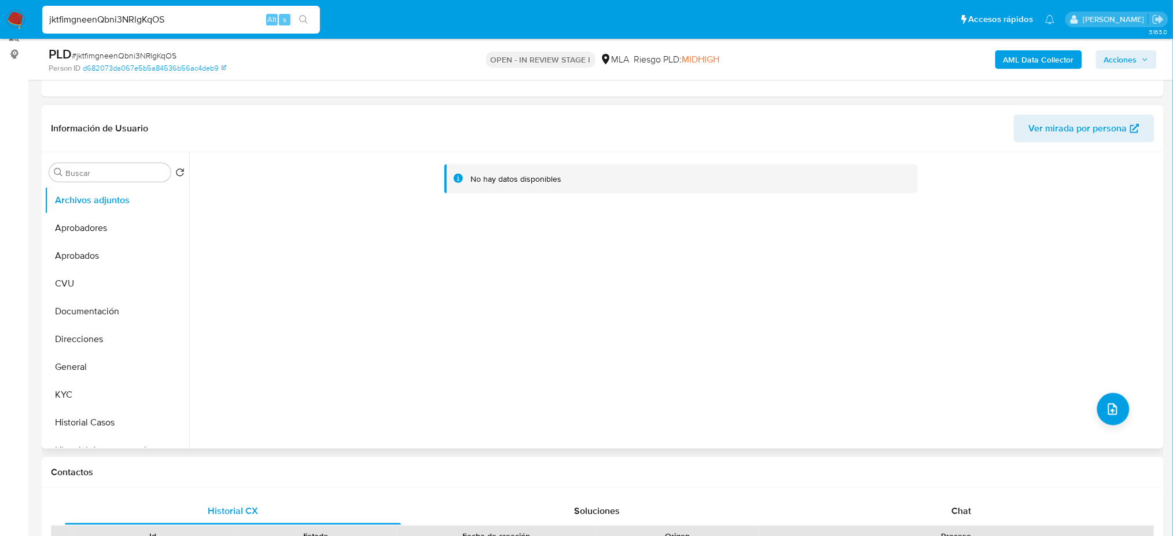
scroll to position [154, 0]
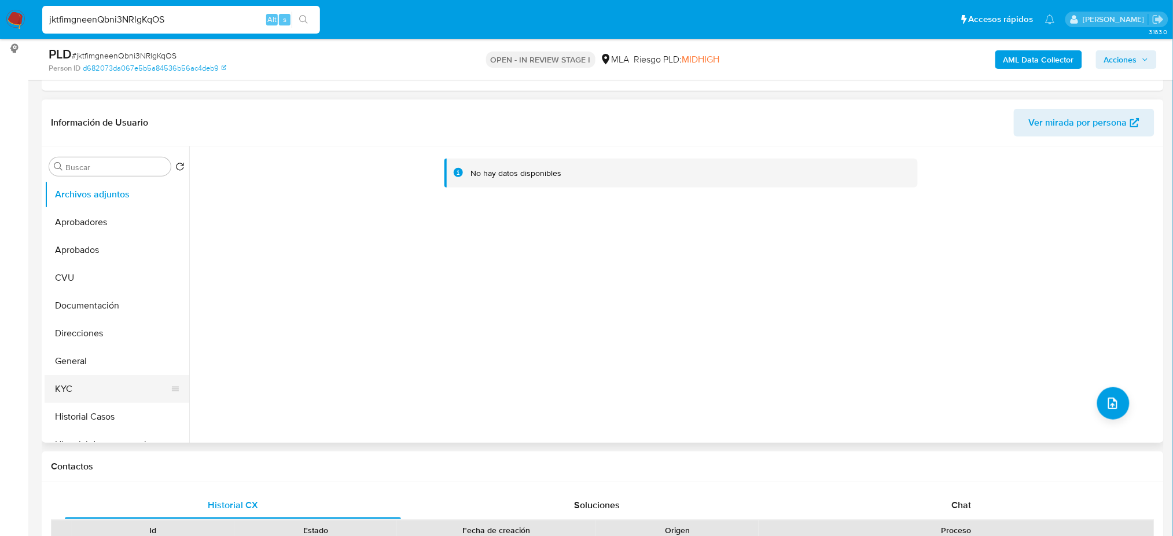
click at [76, 375] on button "KYC" at bounding box center [112, 389] width 135 height 28
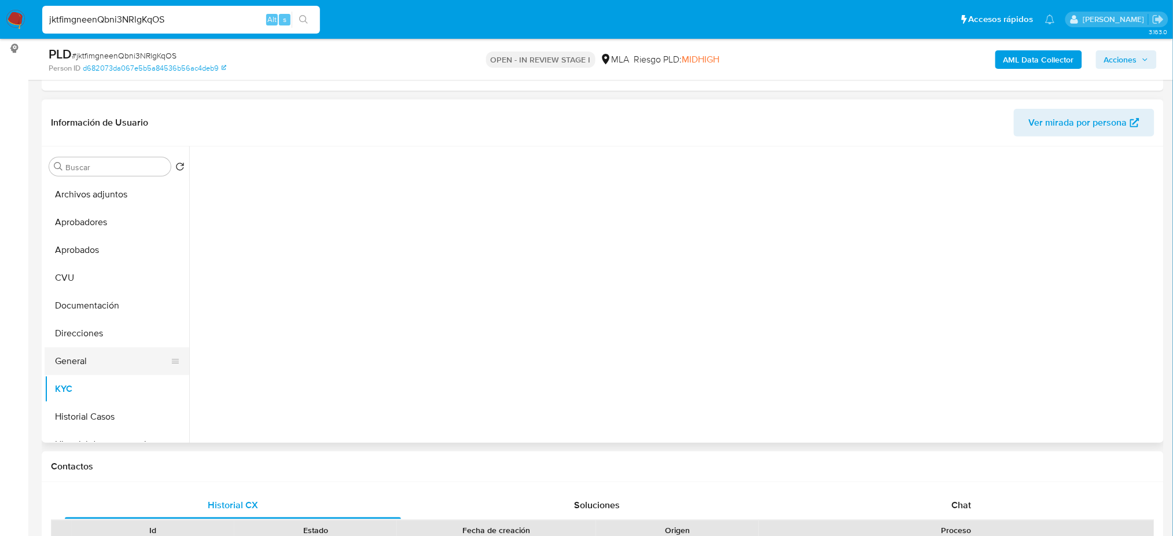
click at [76, 362] on button "General" at bounding box center [112, 361] width 135 height 28
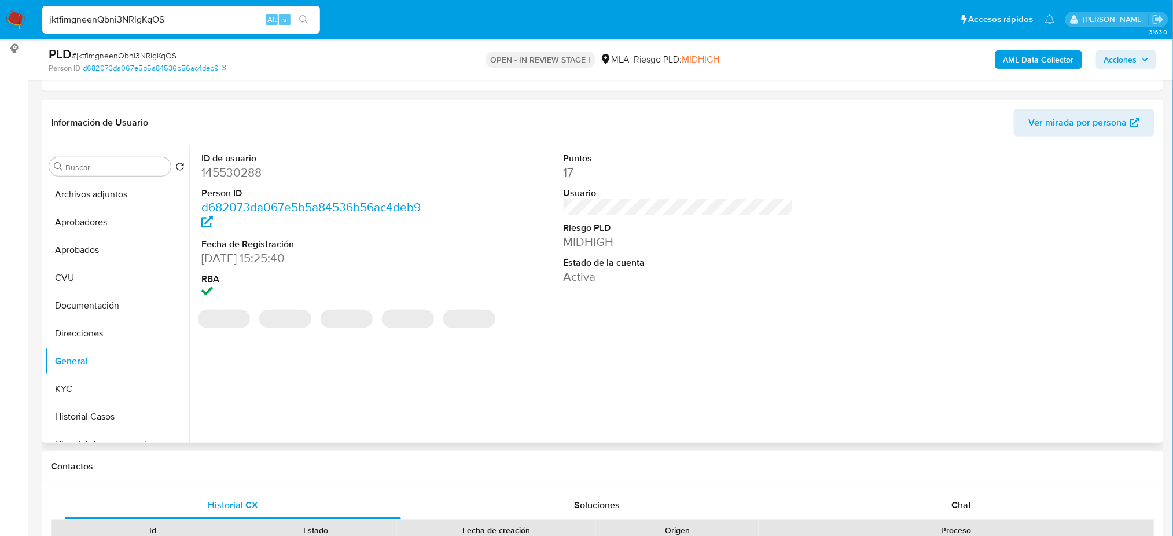
click at [221, 177] on dd "145530288" at bounding box center [316, 172] width 230 height 16
copy dd "145530288"
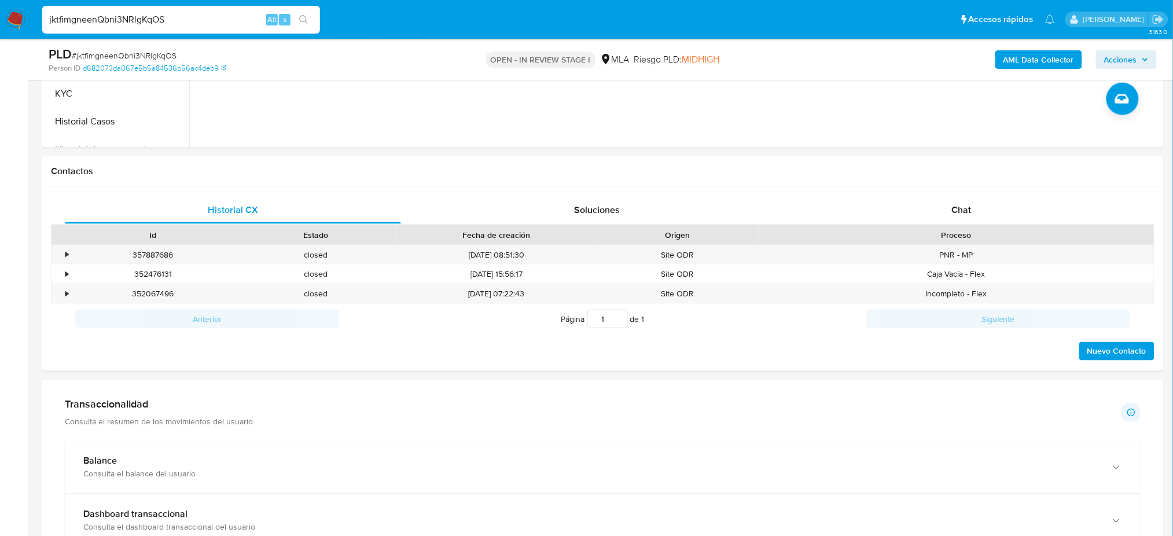
scroll to position [540, 0]
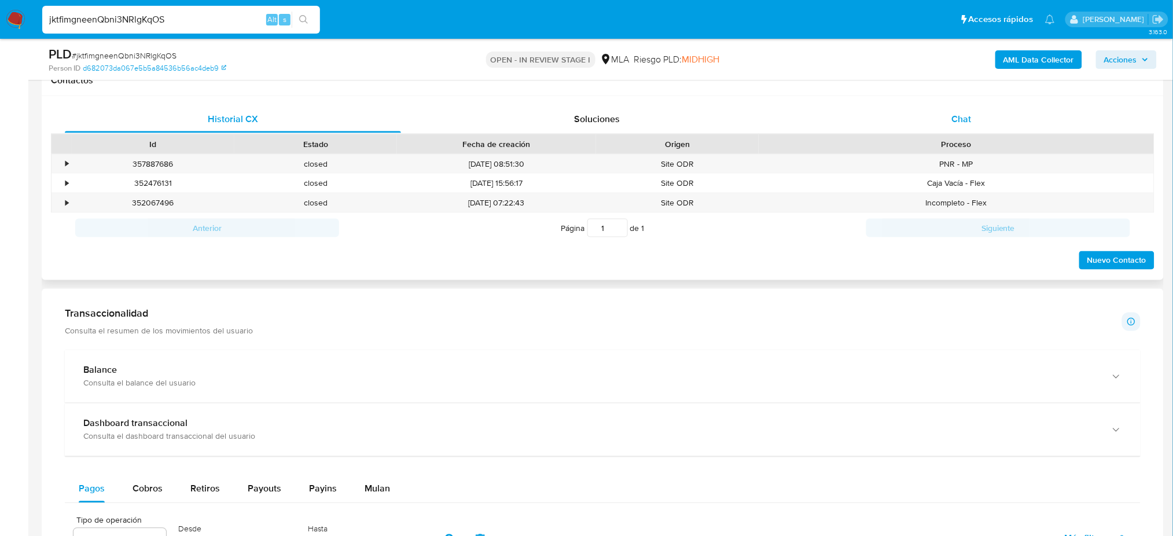
click at [993, 123] on div "Chat" at bounding box center [962, 119] width 336 height 28
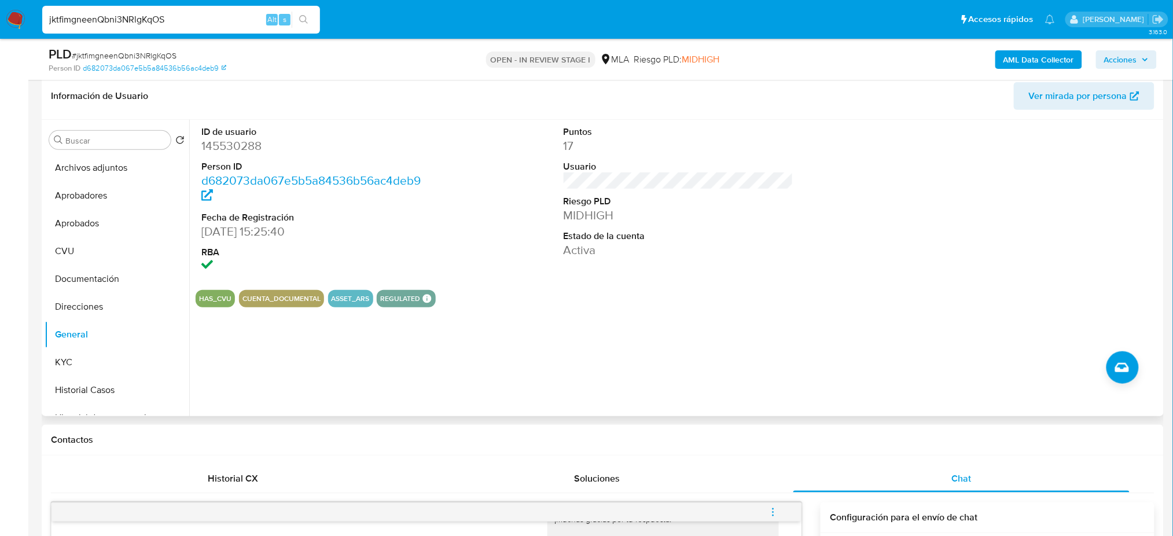
scroll to position [154, 0]
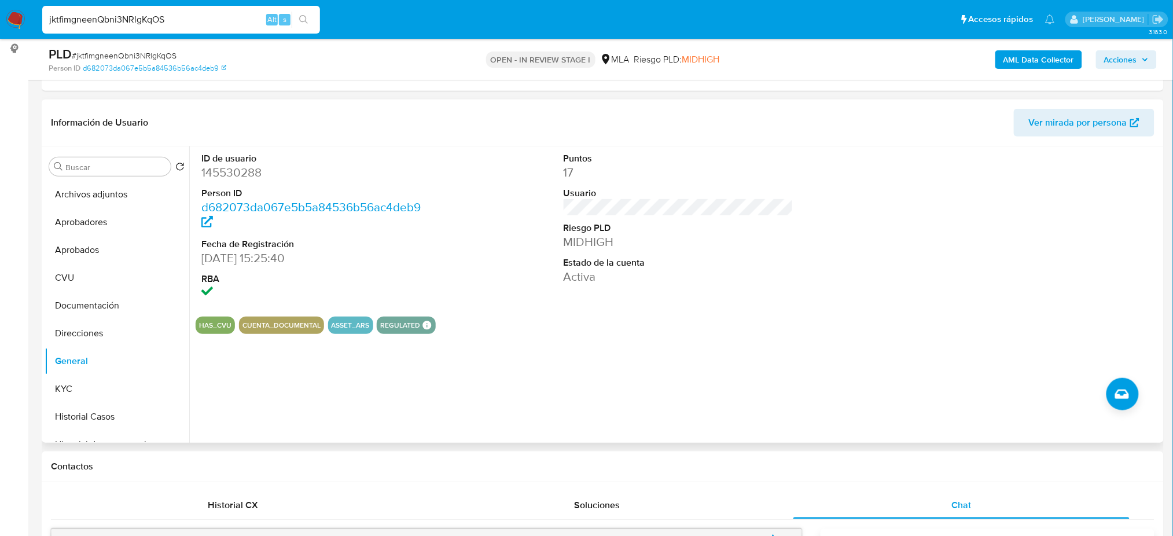
click at [237, 174] on dd "145530288" at bounding box center [316, 172] width 230 height 16
copy dd "145530288"
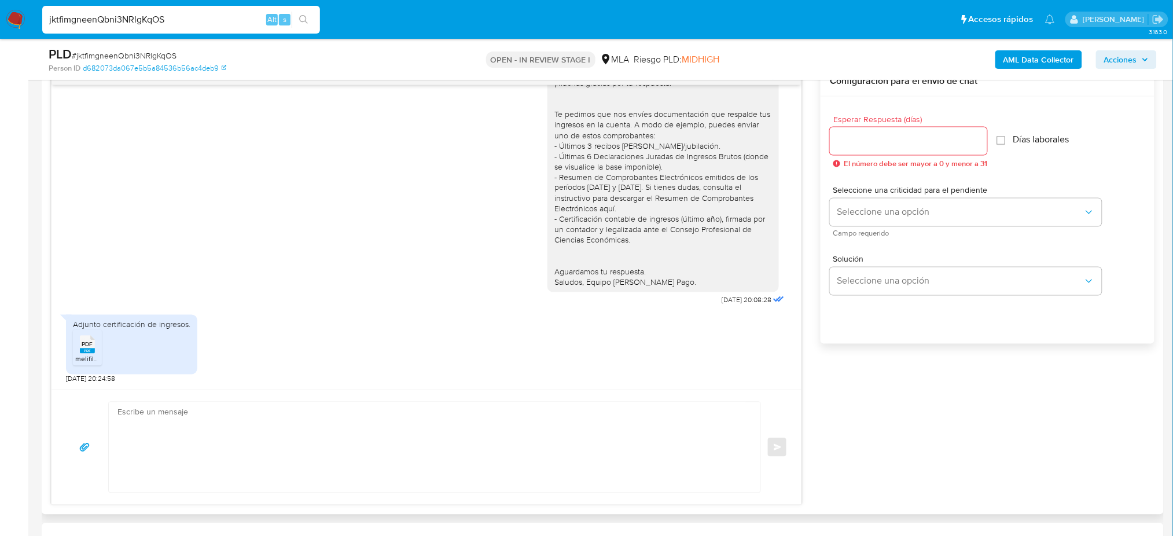
scroll to position [1069, 0]
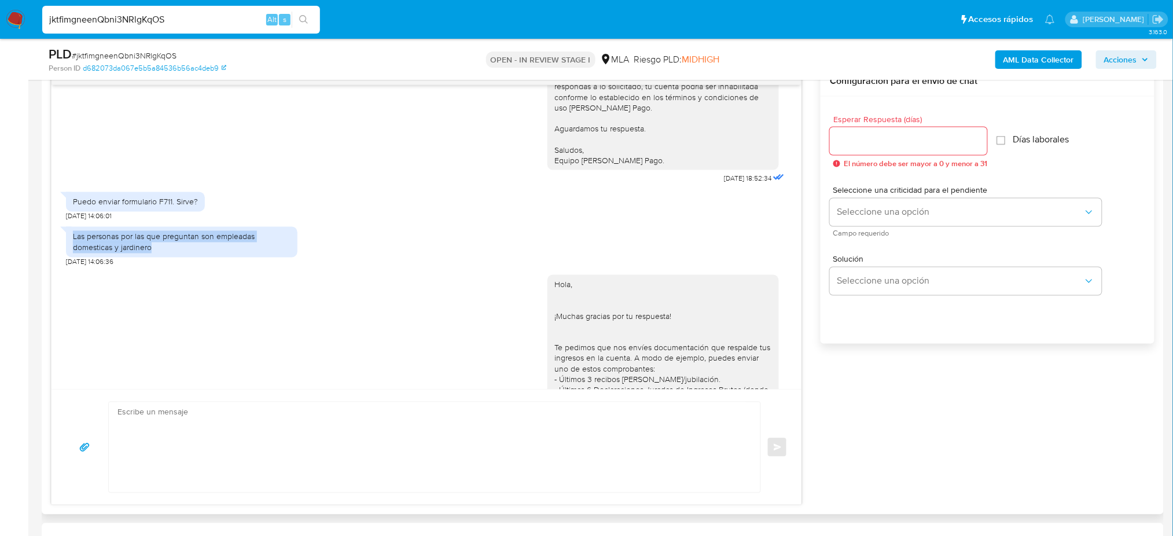
drag, startPoint x: 163, startPoint y: 316, endPoint x: 67, endPoint y: 302, distance: 97.1
click at [67, 257] on div "Las personas por las que preguntan son empleadas domesticas y jardinero" at bounding box center [182, 242] width 232 height 30
copy div "Las personas por las que preguntan son empleadas domesticas y jardinero"
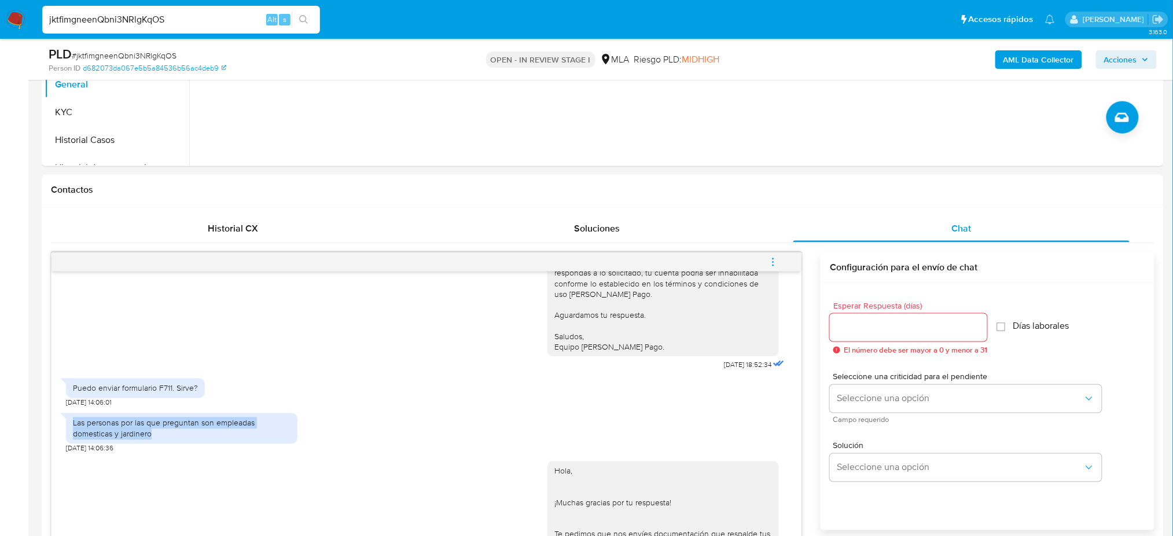
scroll to position [232, 0]
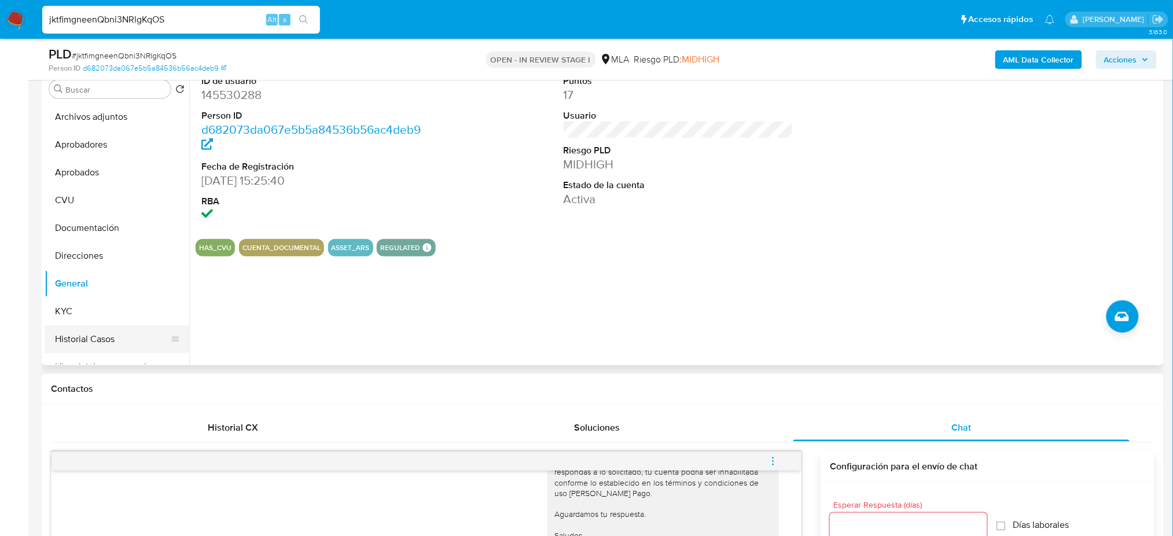
click at [104, 337] on button "Historial Casos" at bounding box center [112, 339] width 135 height 28
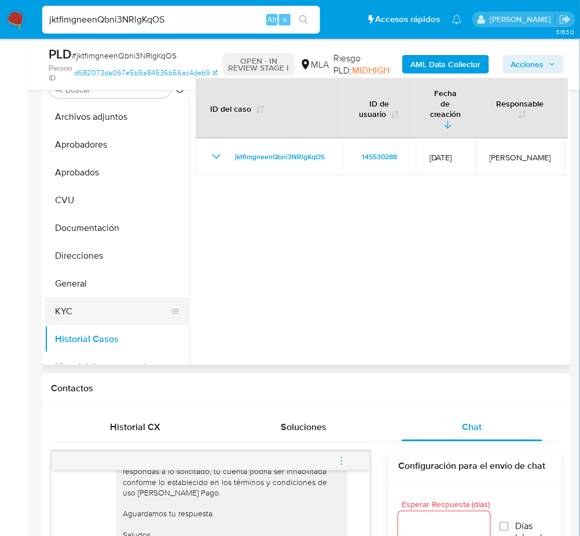
click at [71, 303] on button "KYC" at bounding box center [112, 312] width 135 height 28
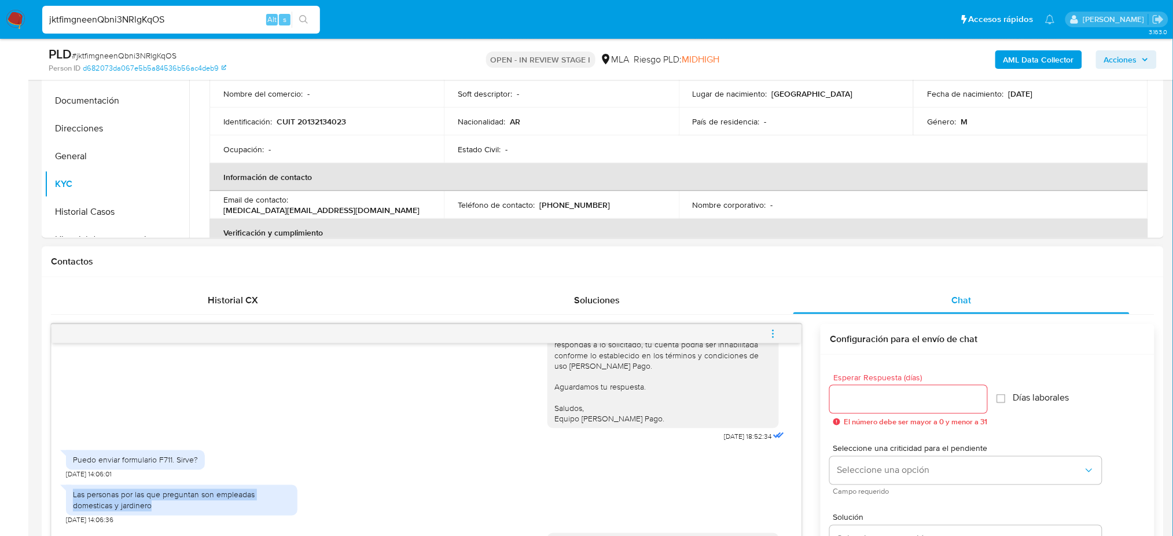
scroll to position [540, 0]
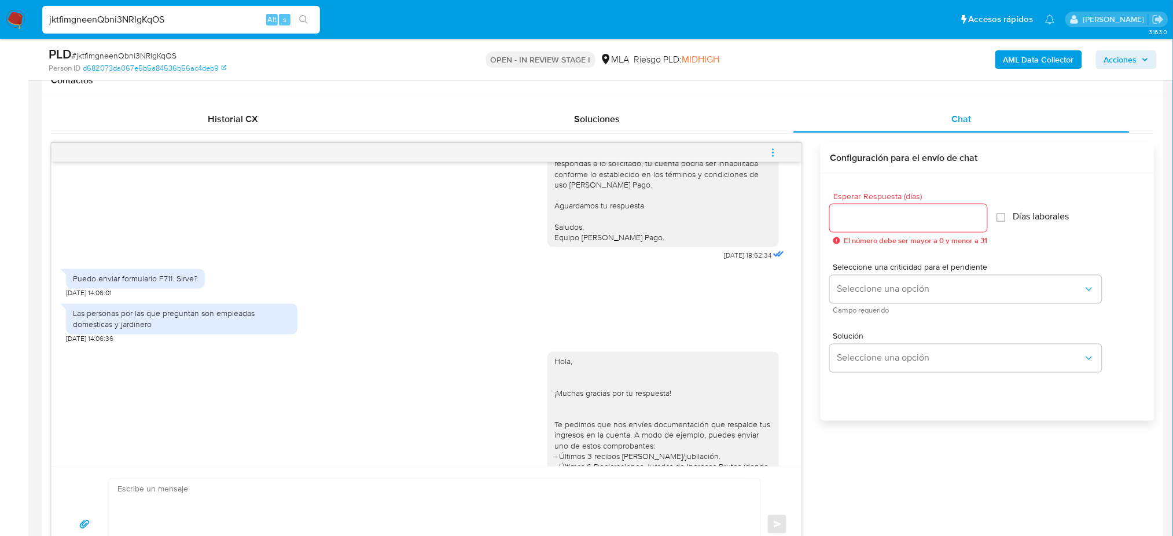
click at [373, 263] on div "Hola, Esperamos que te encuentres muy bien. Te consultamos si tuviste oportunid…" at bounding box center [426, 114] width 721 height 297
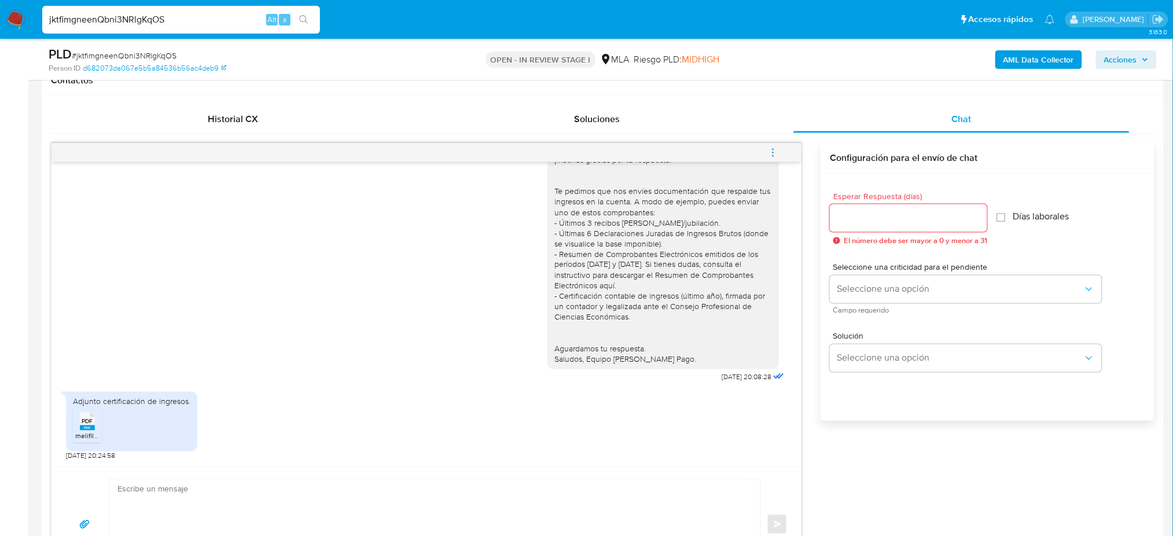
scroll to position [1377, 0]
click at [146, 54] on span "# jktfimgneenQbni3NRlgKqOS" at bounding box center [124, 56] width 105 height 12
copy span "jktfimgneenQbni3NRlgKqOS"
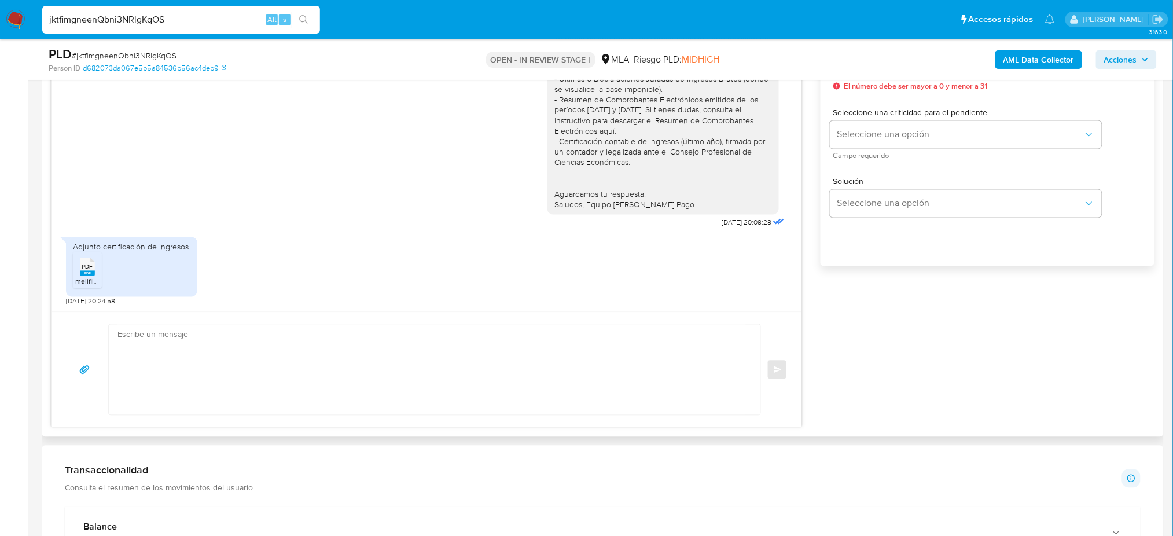
click at [151, 362] on textarea at bounding box center [432, 370] width 629 height 90
paste textarea "Hola, ¡Muchas gracias por tu respuesta! Confirmamos la recepción de la document…"
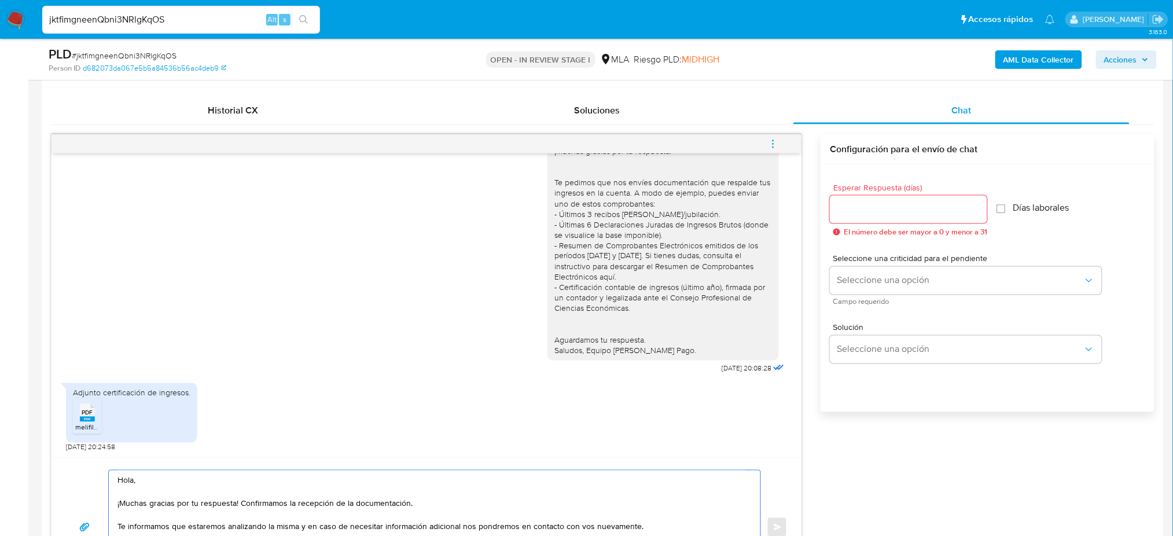
scroll to position [540, 0]
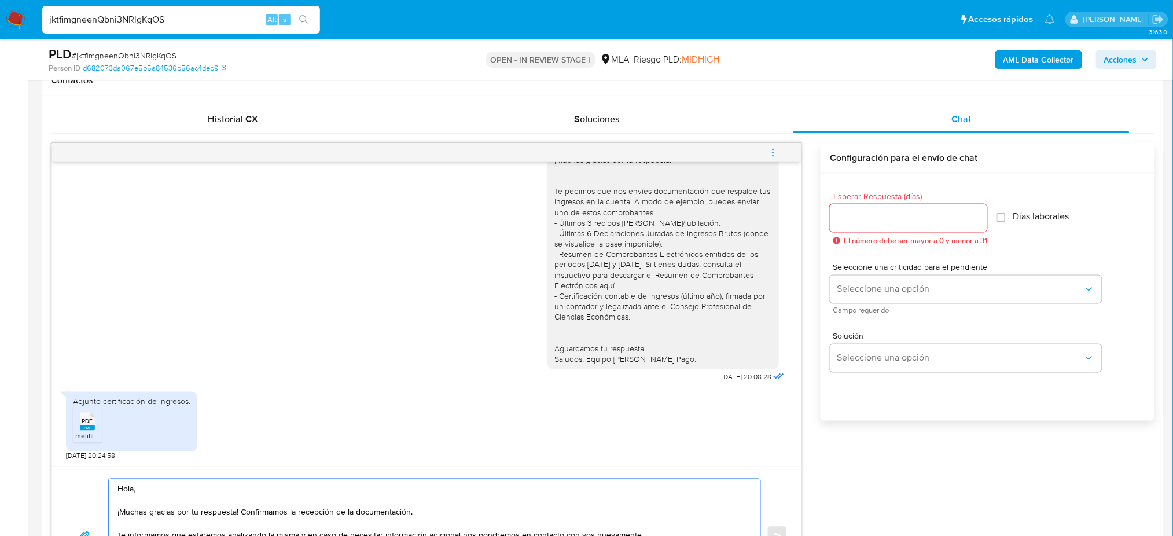
type textarea "Hola, ¡Muchas gracias por tu respuesta! Confirmamos la recepción de la document…"
click at [835, 212] on input "Esperar Respuesta (días)" at bounding box center [908, 218] width 157 height 15
click at [805, 217] on div "17/09/2025 14:23:38 Hola, Esperamos que te encuentres muy bien. Te consultamos …" at bounding box center [603, 374] width 1104 height 463
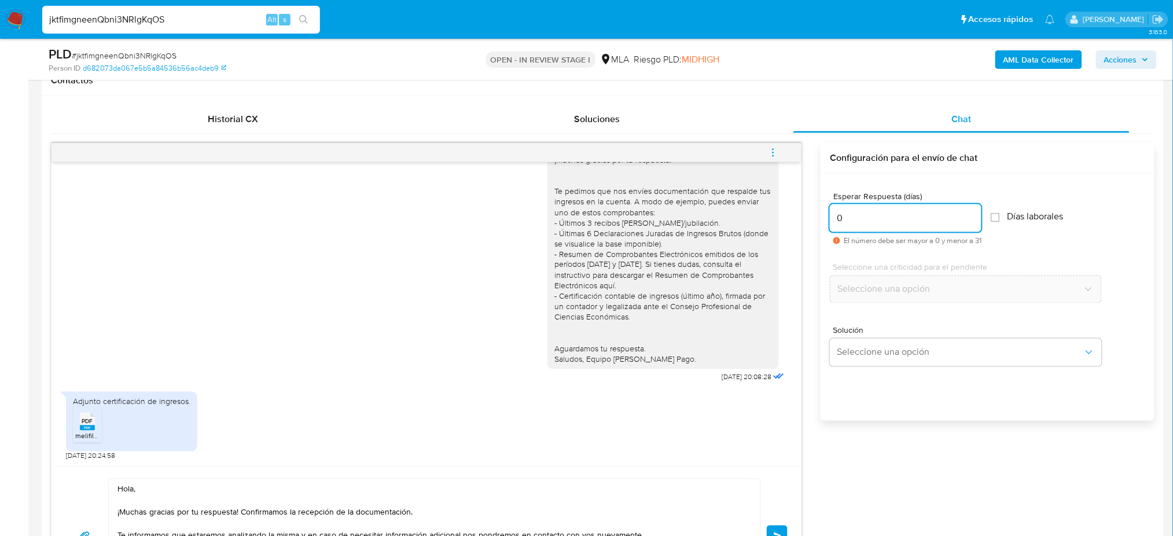
type input "0"
click at [773, 527] on button "Enviar" at bounding box center [777, 536] width 21 height 21
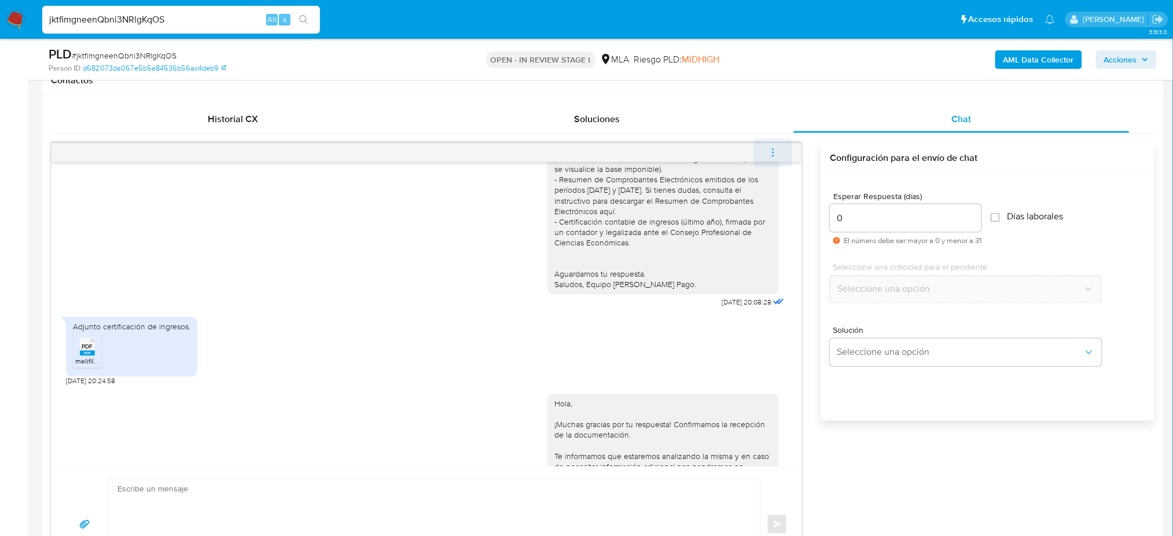
scroll to position [1527, 0]
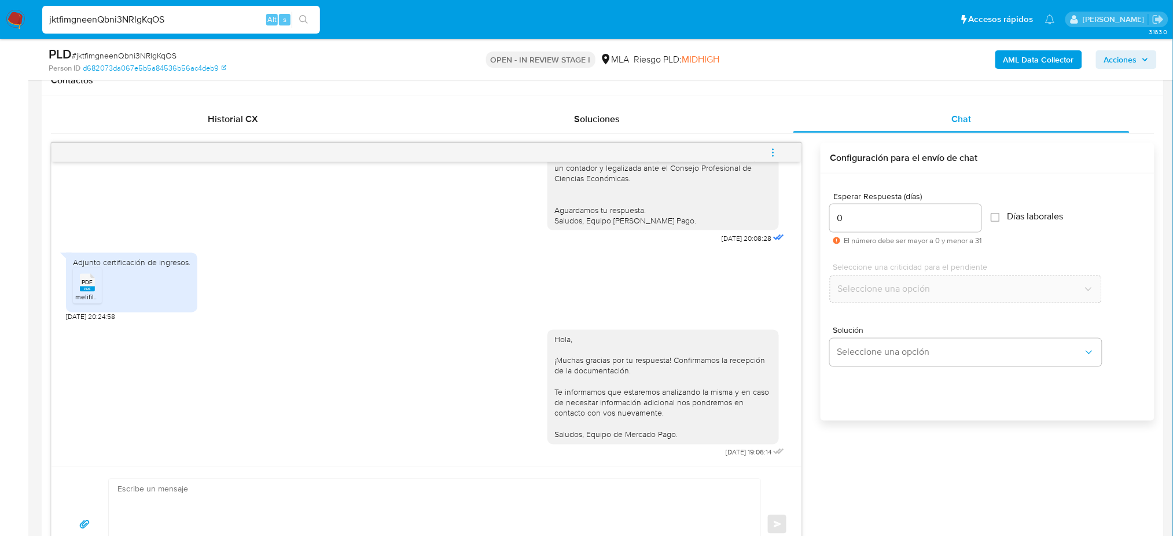
click at [775, 149] on icon "menu-action" at bounding box center [773, 153] width 10 height 10
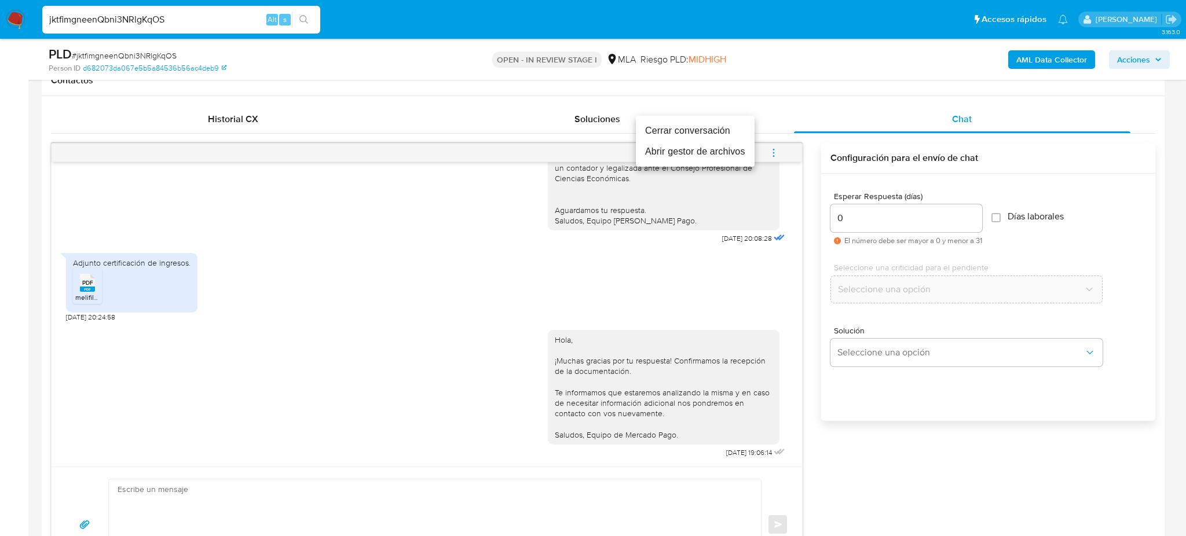
click at [677, 126] on li "Cerrar conversación" at bounding box center [695, 130] width 119 height 21
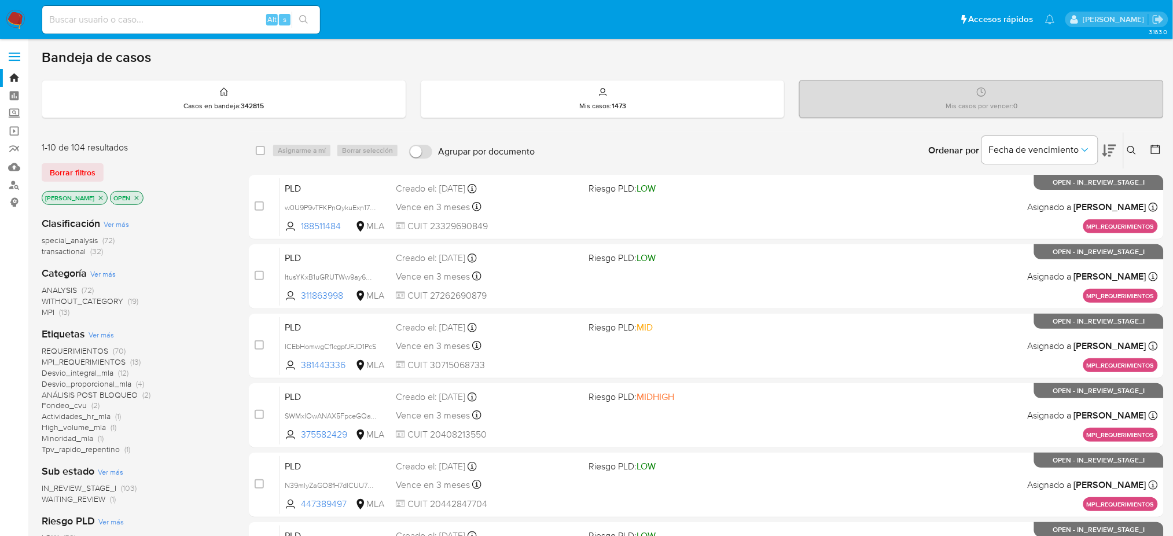
drag, startPoint x: 1134, startPoint y: 152, endPoint x: 1118, endPoint y: 160, distance: 16.8
click at [1133, 152] on icon at bounding box center [1132, 150] width 9 height 9
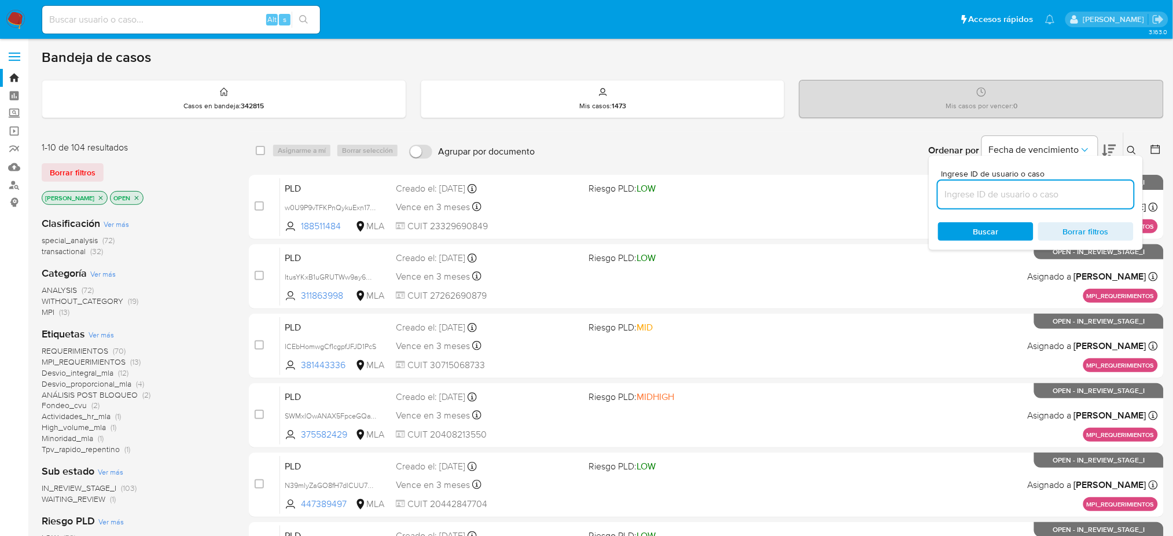
click at [1063, 189] on input at bounding box center [1036, 194] width 196 height 15
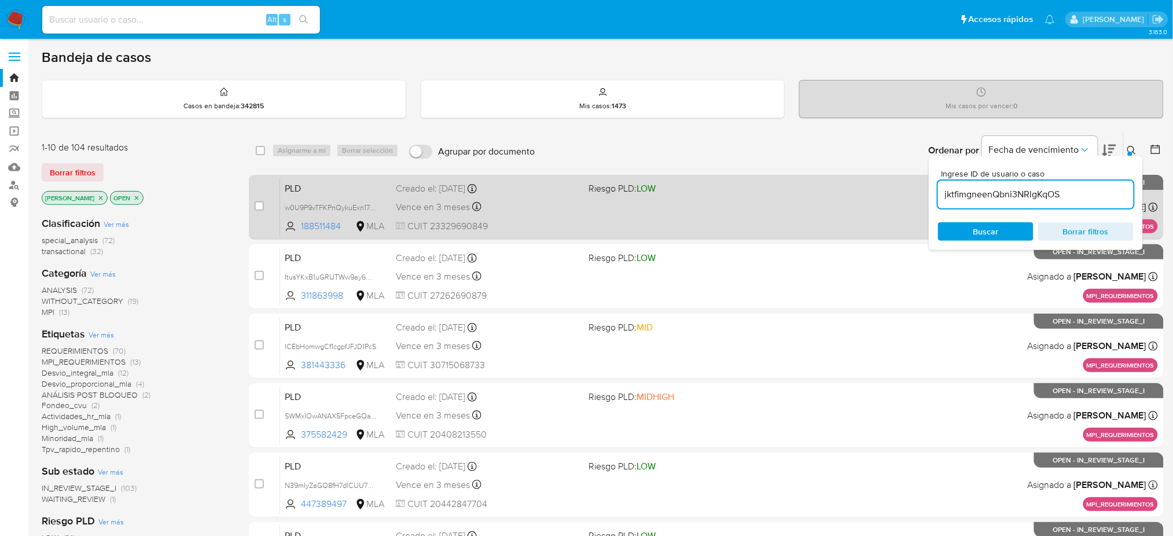
type input "jktfimgneenQbni3NRlgKqOS"
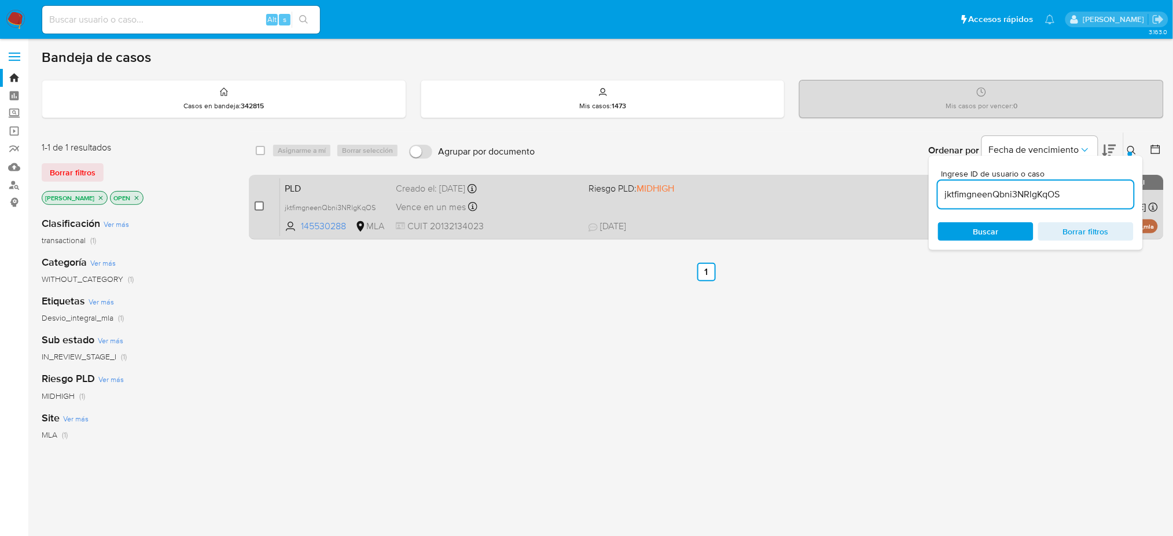
click at [257, 204] on input "checkbox" at bounding box center [259, 205] width 9 height 9
checkbox input "true"
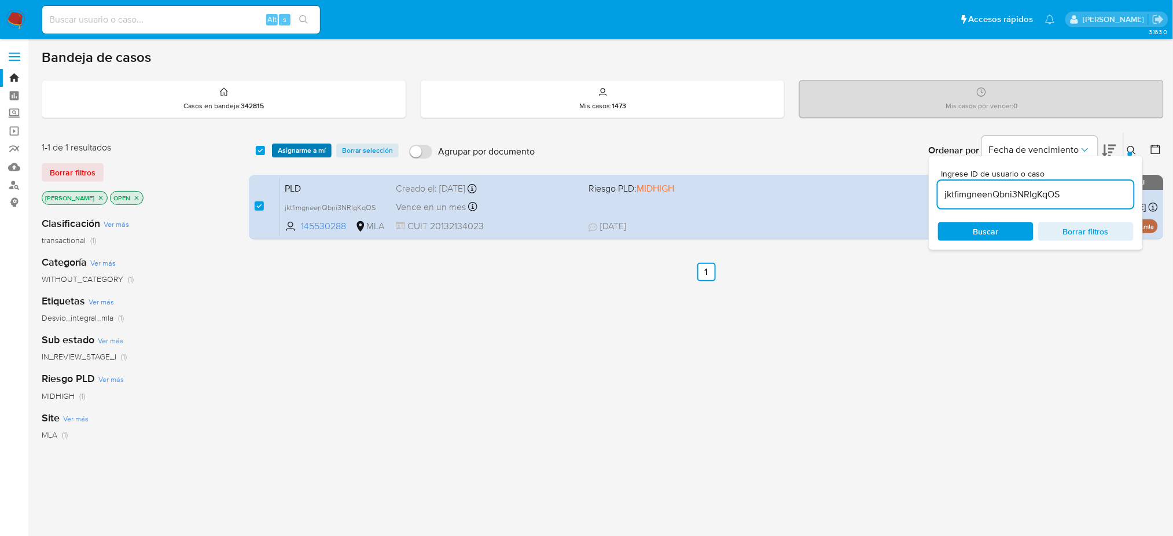
click at [296, 152] on span "Asignarme a mí" at bounding box center [302, 151] width 48 height 12
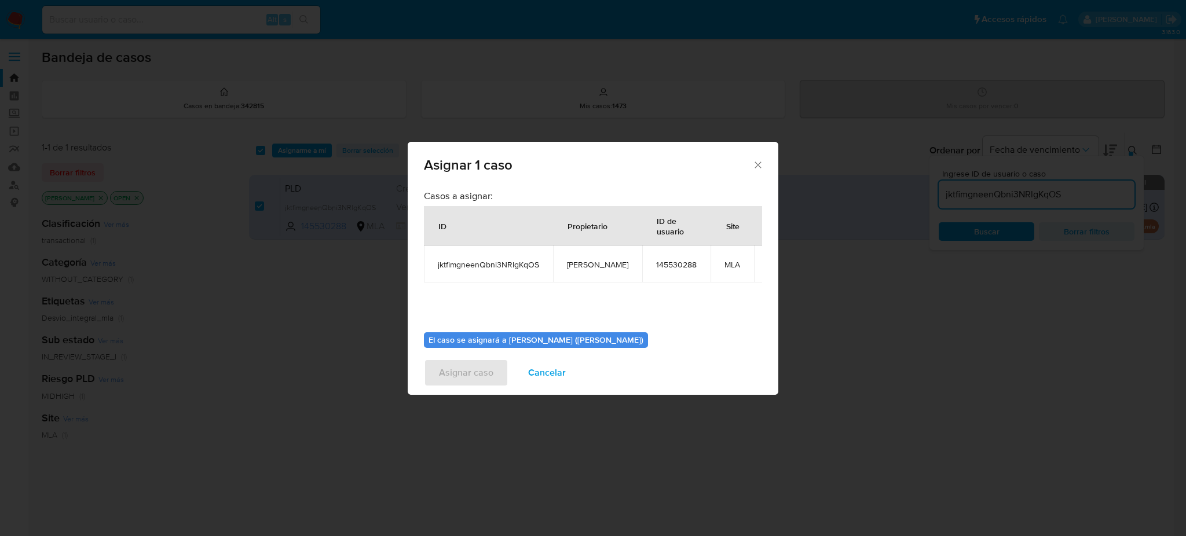
click at [578, 269] on span "[PERSON_NAME]" at bounding box center [597, 264] width 61 height 10
copy span "[PERSON_NAME]"
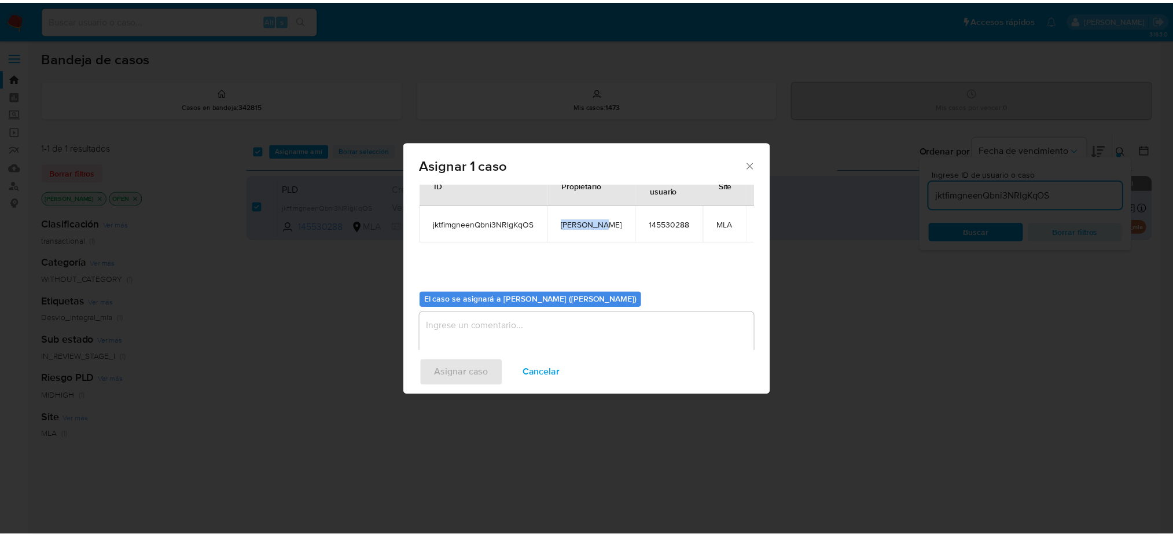
scroll to position [59, 0]
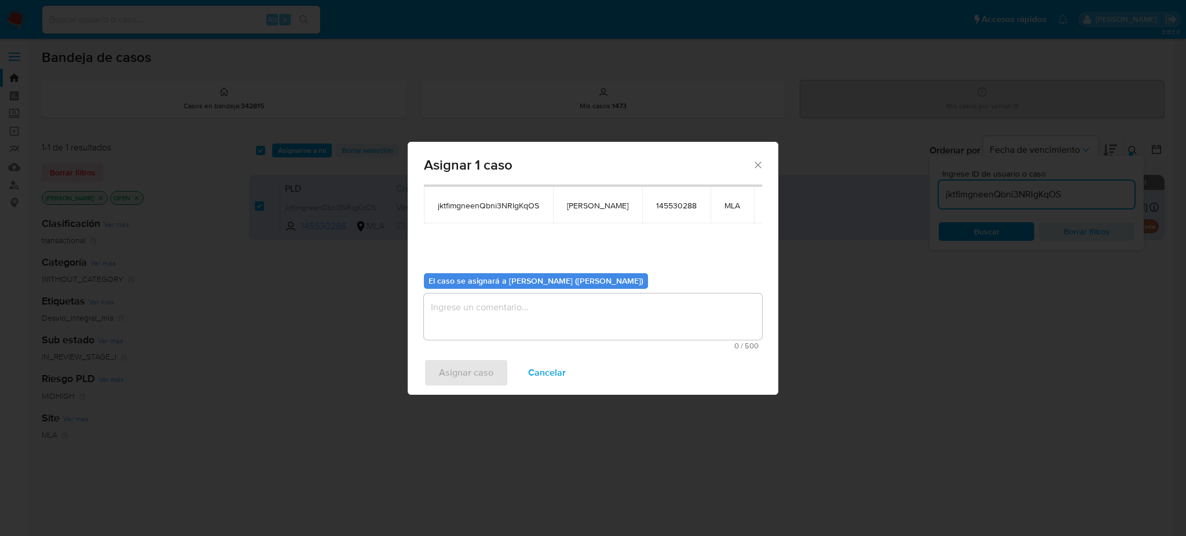
click at [538, 311] on textarea "assign-modal" at bounding box center [593, 317] width 338 height 46
paste textarea "[PERSON_NAME]"
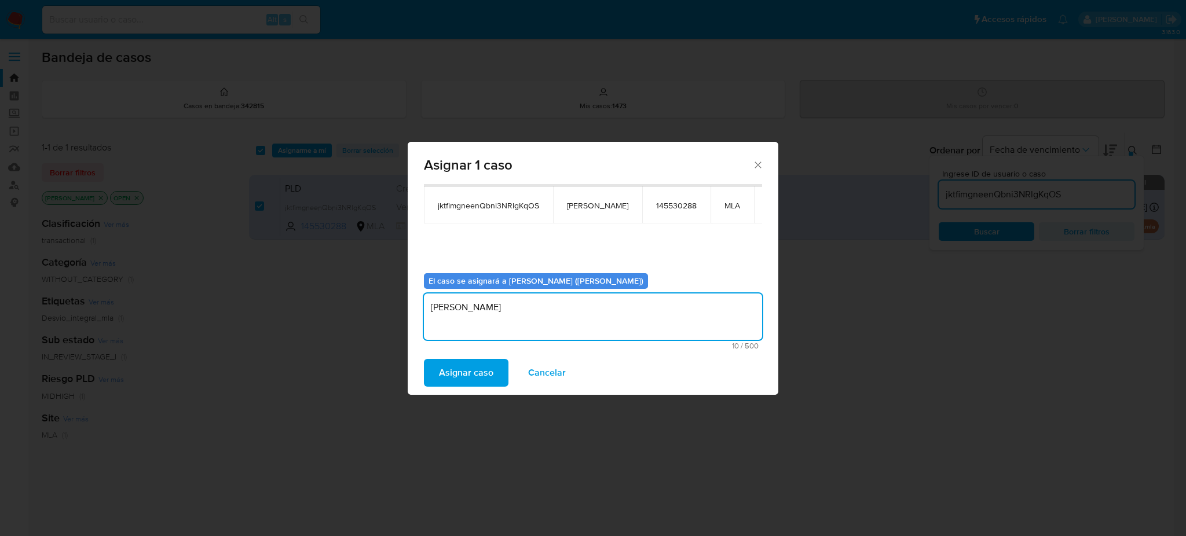
type textarea "[PERSON_NAME]"
click at [485, 377] on span "Asignar caso" at bounding box center [466, 372] width 54 height 25
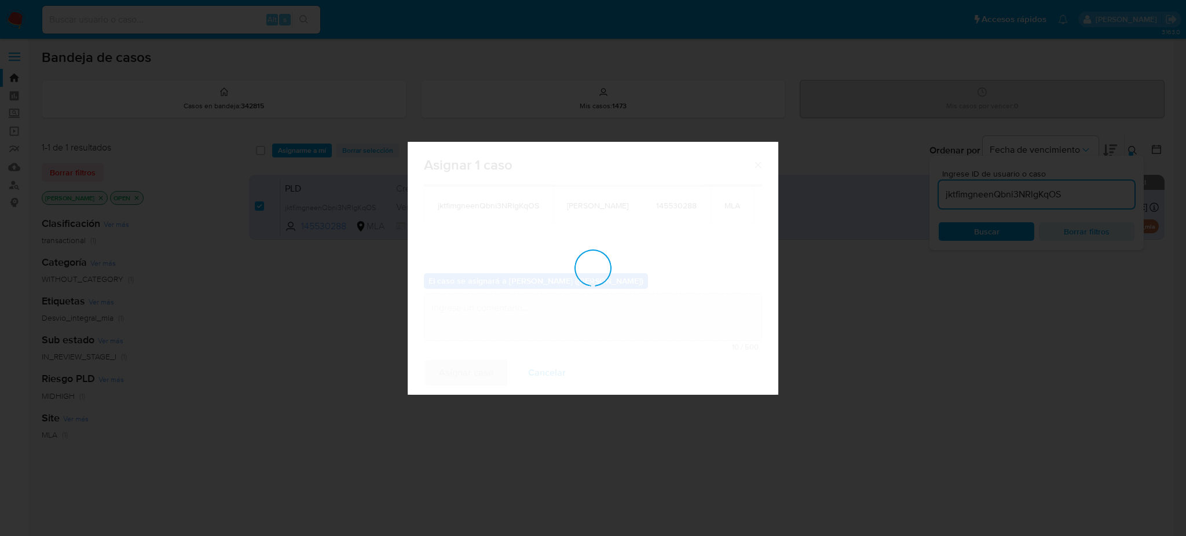
checkbox input "false"
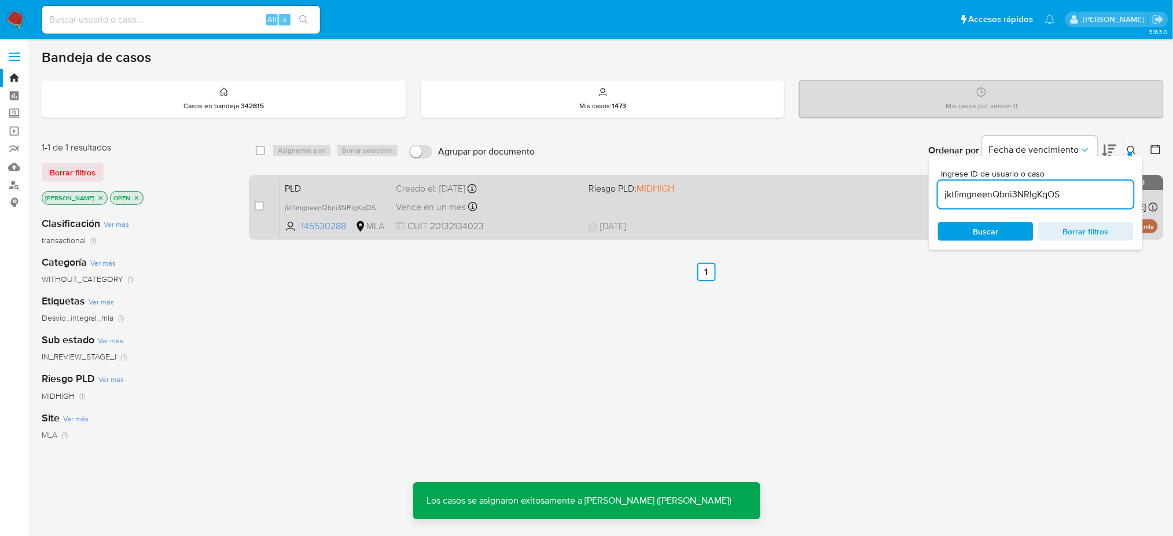
click at [542, 217] on div "PLD jktfimgneenQbni3NRlgKqOS 145530288 MLA Riesgo PLD: MIDHIGH Creado el: [DATE…" at bounding box center [719, 207] width 878 height 58
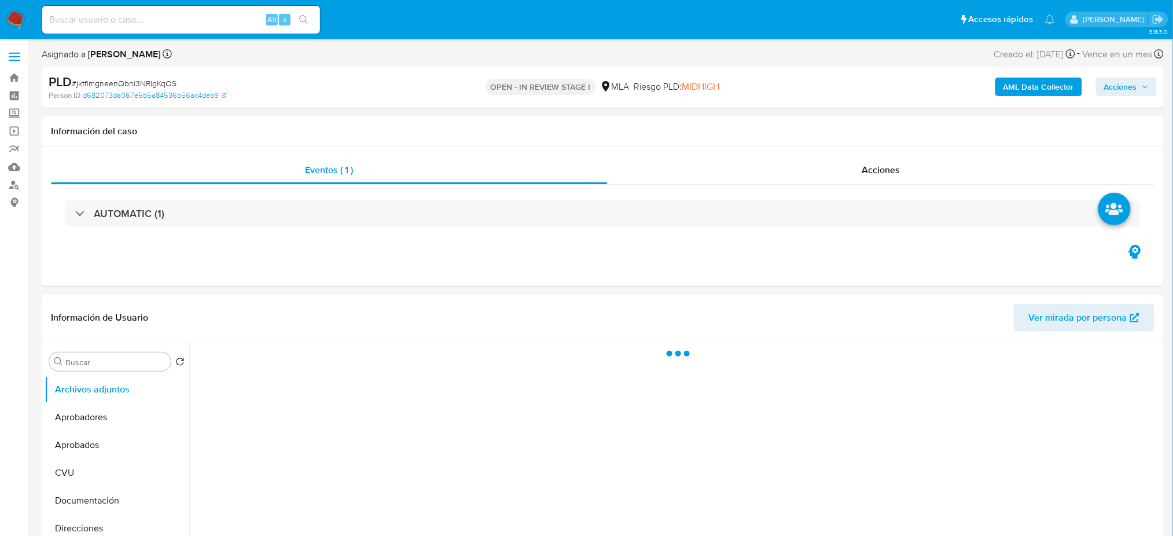
select select "10"
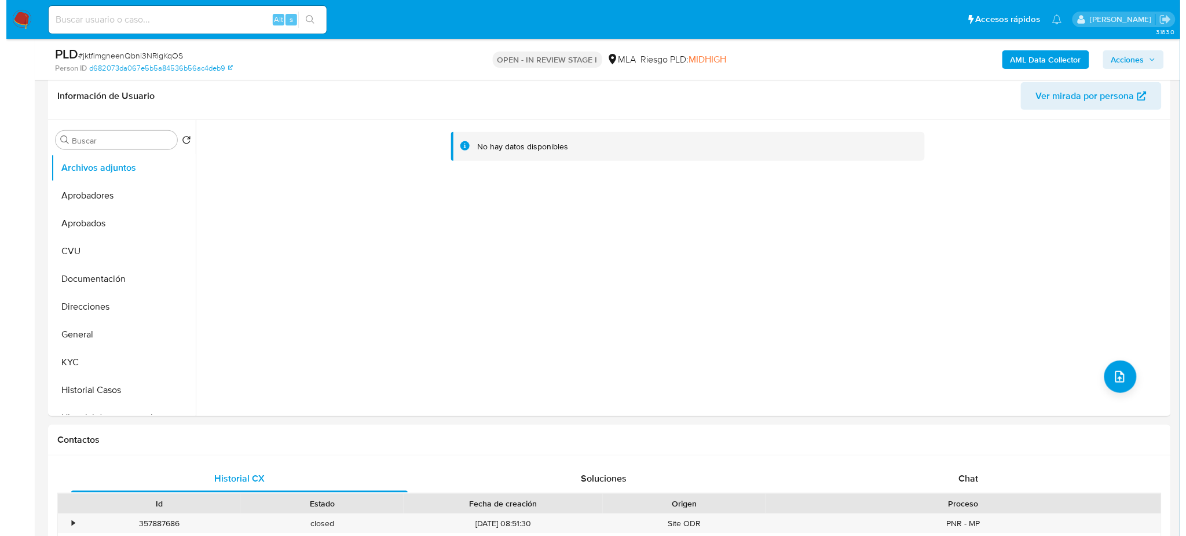
scroll to position [154, 0]
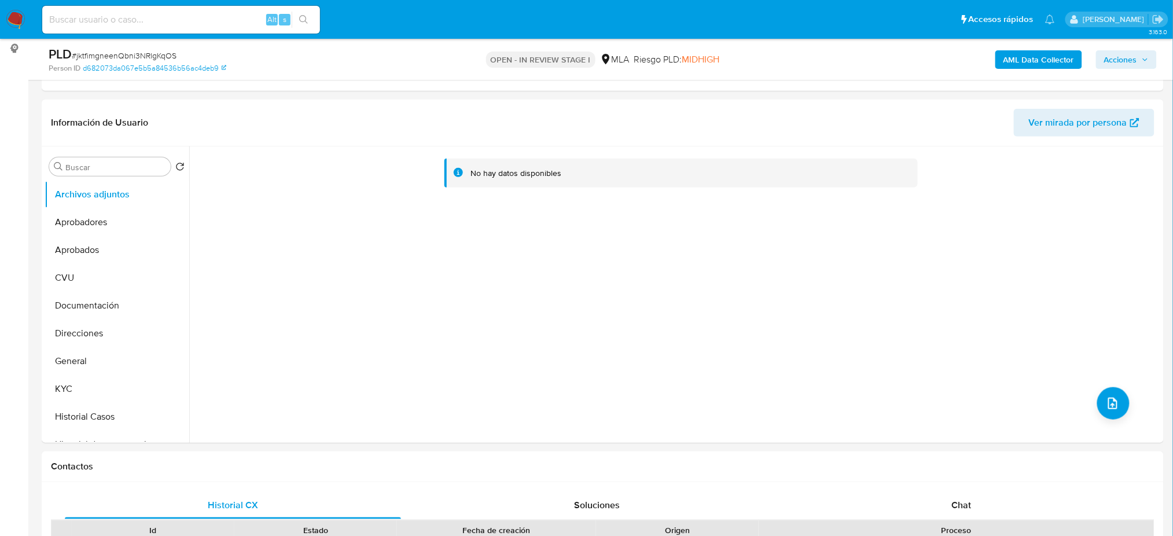
click at [1050, 59] on b "AML Data Collector" at bounding box center [1039, 59] width 71 height 19
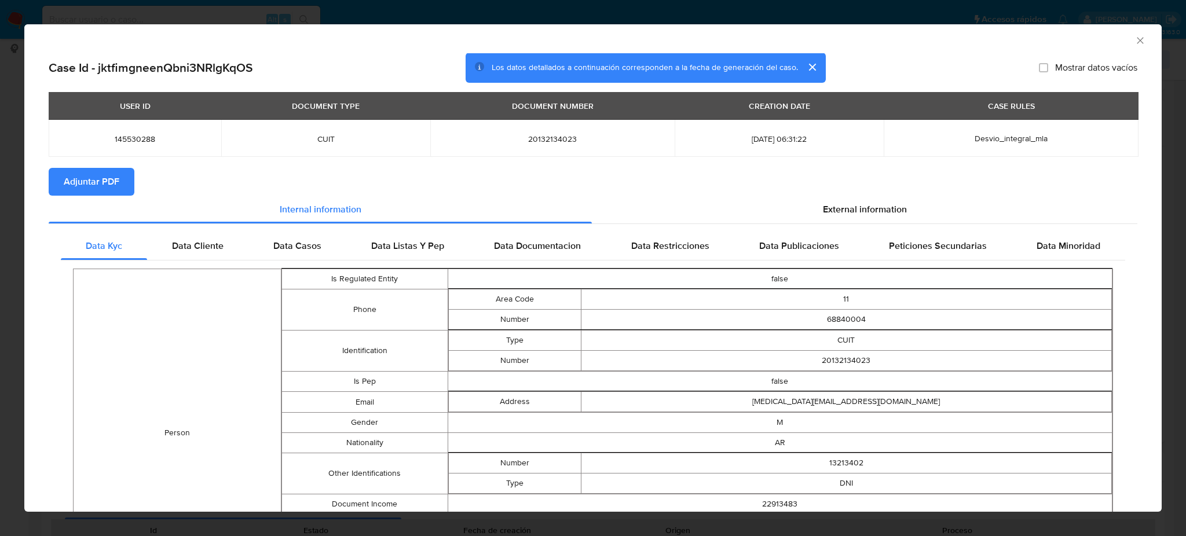
click at [104, 177] on span "Adjuntar PDF" at bounding box center [92, 181] width 56 height 25
click at [1134, 41] on icon "Cerrar ventana" at bounding box center [1140, 41] width 12 height 12
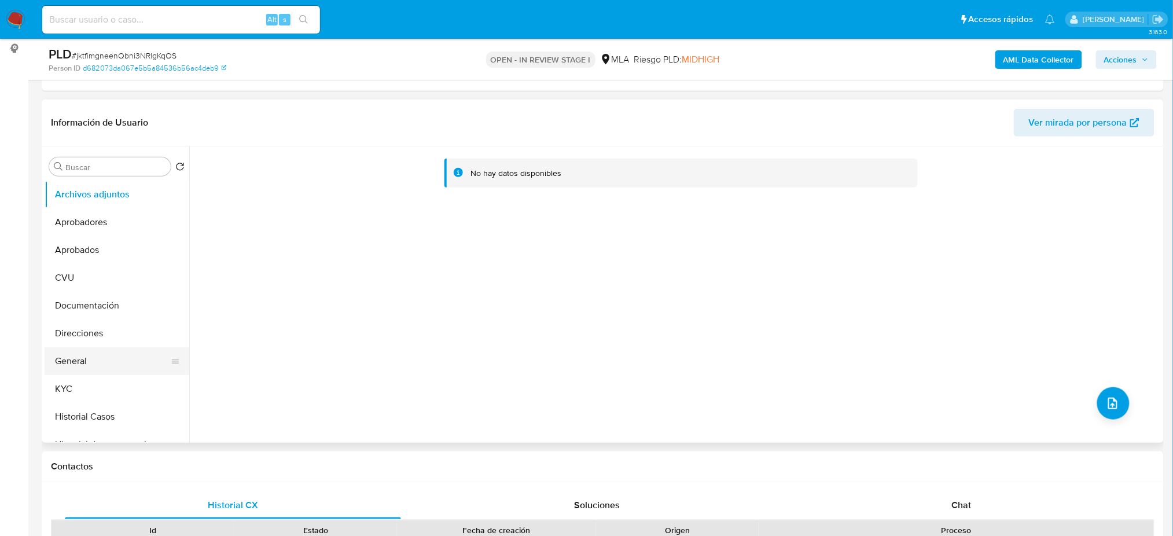
click at [86, 355] on button "General" at bounding box center [112, 361] width 135 height 28
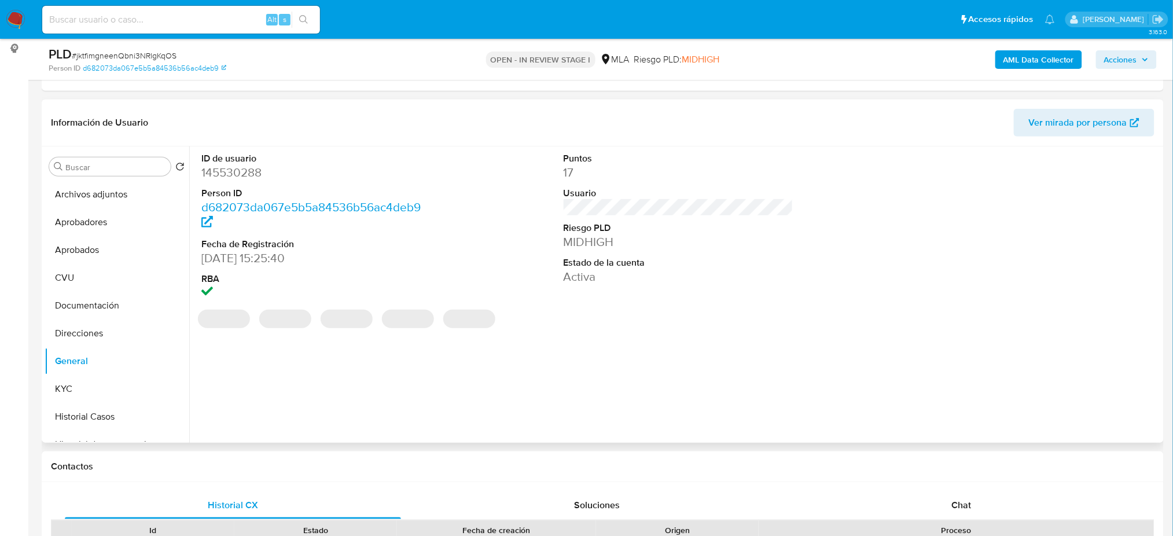
click at [226, 174] on dd "145530288" at bounding box center [316, 172] width 230 height 16
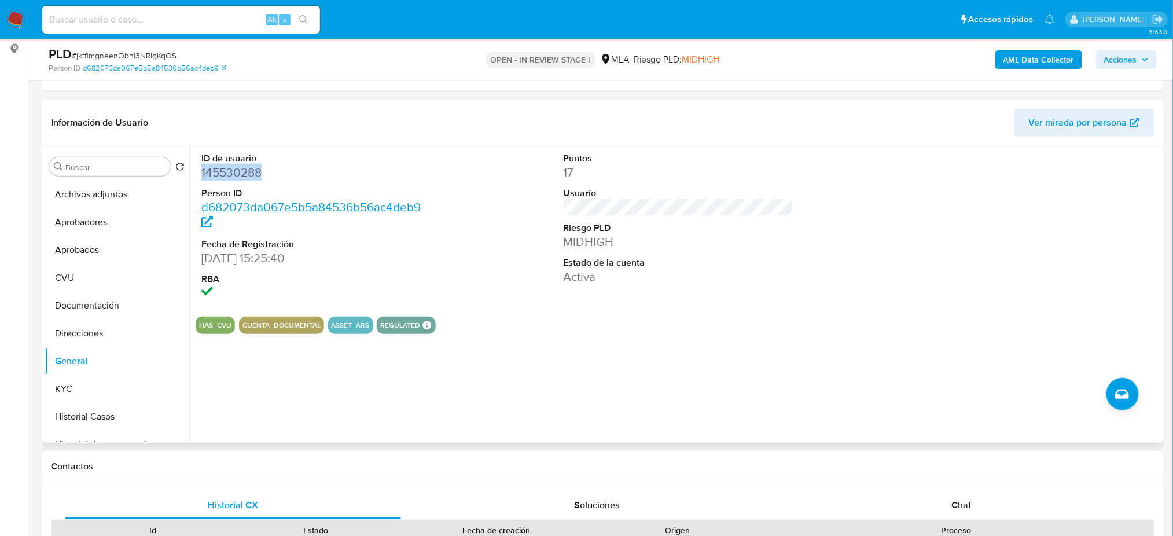
copy dd "145530288"
click at [96, 190] on button "Archivos adjuntos" at bounding box center [112, 195] width 135 height 28
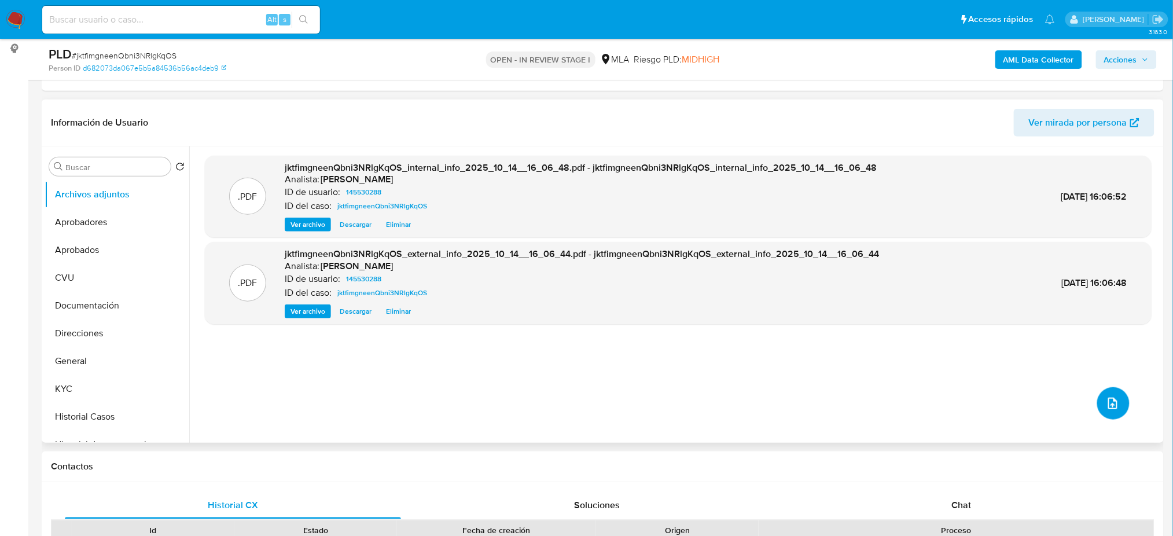
click at [1117, 401] on icon "upload-file" at bounding box center [1113, 404] width 14 height 14
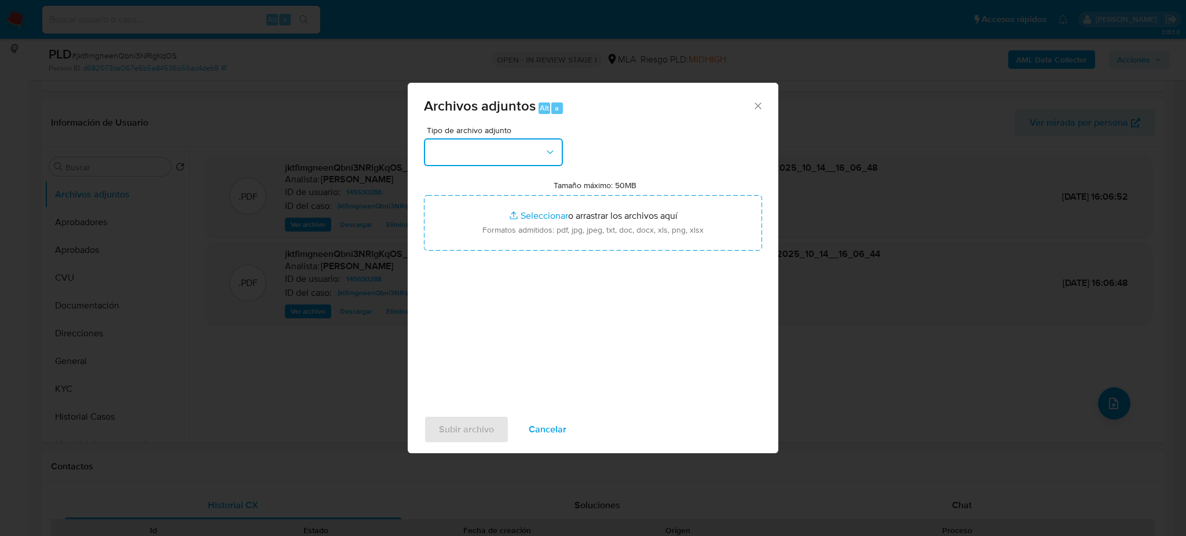
click at [519, 145] on button "button" at bounding box center [493, 152] width 139 height 28
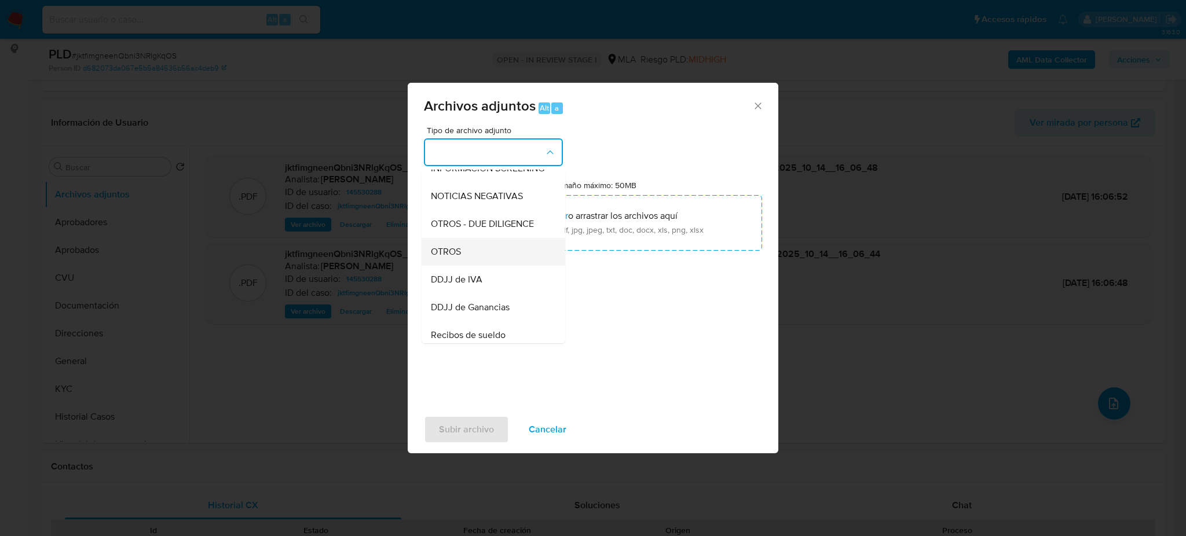
click at [467, 260] on div "OTROS" at bounding box center [490, 252] width 118 height 28
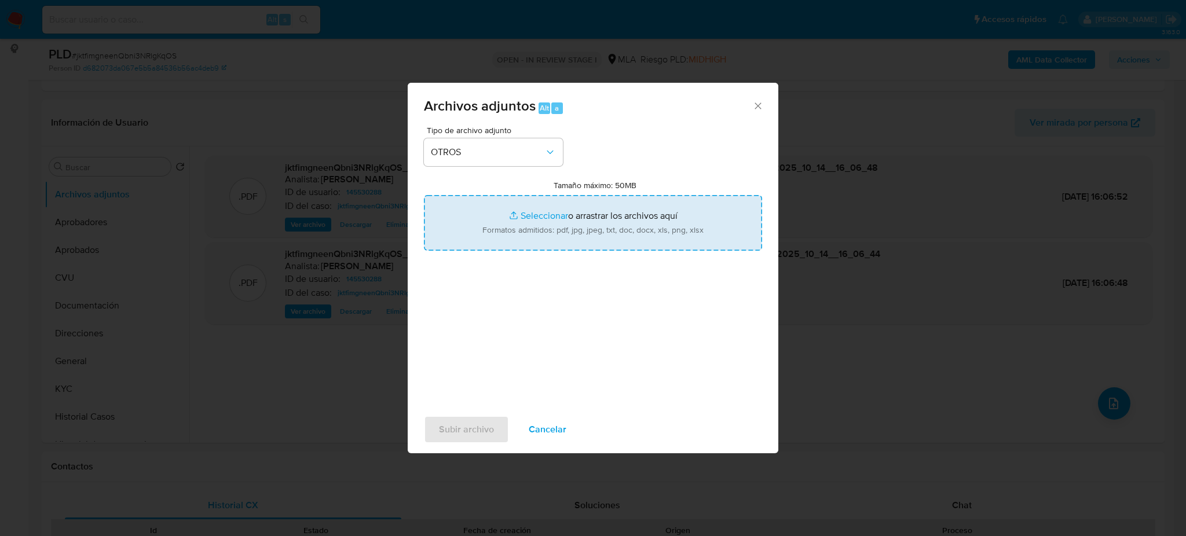
click at [505, 223] on input "Tamaño máximo: 50MB Seleccionar archivos" at bounding box center [593, 223] width 338 height 56
type input "C:\fakepath\Caselog jktfimgneenQbni3NRlgKqOS_2025_09_17_10_05_57.docx"
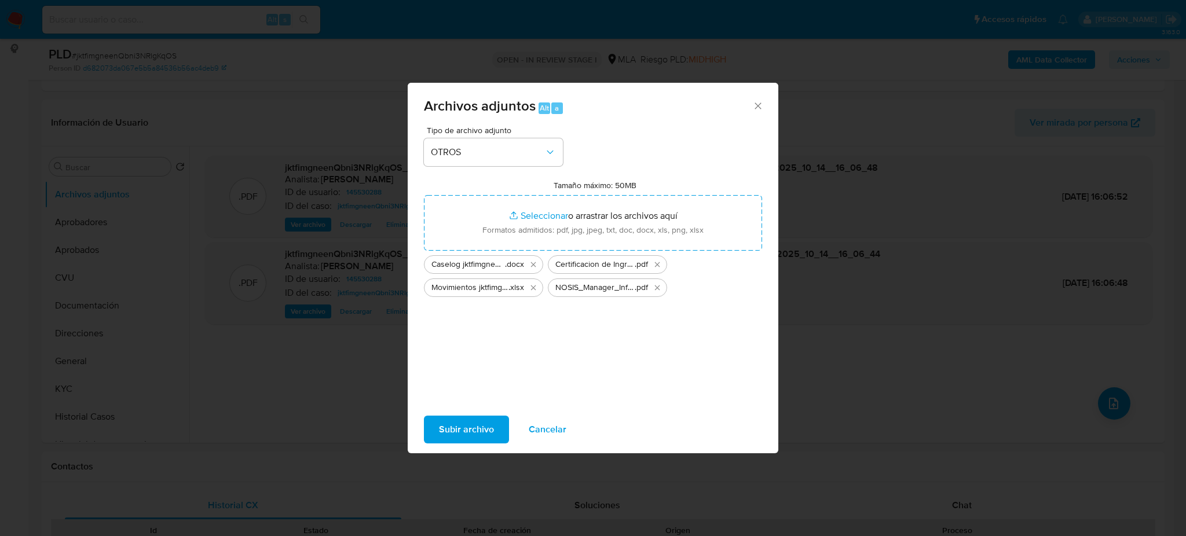
click at [458, 431] on span "Subir archivo" at bounding box center [466, 429] width 55 height 25
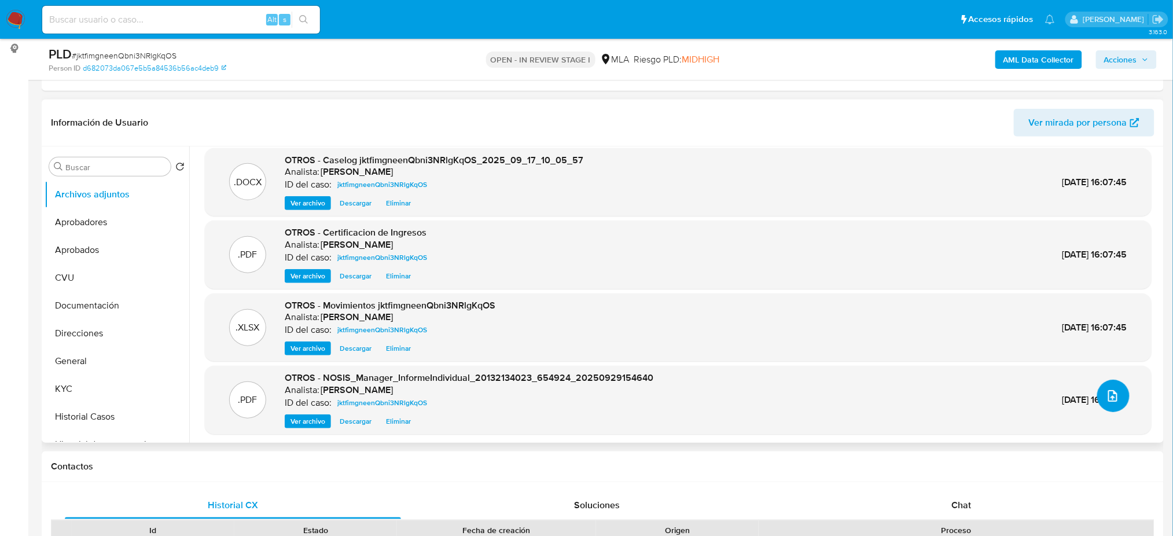
scroll to position [9, 0]
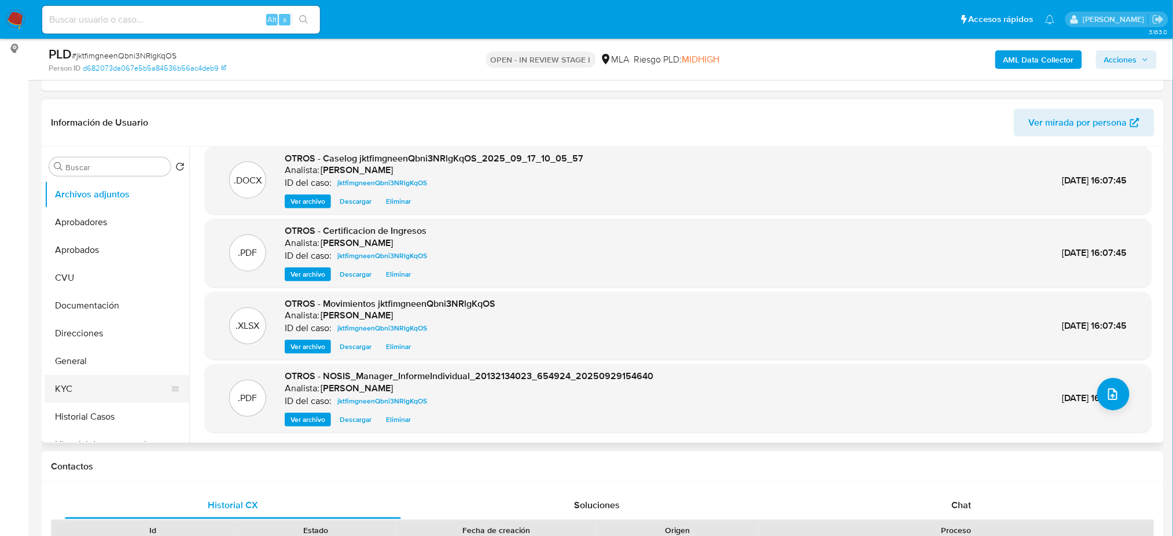
click at [96, 386] on button "KYC" at bounding box center [112, 389] width 135 height 28
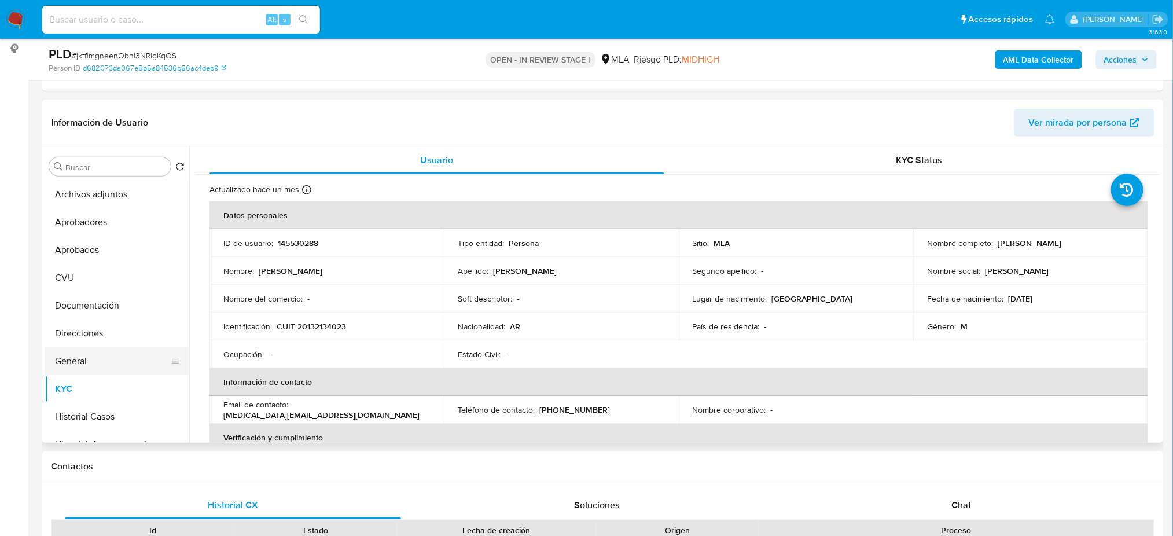
click at [93, 362] on button "General" at bounding box center [112, 361] width 135 height 28
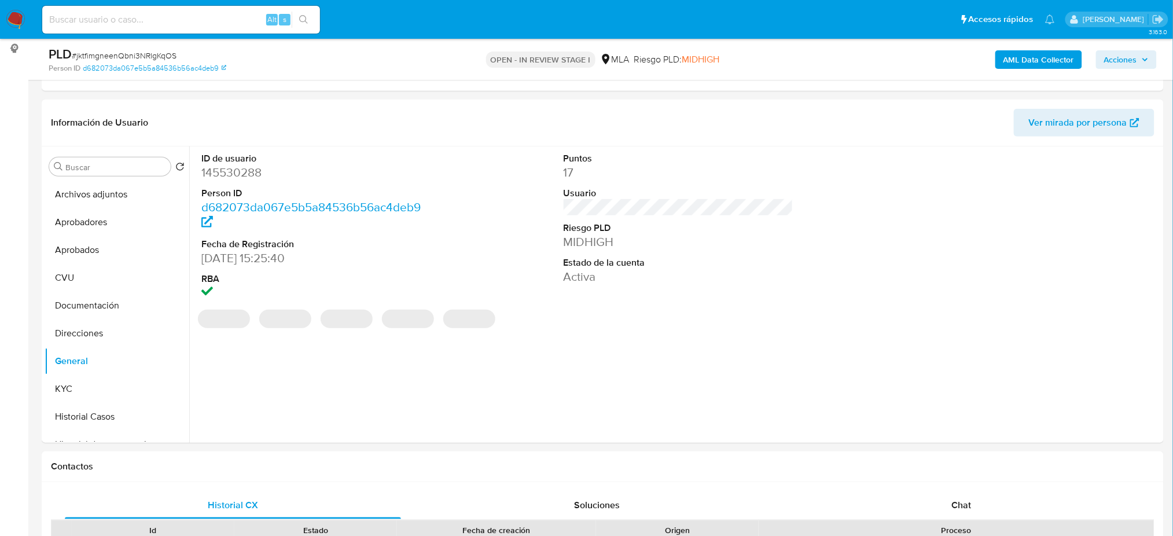
click at [223, 175] on dd "145530288" at bounding box center [316, 172] width 230 height 16
copy dd "145530288"
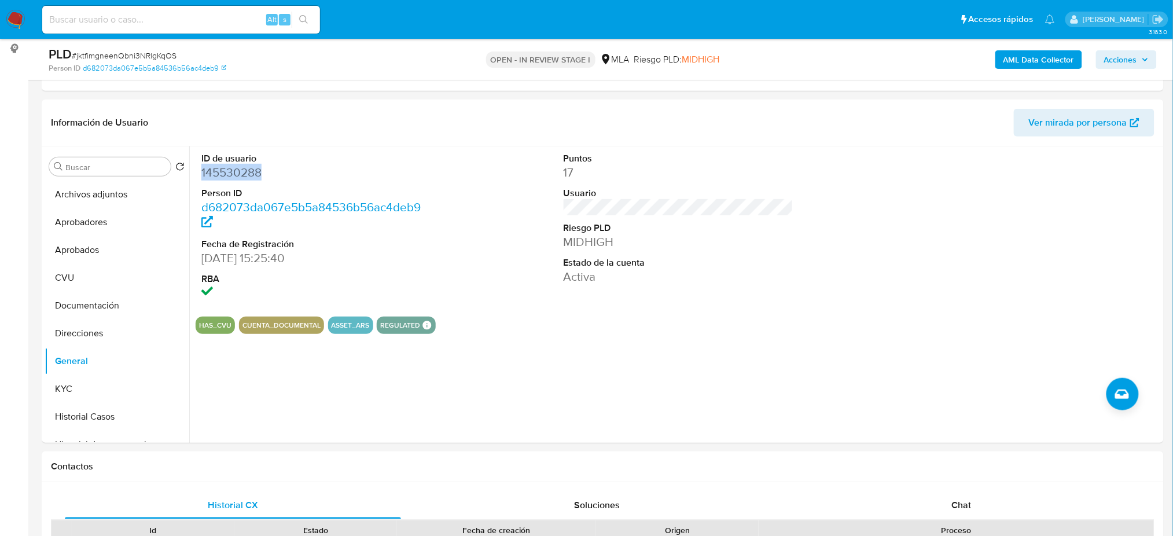
click at [1132, 56] on span "Acciones" at bounding box center [1121, 59] width 33 height 19
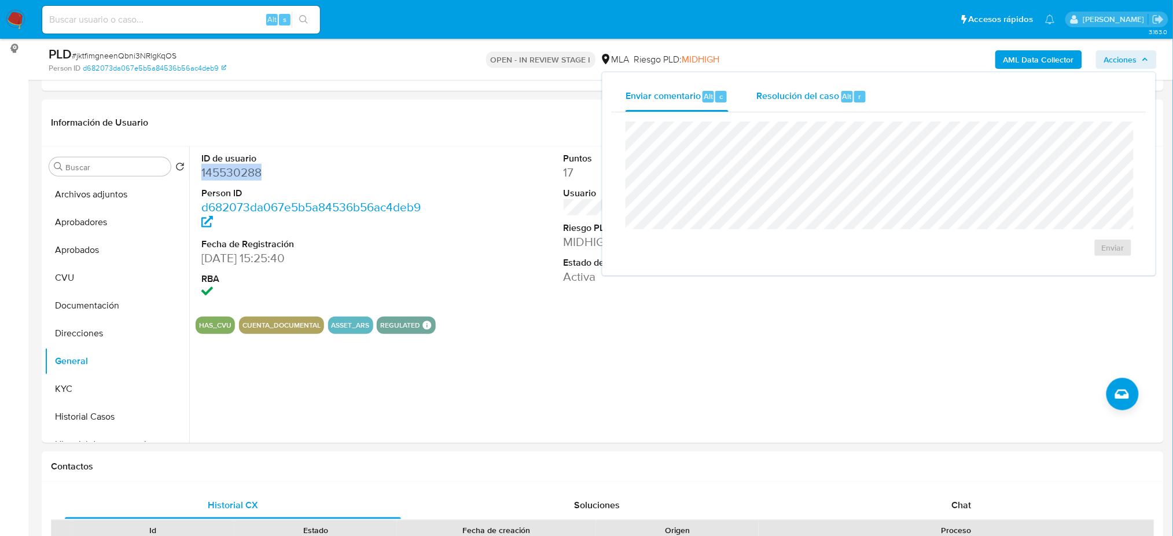
click at [800, 101] on span "Resolución del caso" at bounding box center [798, 95] width 83 height 13
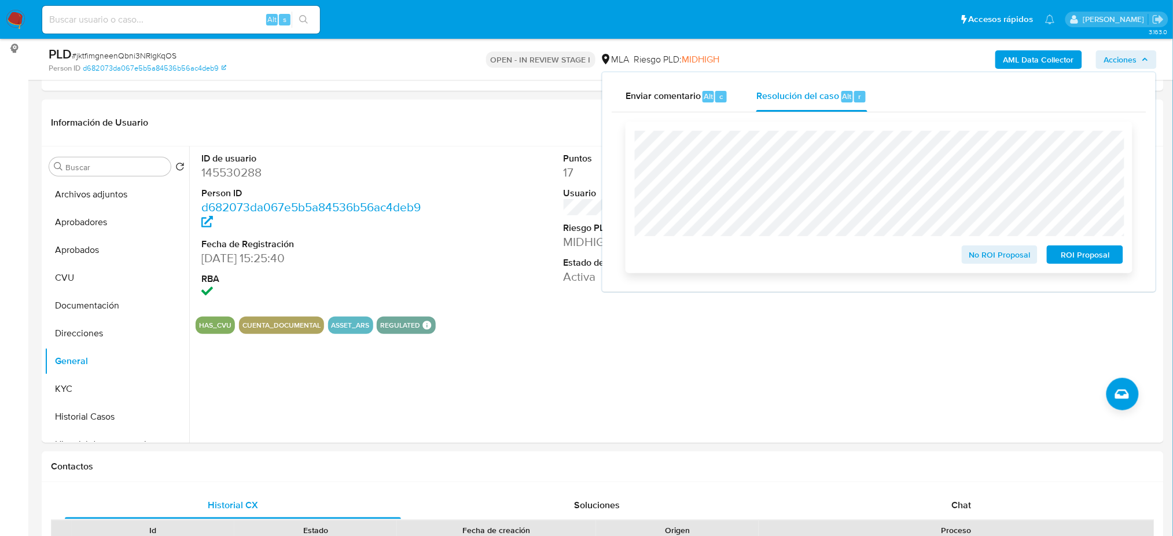
click at [973, 245] on div "No ROI Proposal" at bounding box center [1001, 252] width 86 height 23
click at [980, 258] on span "No ROI Proposal" at bounding box center [1000, 255] width 60 height 16
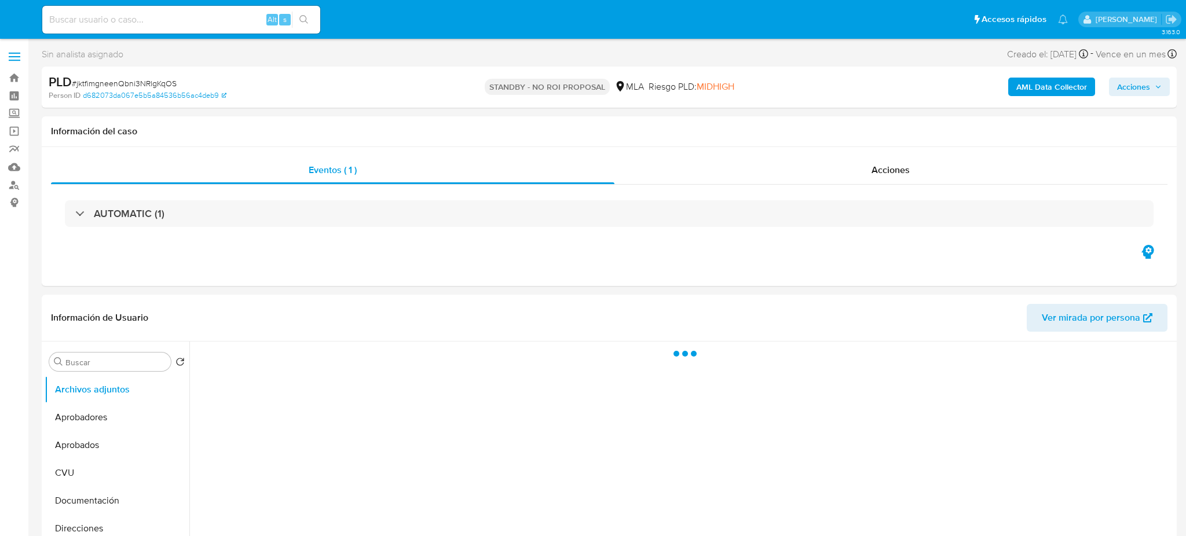
select select "10"
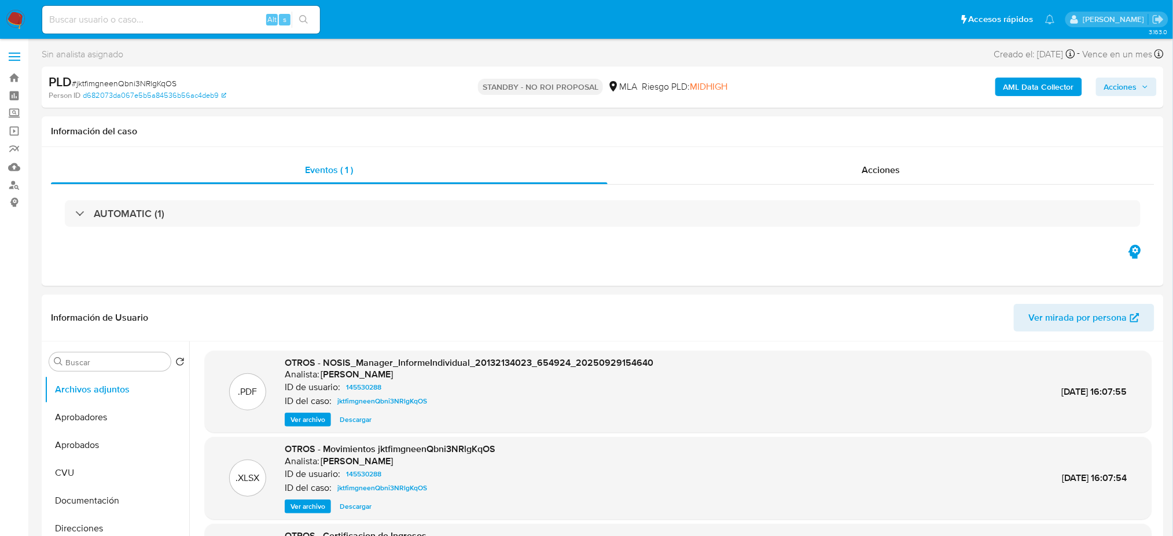
click at [15, 19] on img at bounding box center [16, 20] width 20 height 20
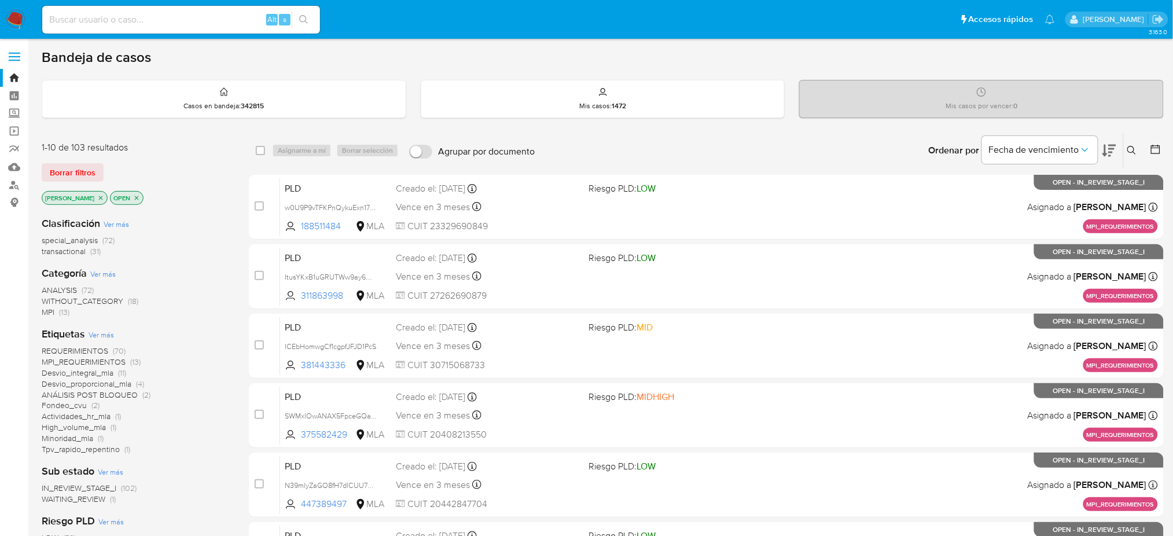
click at [161, 21] on input at bounding box center [181, 19] width 278 height 15
paste input "bNlmiNabG2Fknc0dNqetCDAC"
type input "bNlmiNabG2Fknc0dNqetCDAC"
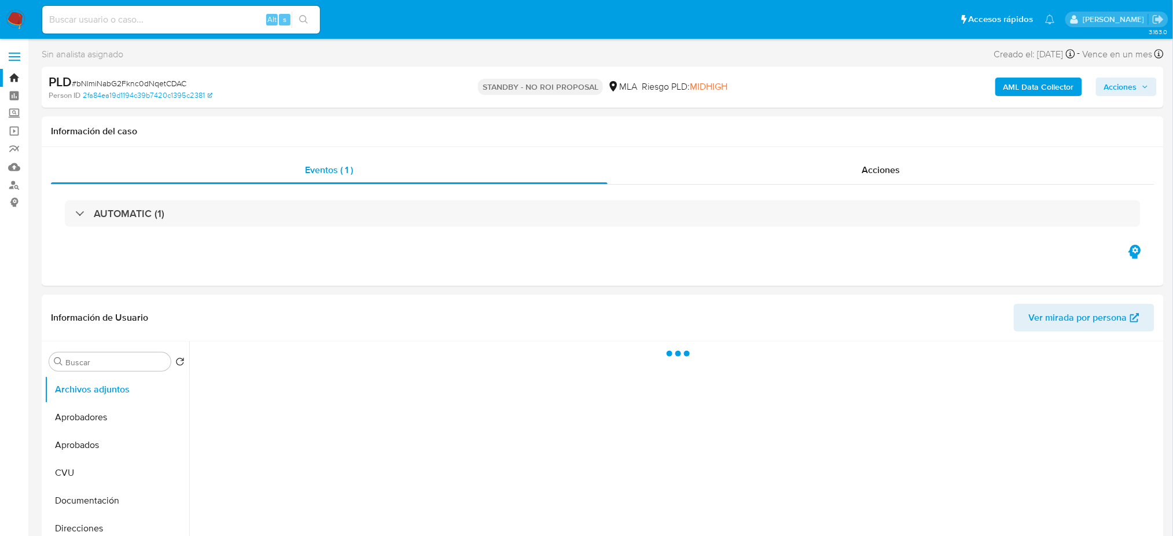
select select "10"
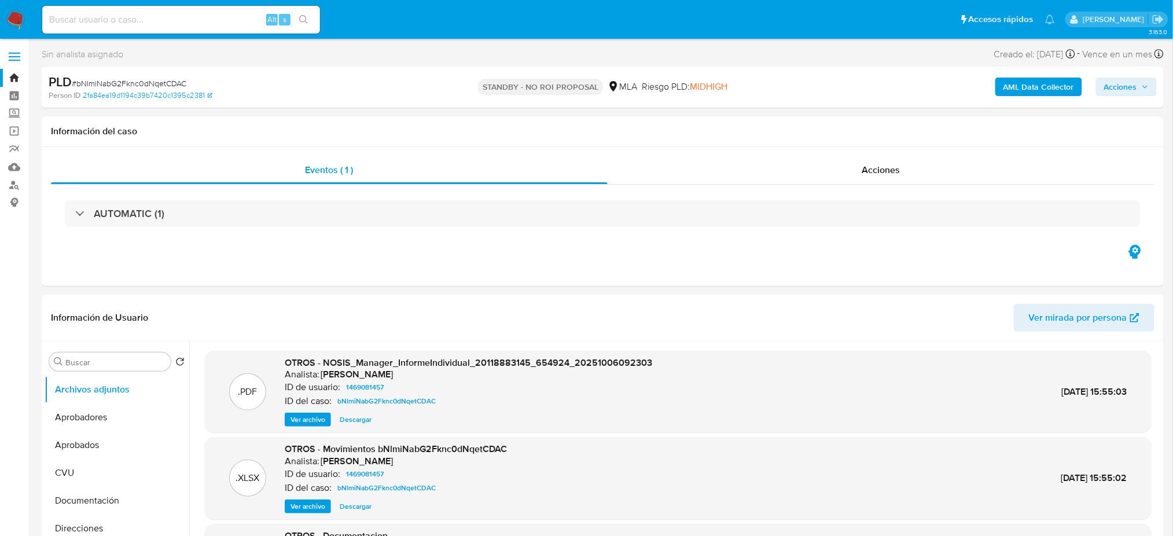
click at [19, 19] on img at bounding box center [16, 20] width 20 height 20
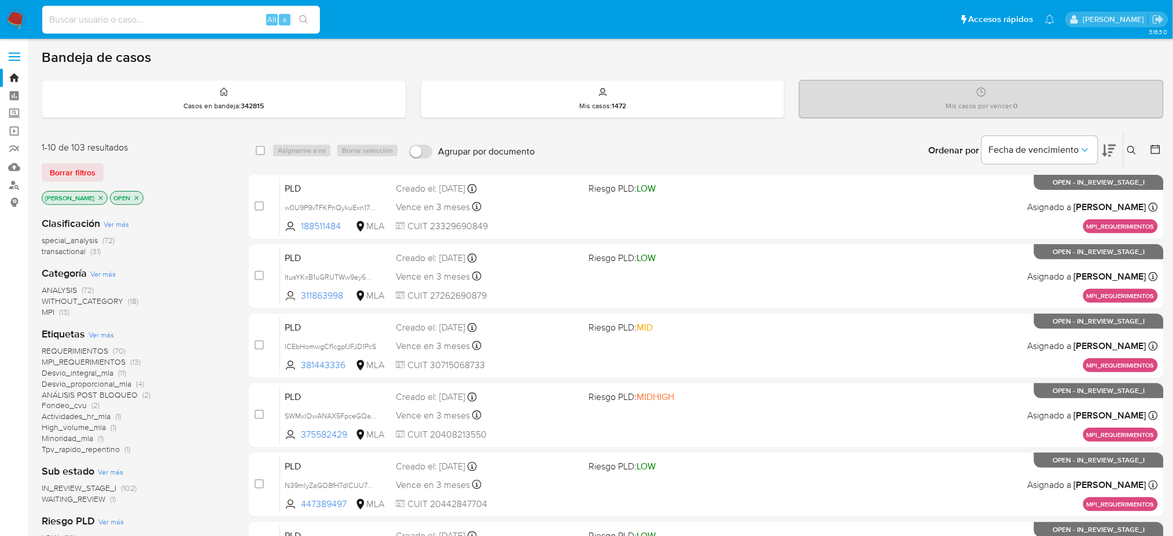
click at [217, 20] on input at bounding box center [181, 19] width 278 height 15
paste input "bw4u5ZvlcSSOB9d99fHImIEC"
type input "bw4u5ZvlcSSOB9d99fHImIEC"
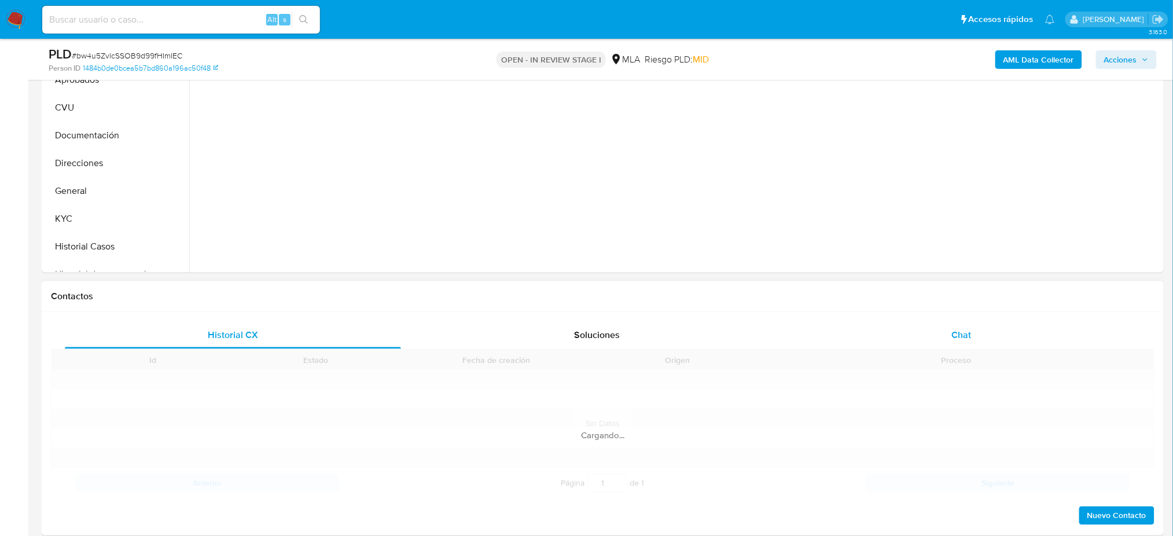
scroll to position [386, 0]
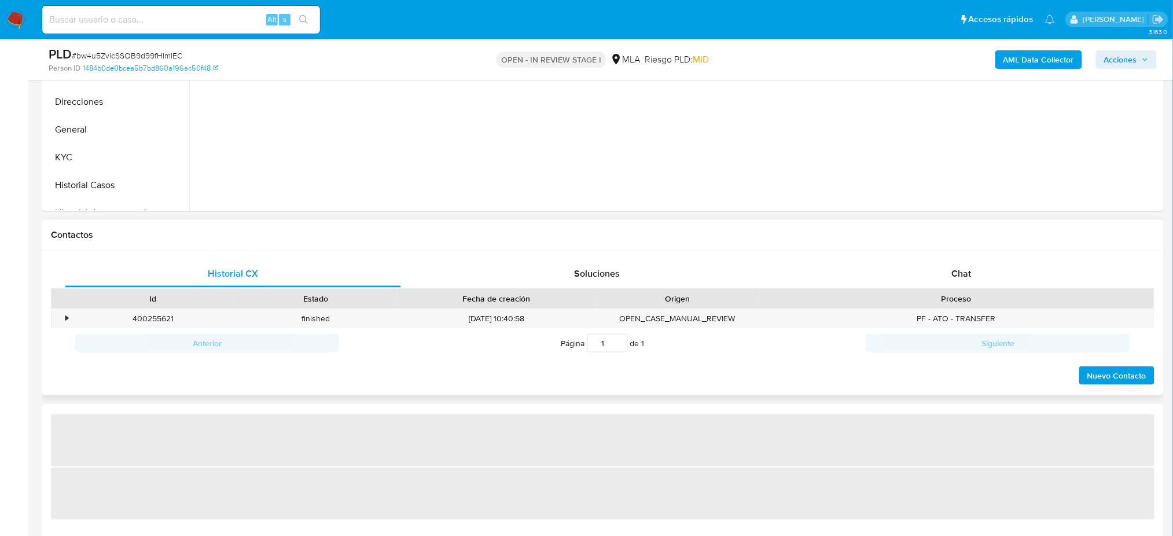
click at [990, 289] on div "Proceso" at bounding box center [956, 299] width 395 height 20
click at [951, 268] on div "Chat" at bounding box center [962, 274] width 336 height 28
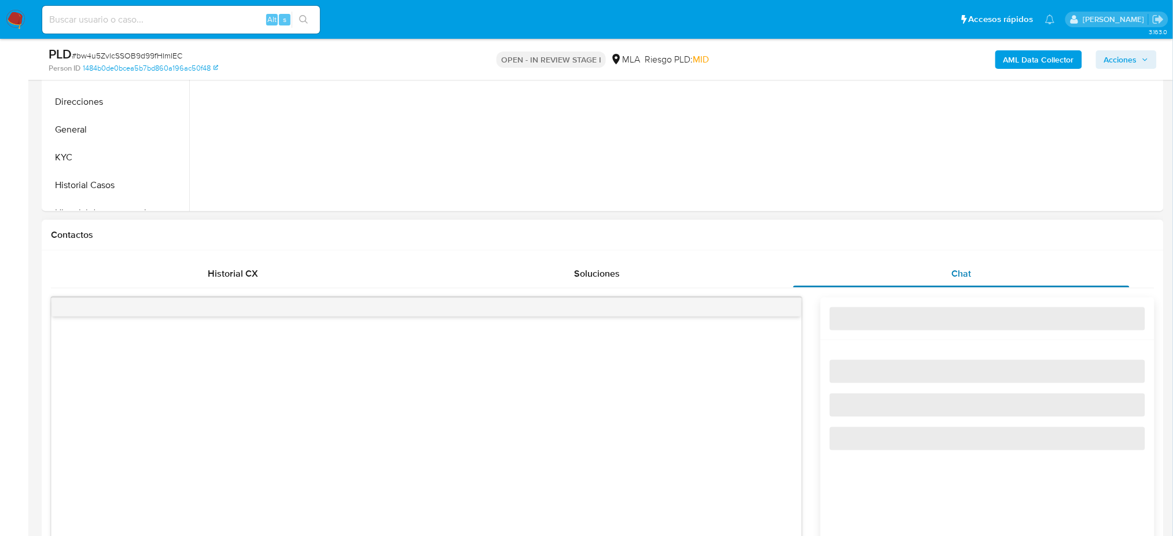
select select "10"
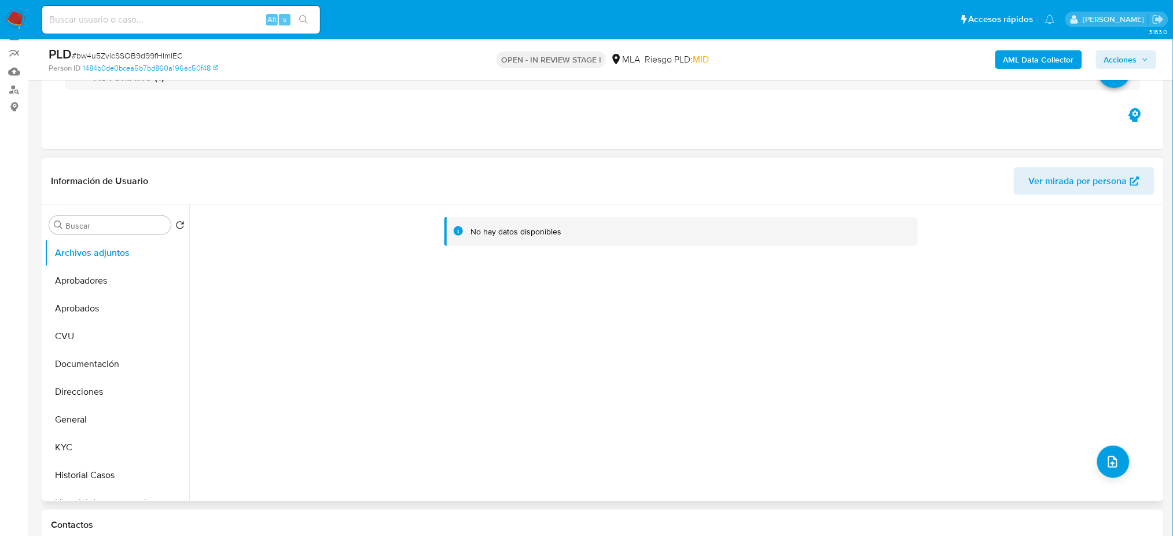
scroll to position [77, 0]
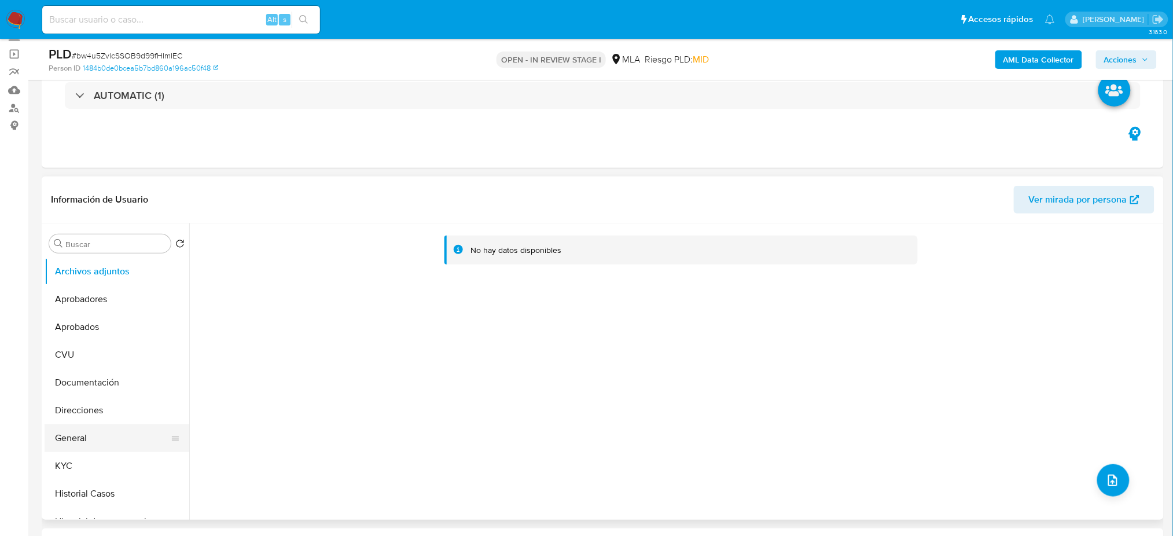
click at [75, 441] on button "General" at bounding box center [112, 438] width 135 height 28
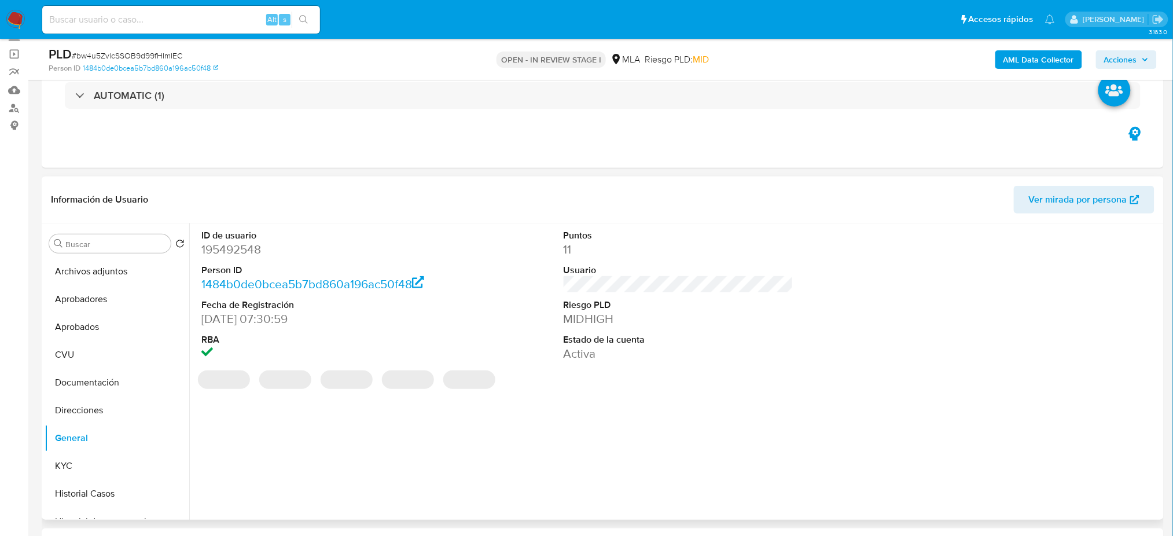
click at [214, 257] on dd "195492548" at bounding box center [316, 249] width 230 height 16
copy dd "195492548"
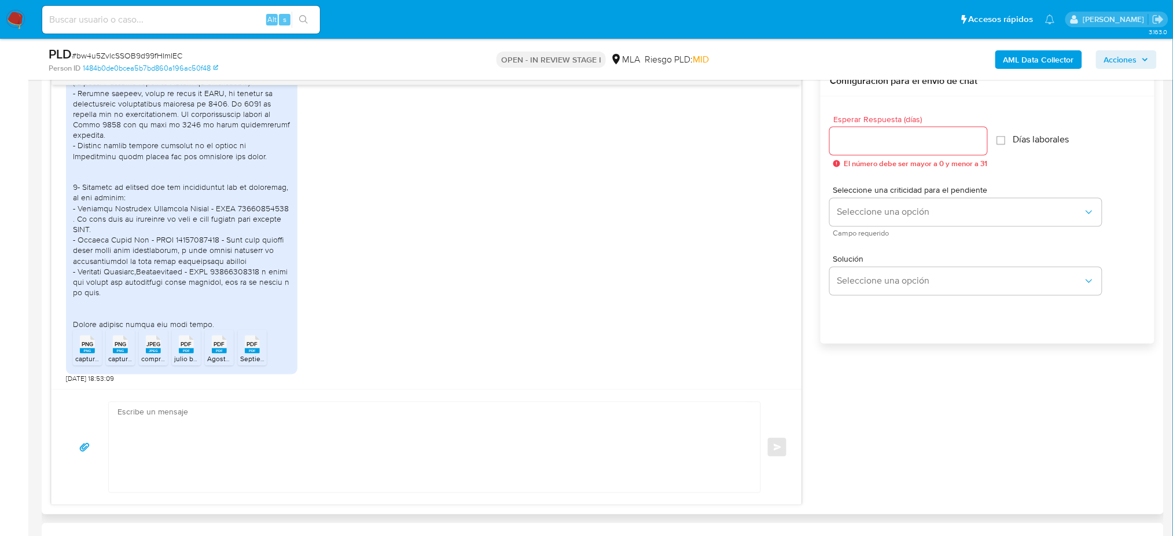
scroll to position [1400, 0]
click at [87, 351] on rect at bounding box center [87, 351] width 15 height 5
click at [112, 350] on div "PNG PNG" at bounding box center [120, 343] width 24 height 23
click at [146, 351] on icon "JPEG" at bounding box center [153, 345] width 15 height 20
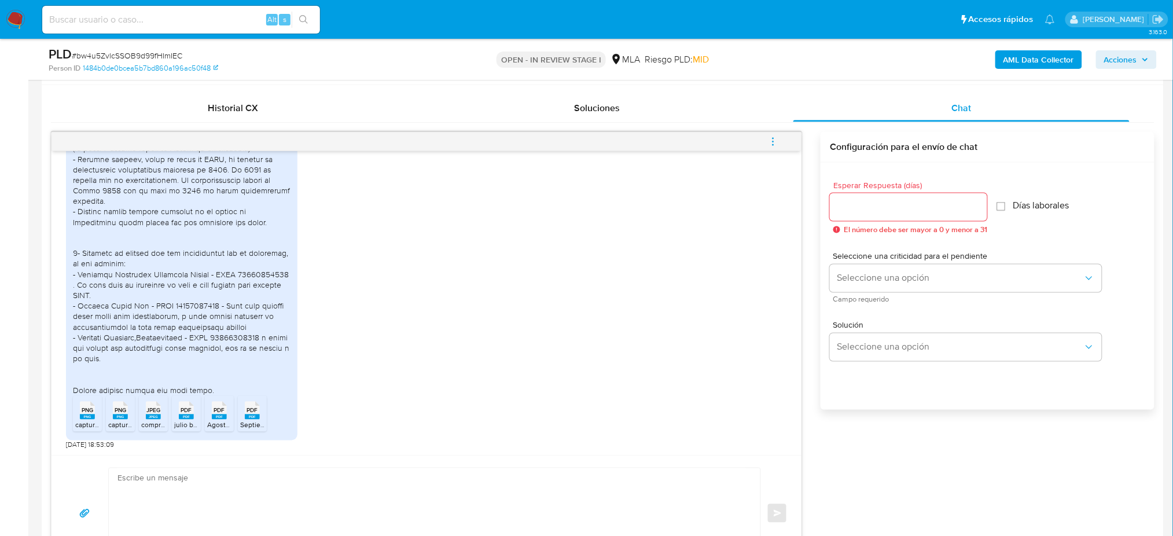
scroll to position [463, 0]
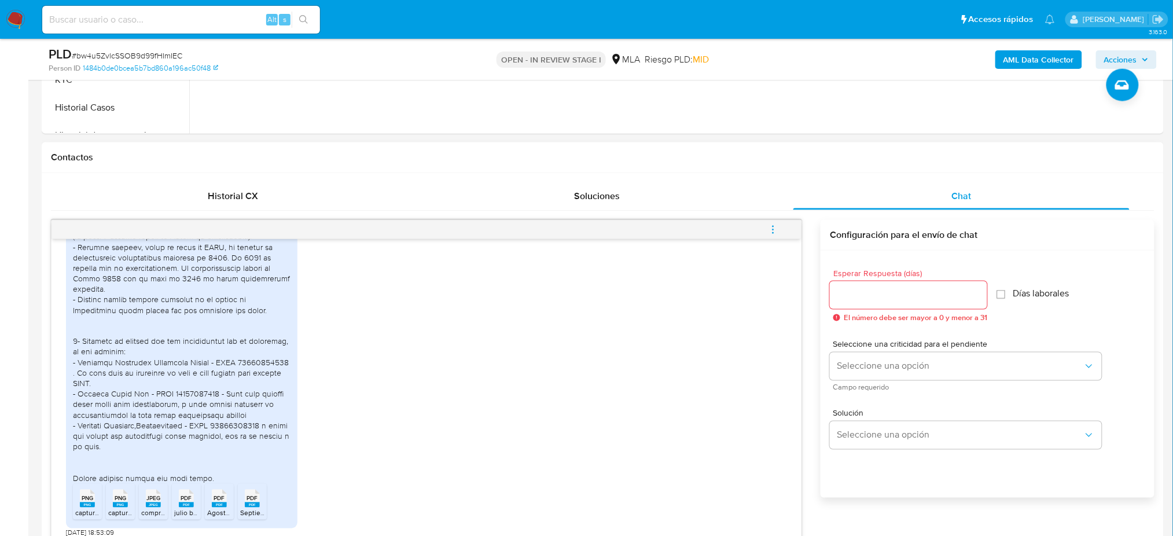
click at [184, 507] on icon "PDF" at bounding box center [186, 499] width 15 height 20
click at [218, 504] on rect at bounding box center [219, 504] width 15 height 5
click at [242, 505] on div "PDF PDF" at bounding box center [252, 497] width 24 height 23
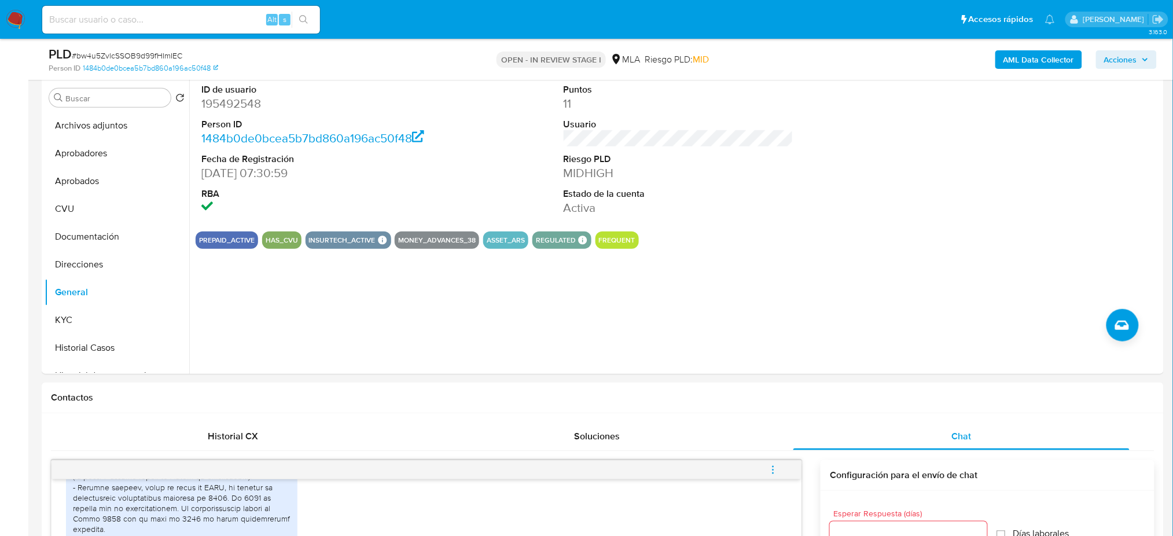
scroll to position [154, 0]
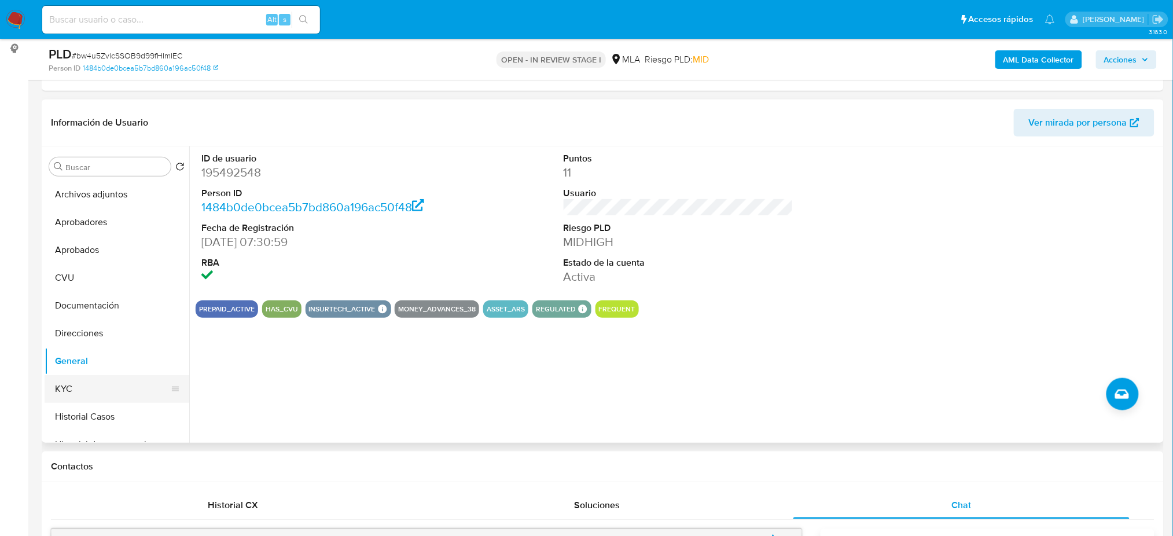
drag, startPoint x: 117, startPoint y: 396, endPoint x: 61, endPoint y: 397, distance: 55.6
click at [117, 395] on button "KYC" at bounding box center [112, 389] width 135 height 28
